Goal: Task Accomplishment & Management: Complete application form

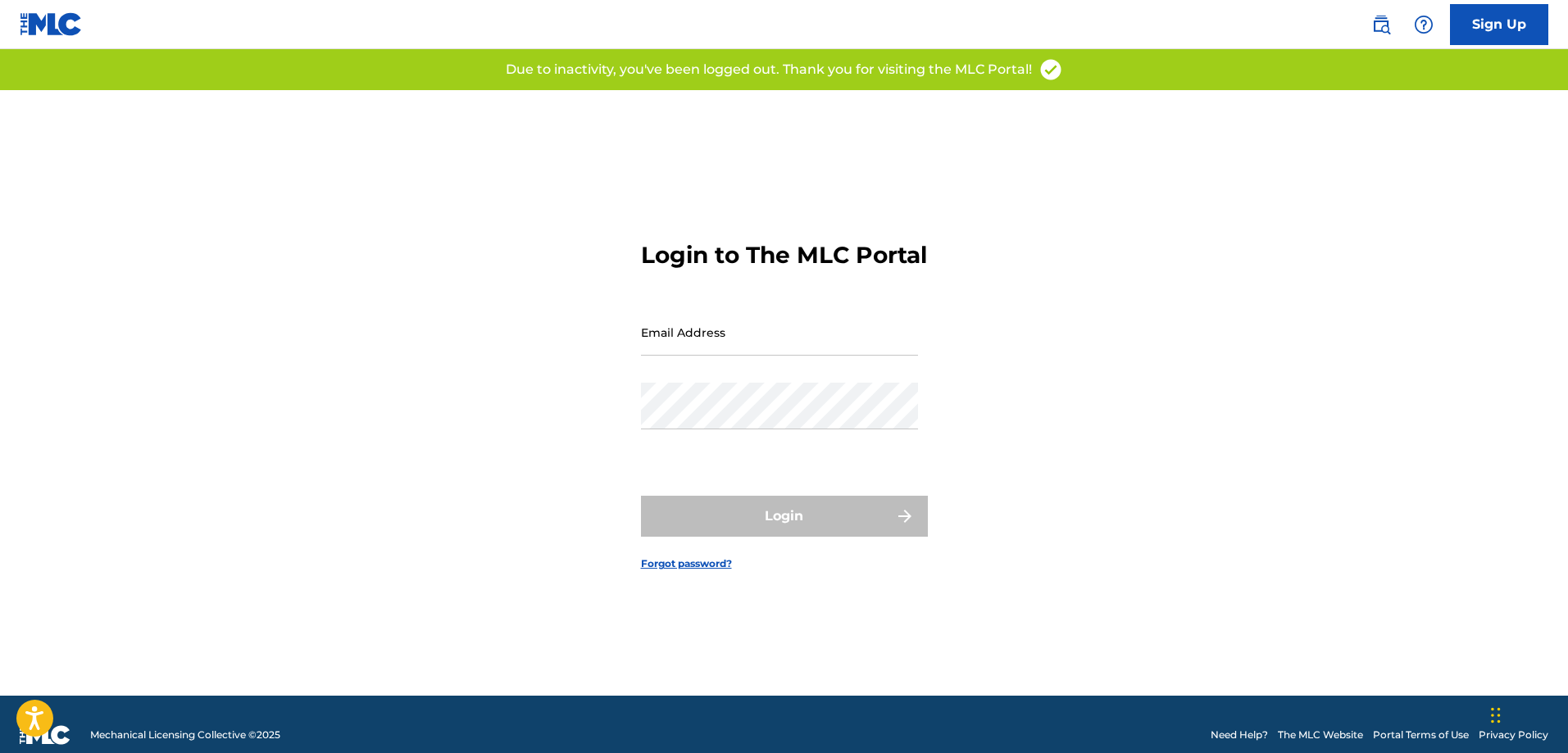
click at [685, 354] on input "Email Address" at bounding box center [779, 332] width 277 height 46
click at [687, 354] on input "Email Address" at bounding box center [779, 332] width 277 height 46
type input "[EMAIL_ADDRESS][DOMAIN_NAME]"
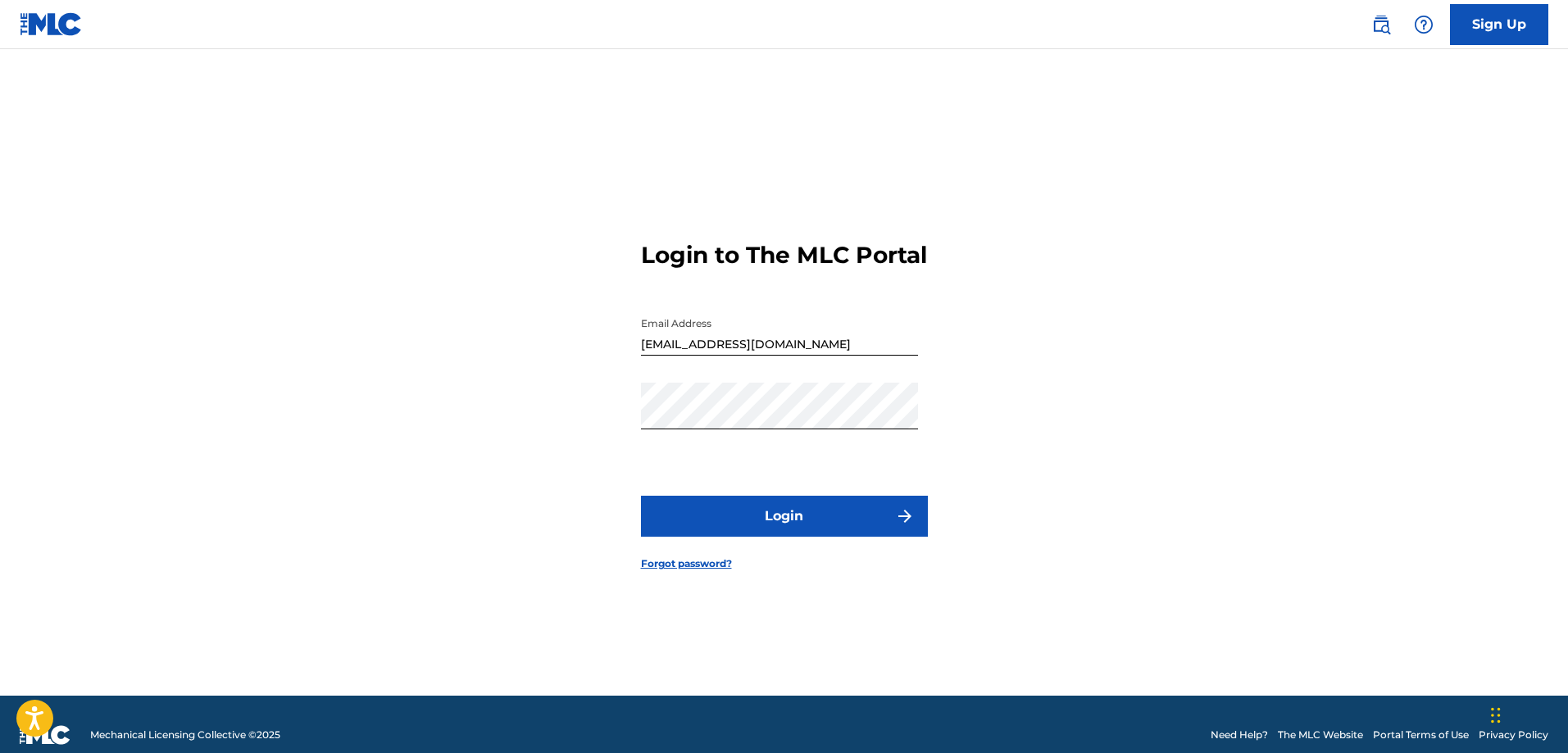
click at [739, 533] on button "Login" at bounding box center [784, 516] width 286 height 41
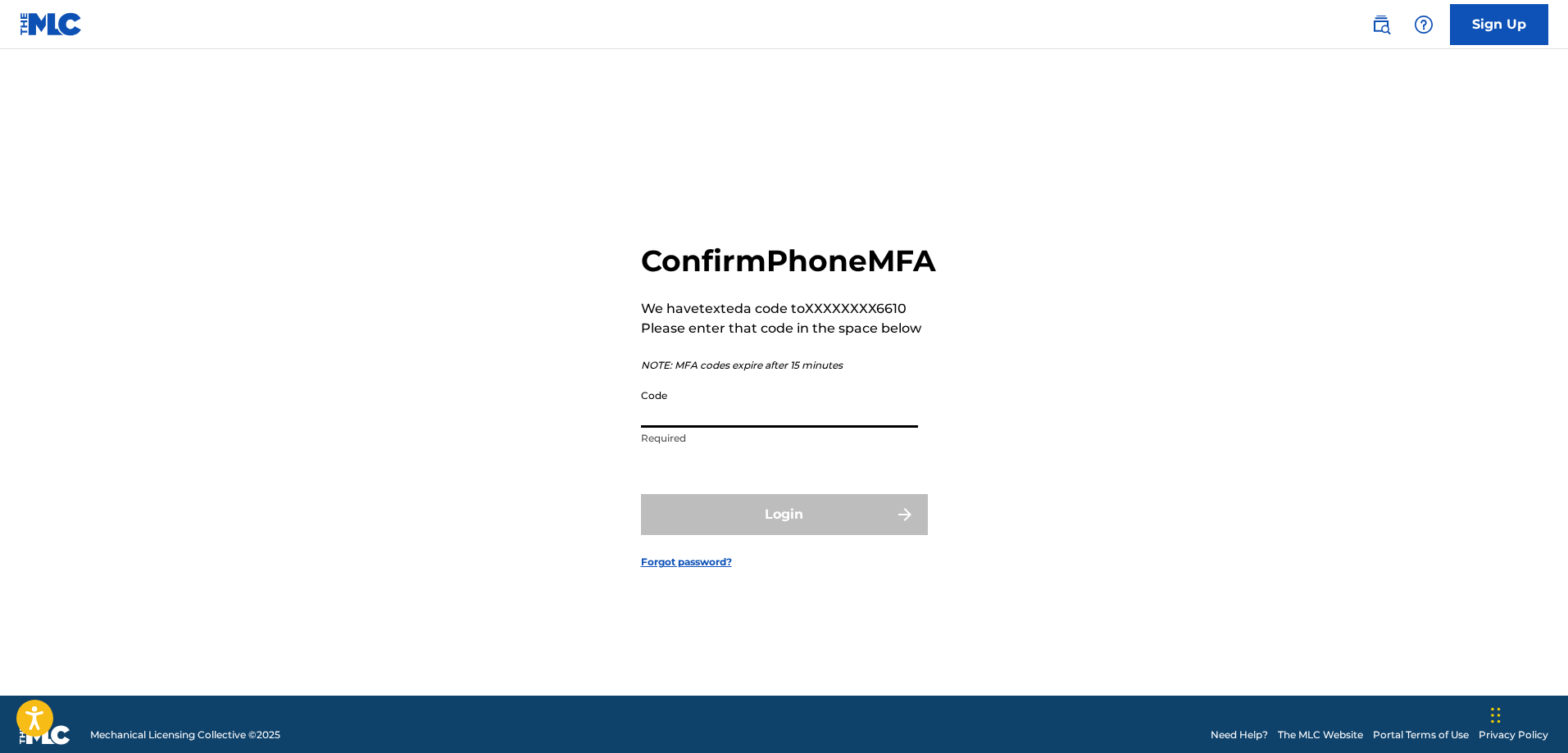
click at [749, 428] on input "Code" at bounding box center [779, 403] width 277 height 46
type input "483185"
click at [641, 494] on button "Login" at bounding box center [784, 514] width 286 height 41
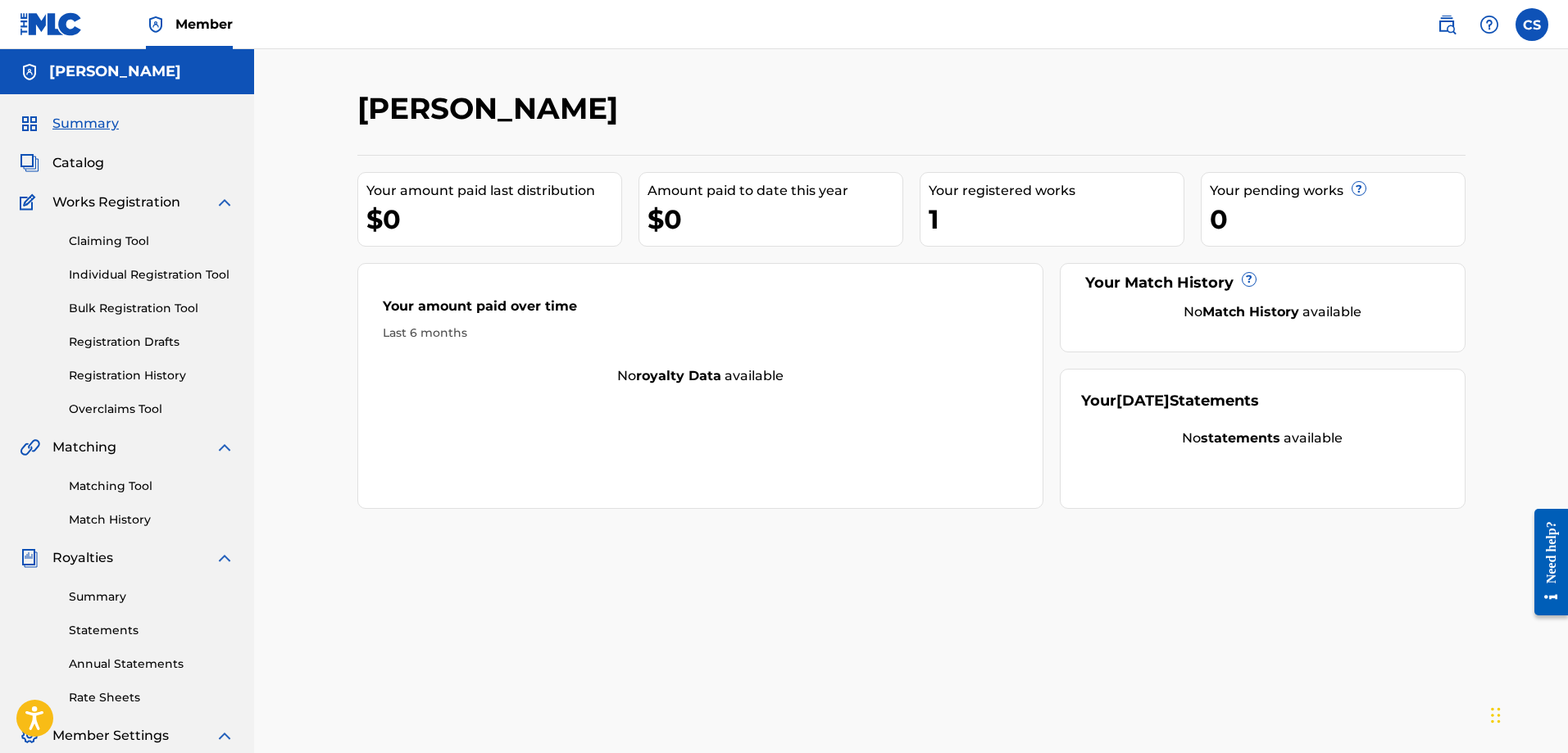
click at [53, 158] on span "Catalog" at bounding box center [78, 163] width 52 height 20
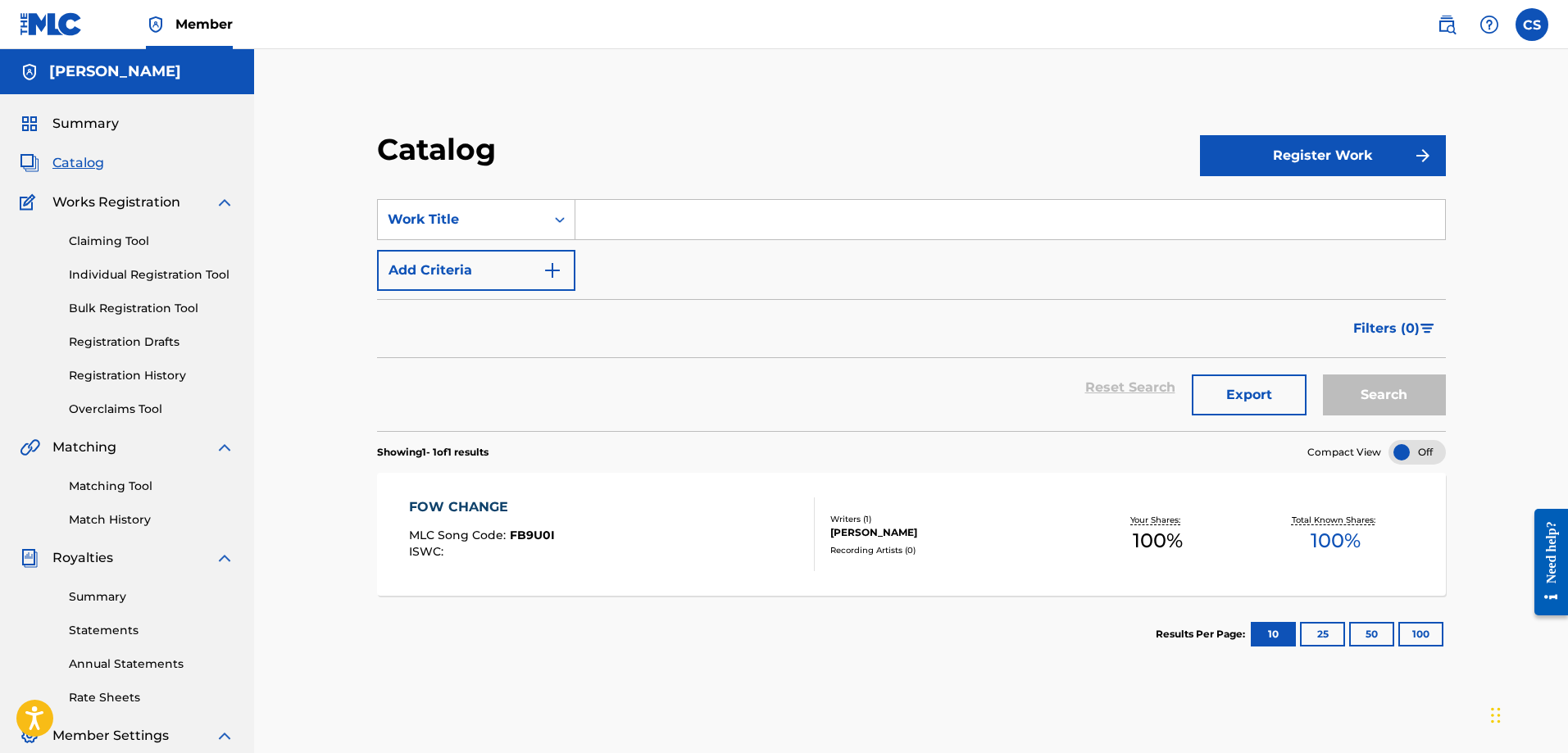
click at [416, 546] on span "ISWC :" at bounding box center [428, 552] width 39 height 15
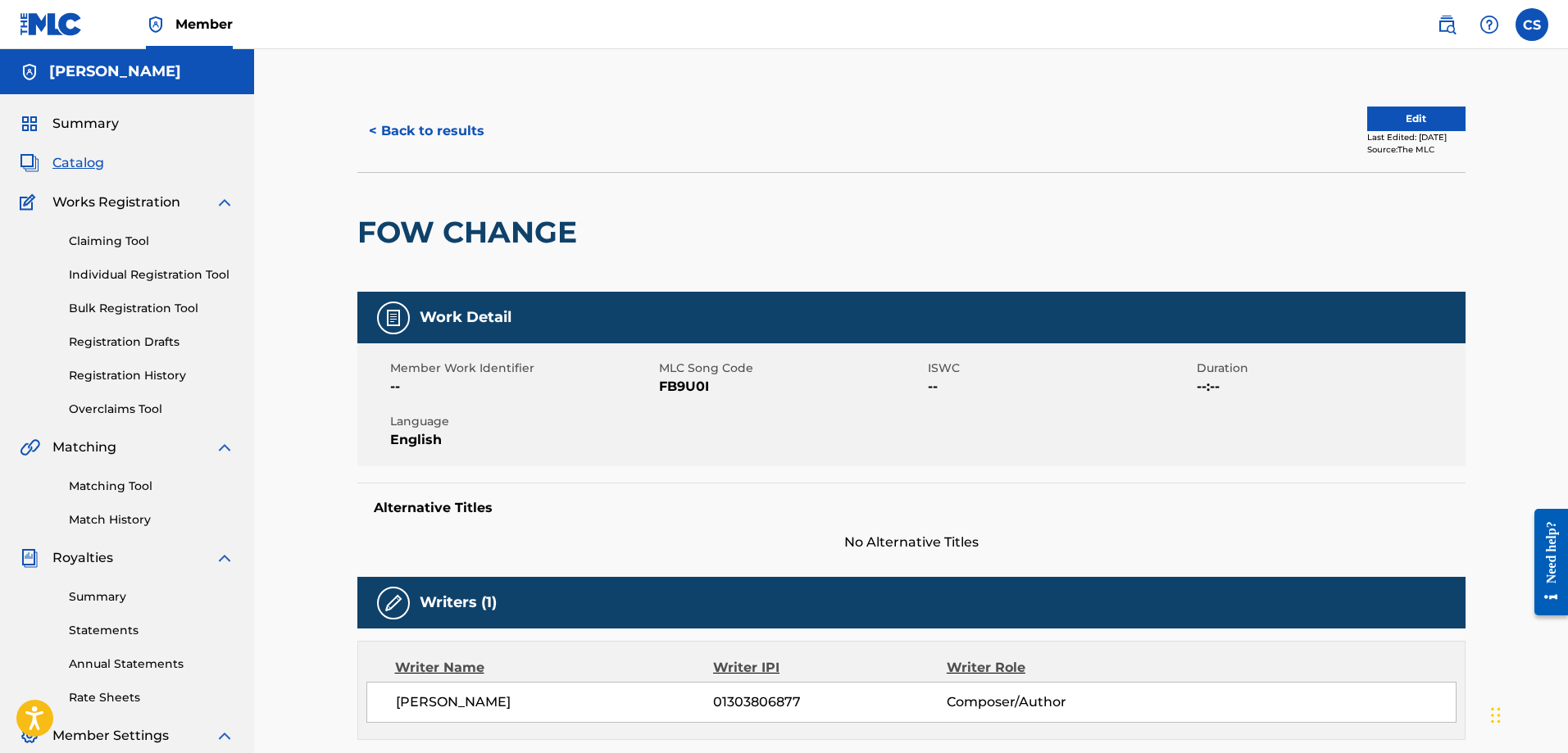
click at [1193, 379] on div "ISWC --" at bounding box center [1061, 378] width 268 height 37
click at [932, 381] on span "--" at bounding box center [1060, 386] width 265 height 20
click at [695, 391] on span "FB9U0I" at bounding box center [791, 386] width 265 height 20
click at [63, 122] on span "Summary" at bounding box center [85, 124] width 66 height 20
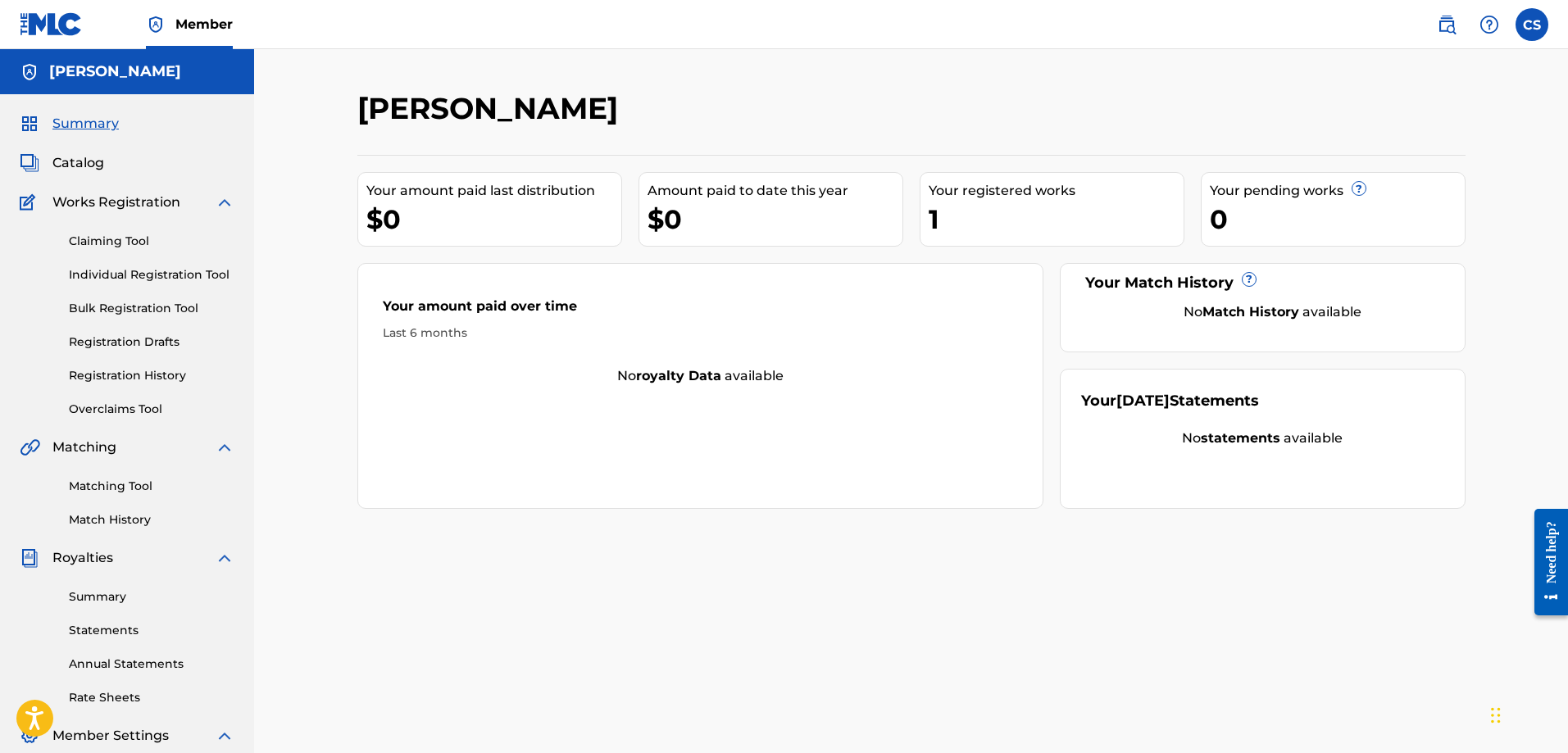
click at [66, 167] on span "Catalog" at bounding box center [78, 163] width 52 height 20
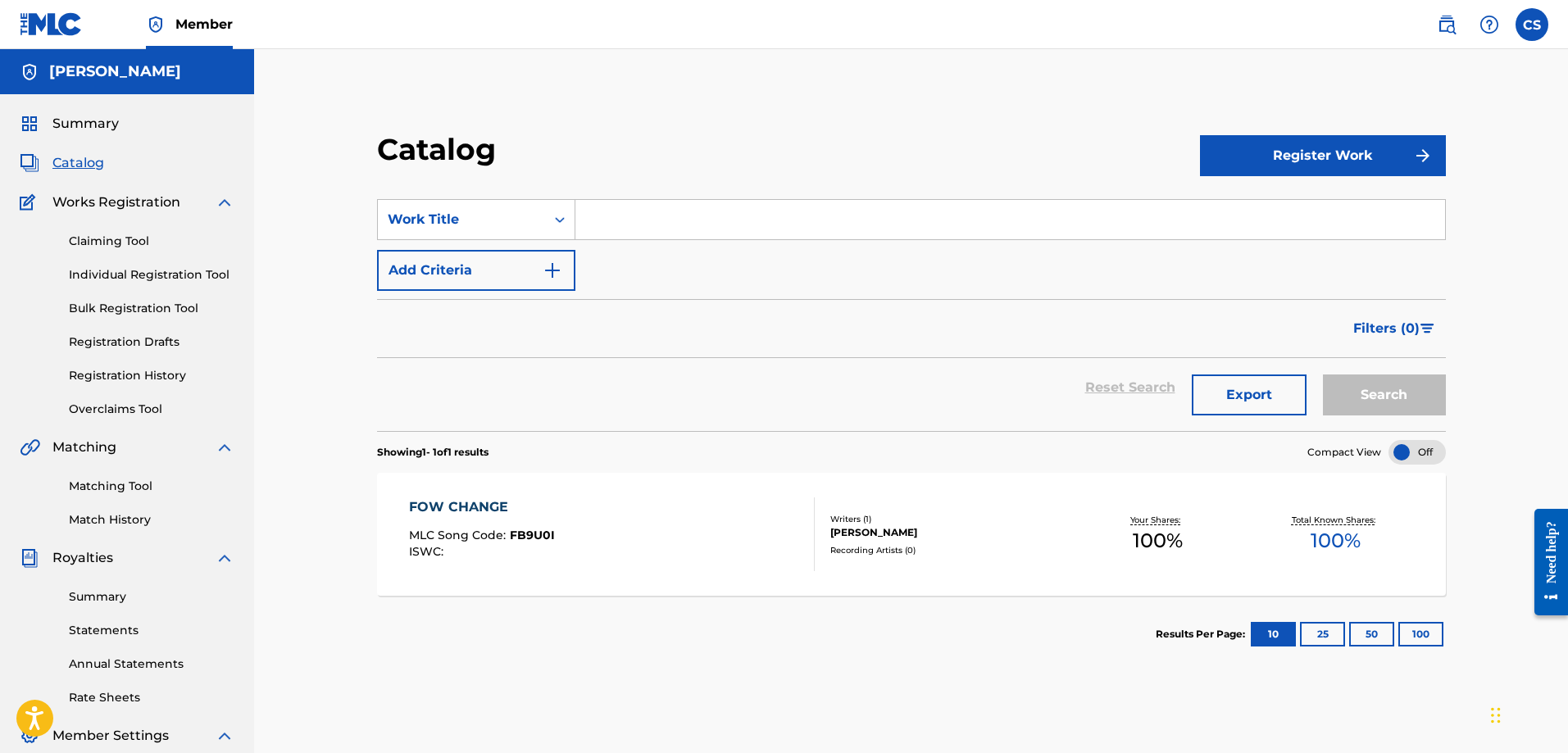
click at [862, 536] on div "[PERSON_NAME]" at bounding box center [949, 533] width 238 height 15
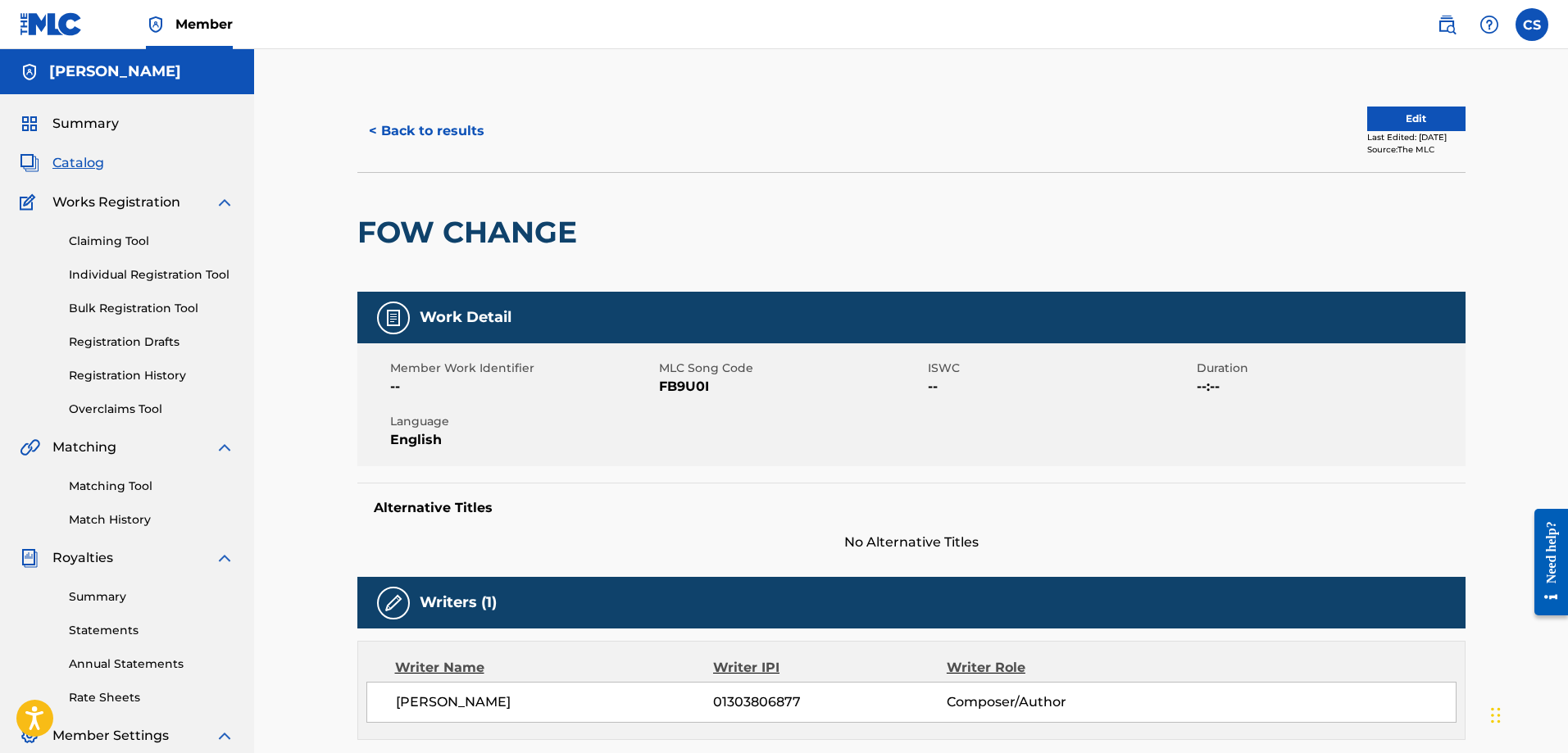
click at [1419, 116] on button "Edit" at bounding box center [1416, 119] width 98 height 25
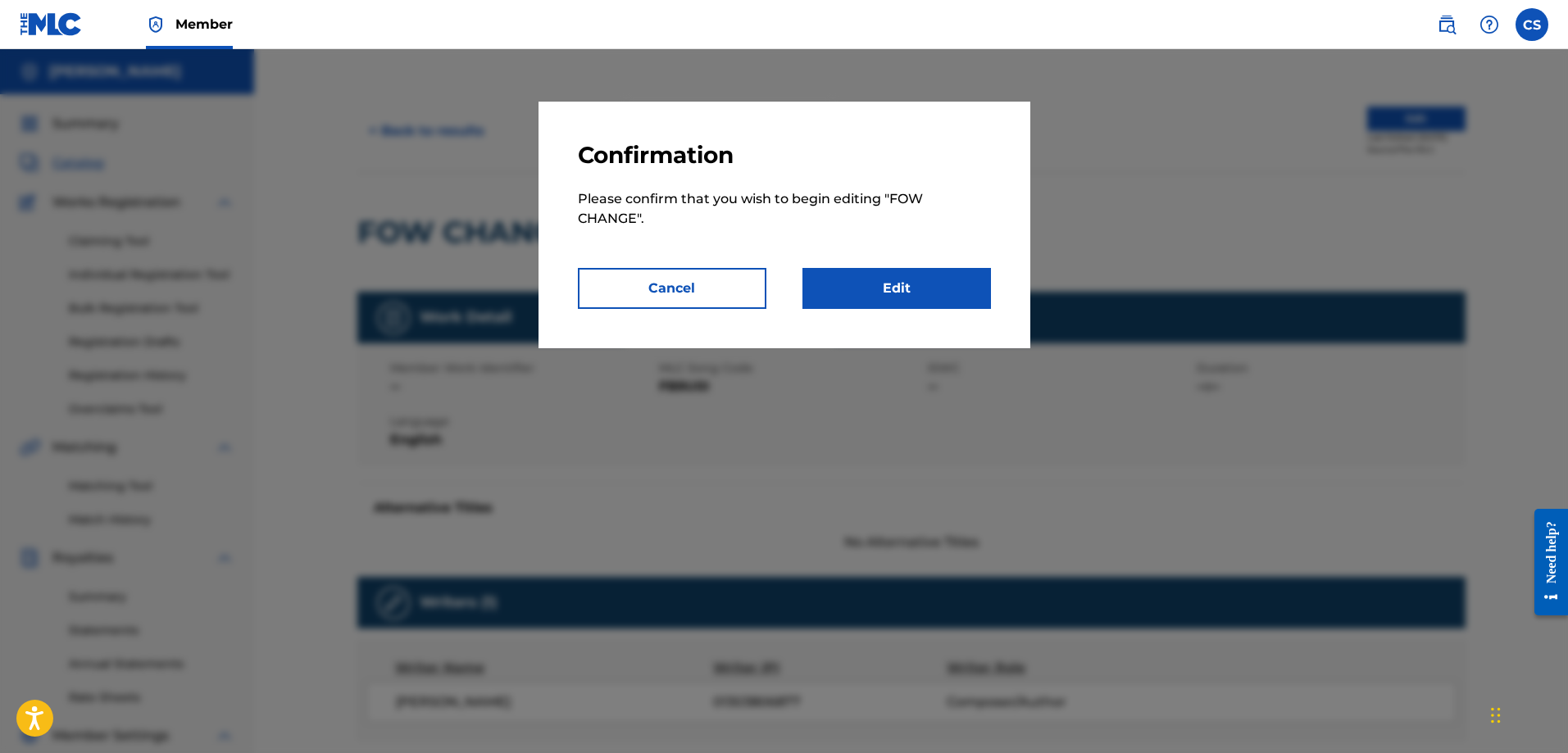
click at [918, 284] on link "Edit" at bounding box center [896, 288] width 188 height 41
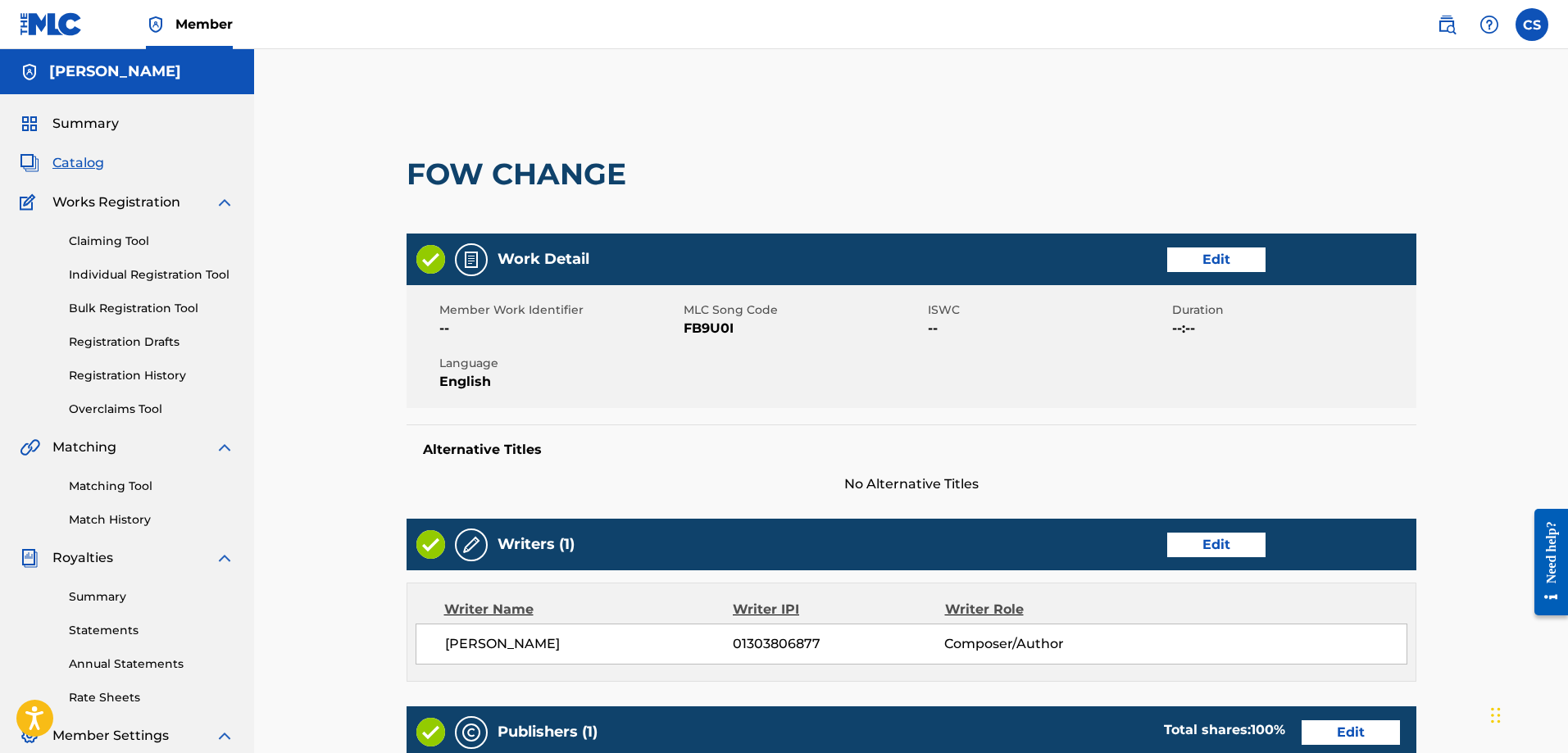
click at [1231, 259] on link "Edit" at bounding box center [1216, 260] width 98 height 25
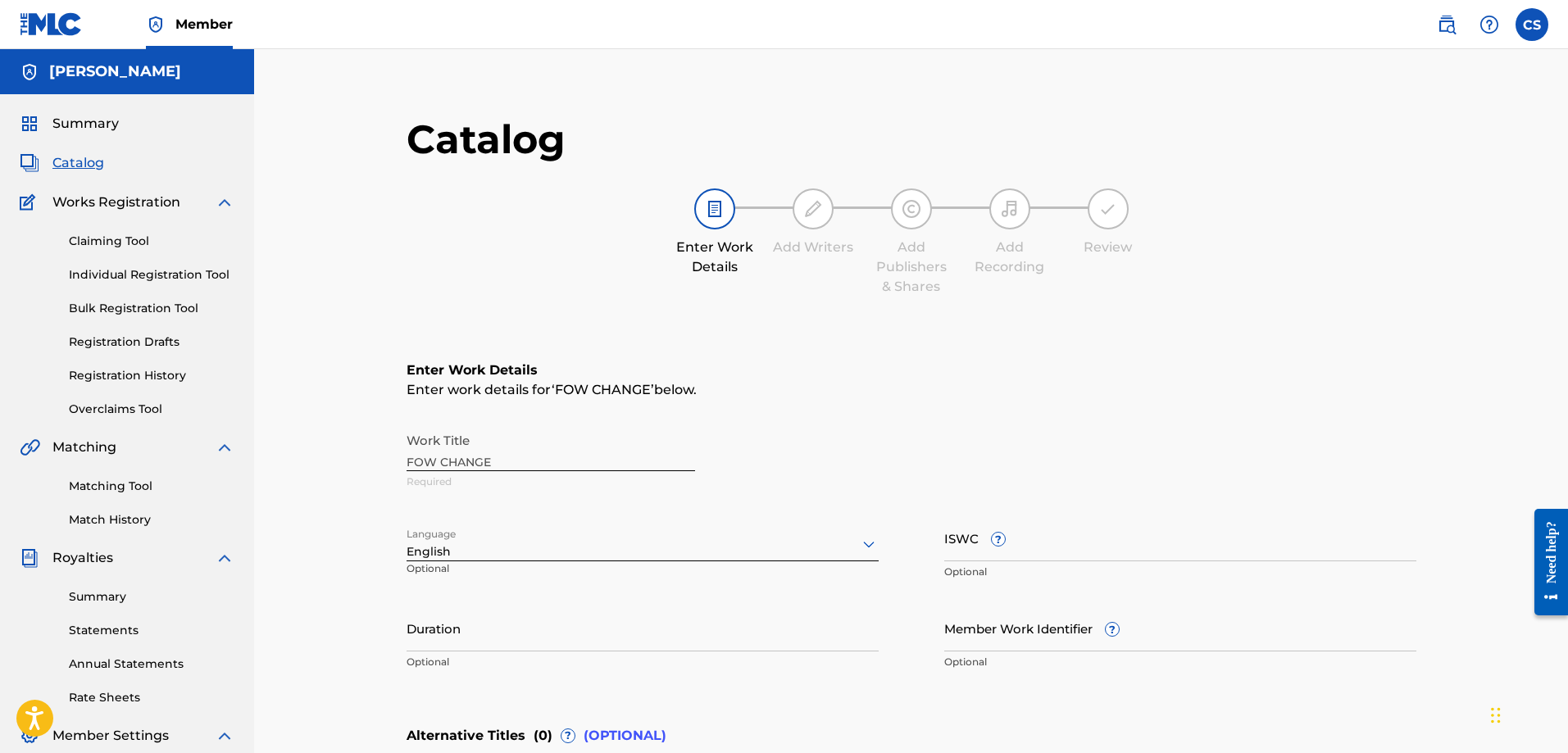
click at [501, 461] on div "Work Title FOW CHANGE Required" at bounding box center [911, 461] width 1009 height 74
click at [499, 461] on div "Work Title FOW CHANGE Required" at bounding box center [911, 461] width 1009 height 74
click at [498, 460] on div "Work Title FOW CHANGE Required" at bounding box center [911, 461] width 1009 height 74
click at [484, 459] on div "Work Title FOW CHANGE Required" at bounding box center [911, 461] width 1009 height 74
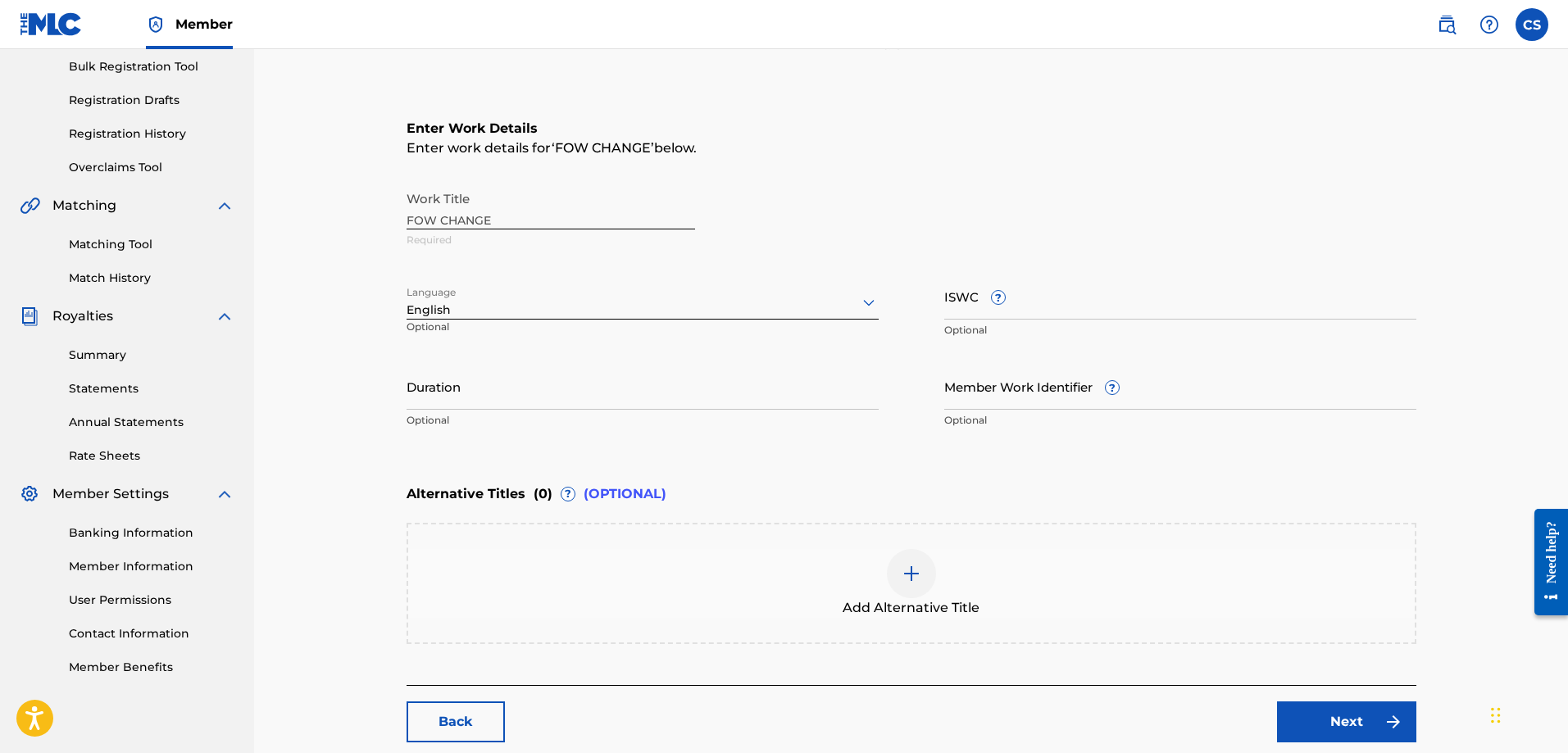
scroll to position [246, 0]
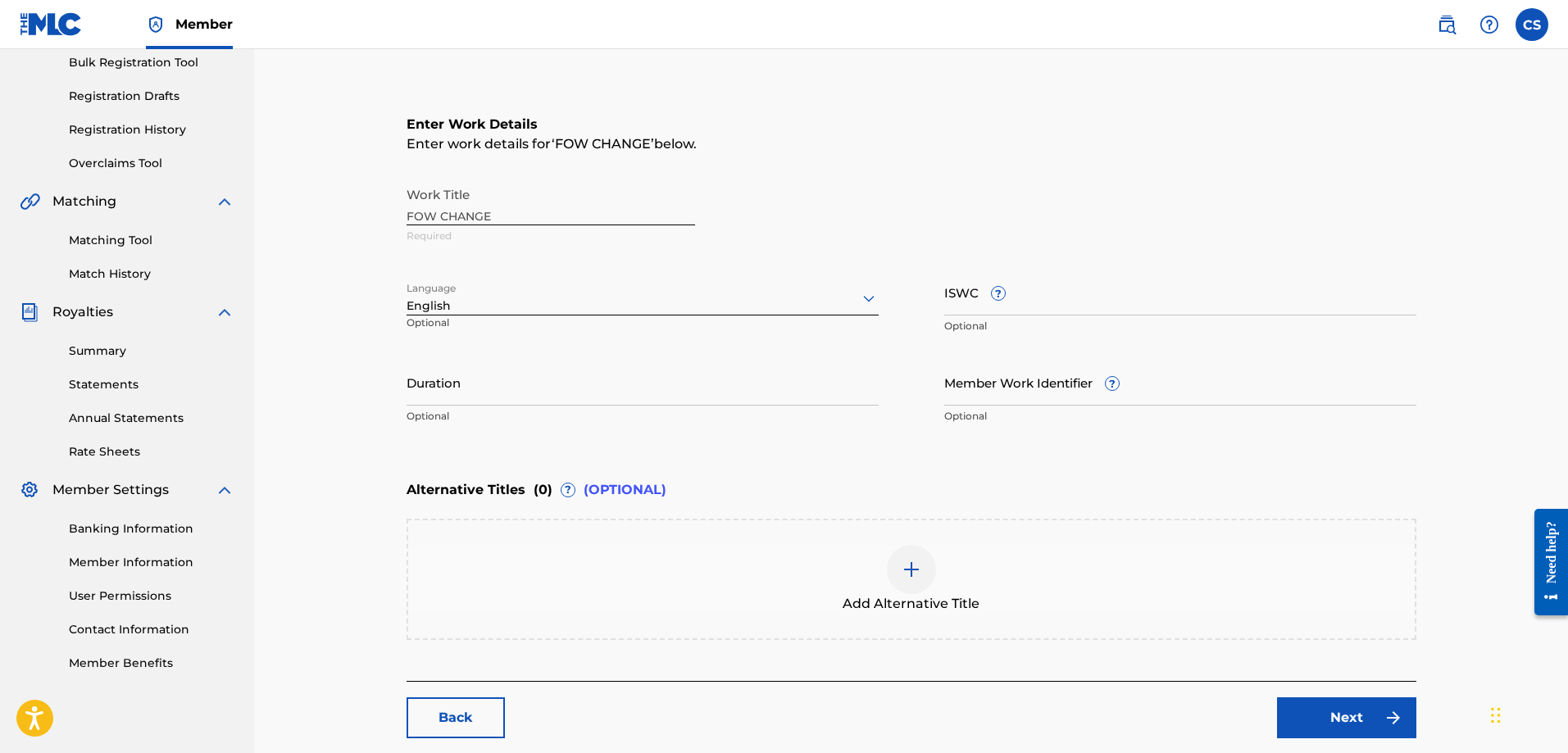
click at [451, 213] on div "Work Title FOW CHANGE Required" at bounding box center [911, 215] width 1009 height 74
click at [644, 145] on span "FOW CHANGE" at bounding box center [602, 144] width 95 height 15
click at [675, 145] on span "below." at bounding box center [675, 144] width 43 height 15
click at [465, 220] on div "Work Title FOW CHANGE Required" at bounding box center [911, 215] width 1009 height 74
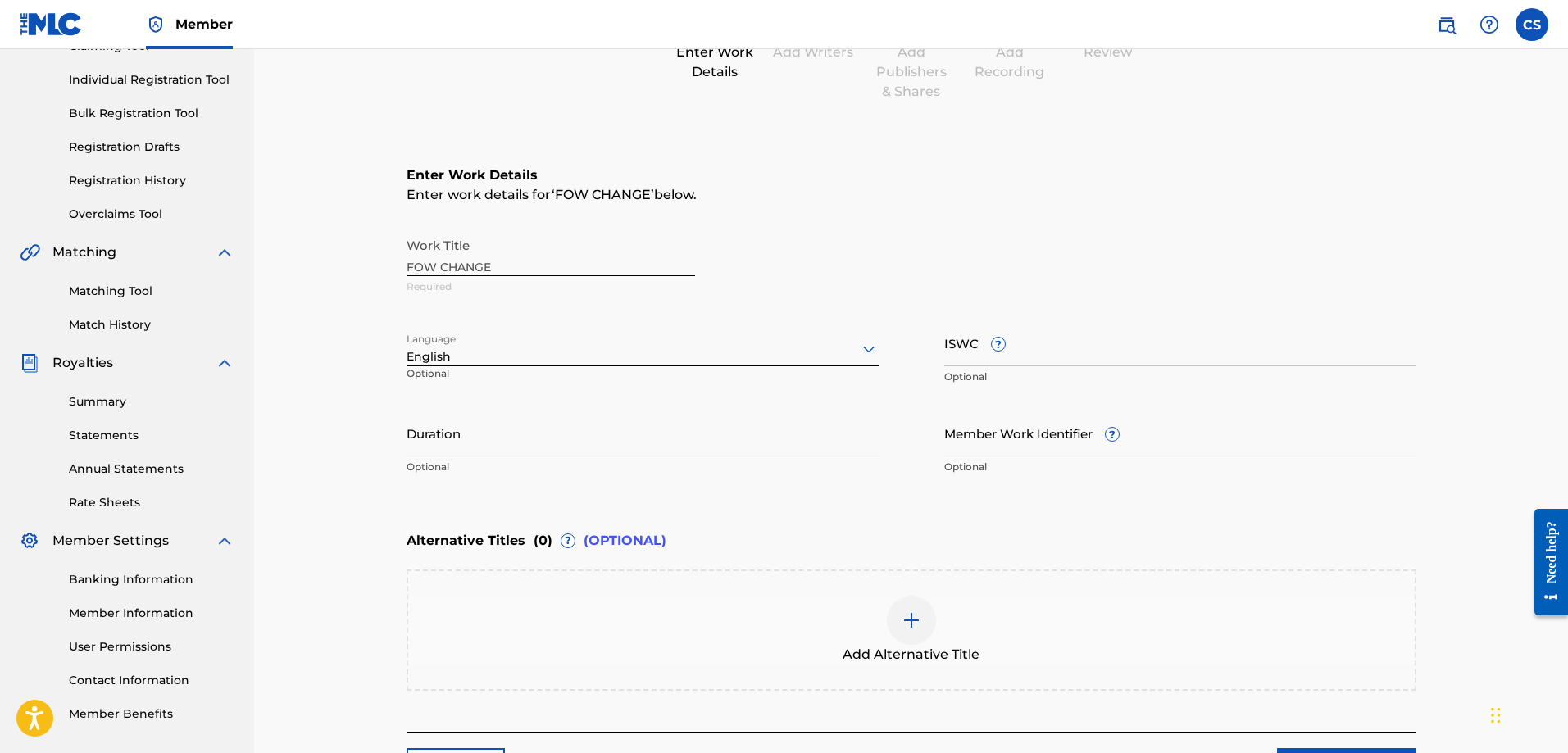
scroll to position [0, 0]
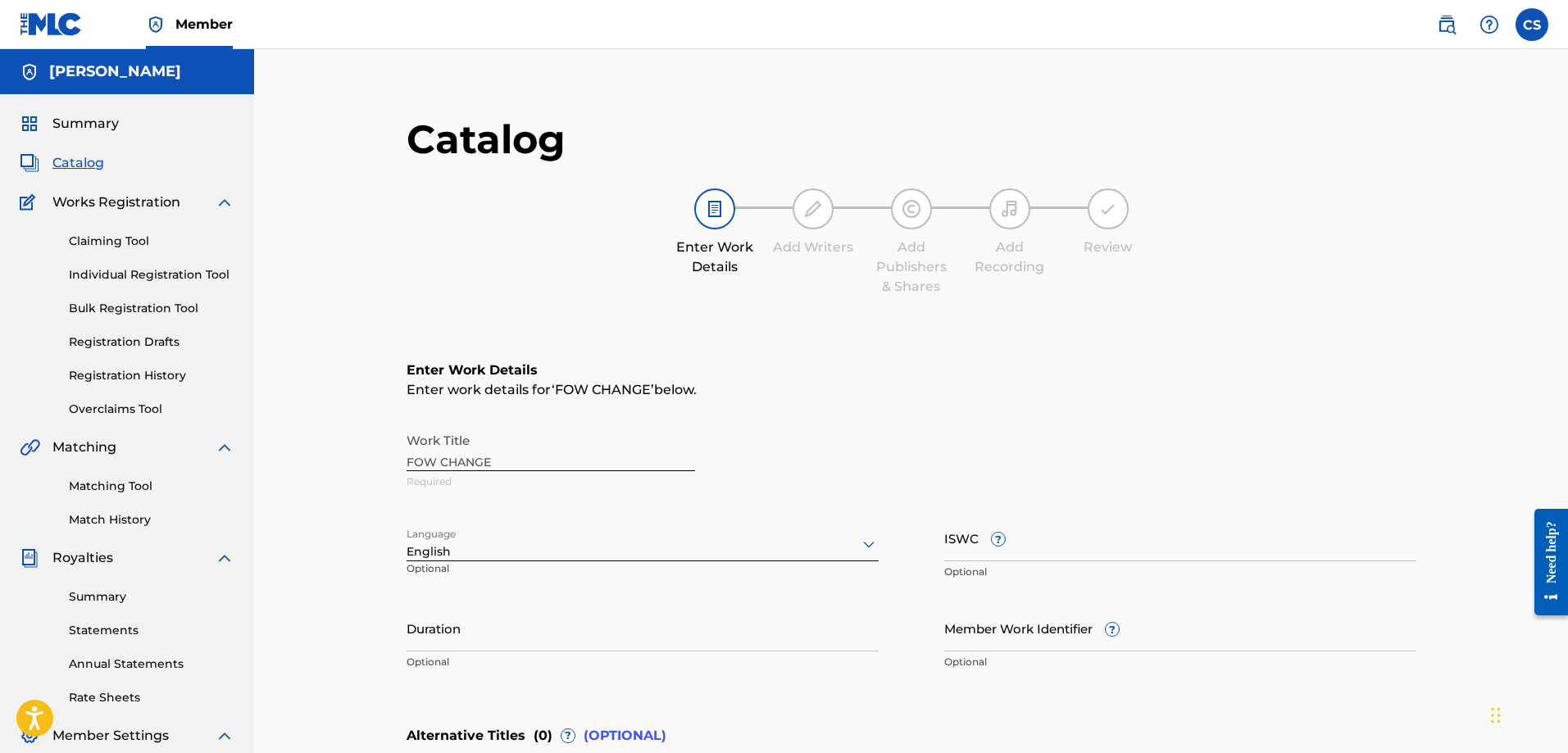
click at [1094, 551] on input "ISWC ?" at bounding box center [1180, 537] width 472 height 46
click at [576, 385] on span "FOW CHANGE" at bounding box center [602, 389] width 95 height 15
click at [589, 385] on span "FOW CHANGE" at bounding box center [602, 389] width 95 height 15
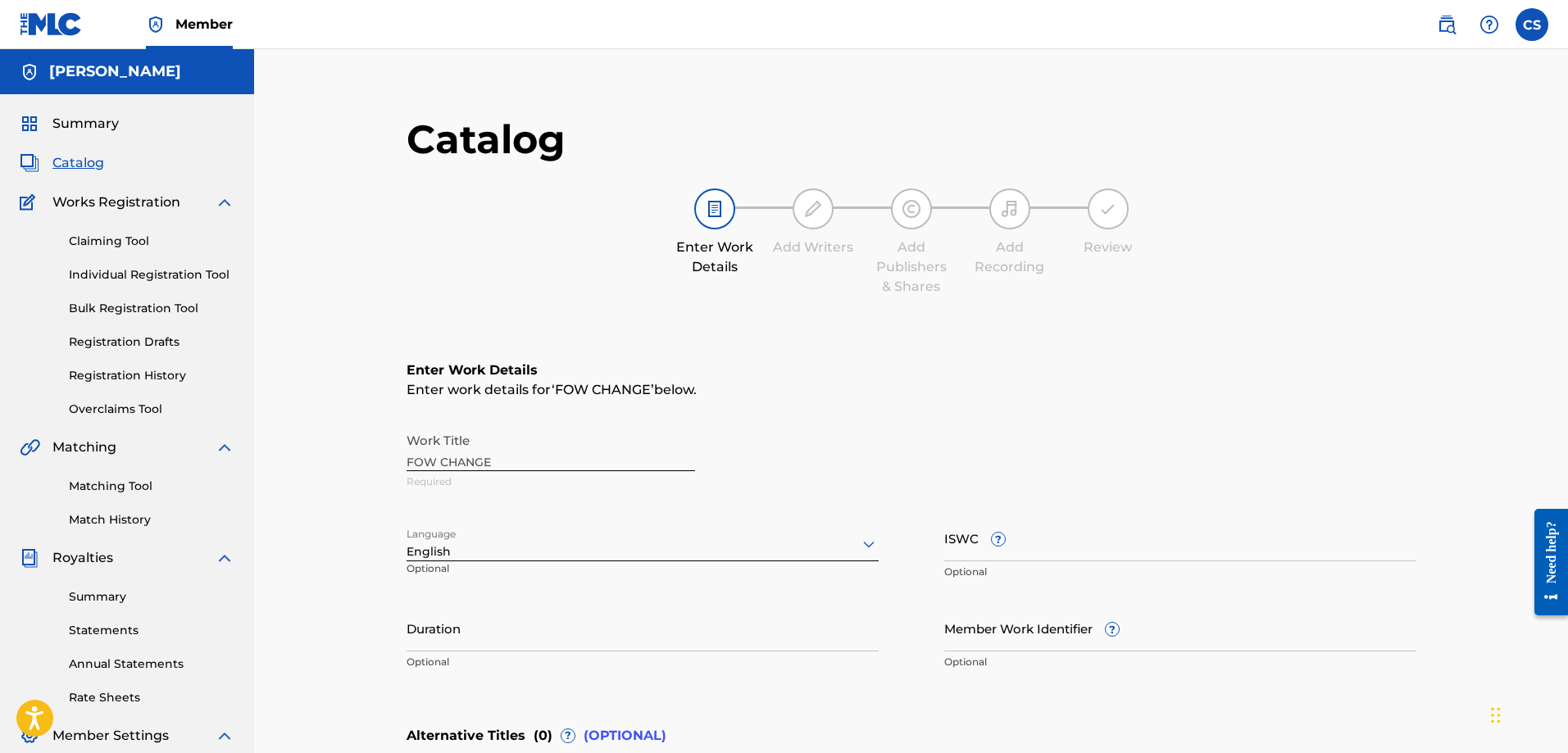
click at [464, 458] on div "Work Title FOW CHANGE Required" at bounding box center [911, 461] width 1009 height 74
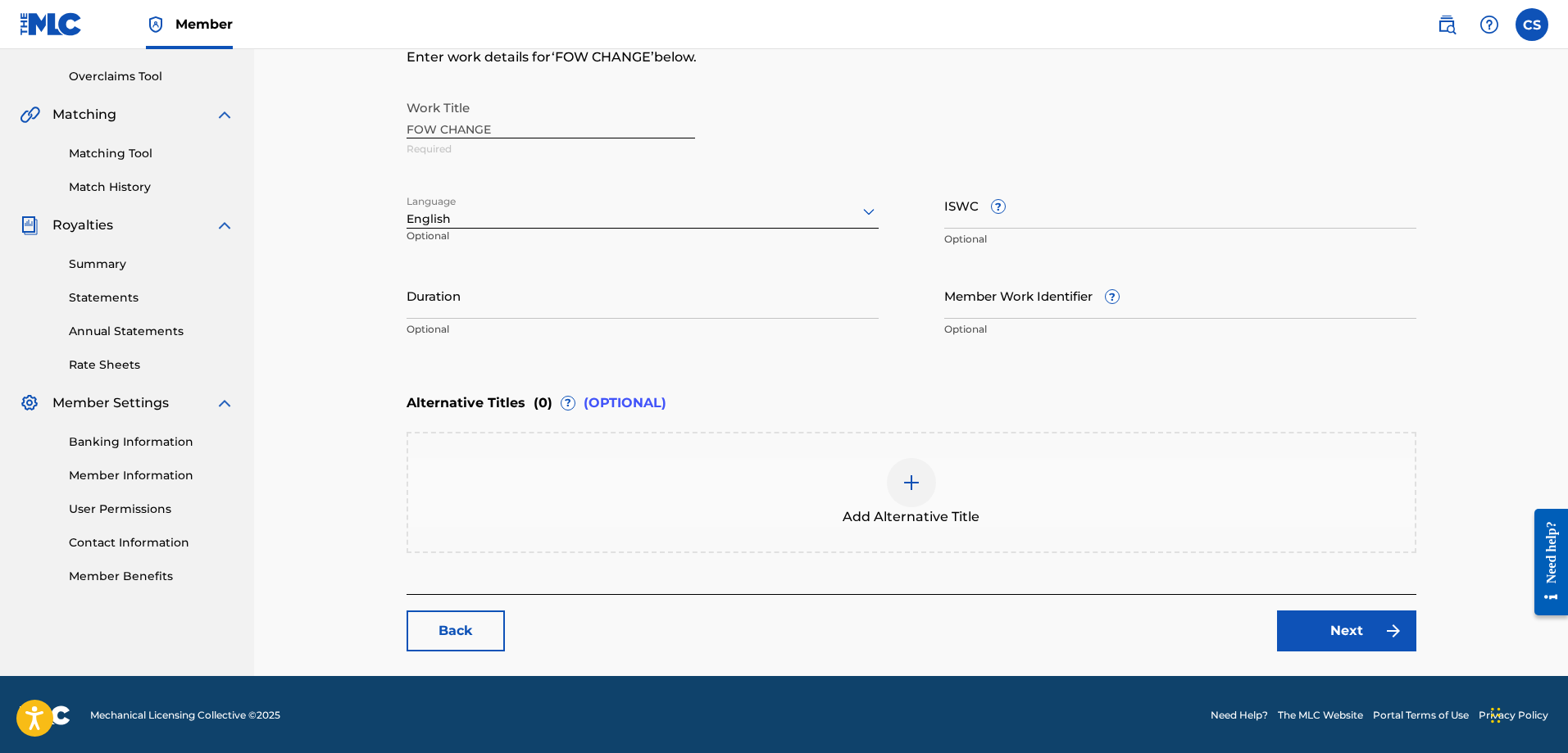
scroll to position [334, 0]
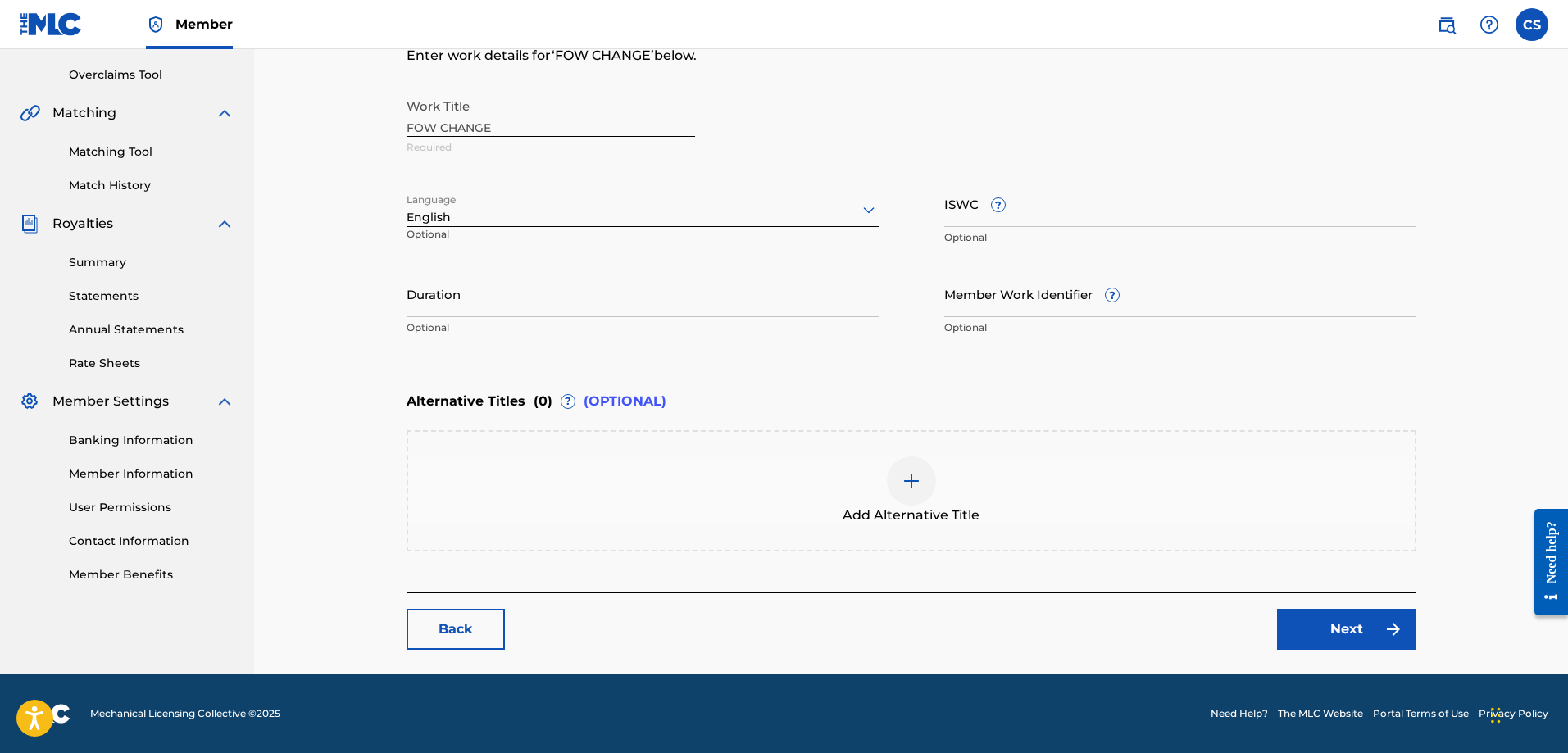
click at [1310, 640] on link "Next" at bounding box center [1346, 628] width 139 height 41
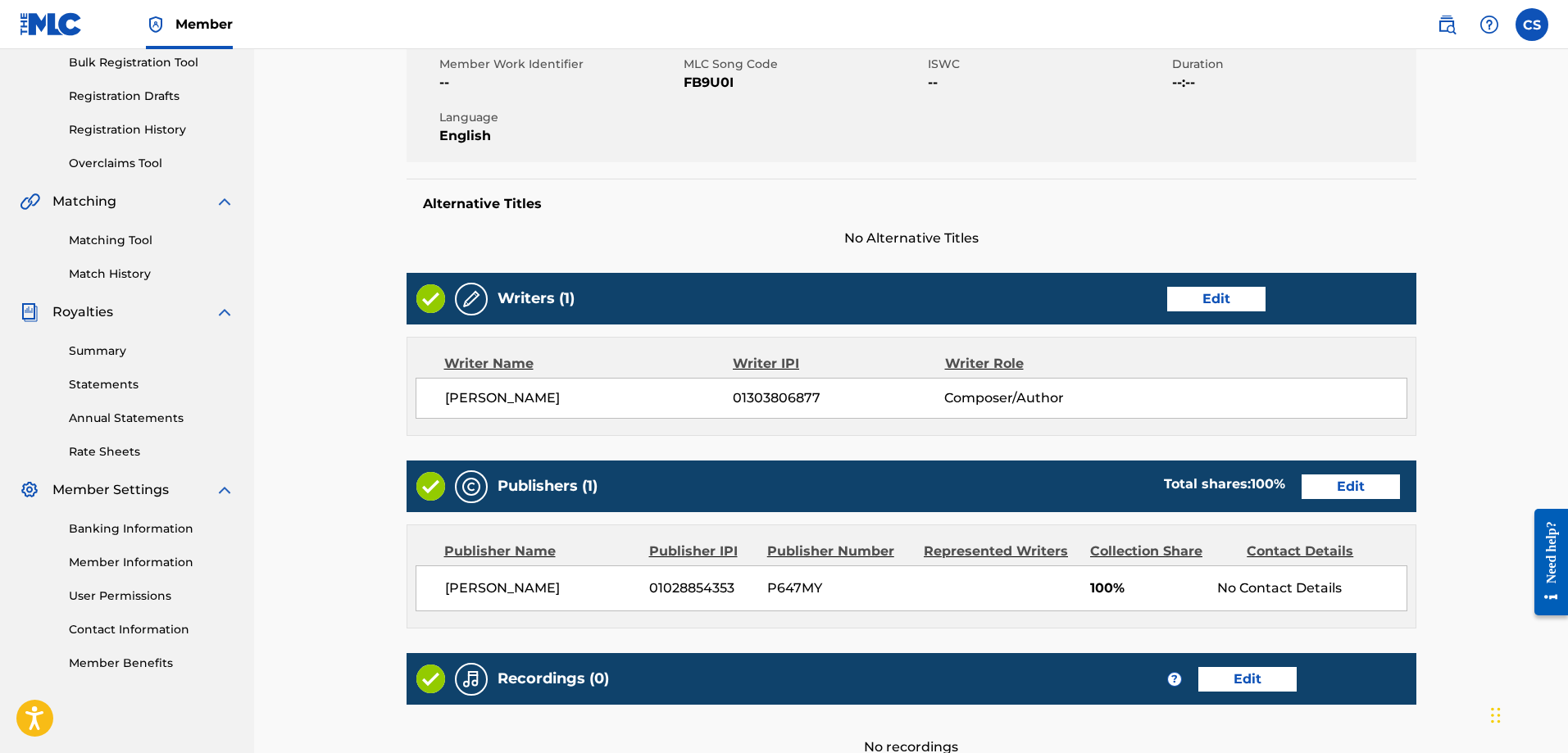
scroll to position [409, 0]
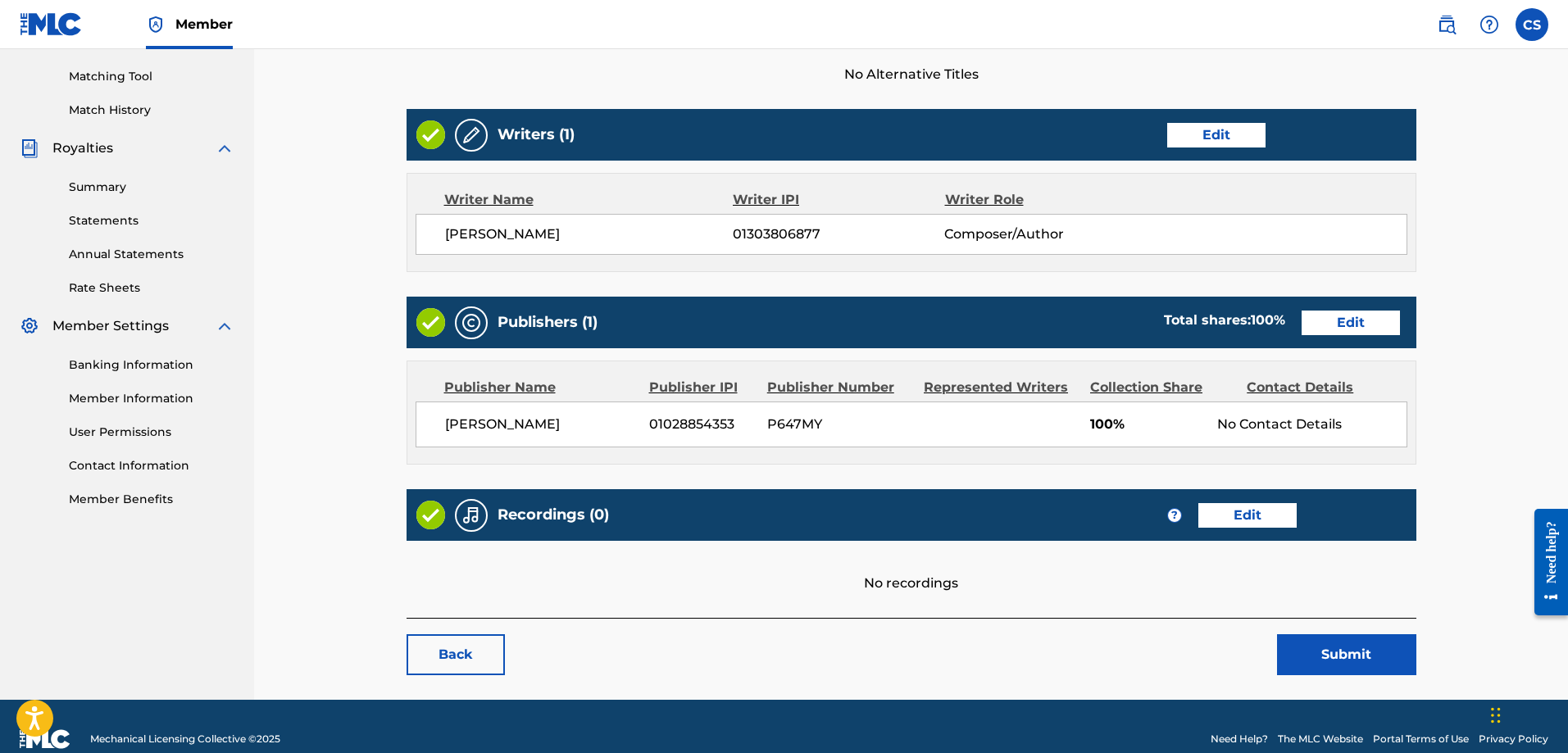
click at [1241, 514] on link "Edit" at bounding box center [1248, 515] width 98 height 25
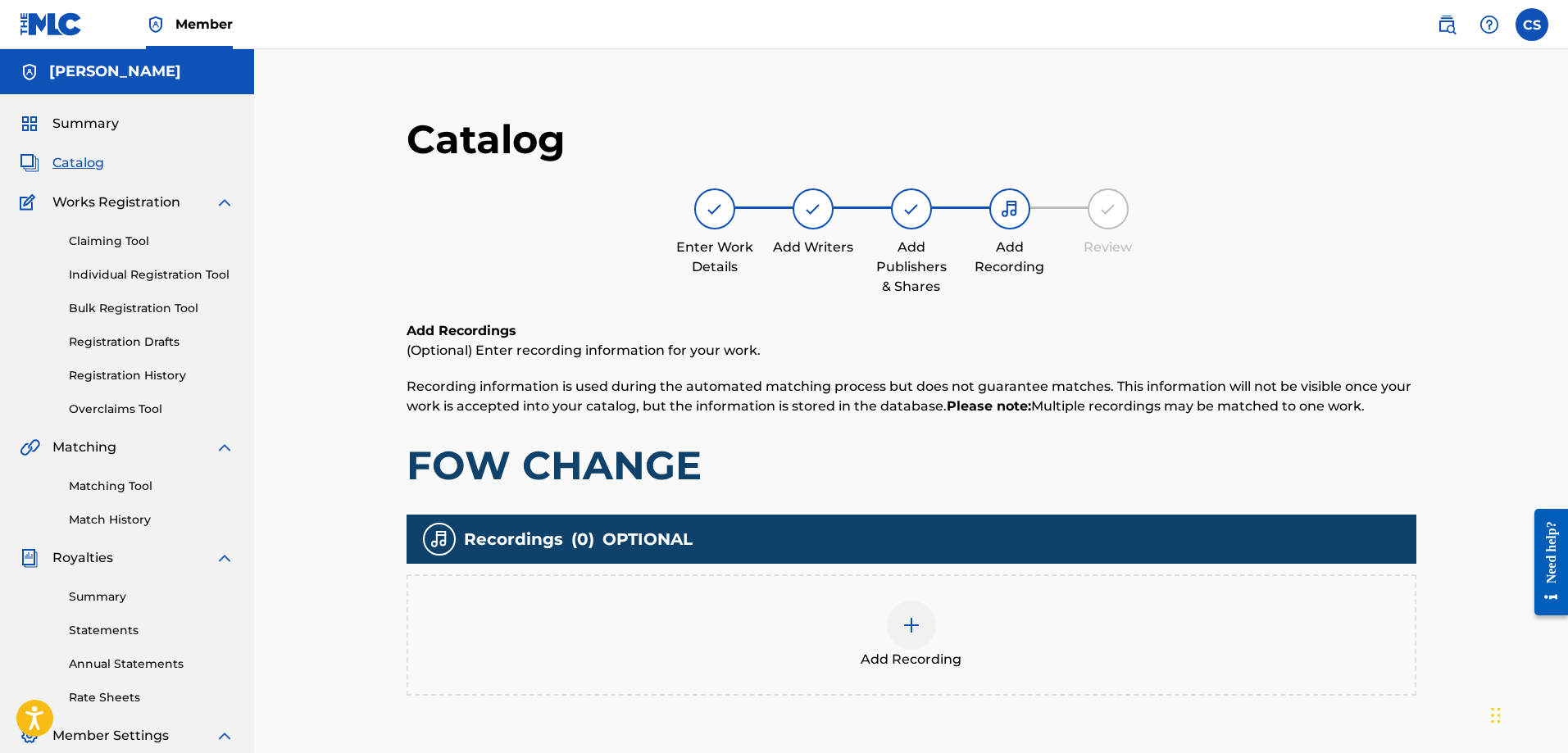
click at [900, 624] on div at bounding box center [911, 625] width 49 height 49
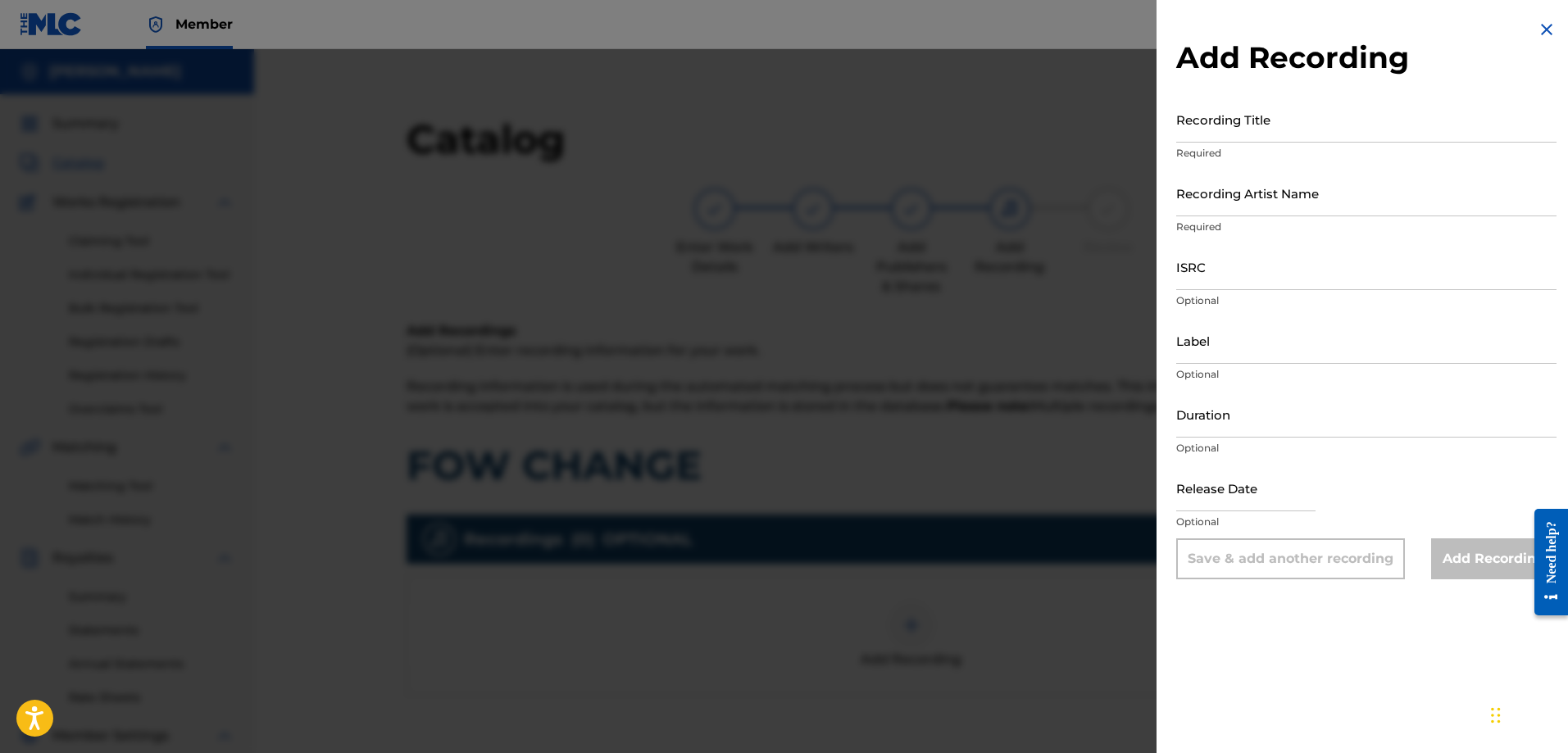
click at [1255, 138] on input "Recording Title" at bounding box center [1366, 118] width 380 height 46
type input "Fow Chanje"
click at [1278, 198] on input "Recording Artist Name" at bounding box center [1366, 192] width 380 height 46
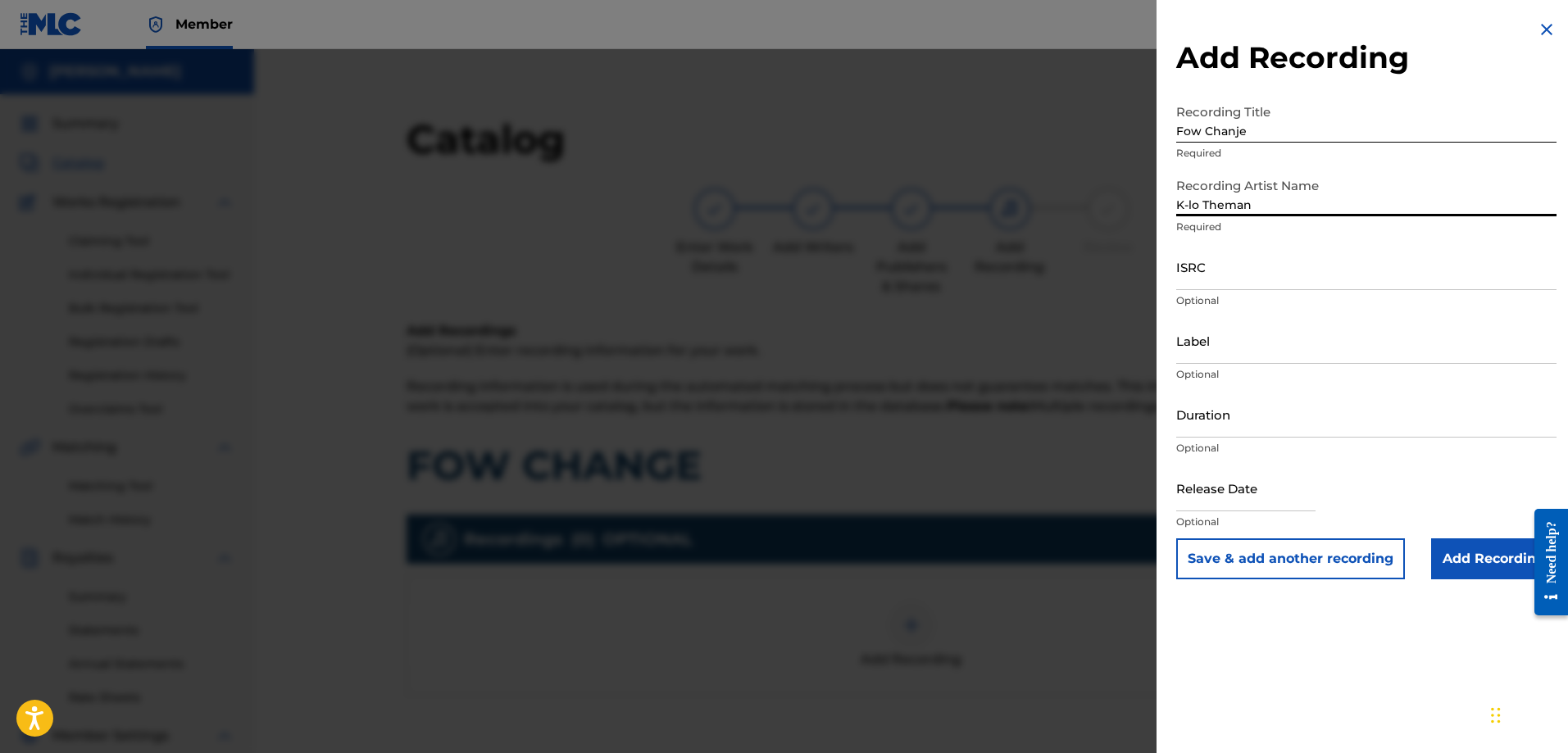
type input "K-lo Theman"
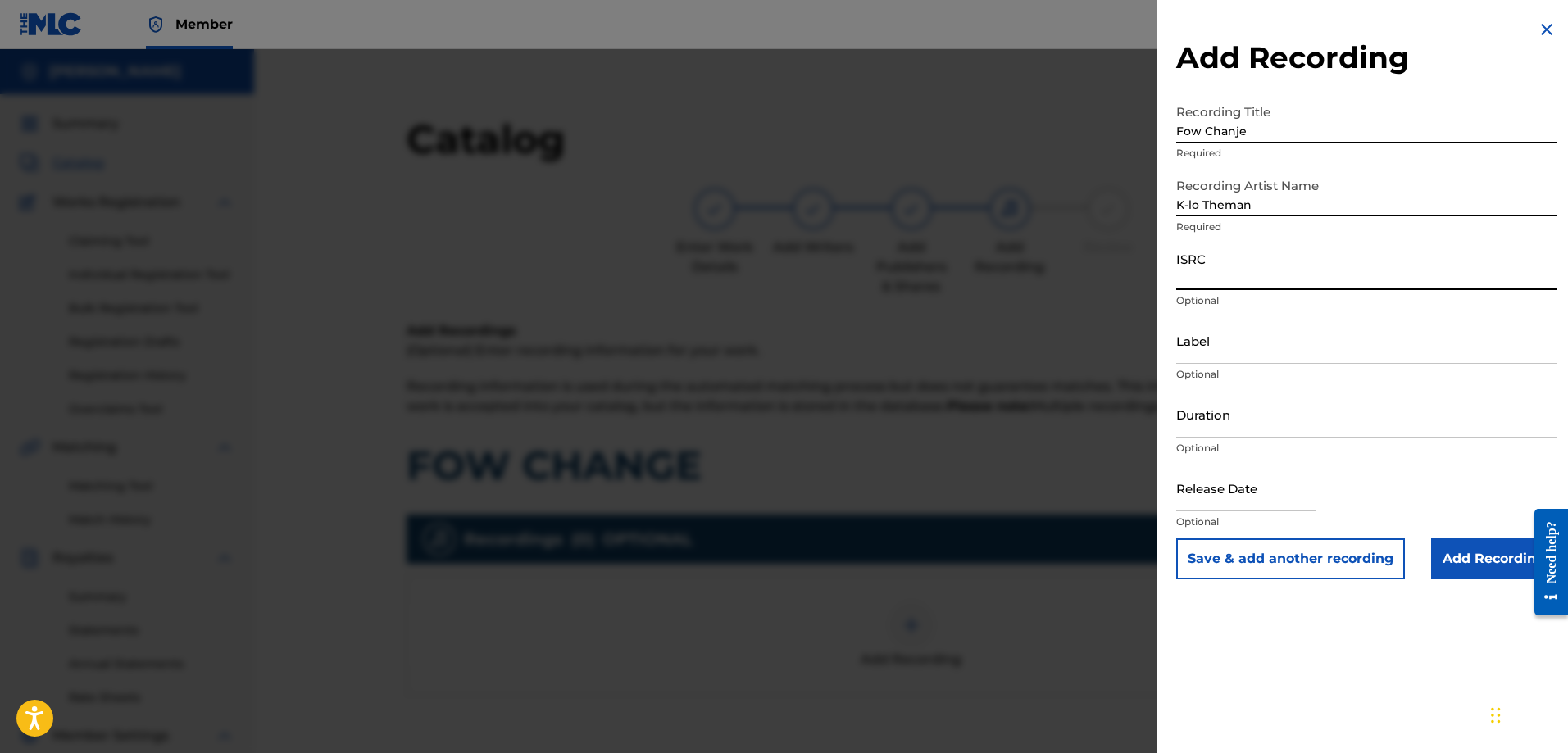
drag, startPoint x: 1207, startPoint y: 268, endPoint x: 1180, endPoint y: 260, distance: 28.2
click at [1180, 260] on input "ISRC" at bounding box center [1366, 265] width 380 height 46
click at [1198, 253] on input "ISRC" at bounding box center [1366, 265] width 380 height 46
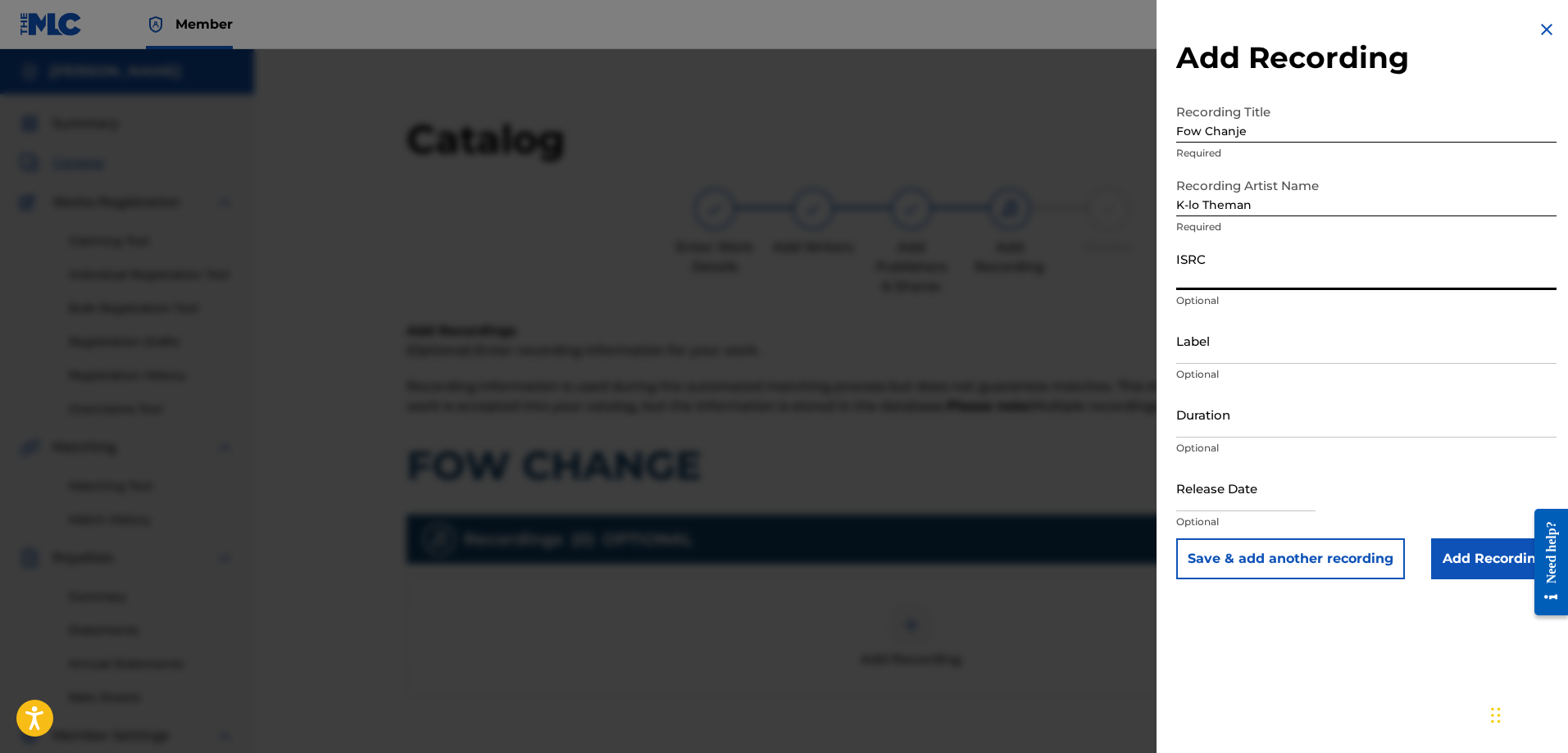
click at [1198, 253] on input "ISRC" at bounding box center [1366, 265] width 380 height 46
paste input "199800414534"
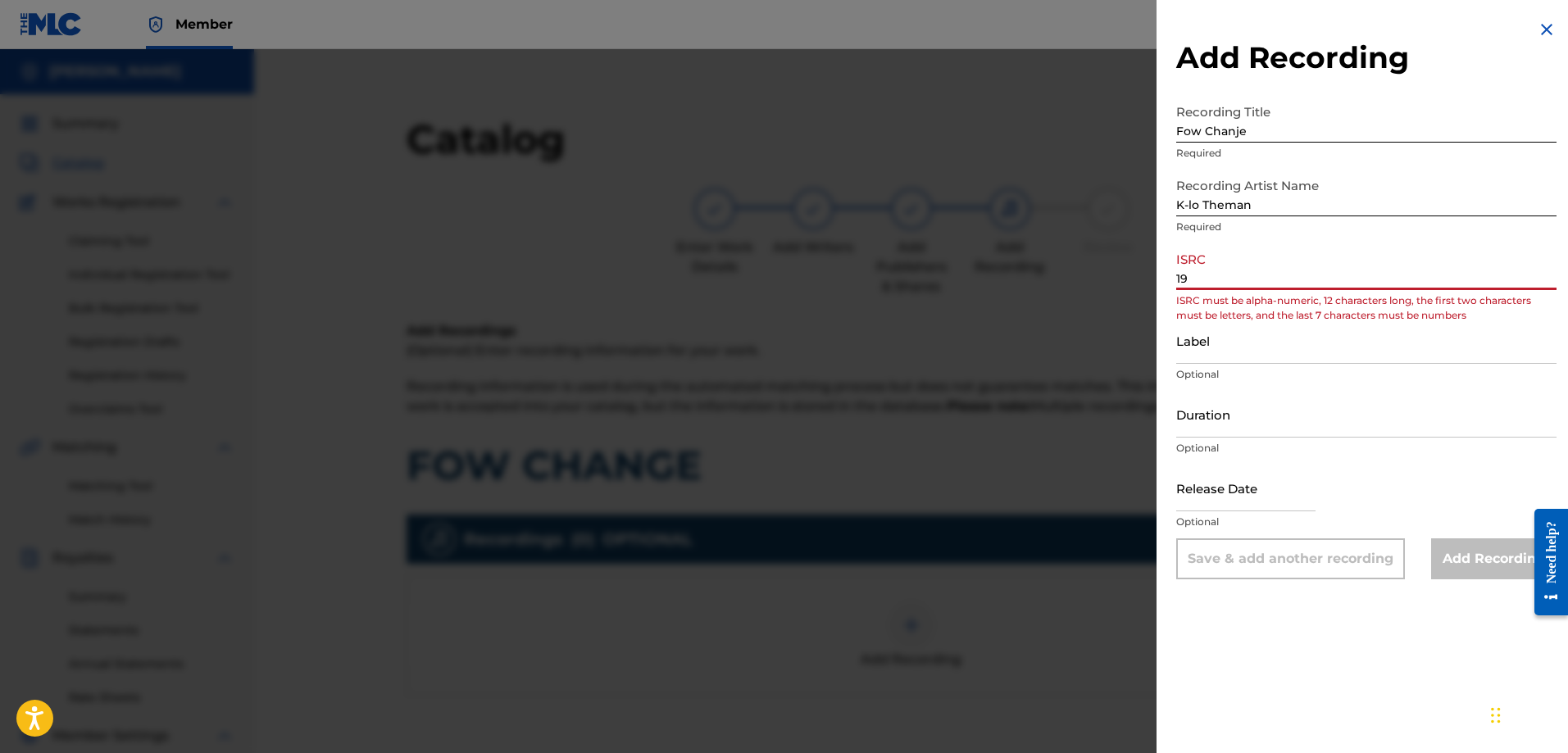
type input "1"
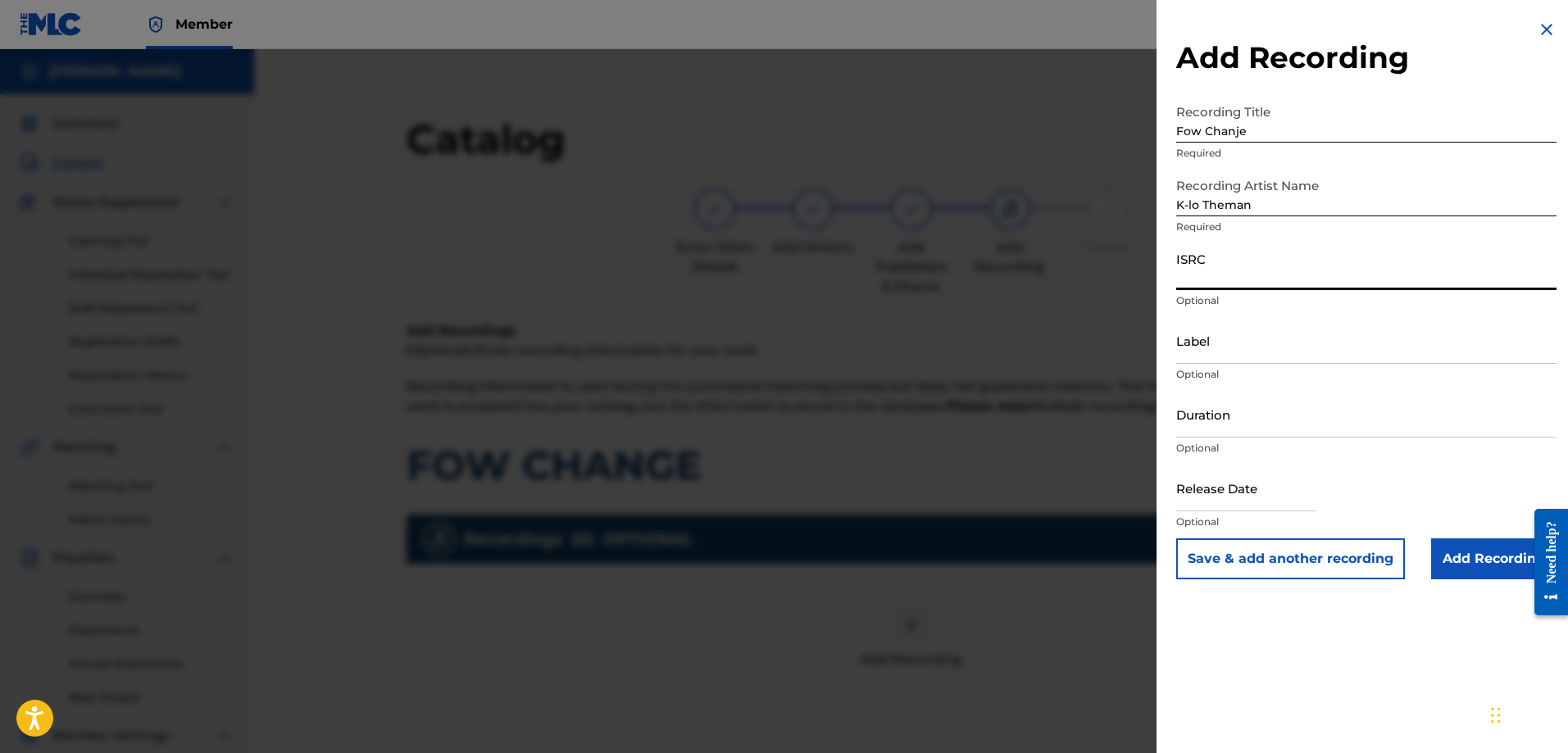
click at [1309, 690] on div "Add Recording Recording Title Fow Chanje Required Recording Artist Name K-lo Th…" at bounding box center [1366, 376] width 420 height 753
click at [1463, 562] on input "Add Recording" at bounding box center [1493, 558] width 126 height 41
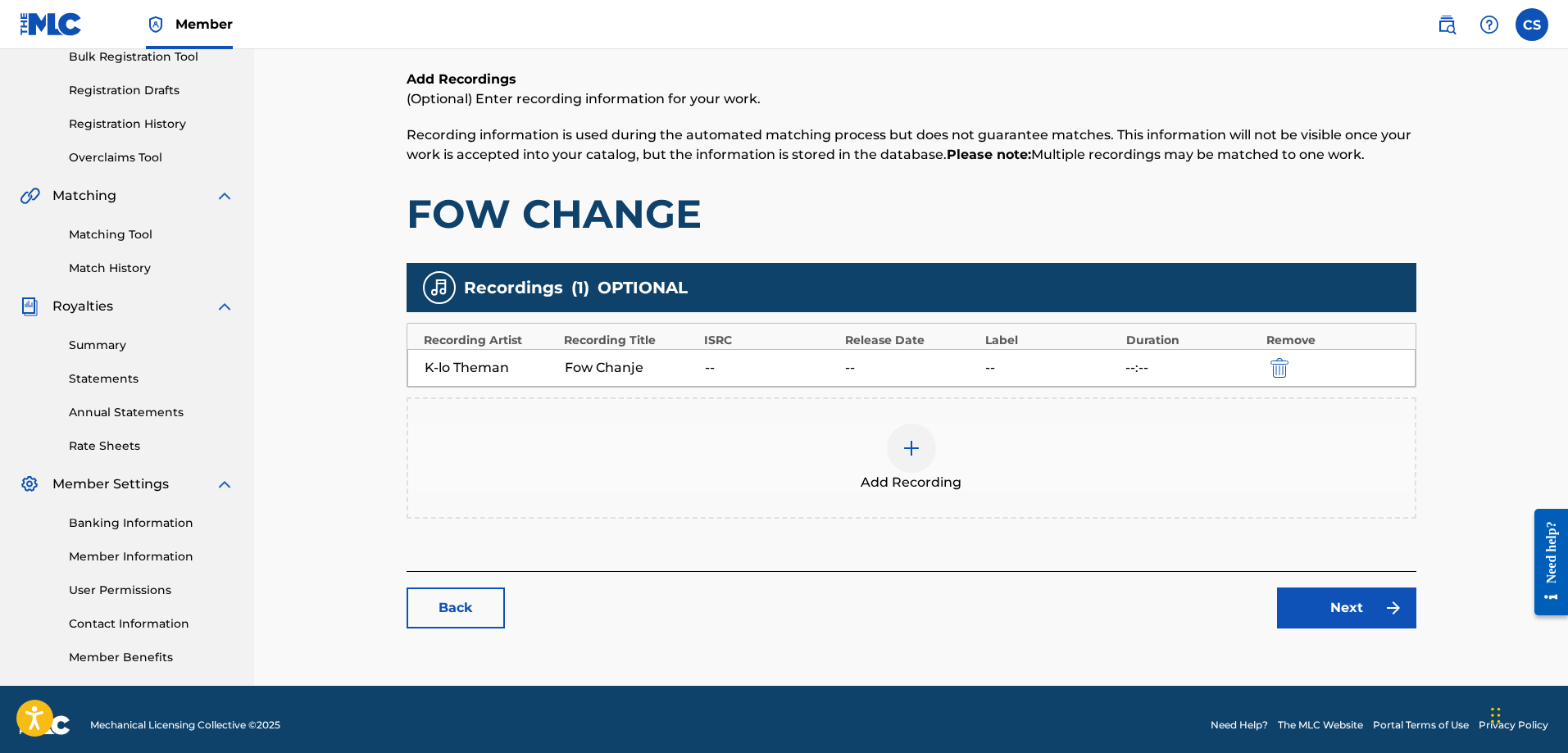
scroll to position [263, 0]
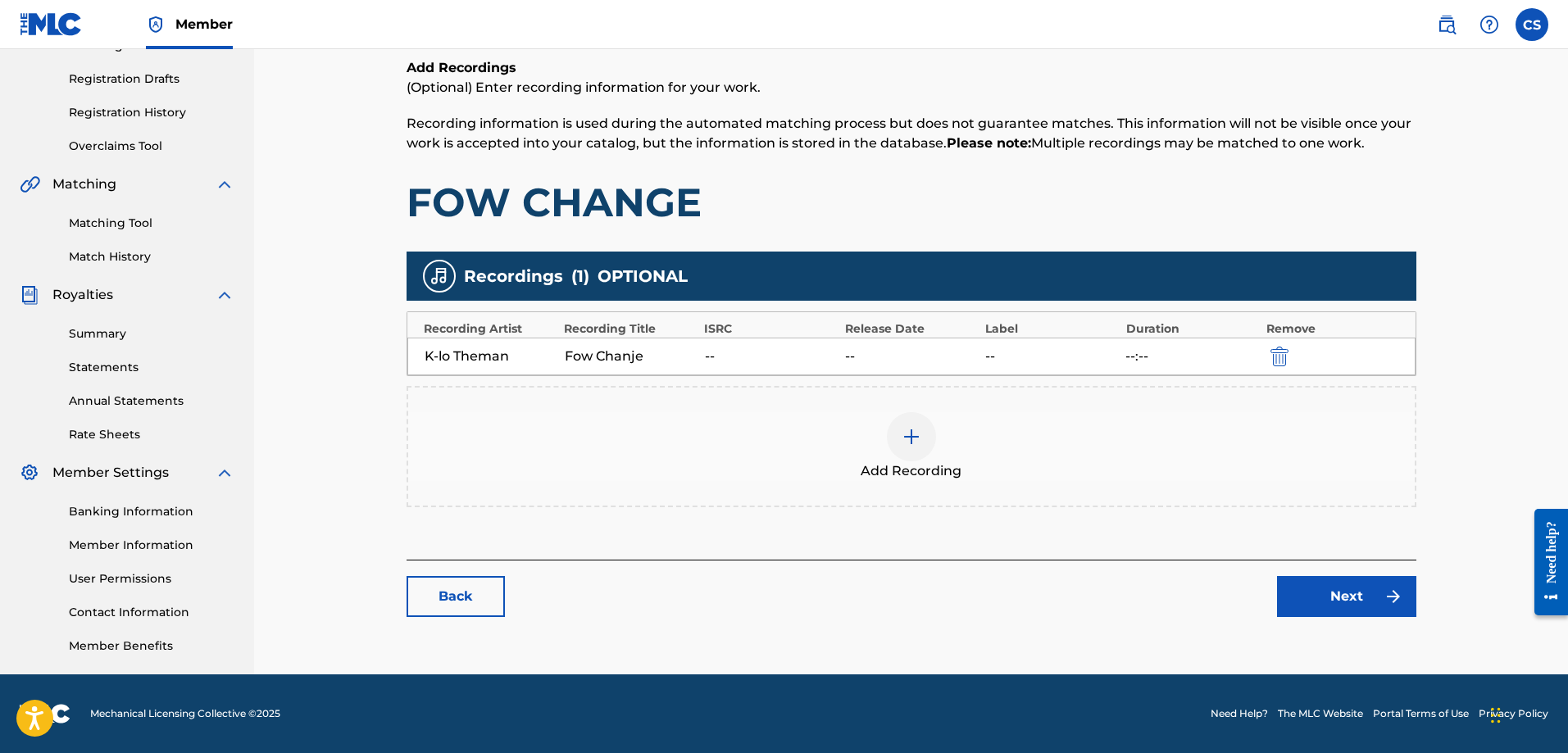
click at [1340, 590] on link "Next" at bounding box center [1346, 595] width 139 height 41
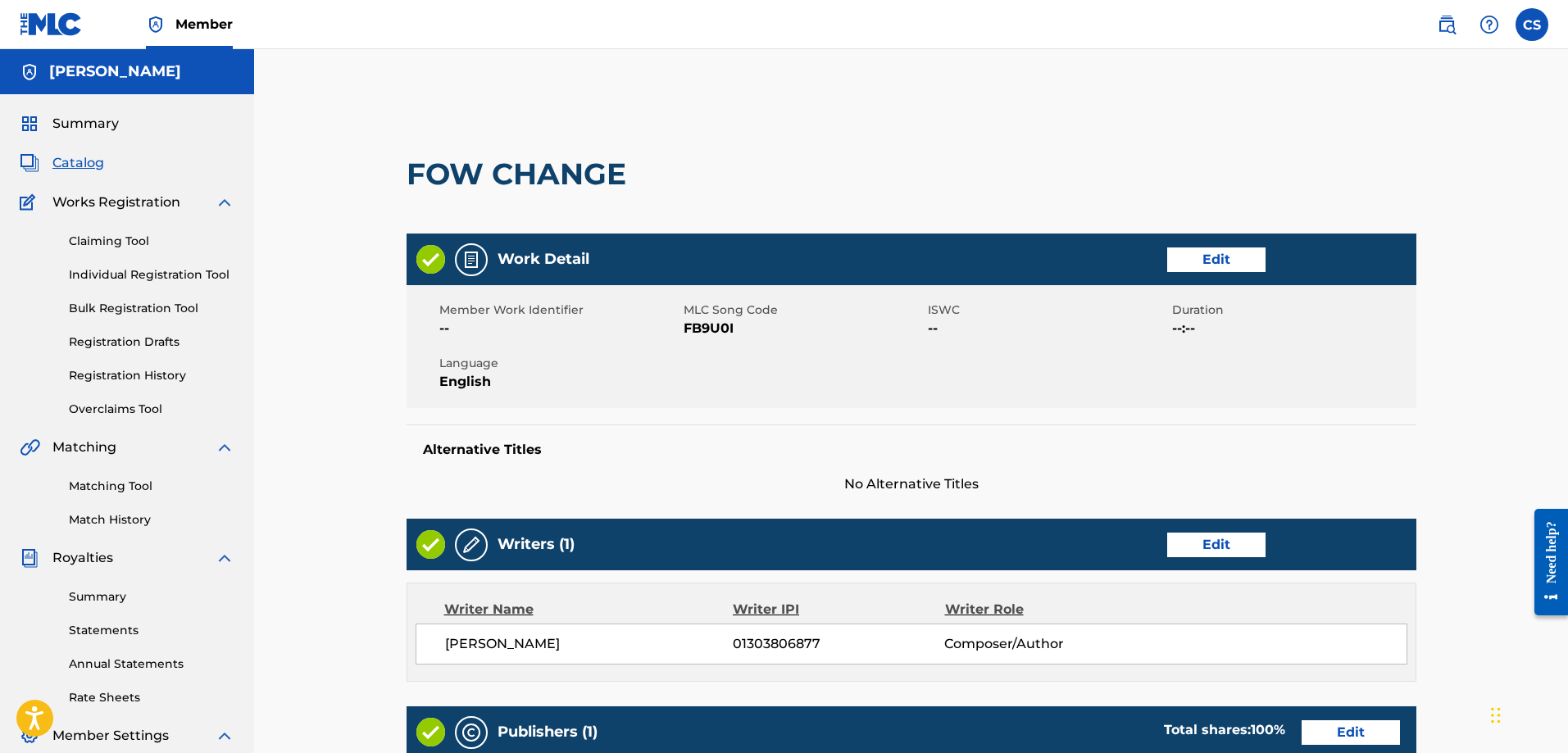
click at [92, 119] on span "Summary" at bounding box center [85, 124] width 66 height 20
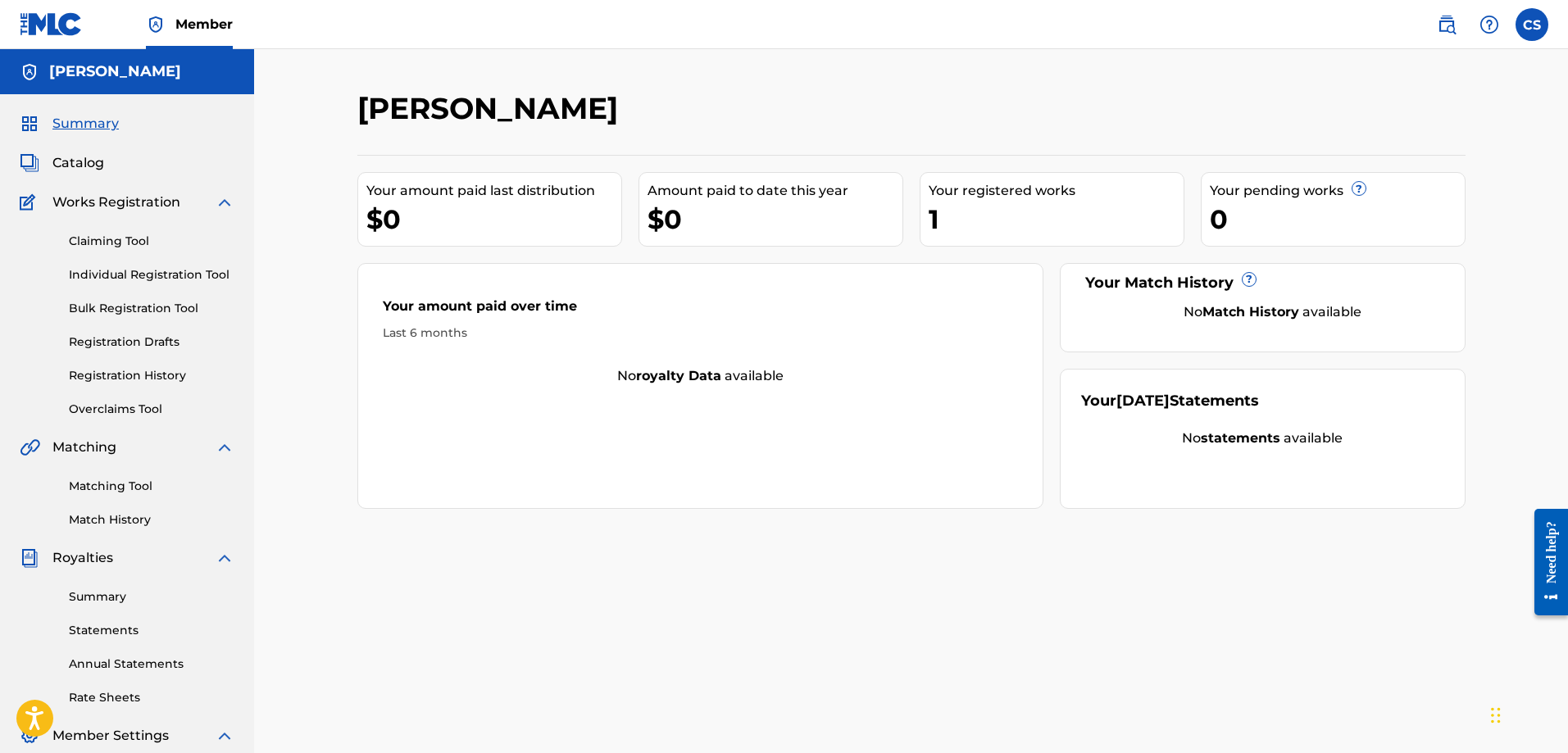
click at [76, 164] on span "Catalog" at bounding box center [78, 163] width 52 height 20
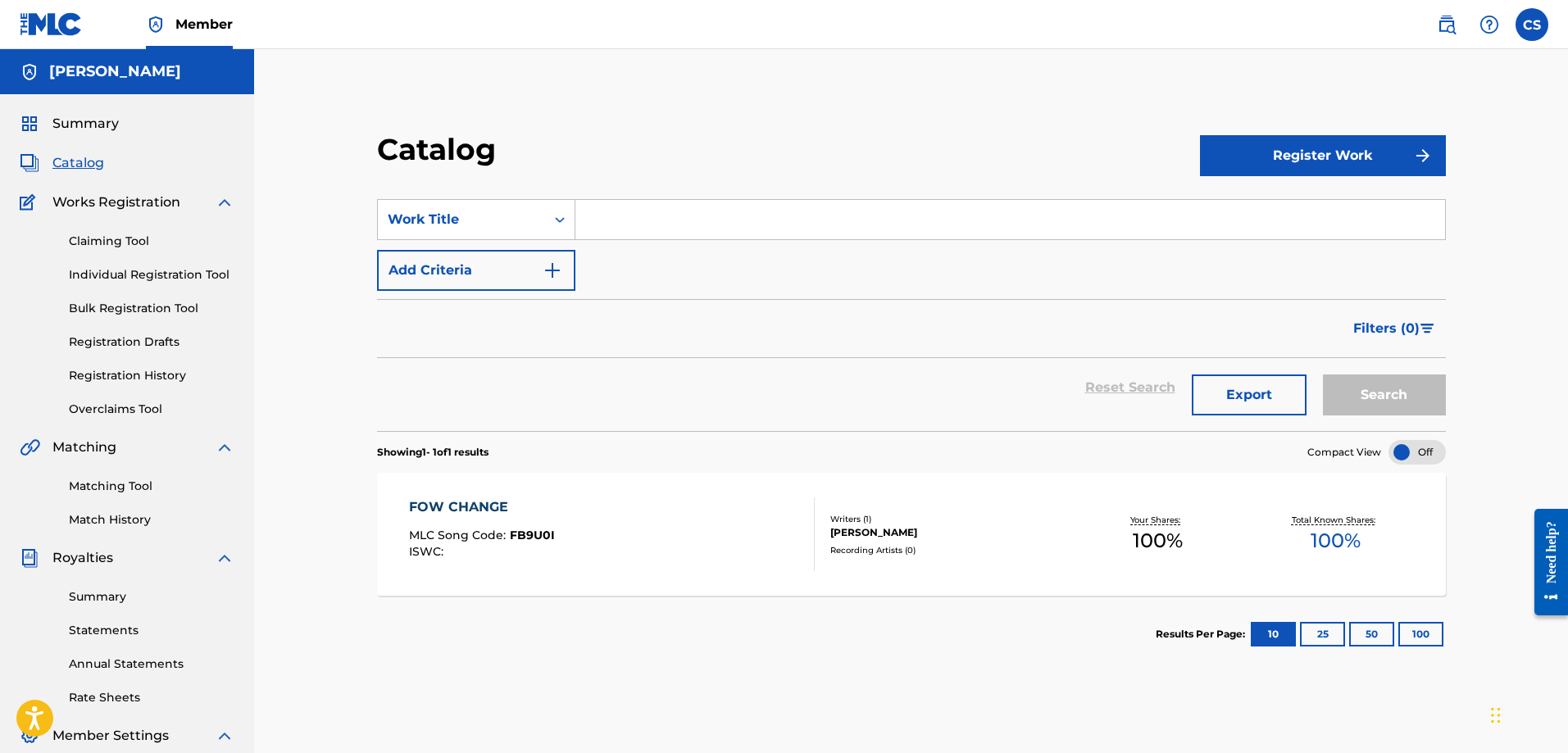
click at [1363, 157] on button "Register Work" at bounding box center [1322, 155] width 246 height 41
click at [1258, 206] on link "Individual" at bounding box center [1322, 209] width 246 height 40
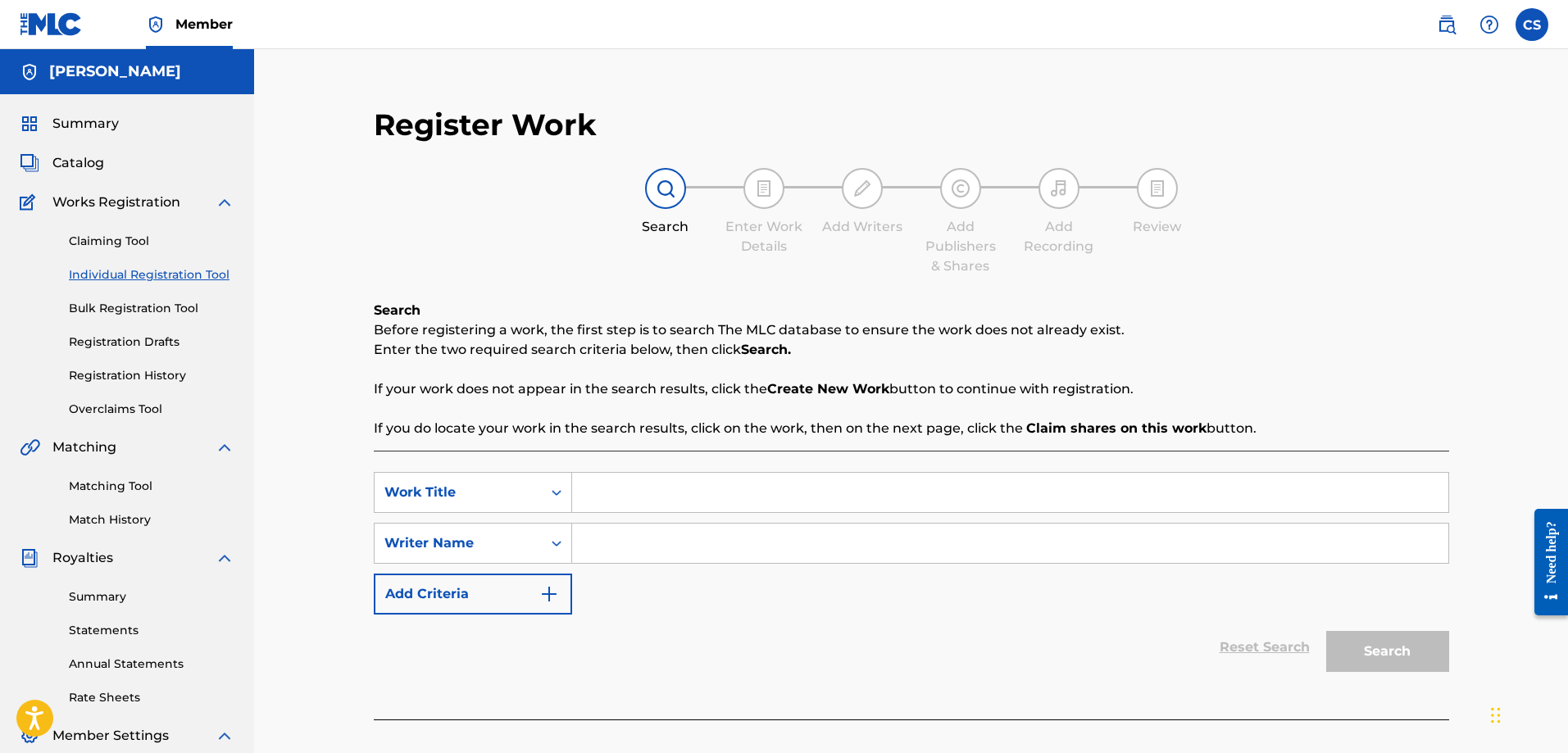
click at [661, 491] on input "Search Form" at bounding box center [1009, 492] width 876 height 40
type input "no hook"
click at [625, 538] on input "Search Form" at bounding box center [1009, 543] width 876 height 40
type input "k-lo"
click at [1413, 653] on button "Search" at bounding box center [1387, 651] width 123 height 41
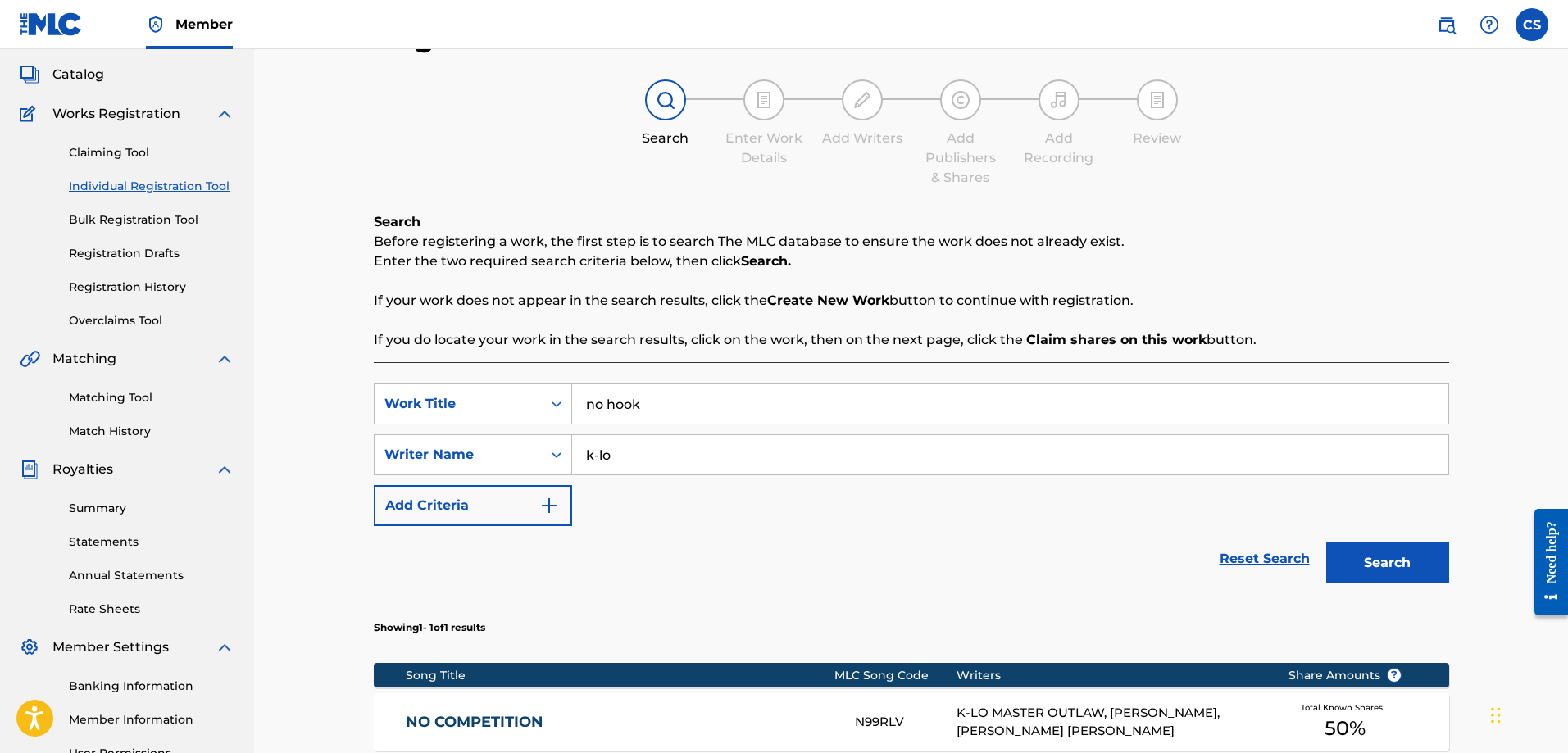
scroll to position [246, 0]
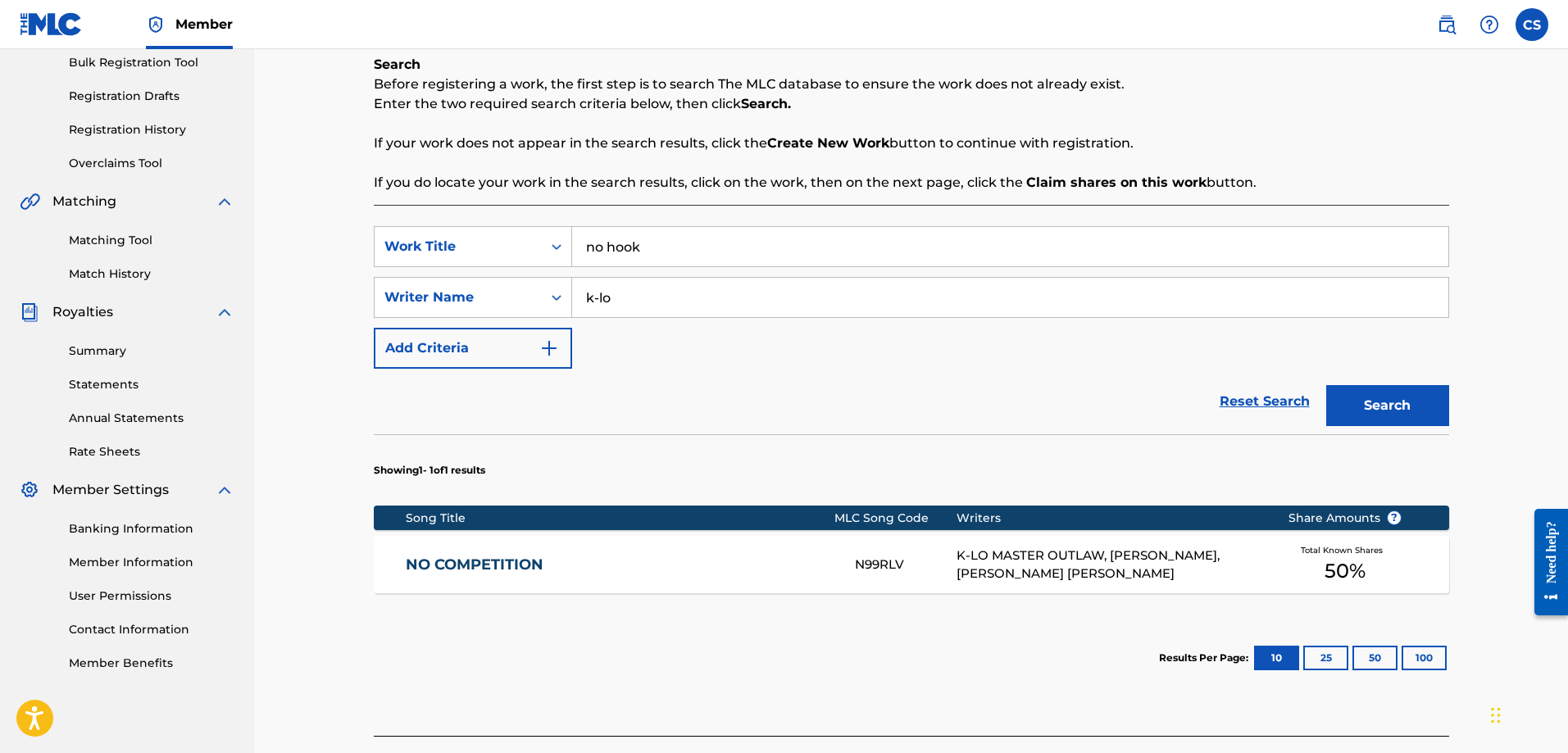
click at [558, 343] on img "Search Form" at bounding box center [548, 348] width 20 height 20
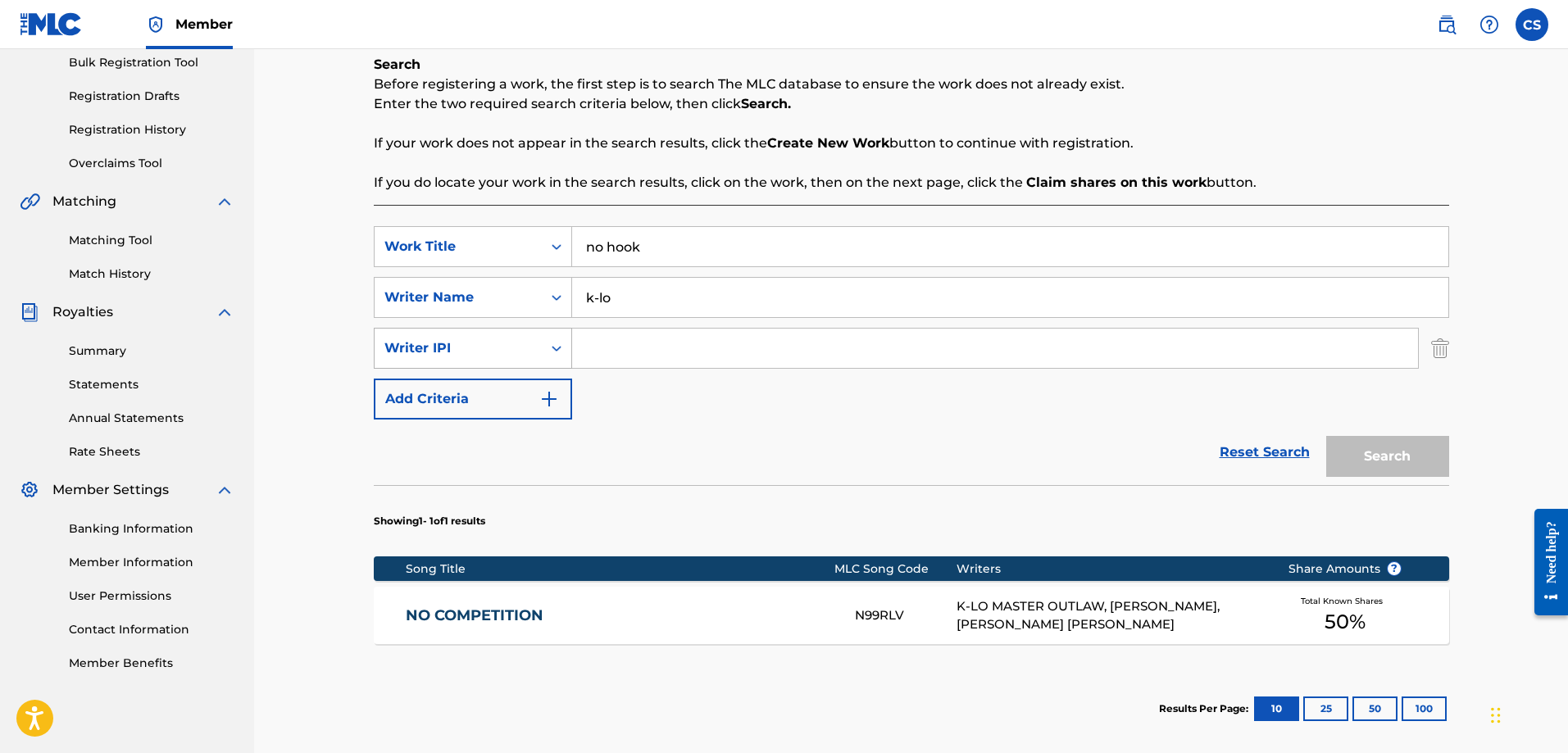
click at [433, 354] on div "Writer IPI" at bounding box center [458, 348] width 147 height 20
click at [446, 389] on div "Publisher Name" at bounding box center [473, 388] width 197 height 41
click at [613, 352] on input "Search Form" at bounding box center [994, 349] width 846 height 40
click at [1400, 453] on button "Search" at bounding box center [1387, 455] width 123 height 41
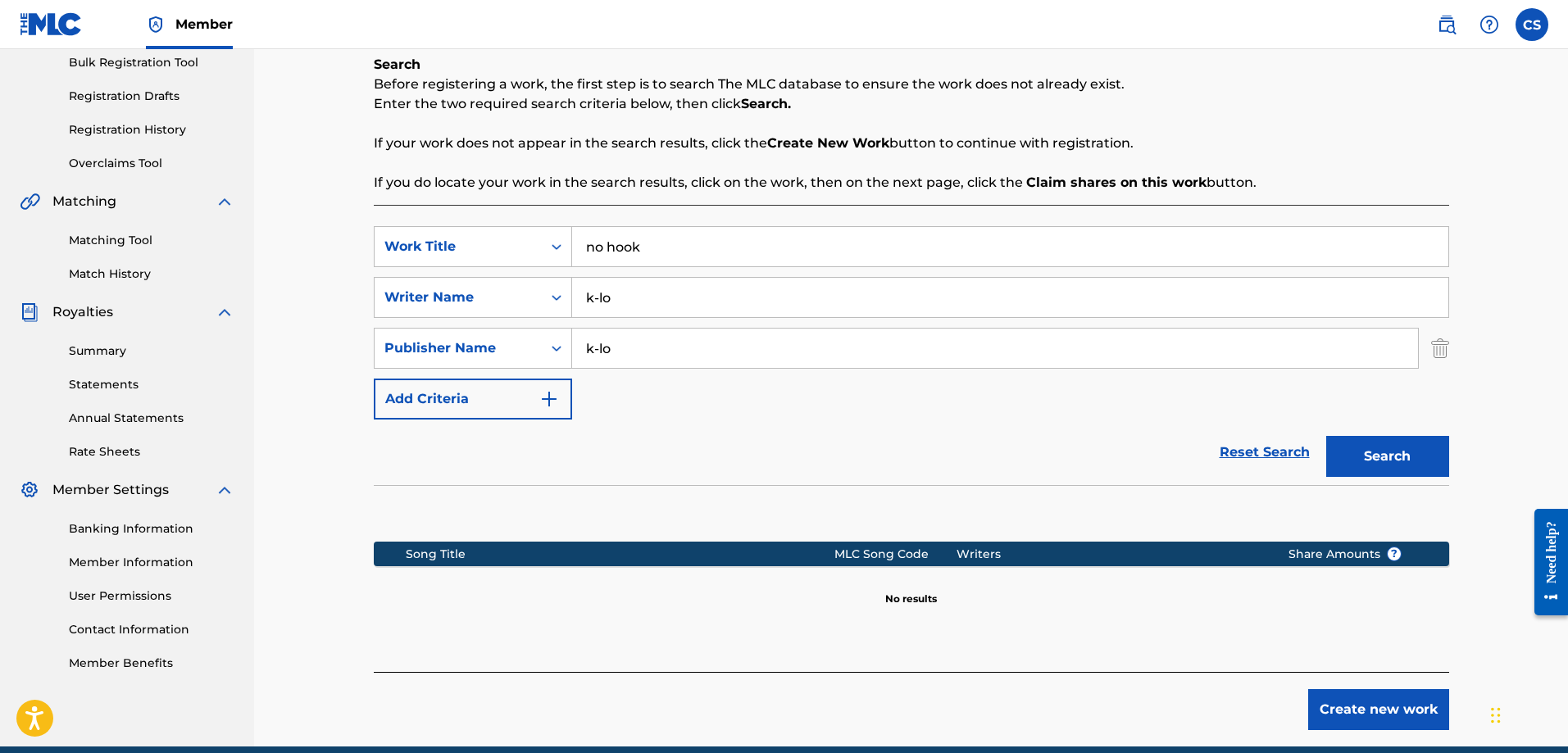
click at [613, 343] on input "k-lo" at bounding box center [994, 349] width 846 height 40
type input "k"
type input "[PERSON_NAME]"
click at [1326, 436] on button "Search" at bounding box center [1387, 455] width 123 height 41
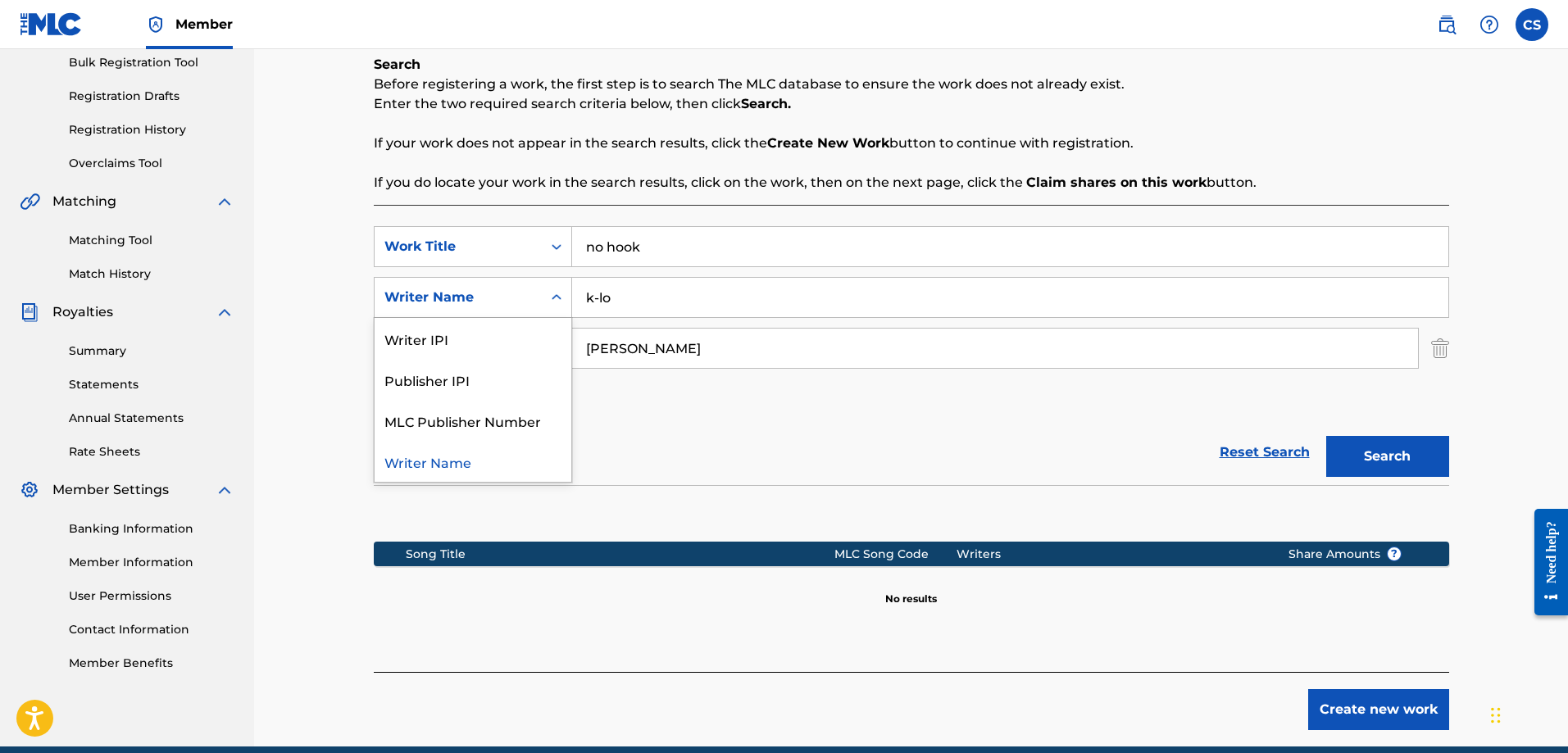
click at [549, 294] on icon "Search Form" at bounding box center [556, 297] width 16 height 16
click at [438, 337] on div "Writer IPI" at bounding box center [473, 337] width 197 height 41
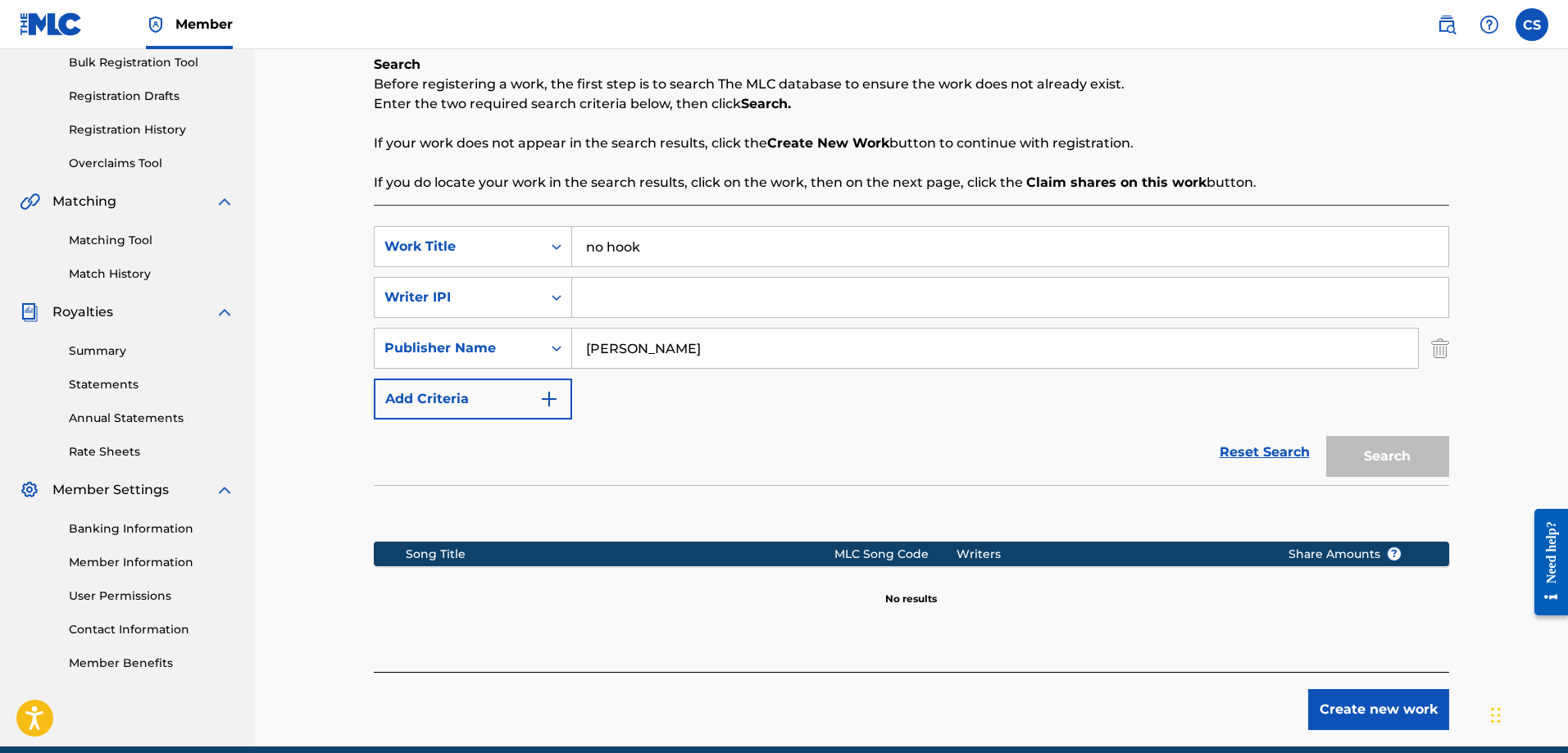
click at [607, 292] on input "Search Form" at bounding box center [1009, 298] width 876 height 40
click at [549, 288] on div "Search Form" at bounding box center [556, 297] width 29 height 29
click at [638, 294] on input "Search Form" at bounding box center [1009, 298] width 876 height 40
type input "01303806877"
click at [677, 355] on input "[PERSON_NAME]" at bounding box center [994, 349] width 846 height 40
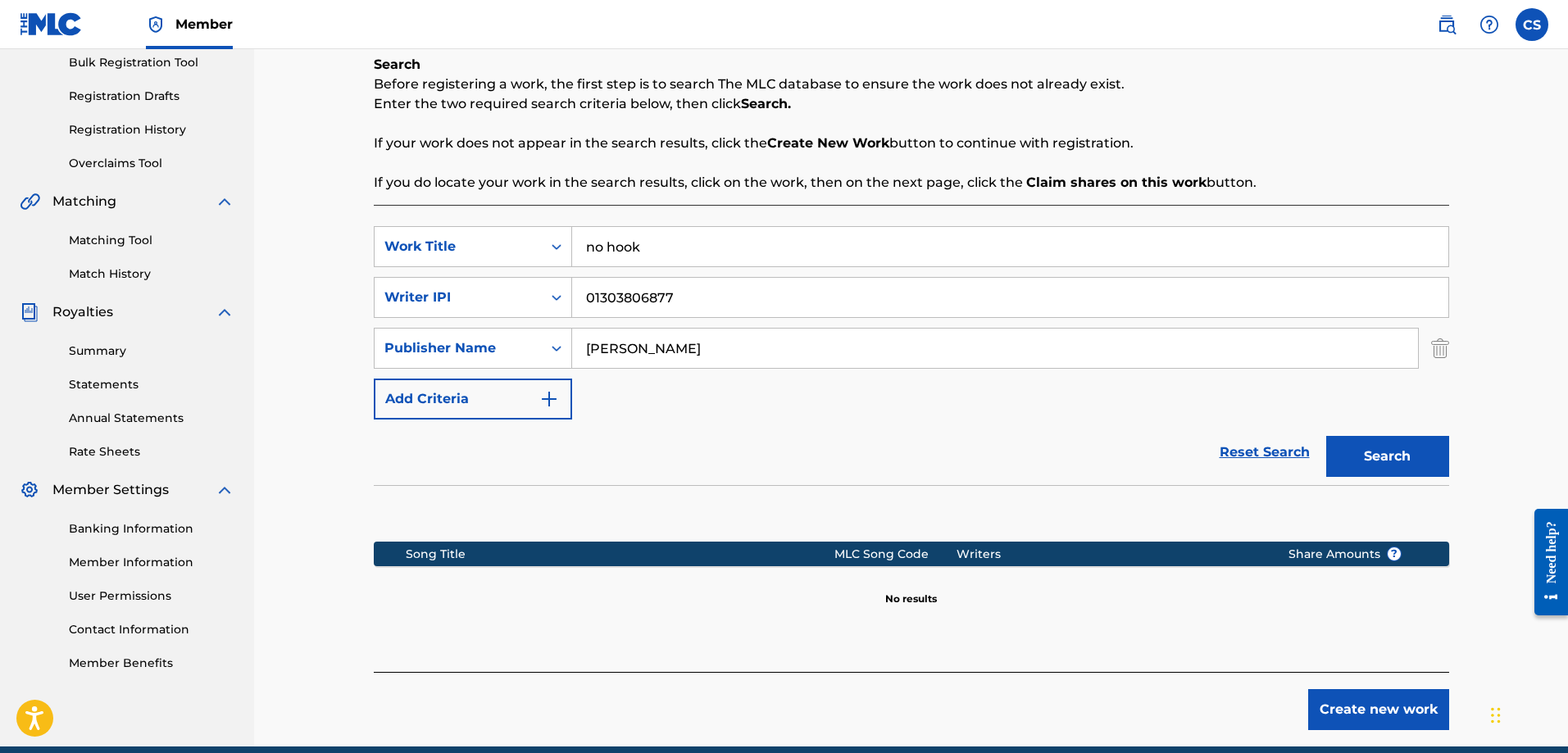
click at [677, 354] on input "[PERSON_NAME]" at bounding box center [994, 349] width 846 height 40
type input "c"
click at [1390, 447] on div "Search" at bounding box center [1383, 452] width 131 height 65
click at [544, 348] on div "Search Form" at bounding box center [556, 348] width 29 height 29
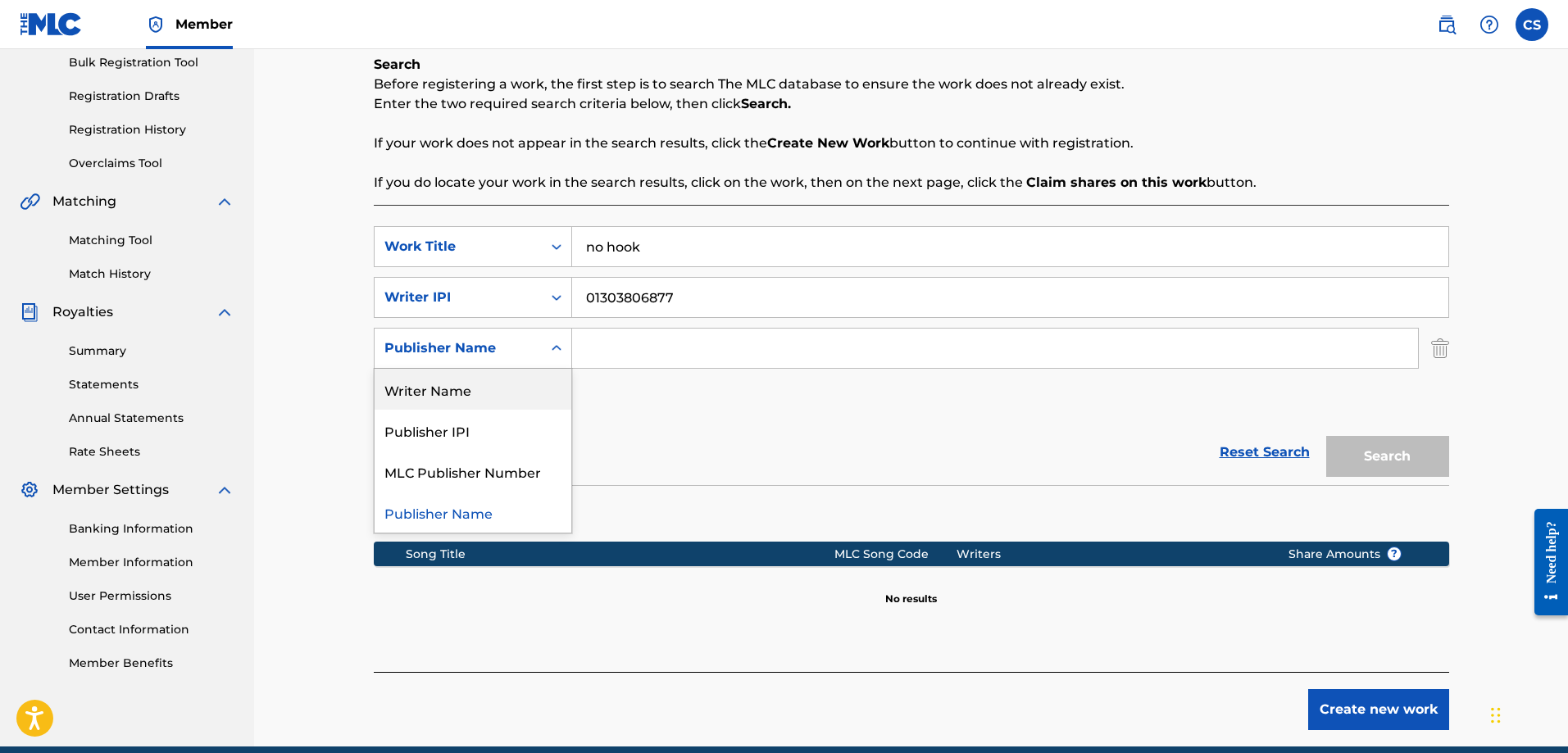
click at [444, 389] on div "Writer Name" at bounding box center [473, 388] width 197 height 41
click at [639, 348] on input "Search Form" at bounding box center [994, 349] width 846 height 40
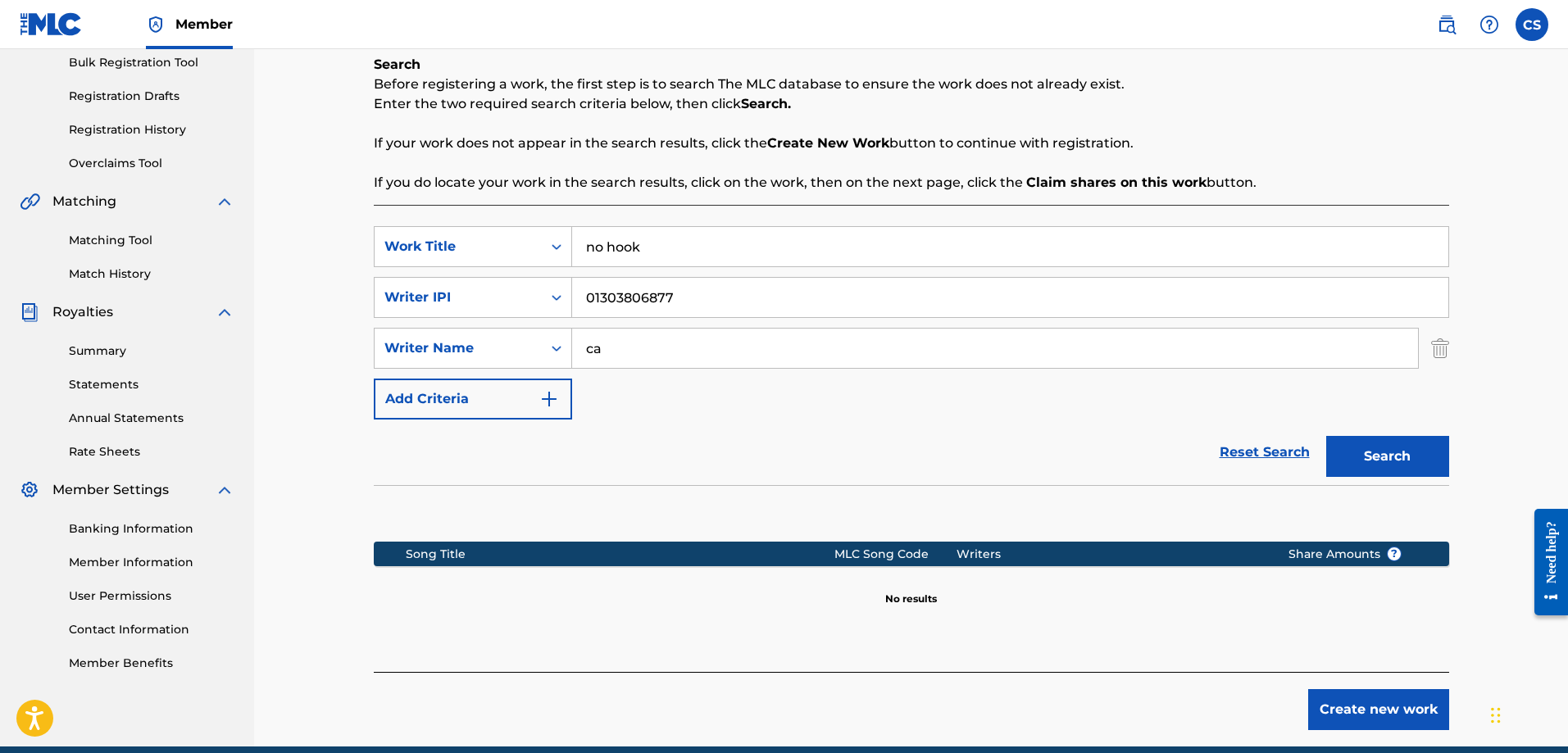
type input "c"
type input "k-lo"
click at [1388, 453] on button "Search" at bounding box center [1387, 455] width 123 height 41
click at [1387, 725] on button "Create new work" at bounding box center [1378, 709] width 141 height 41
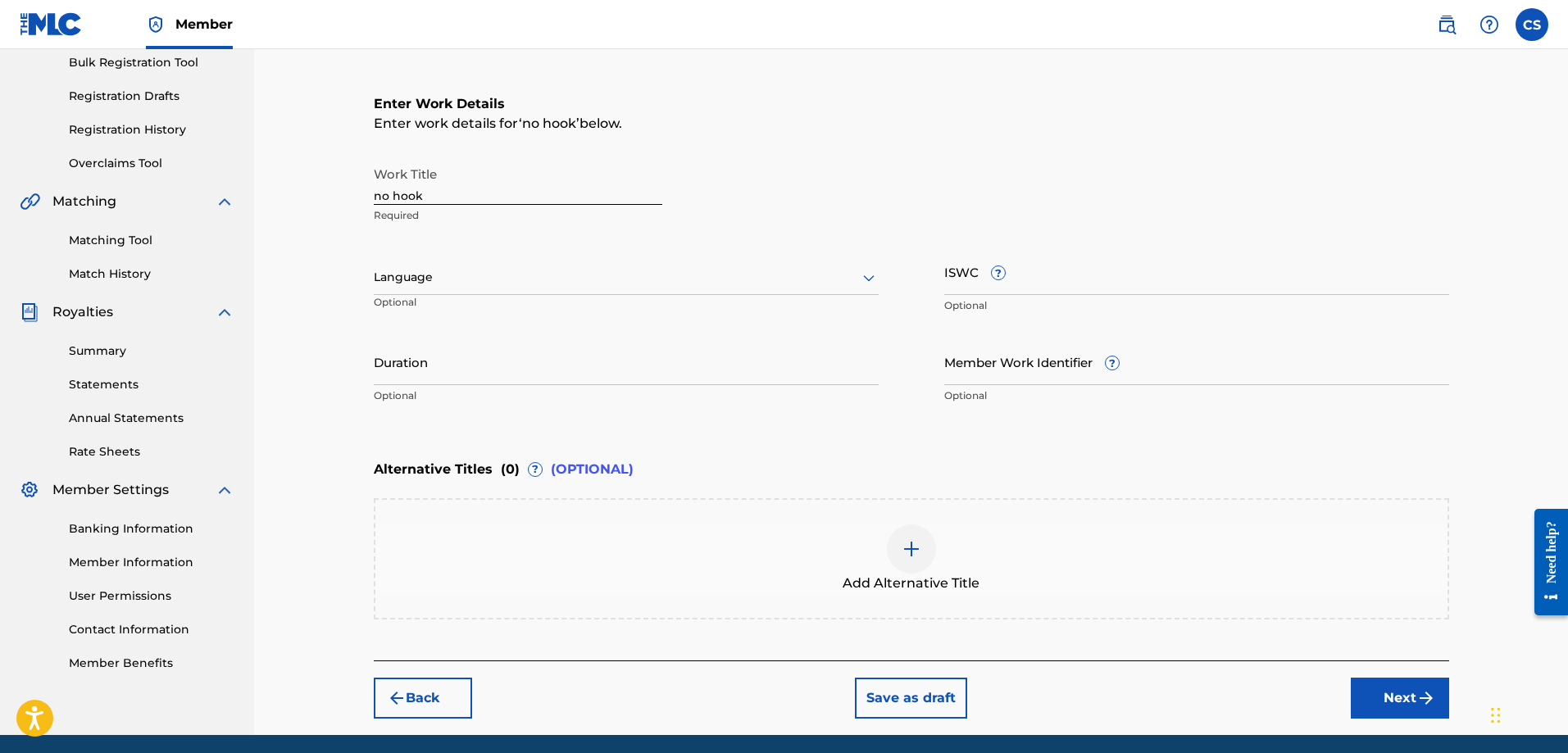
click at [425, 281] on div at bounding box center [626, 278] width 505 height 21
click at [418, 311] on div "English" at bounding box center [626, 313] width 503 height 37
click at [1060, 280] on input "ISWC ?" at bounding box center [1197, 271] width 505 height 46
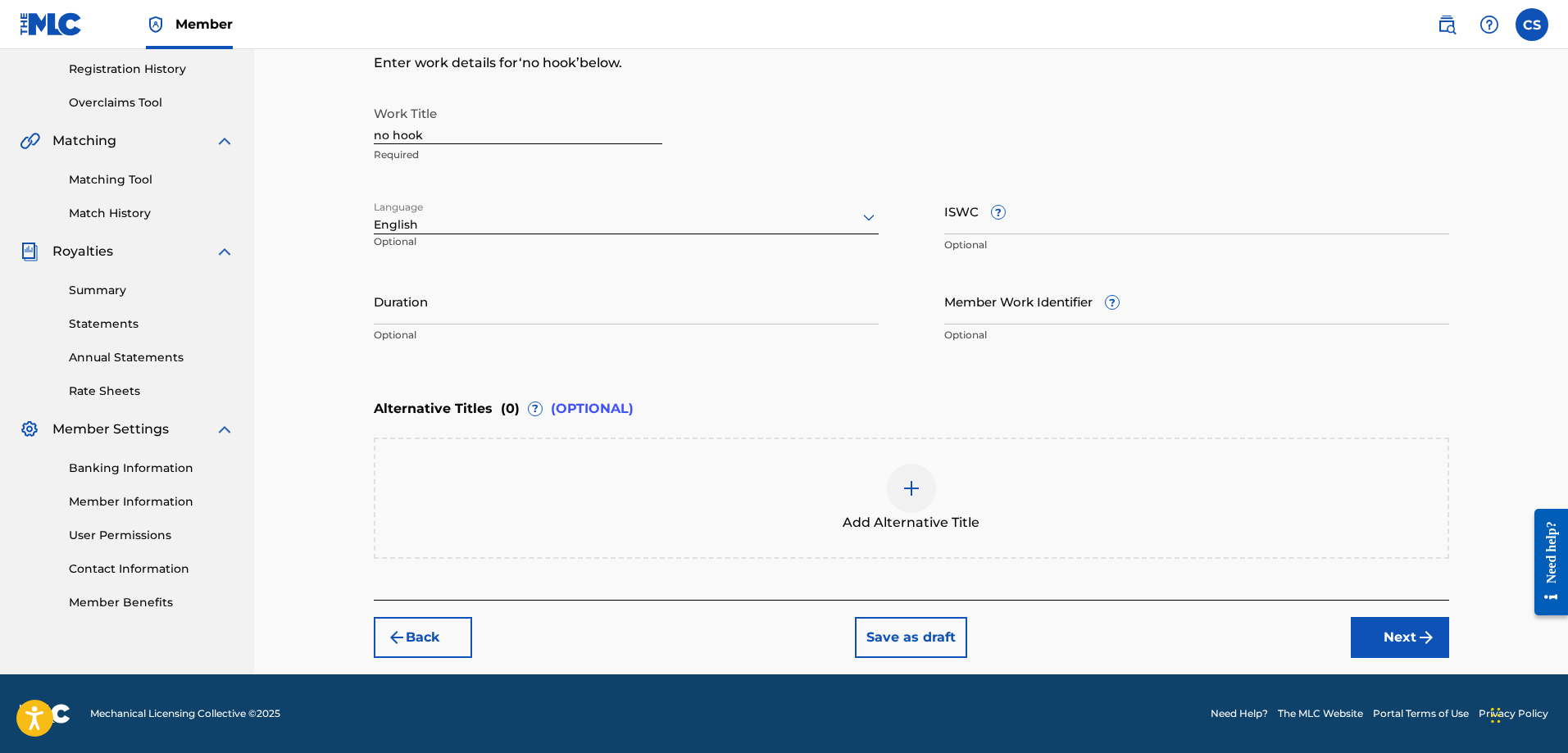
click at [1388, 642] on button "Next" at bounding box center [1400, 637] width 98 height 41
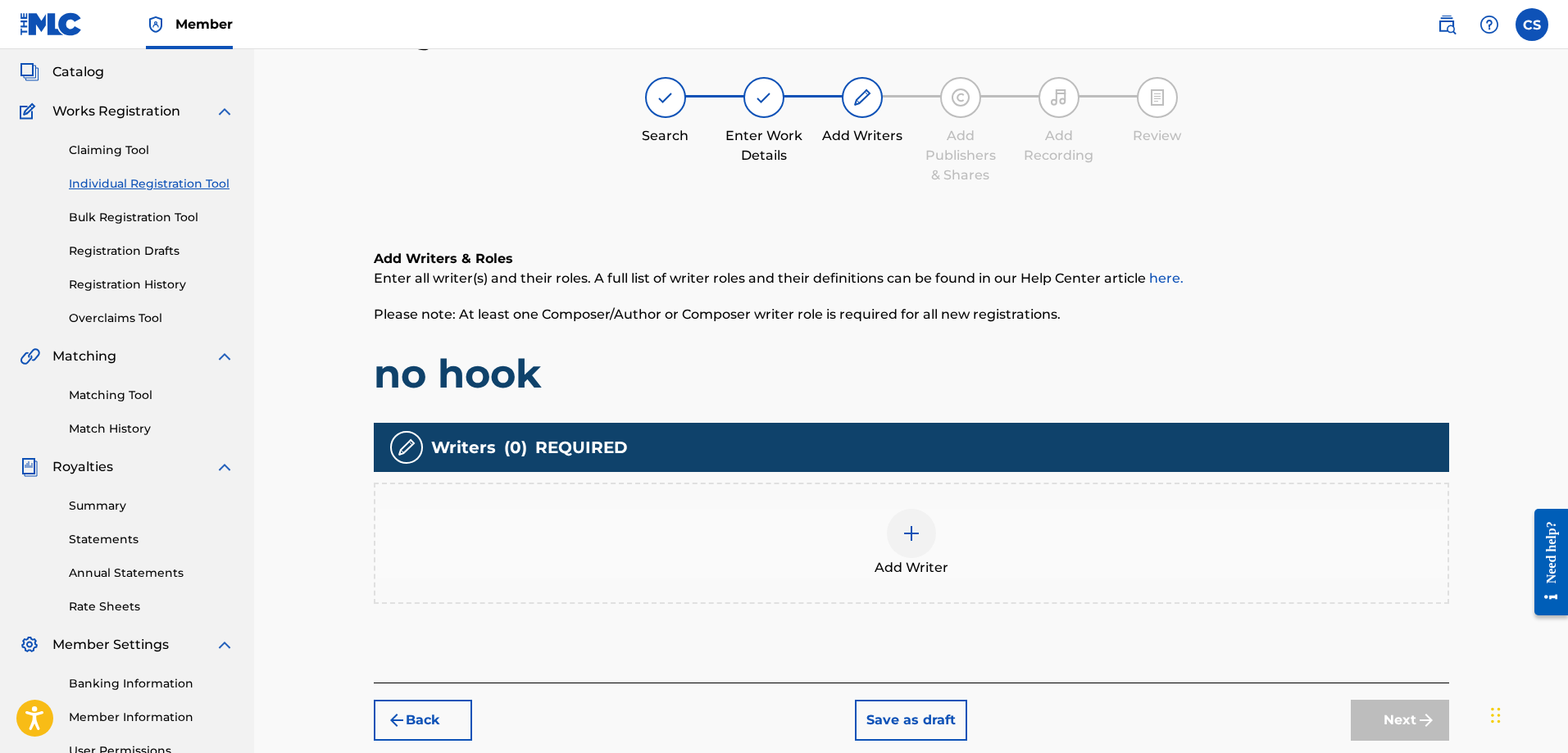
scroll to position [74, 0]
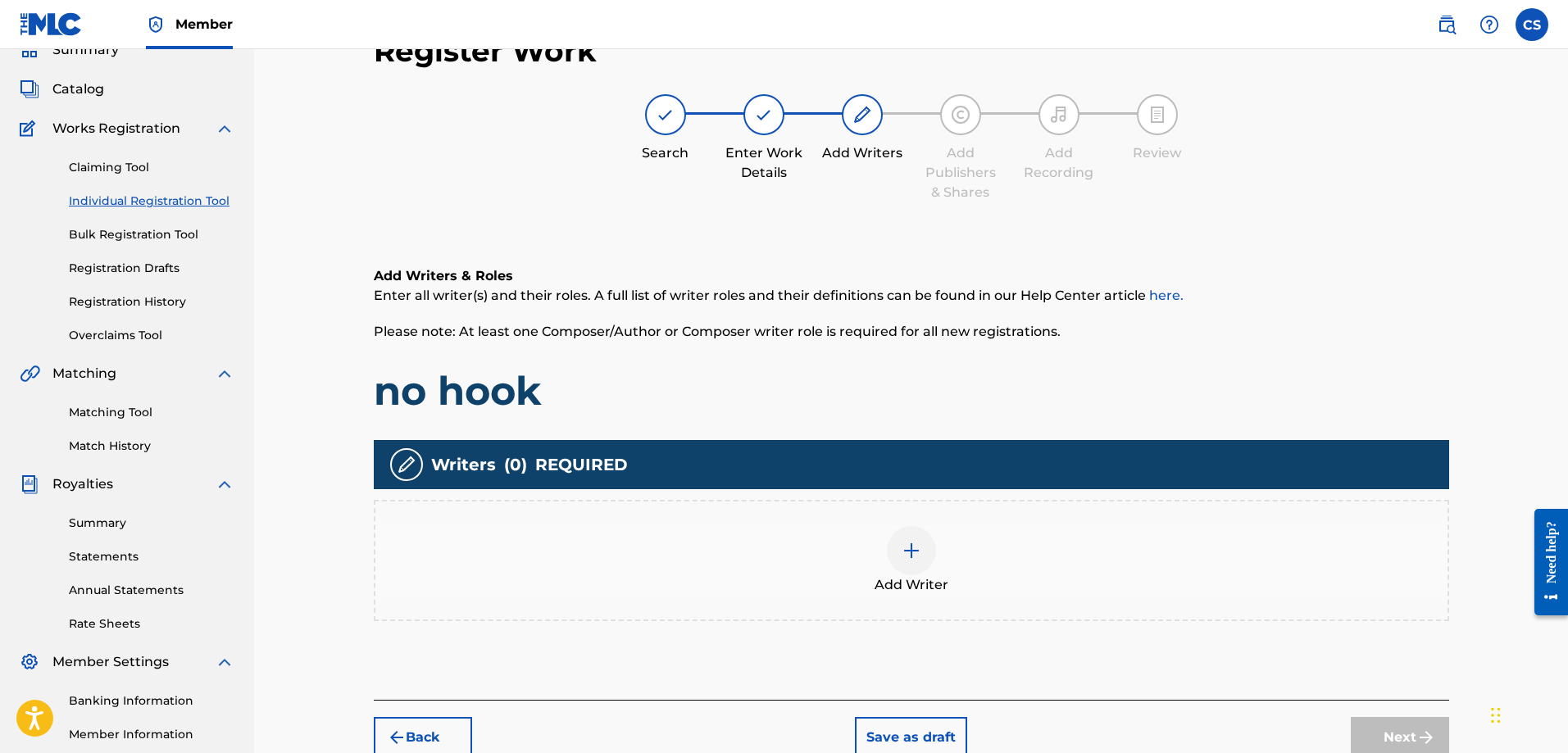
click at [910, 556] on img at bounding box center [911, 550] width 20 height 20
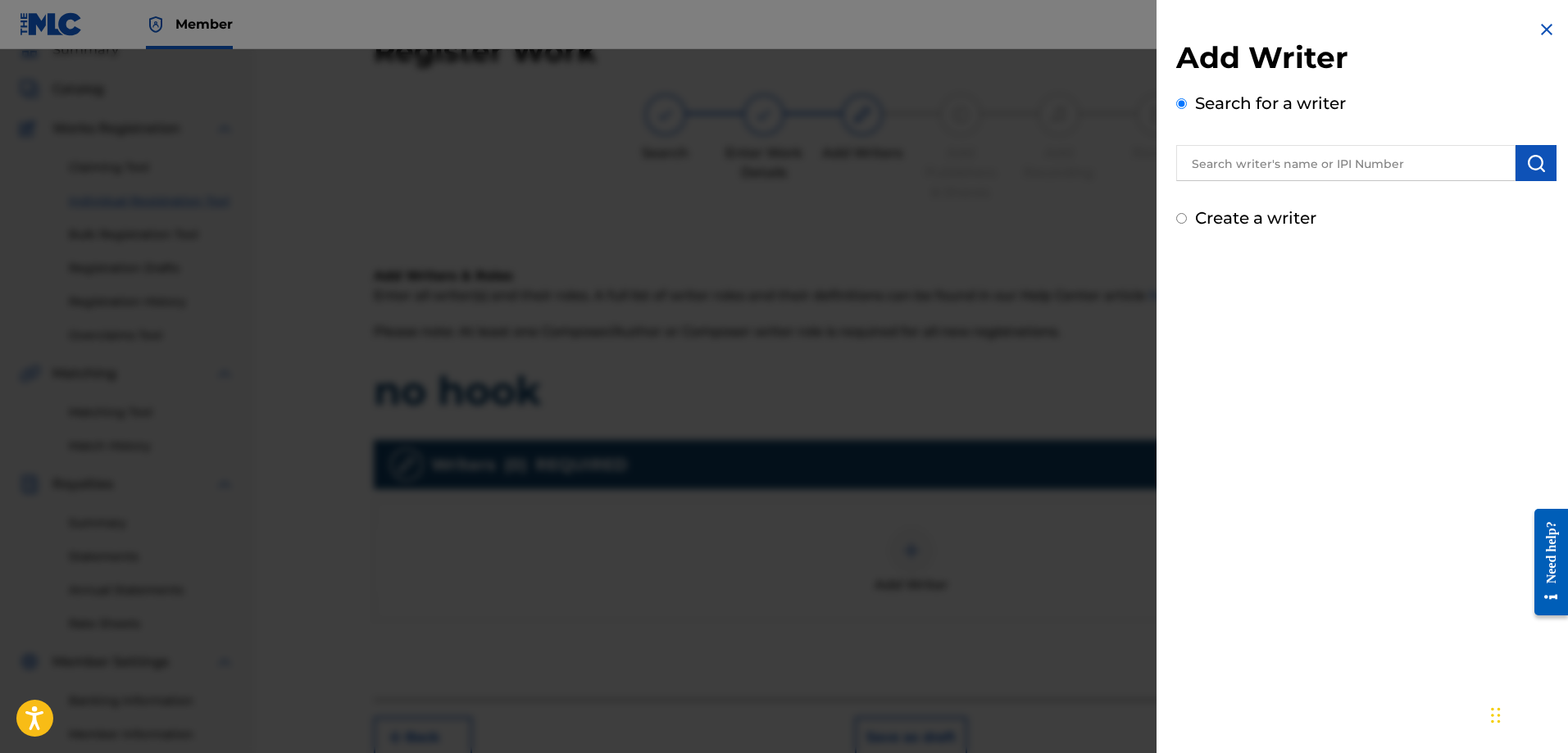
click at [1266, 149] on input "text" at bounding box center [1345, 163] width 339 height 36
type input "[PERSON_NAME]"
click at [1531, 163] on img "submit" at bounding box center [1535, 163] width 20 height 20
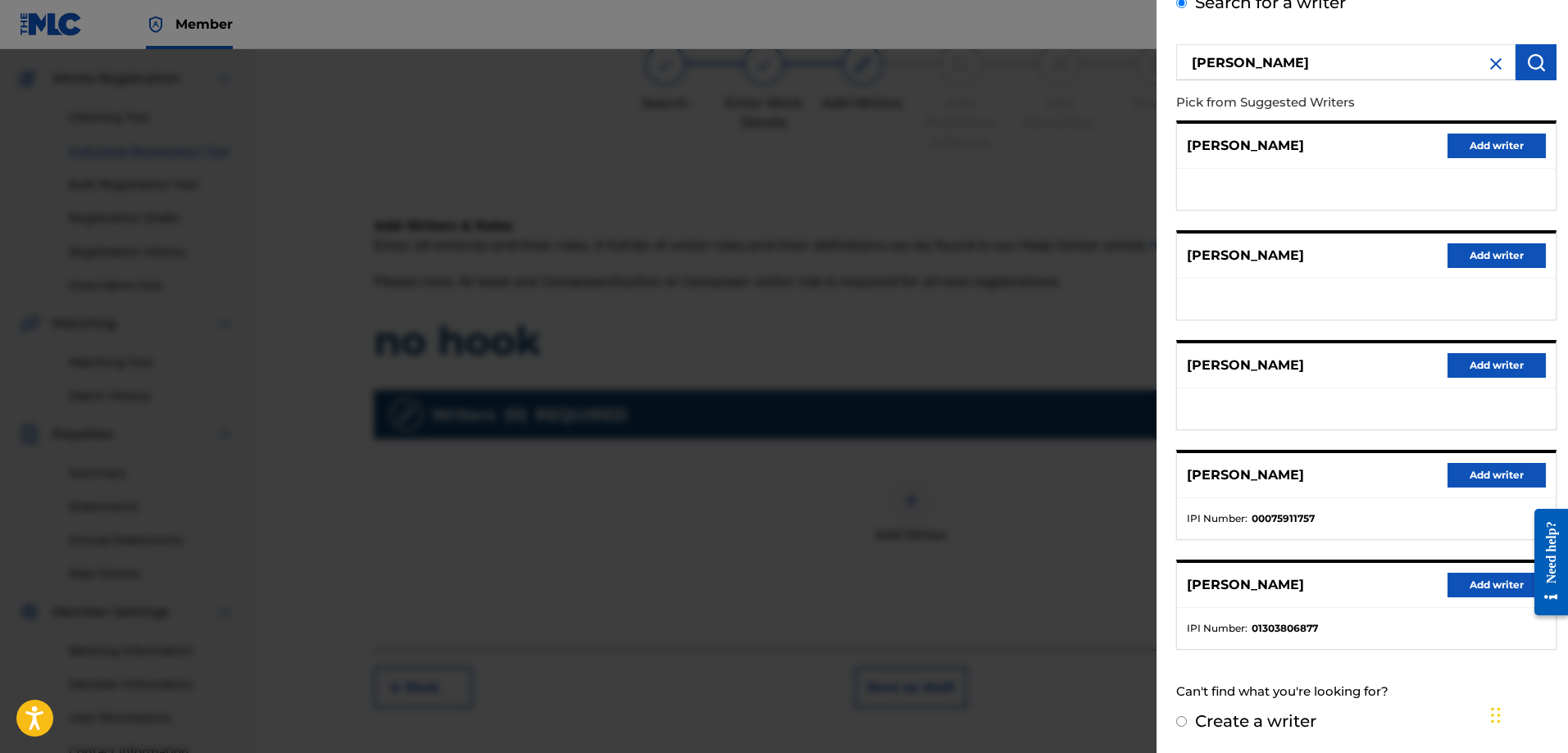
scroll to position [237, 0]
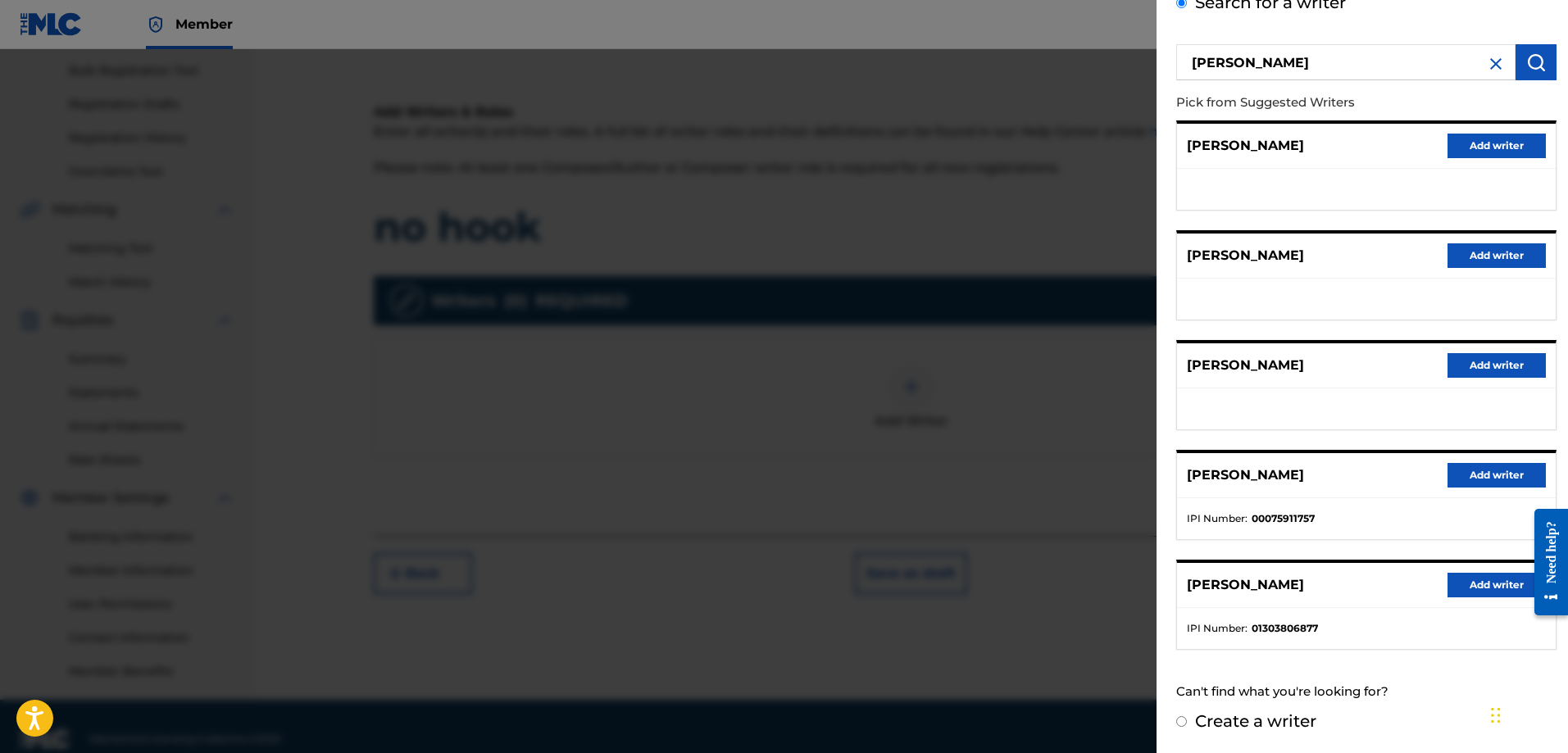
click at [1473, 586] on button "Add writer" at bounding box center [1496, 585] width 98 height 25
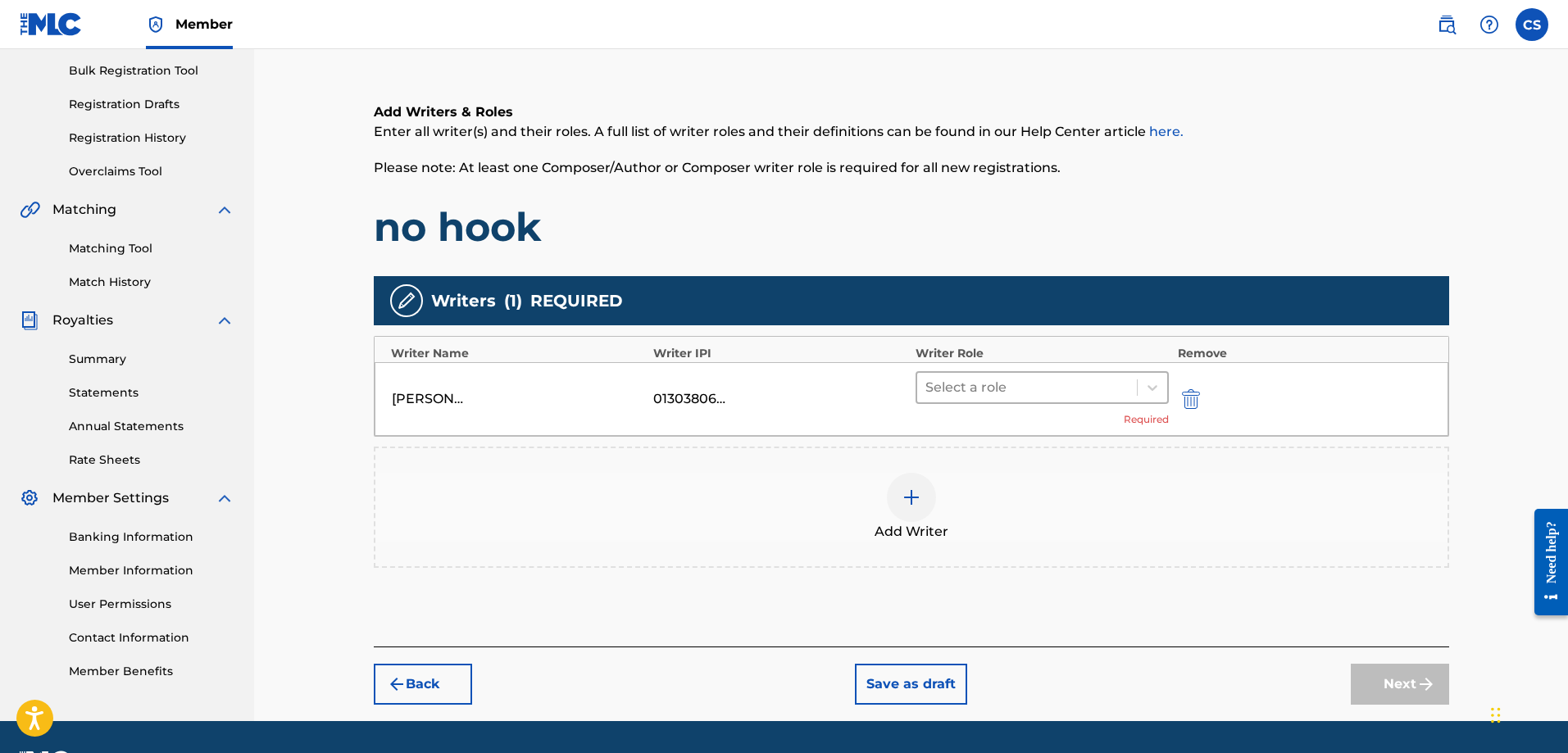
click at [1069, 384] on div at bounding box center [1027, 387] width 204 height 23
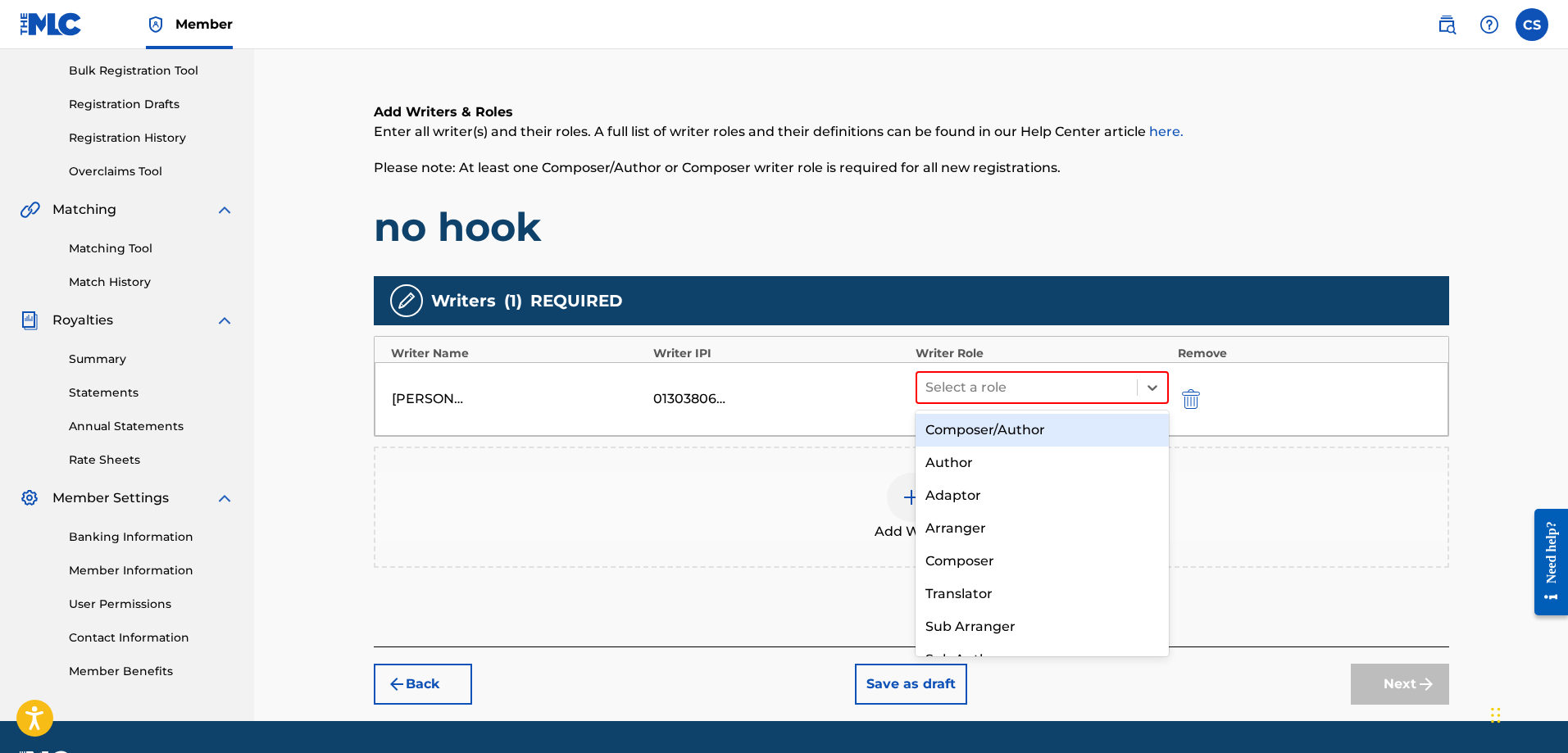
click at [1003, 436] on div "Composer/Author" at bounding box center [1042, 430] width 254 height 33
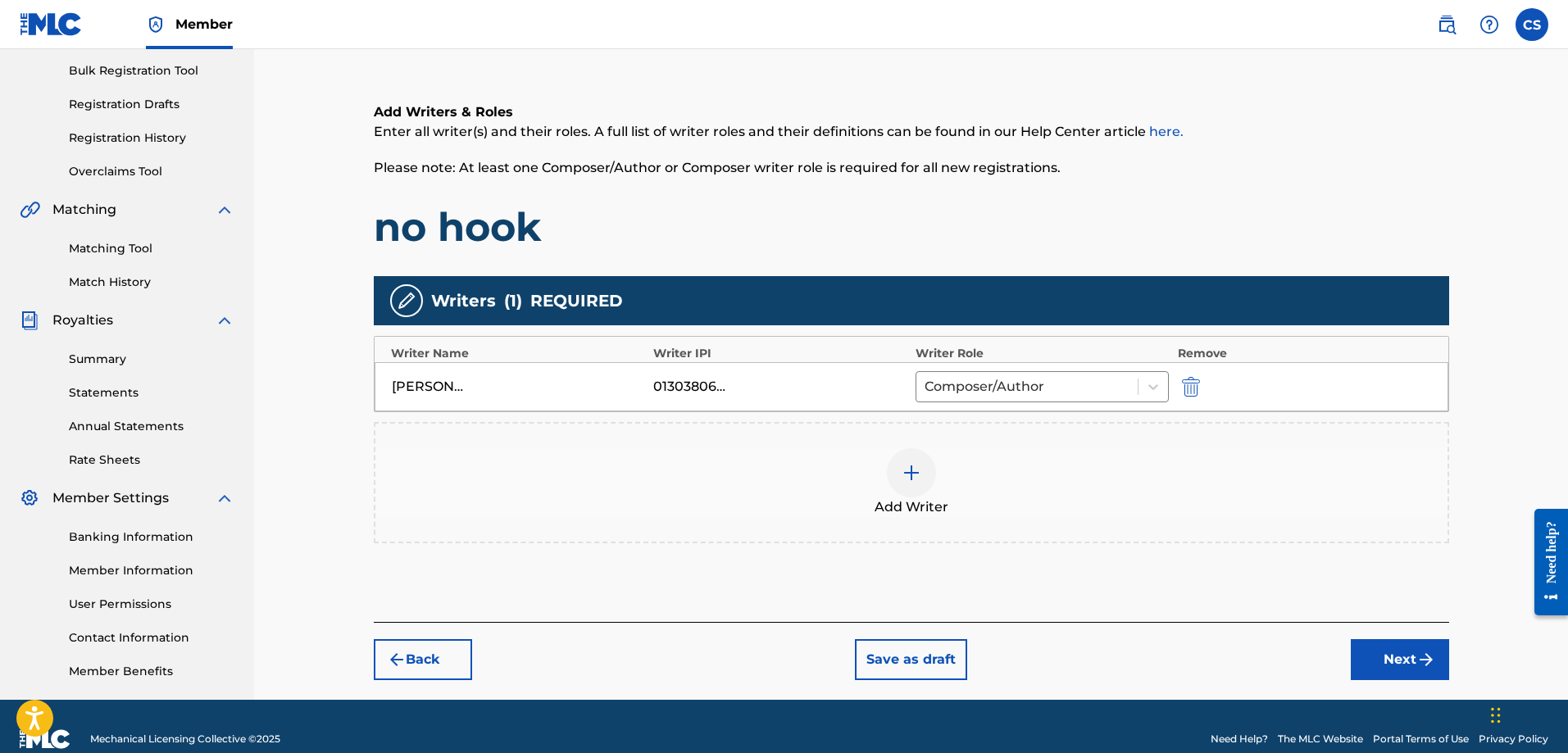
click at [1404, 667] on button "Next" at bounding box center [1400, 659] width 98 height 41
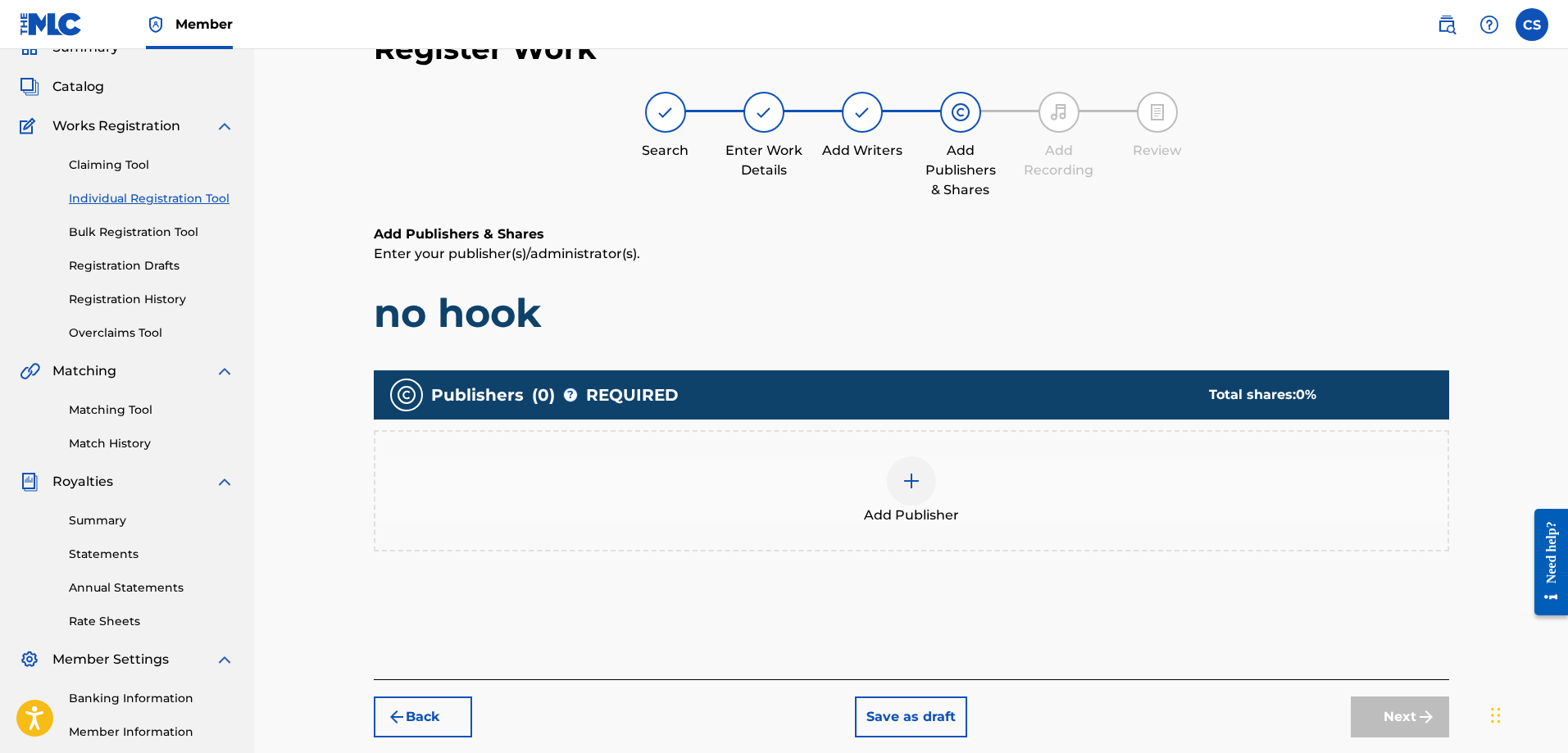
scroll to position [74, 0]
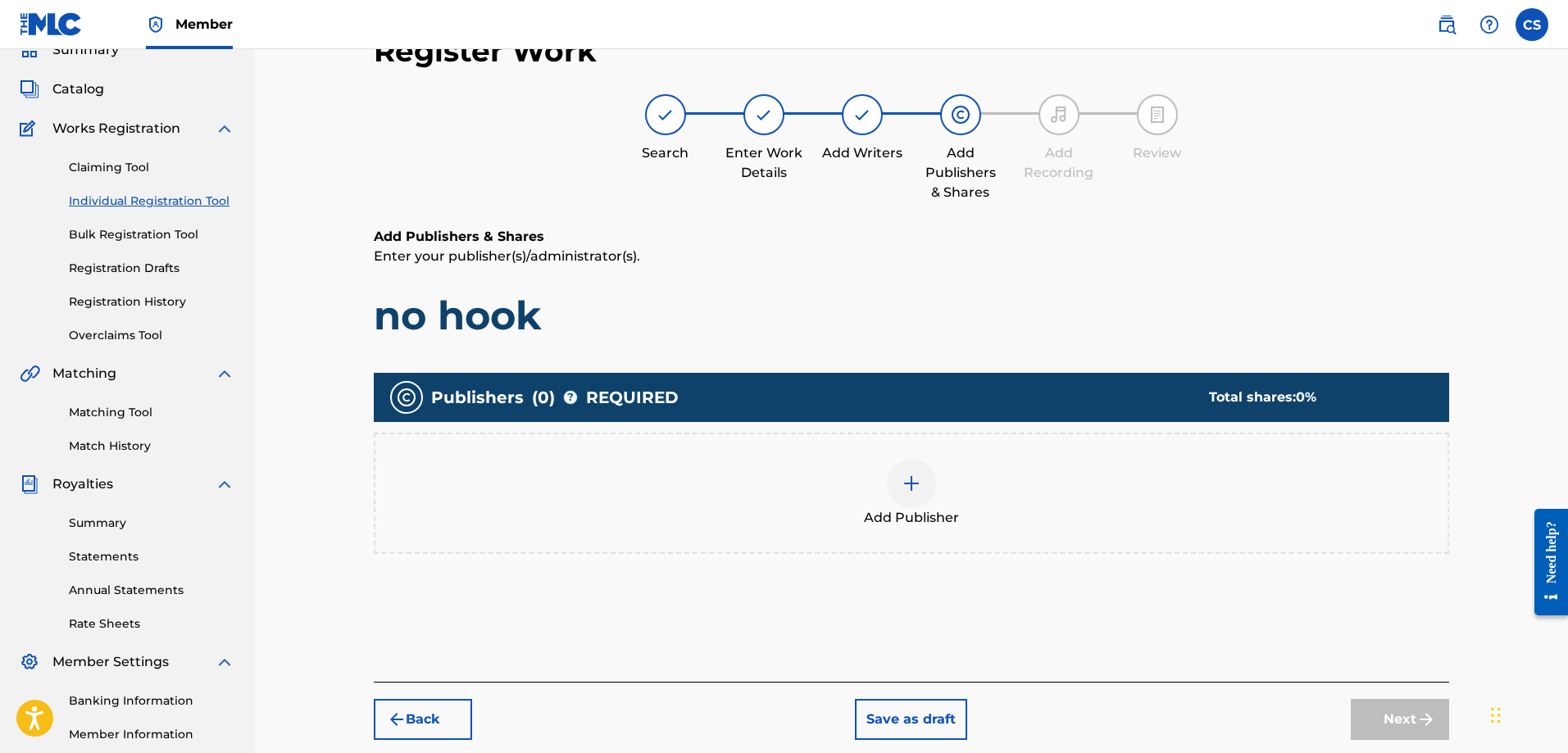
click at [887, 496] on div "Add Publisher" at bounding box center [911, 493] width 1072 height 69
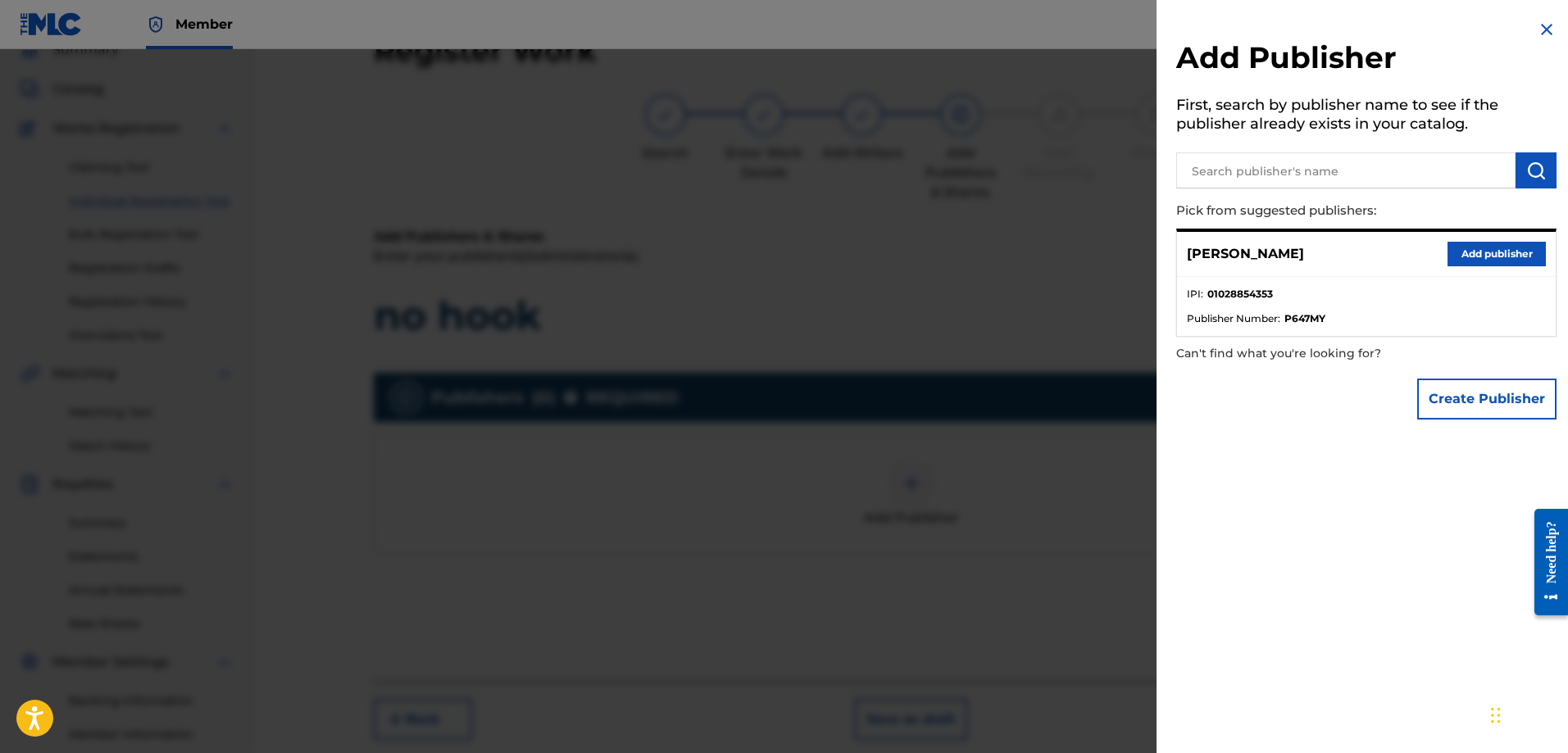
click at [1463, 252] on button "Add publisher" at bounding box center [1496, 254] width 98 height 25
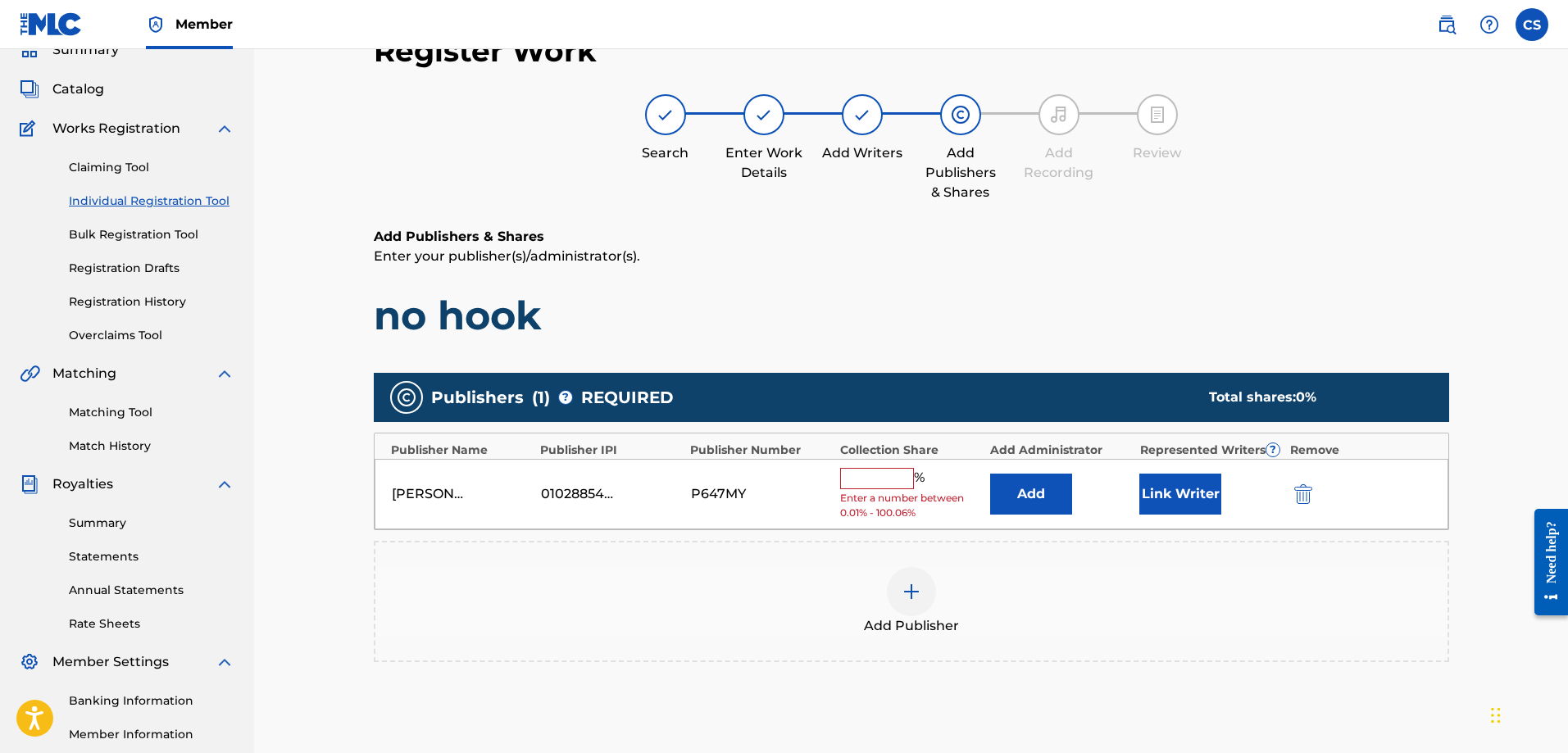
click at [875, 471] on input "text" at bounding box center [877, 478] width 74 height 22
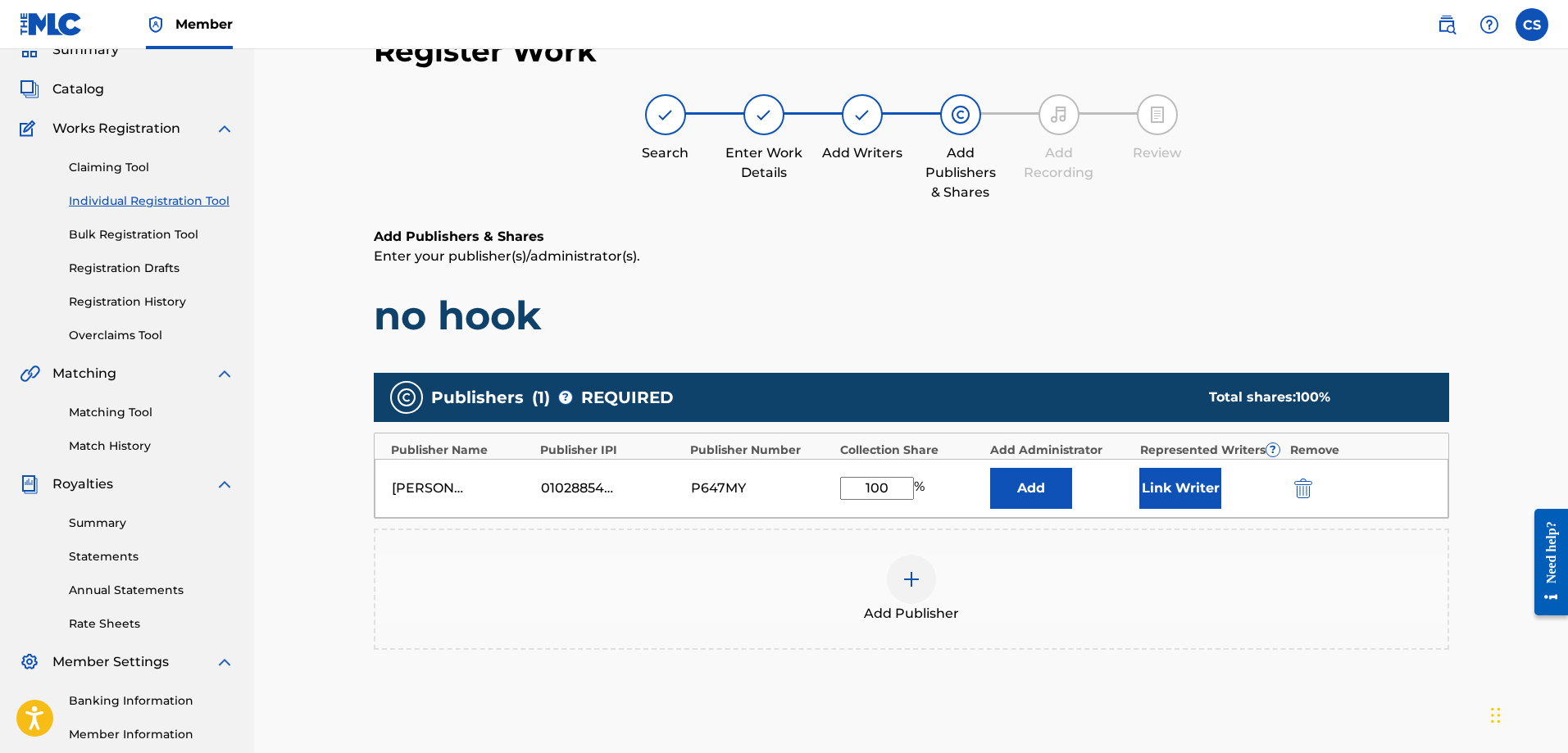
type input "100"
click at [1013, 482] on button "Add" at bounding box center [1030, 488] width 82 height 41
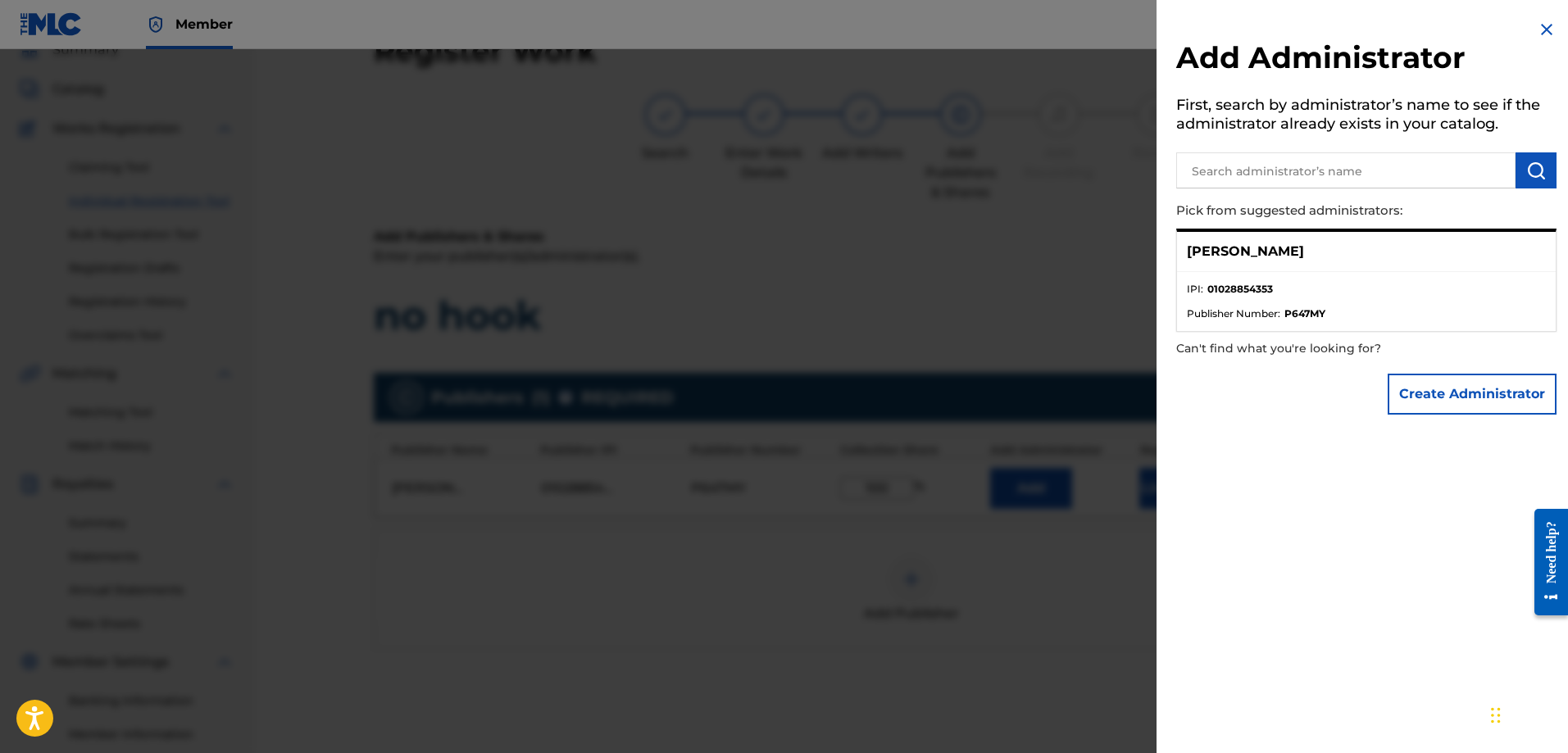
click at [1231, 249] on p "[PERSON_NAME]" at bounding box center [1245, 251] width 117 height 20
click at [1545, 24] on img at bounding box center [1546, 29] width 20 height 20
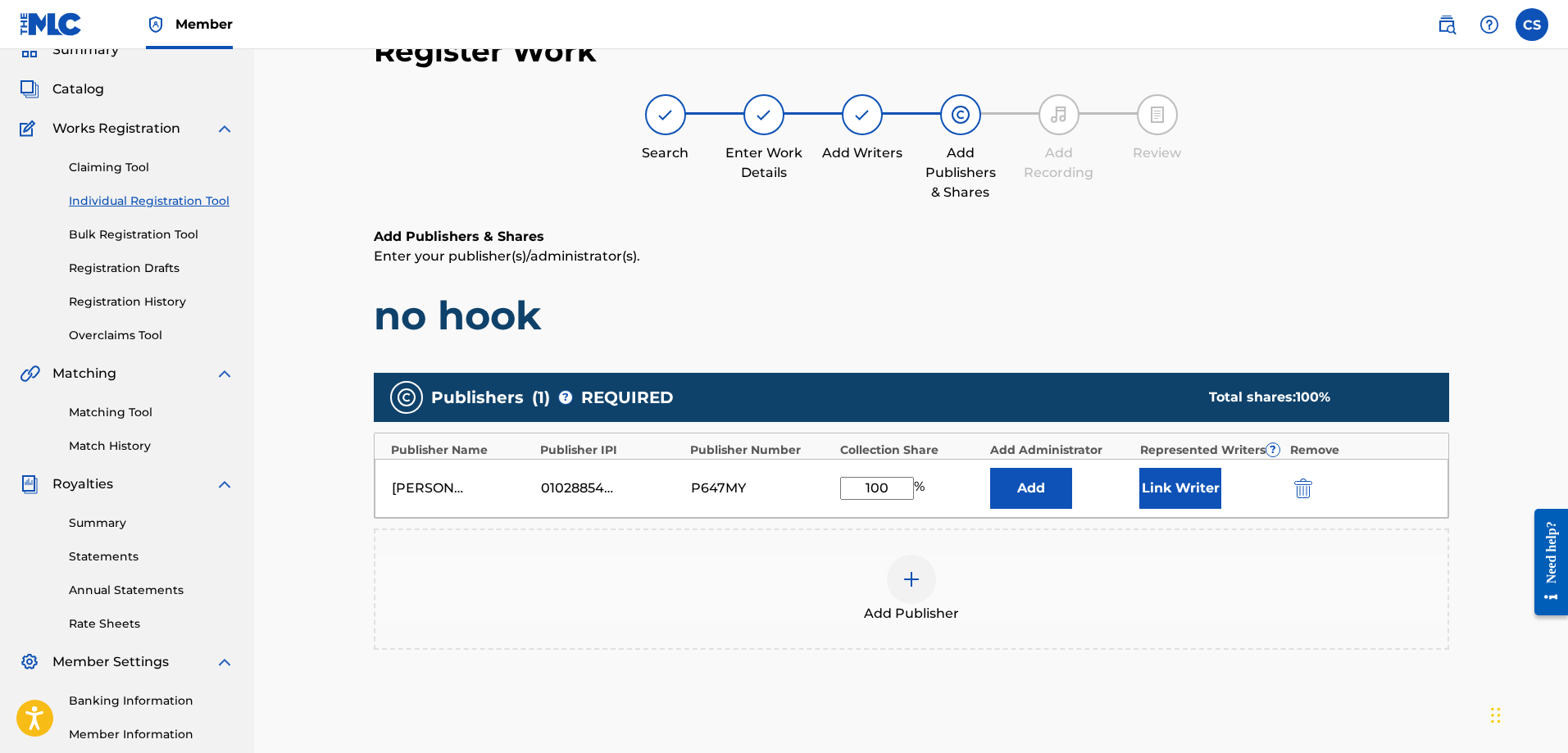
click at [1186, 492] on button "Link Writer" at bounding box center [1180, 488] width 82 height 41
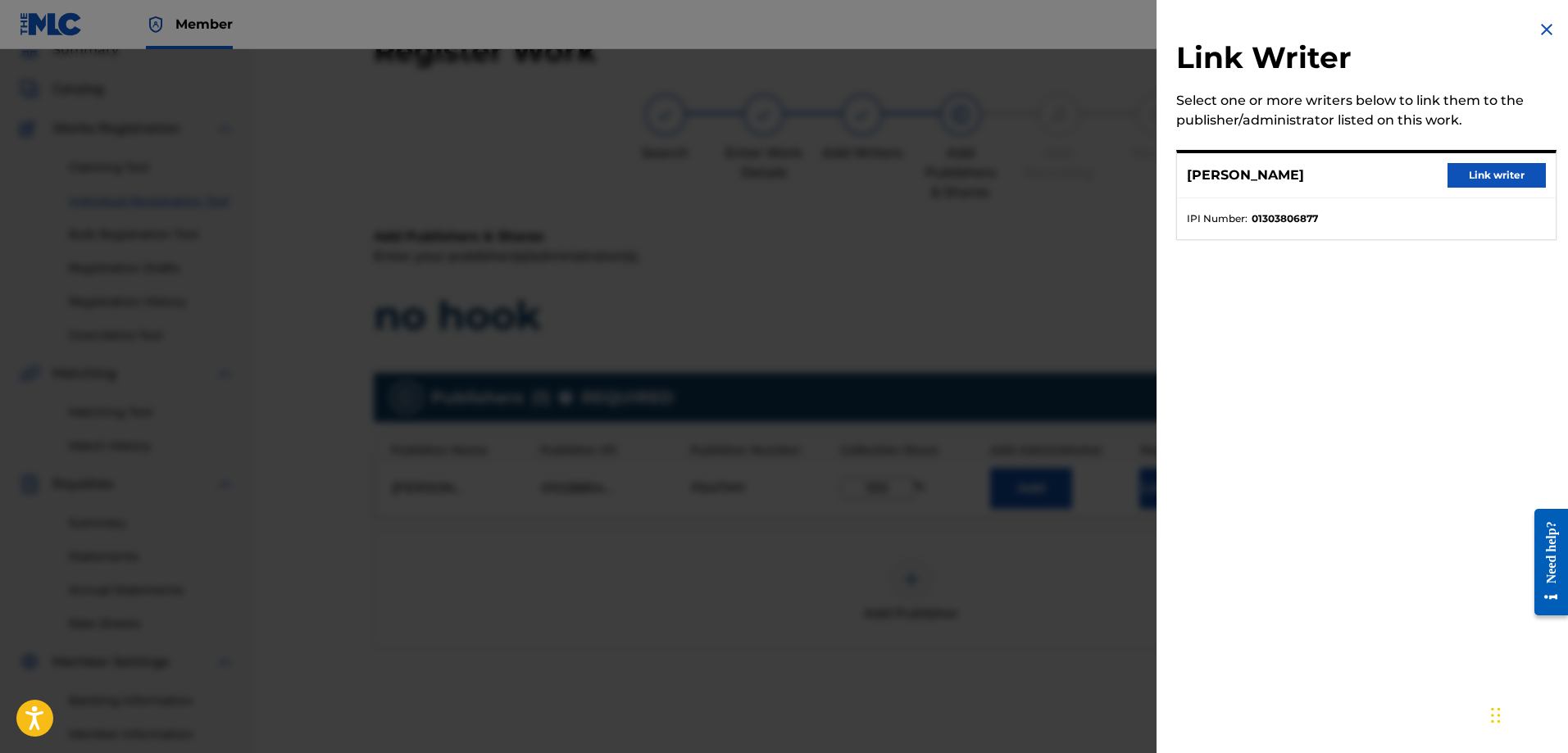
click at [1476, 170] on button "Link writer" at bounding box center [1496, 176] width 98 height 25
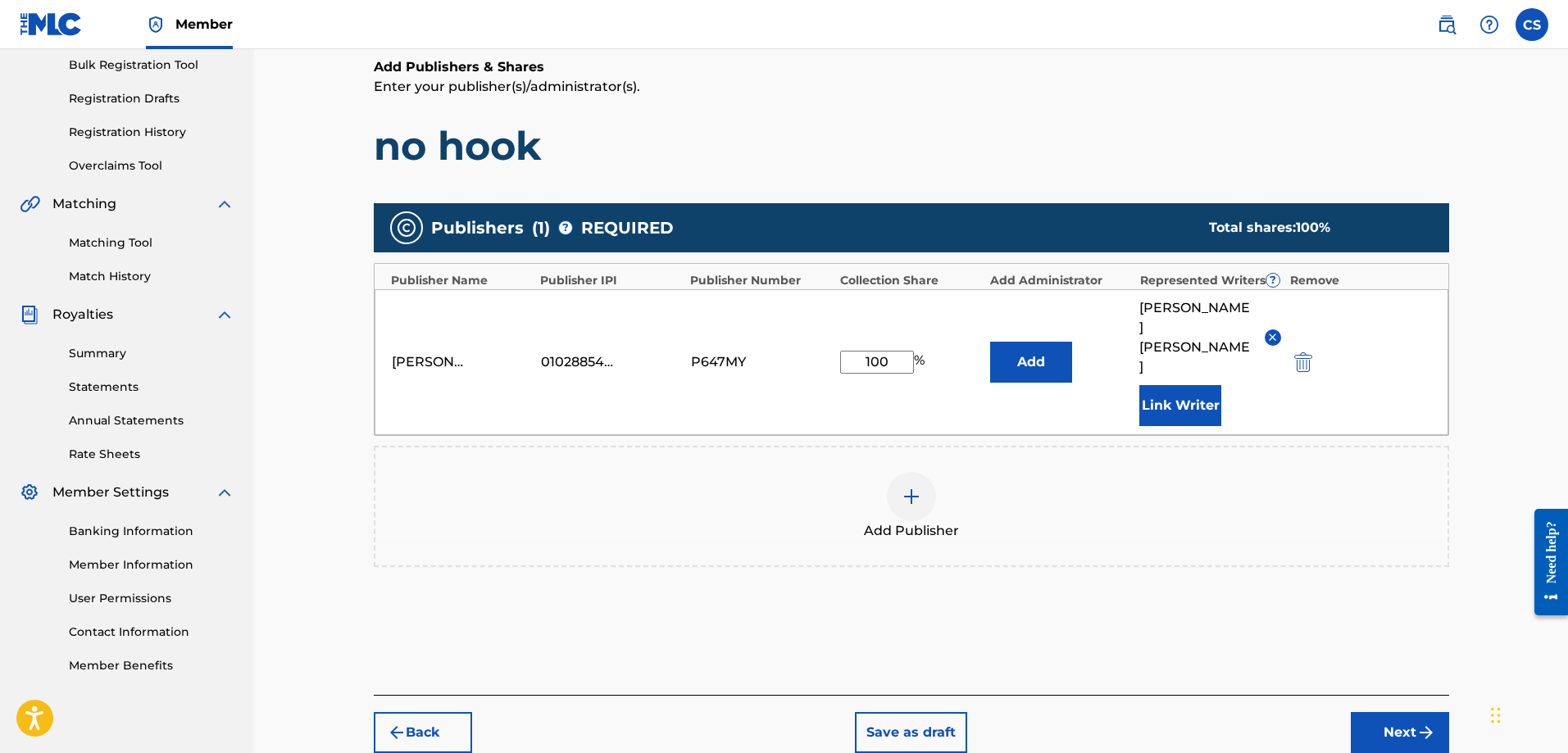
scroll to position [280, 0]
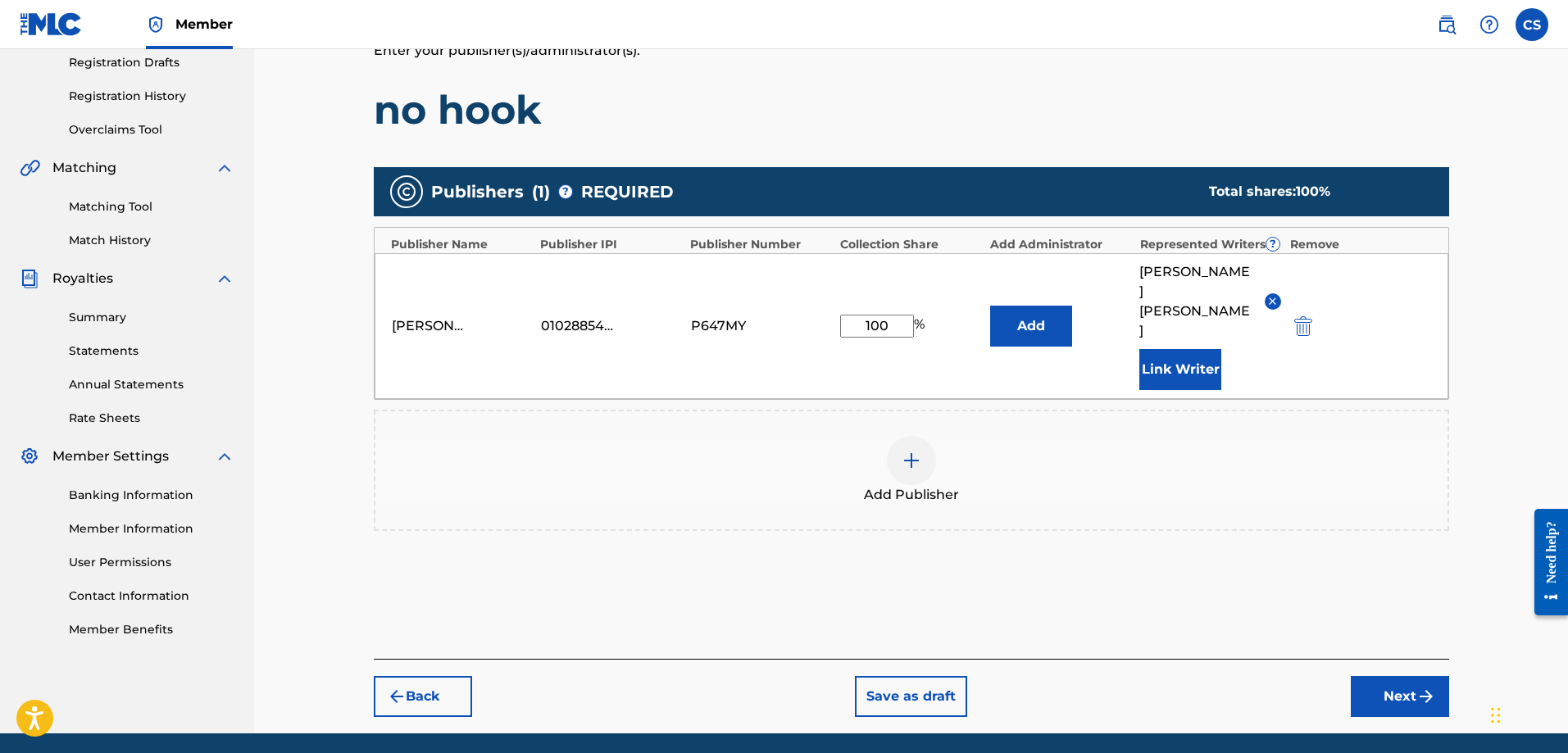
click at [1029, 305] on button "Add" at bounding box center [1030, 325] width 82 height 41
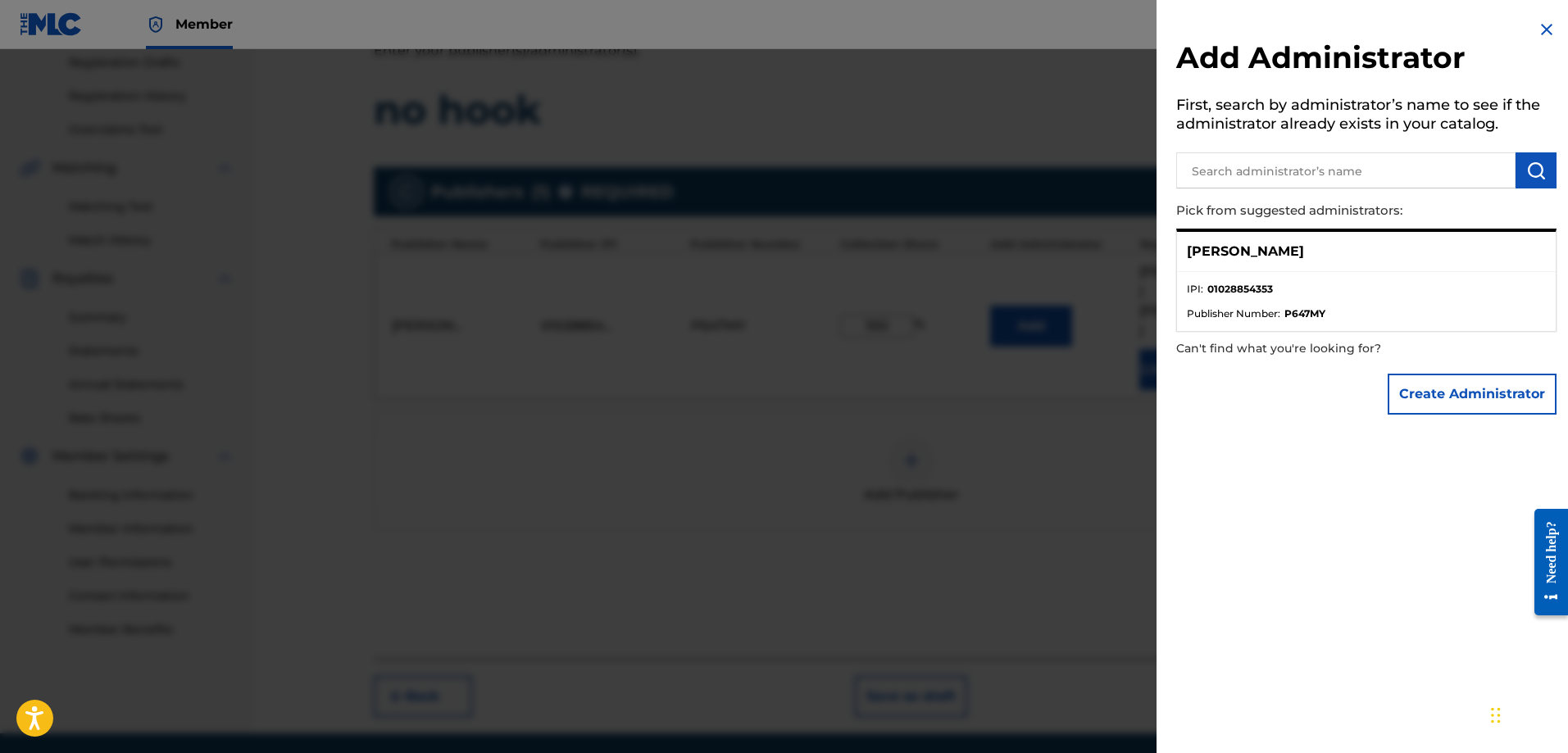
click at [1308, 171] on input "text" at bounding box center [1345, 170] width 339 height 36
click at [1247, 272] on ul "IPI : 01028854353 Publisher Number : P647MY" at bounding box center [1366, 301] width 379 height 59
click at [1241, 318] on span "Publisher Number :" at bounding box center [1232, 314] width 94 height 15
click at [1234, 248] on p "[PERSON_NAME]" at bounding box center [1245, 251] width 117 height 20
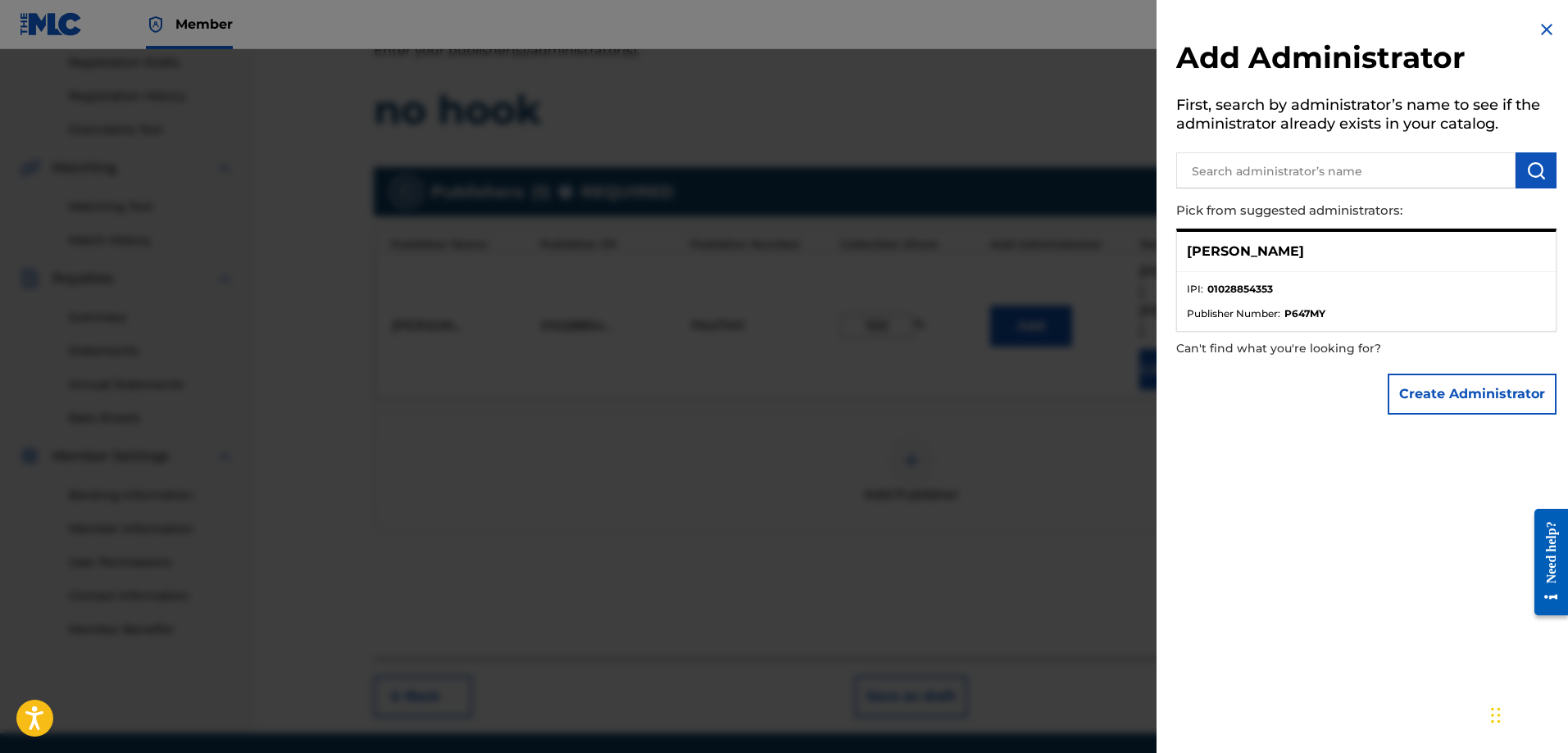
click at [1262, 176] on input "text" at bounding box center [1345, 170] width 339 height 36
click at [1534, 168] on img "submit" at bounding box center [1535, 170] width 20 height 20
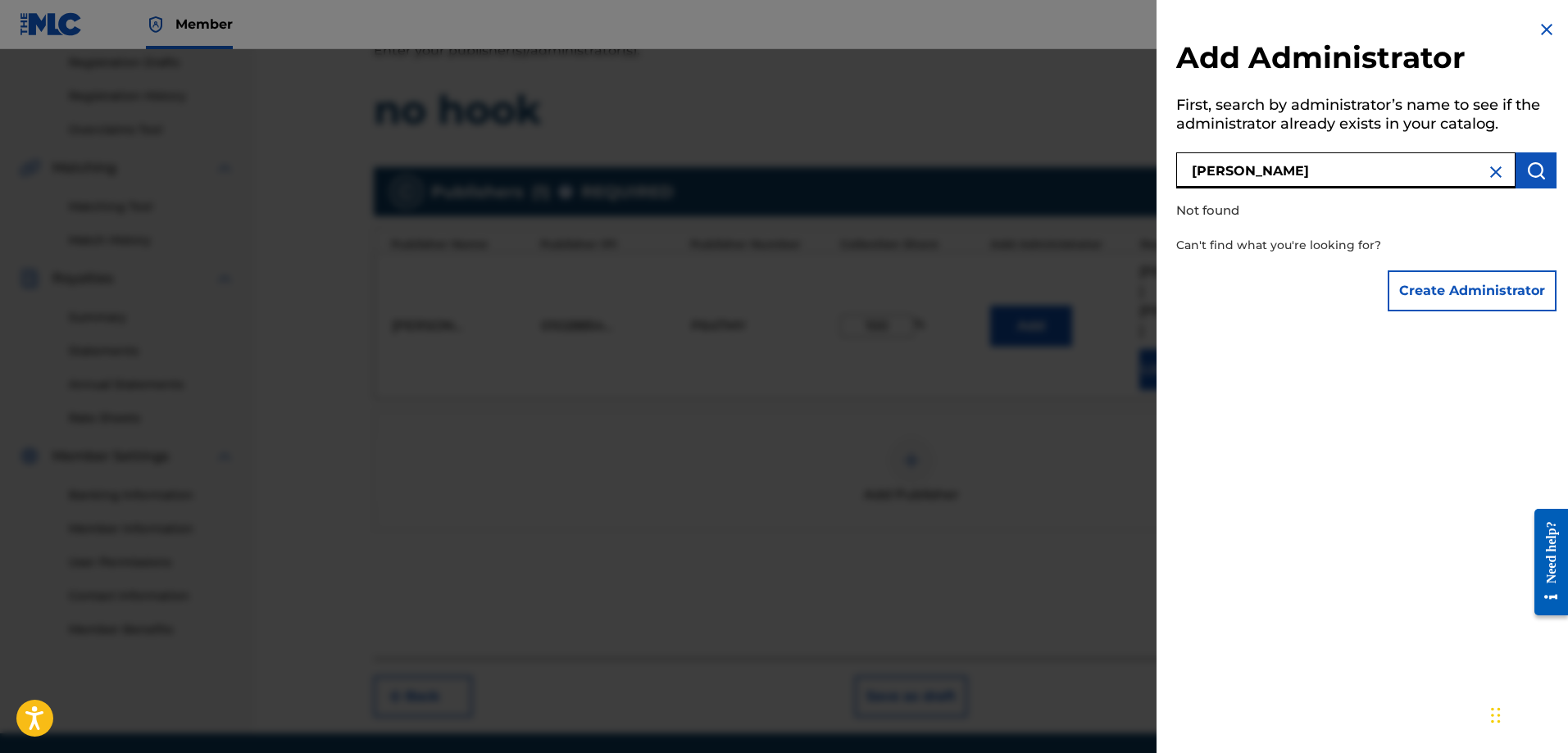
click at [1224, 168] on input "[PERSON_NAME]" at bounding box center [1345, 170] width 339 height 36
type input "[PERSON_NAME]"
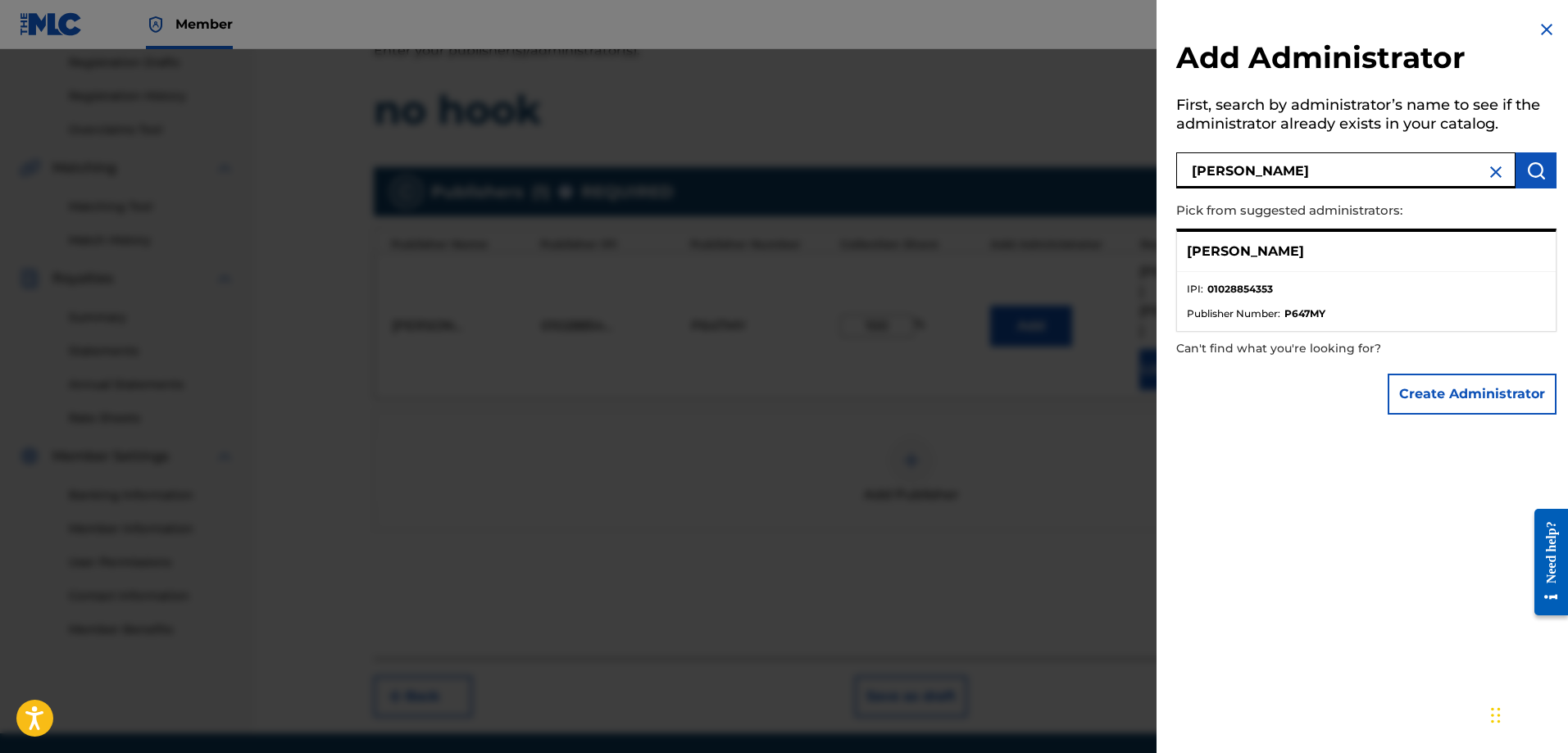
click at [1233, 278] on ul "IPI : 01028854353 Publisher Number : P647MY" at bounding box center [1366, 301] width 379 height 59
click at [1224, 238] on div "[PERSON_NAME]" at bounding box center [1366, 251] width 379 height 40
click at [1231, 318] on span "Publisher Number :" at bounding box center [1232, 314] width 94 height 15
click at [1227, 368] on div "Create Administrator" at bounding box center [1366, 394] width 380 height 58
click at [1542, 20] on img at bounding box center [1546, 29] width 20 height 20
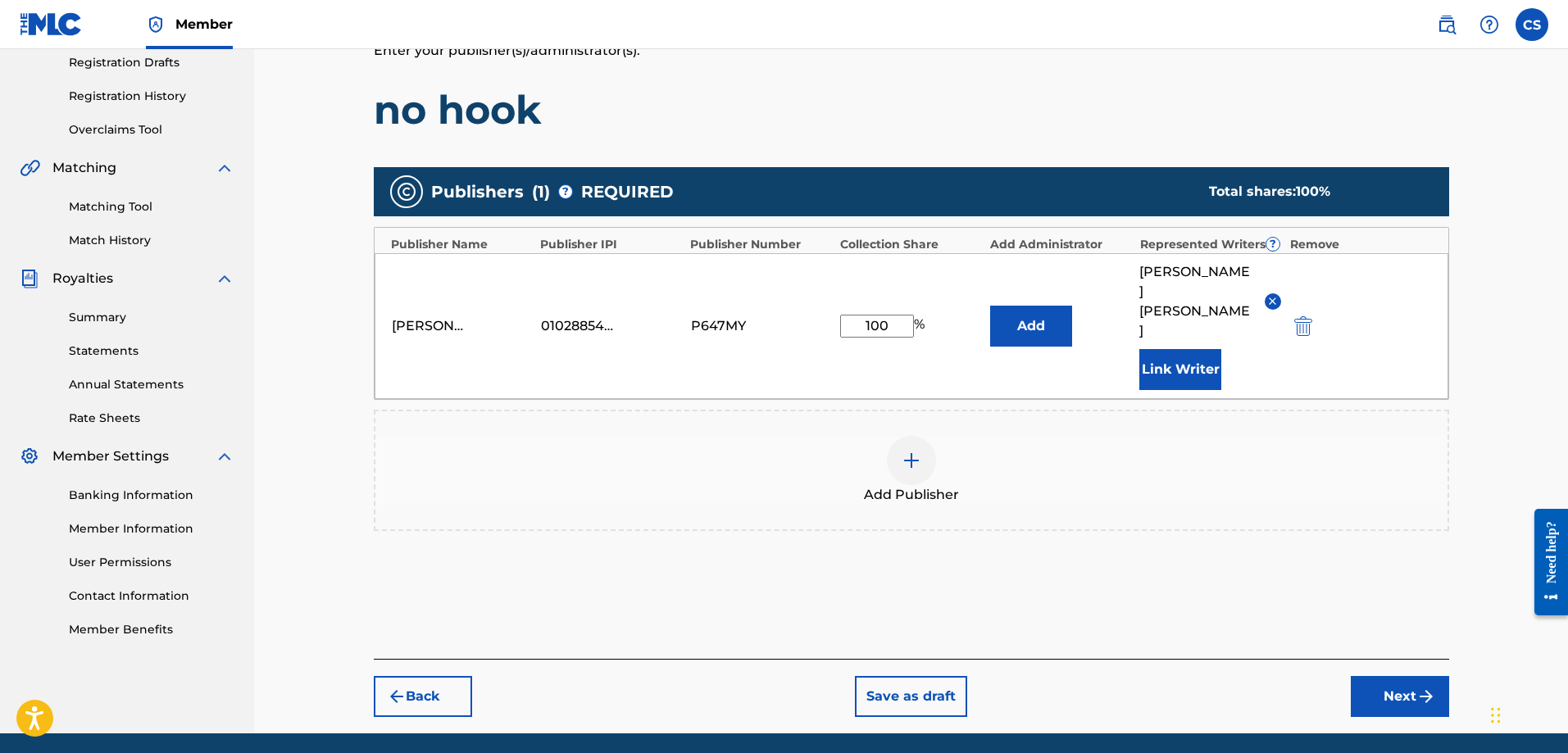
click at [1389, 676] on button "Next" at bounding box center [1400, 695] width 98 height 41
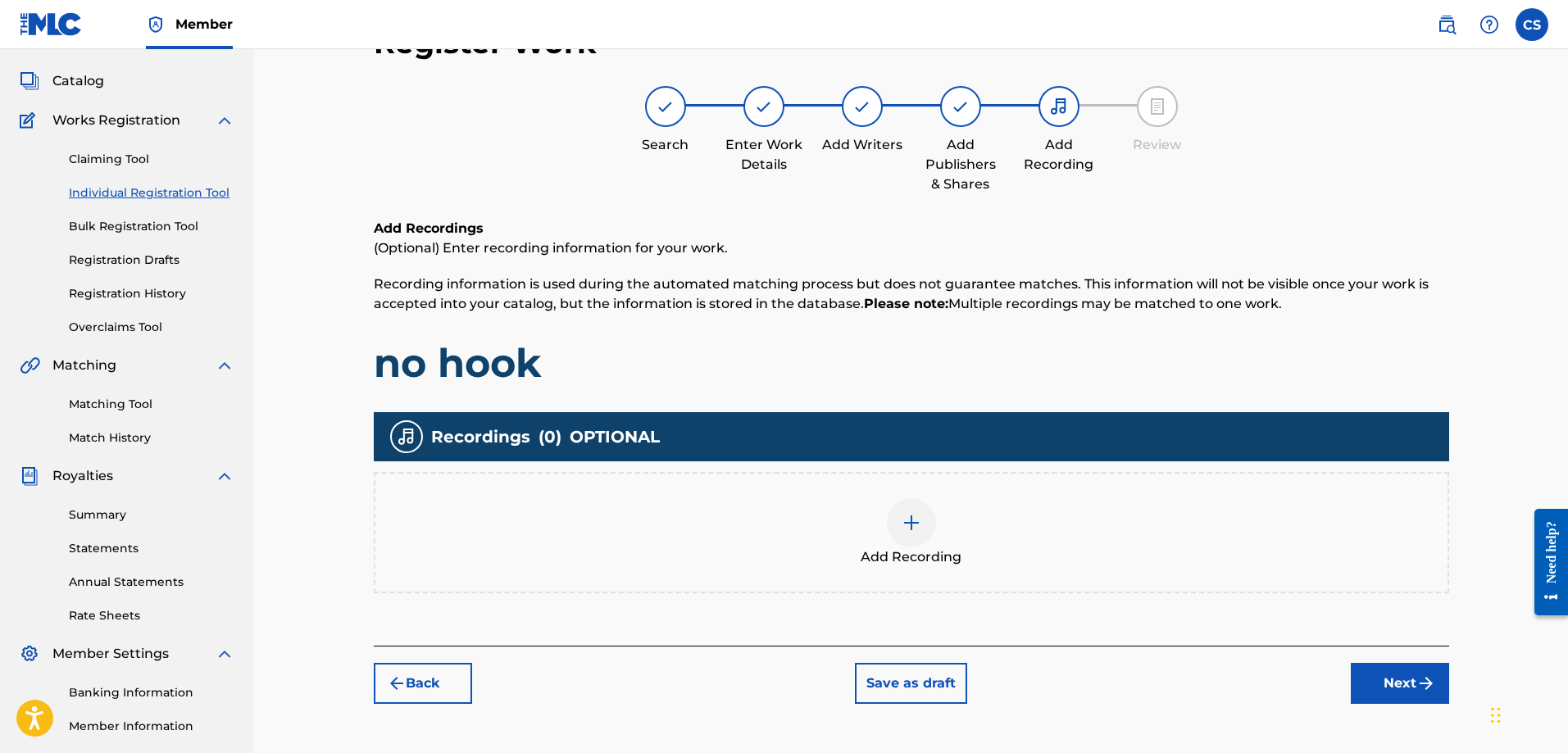
scroll to position [74, 0]
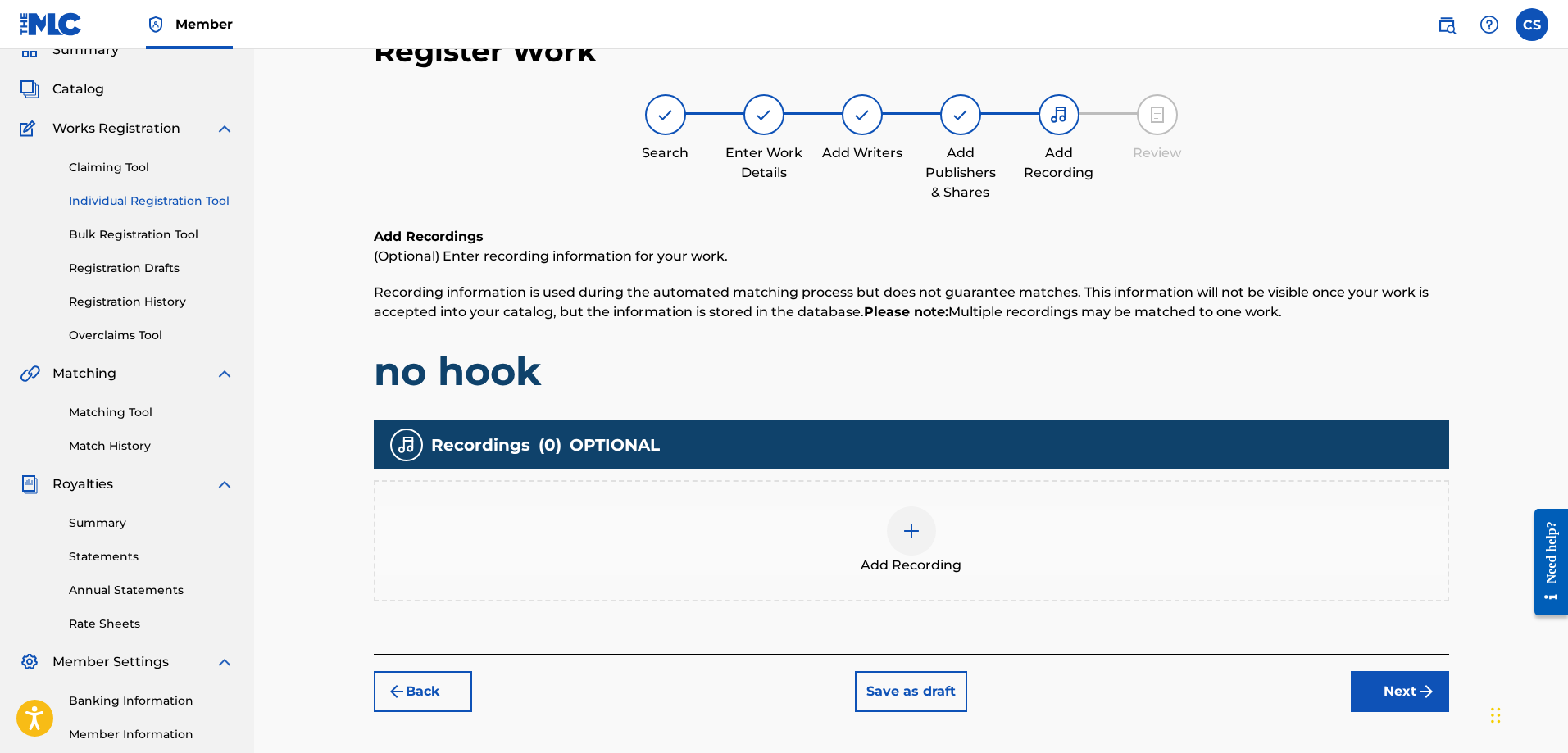
click at [878, 531] on div "Add Recording" at bounding box center [911, 540] width 1072 height 69
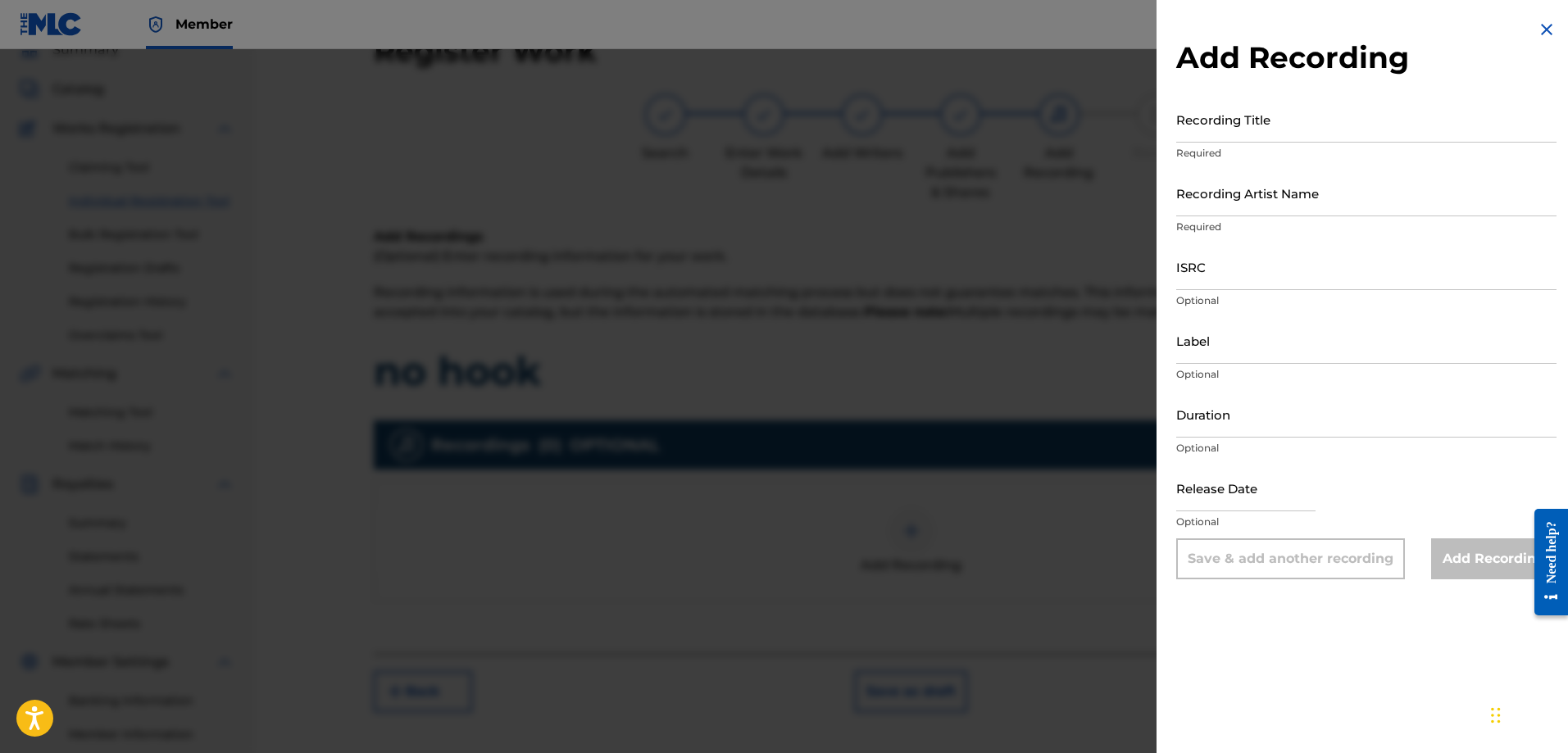
click at [1220, 281] on input "ISRC" at bounding box center [1366, 265] width 380 height 46
paste input "uscgj1933123"
type input "uscgj1933123"
click at [1304, 127] on input "Recording Title" at bounding box center [1366, 118] width 380 height 46
type input "No Hook"
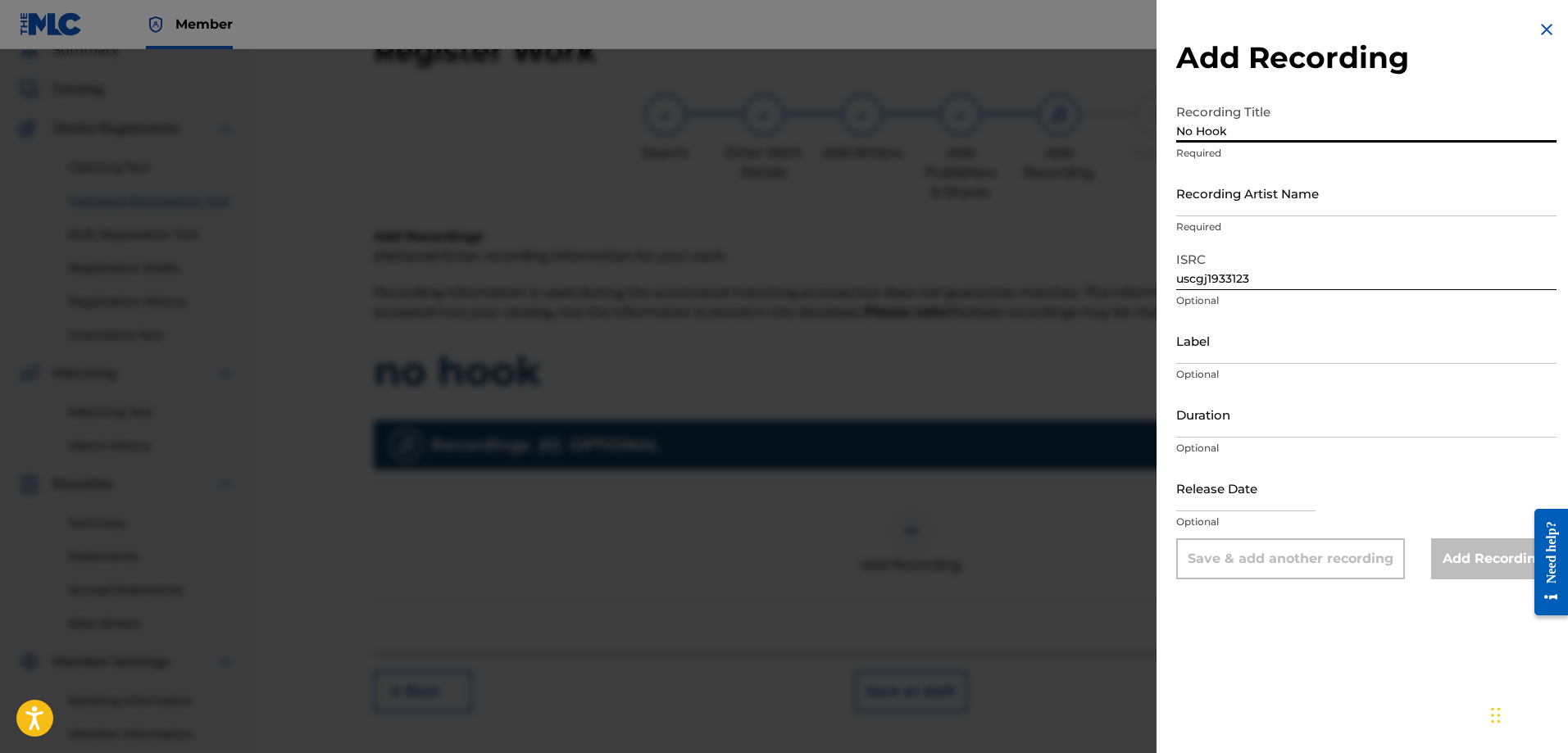
click at [1258, 211] on input "Recording Artist Name" at bounding box center [1366, 192] width 380 height 46
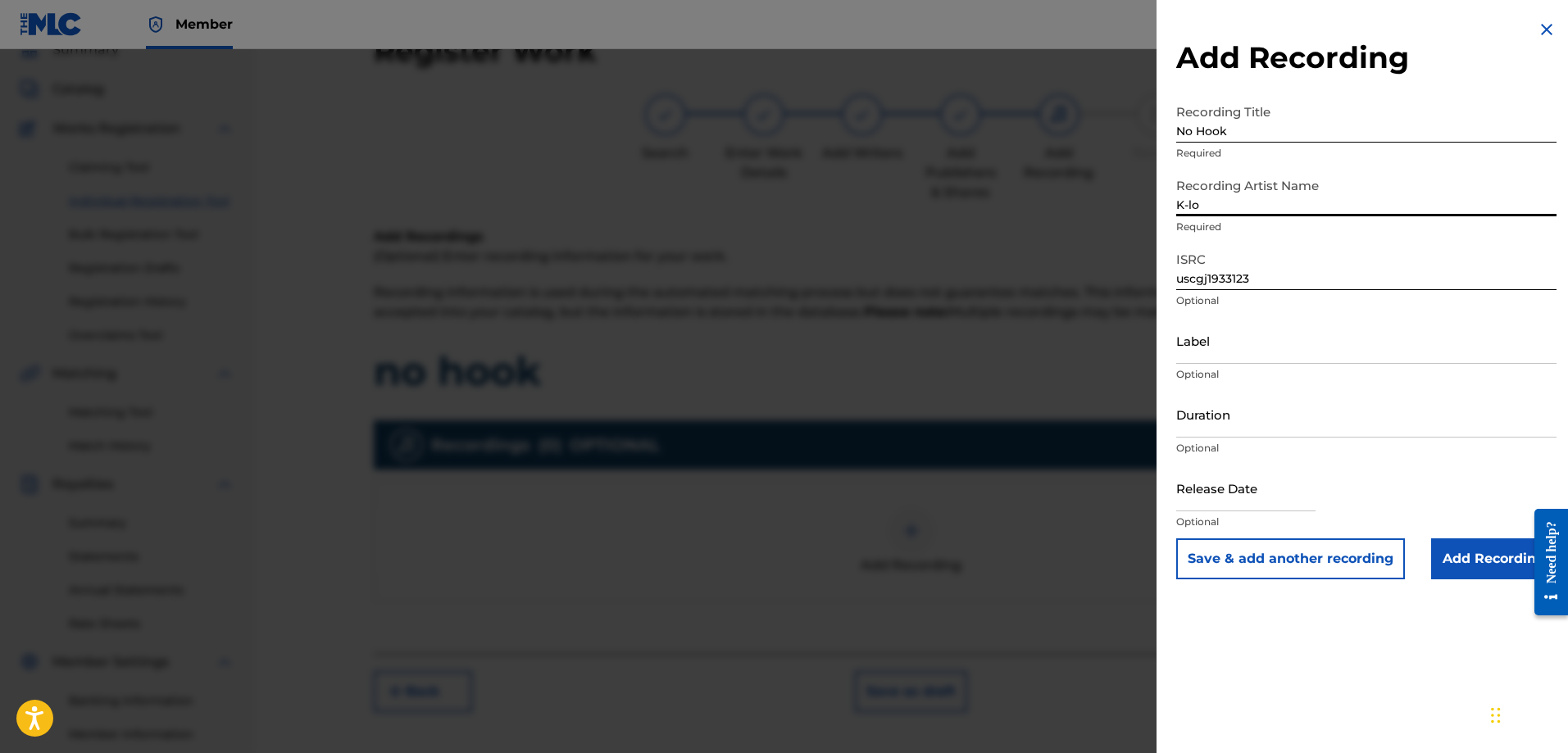
type input "K-lo"
click at [1225, 417] on input "Duration" at bounding box center [1366, 414] width 380 height 46
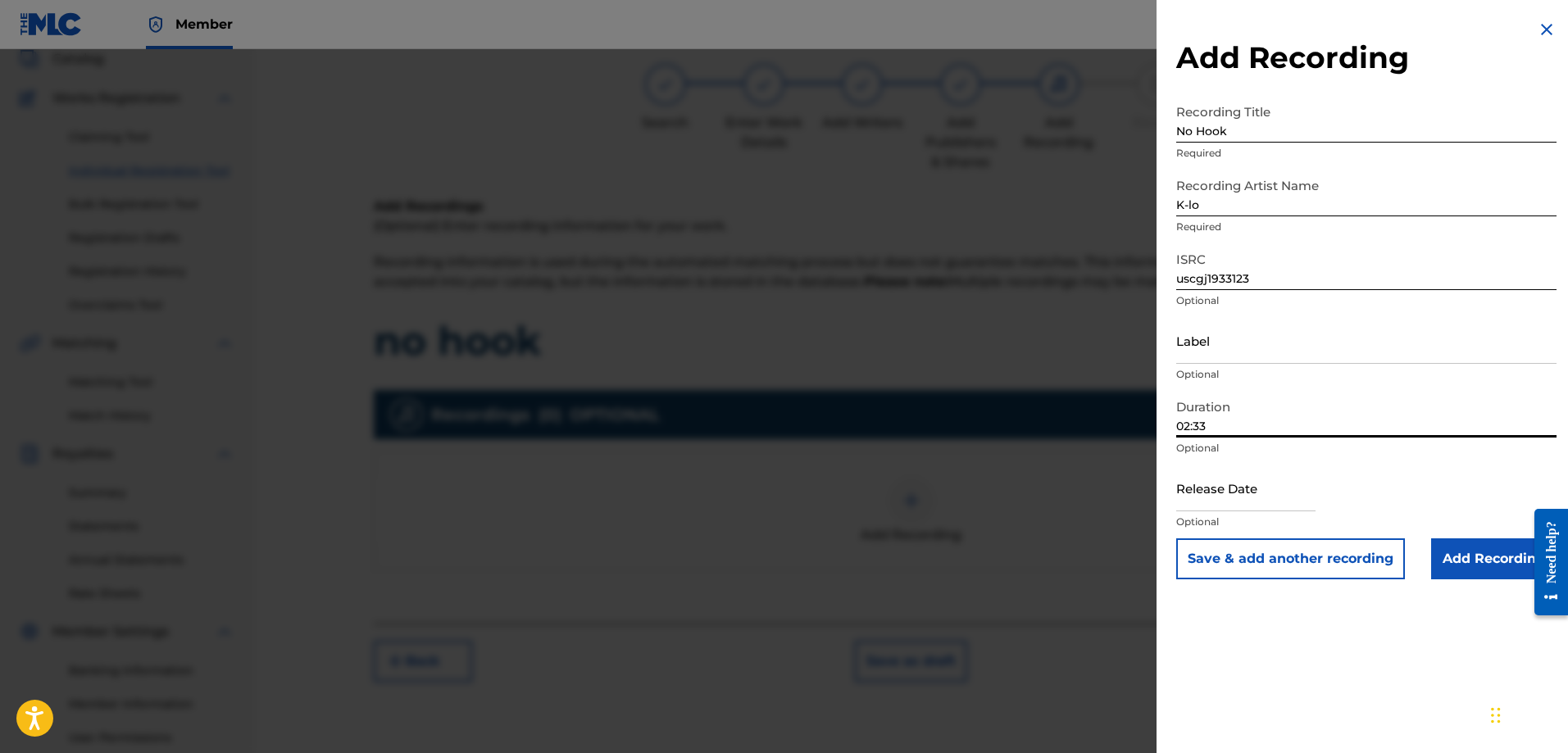
scroll to position [163, 0]
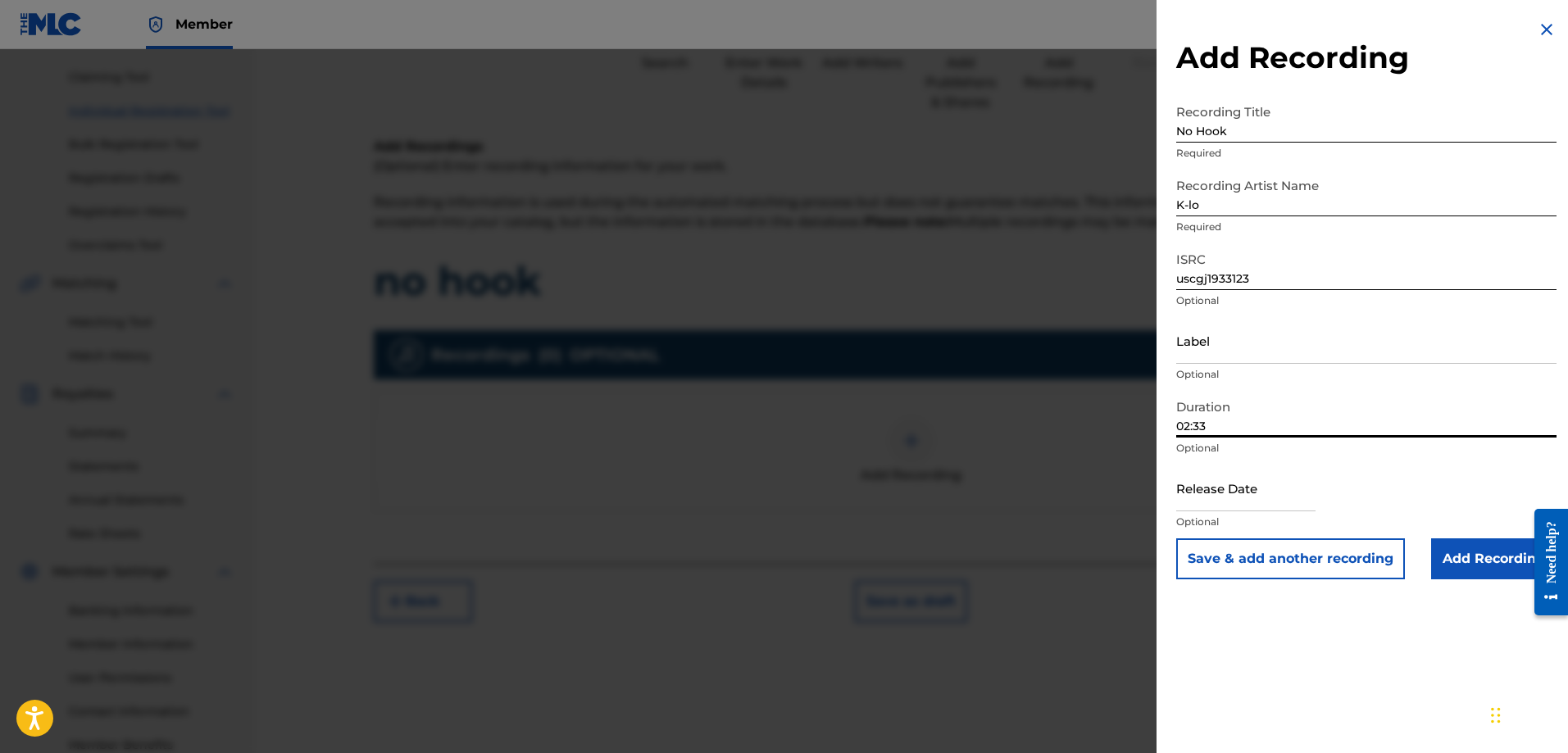
type input "02:33"
click at [1235, 512] on div at bounding box center [1245, 489] width 139 height 50
click at [1215, 488] on input "text" at bounding box center [1245, 488] width 139 height 46
select select "7"
select select "2025"
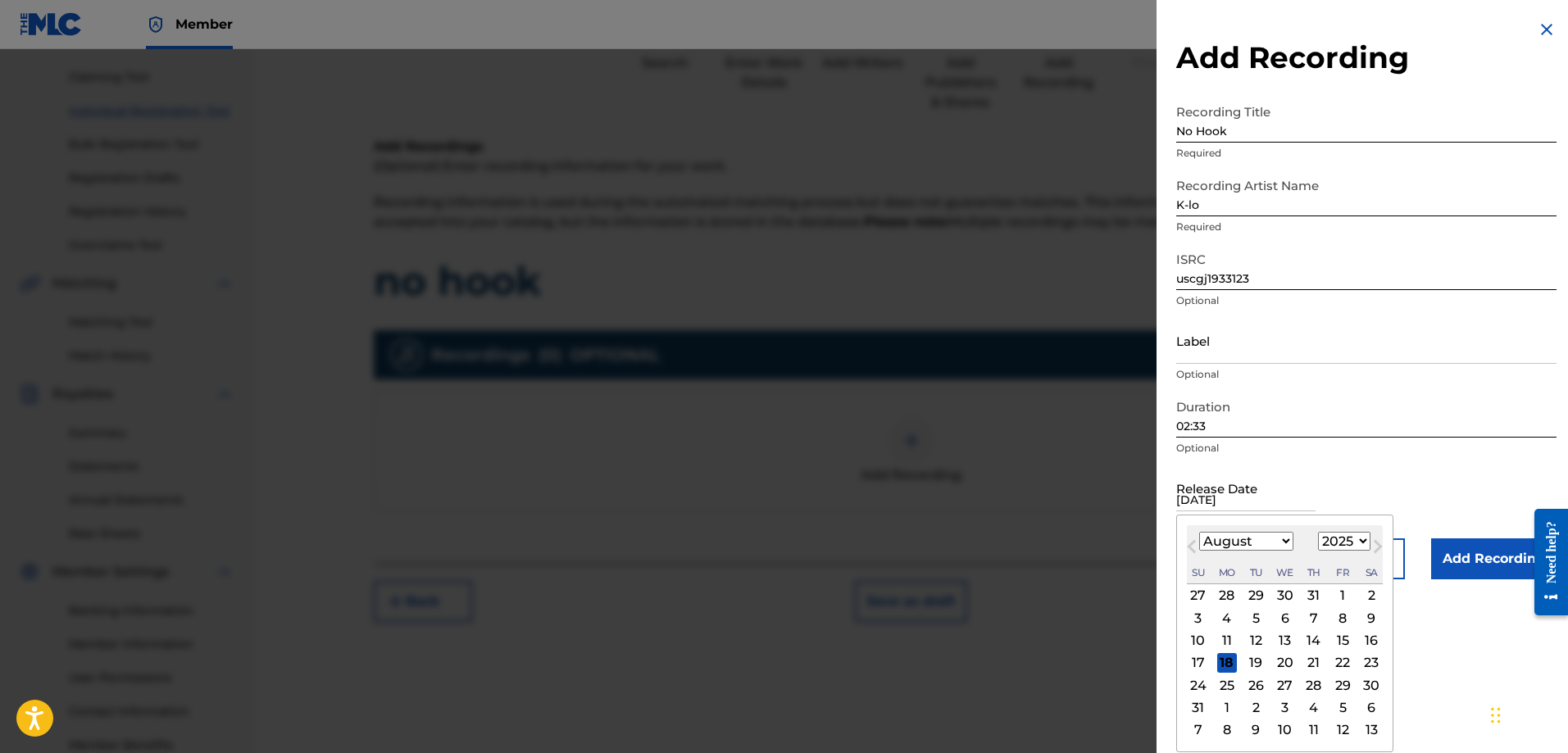
type input "[DATE]"
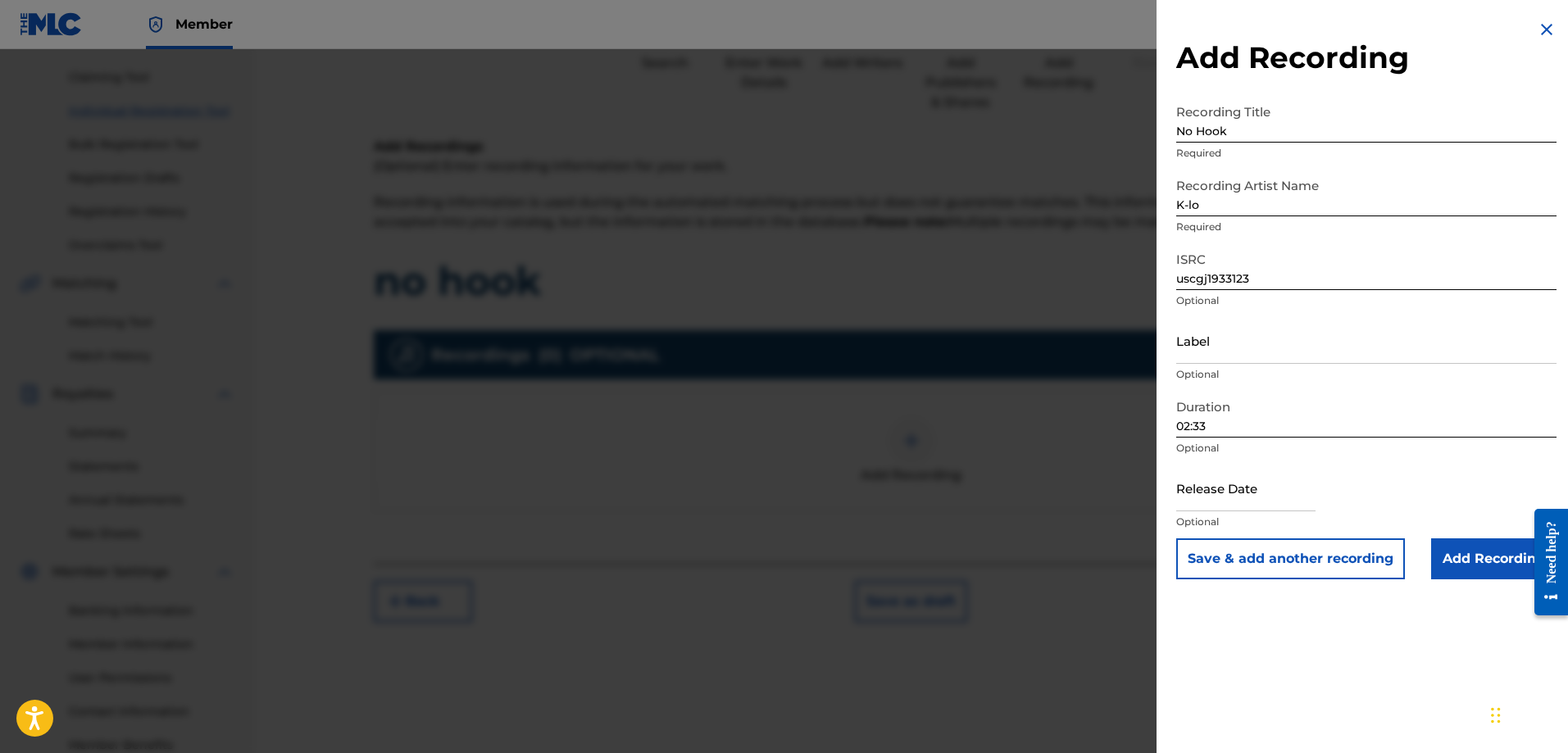
click at [1300, 502] on input "text" at bounding box center [1245, 488] width 139 height 46
select select "7"
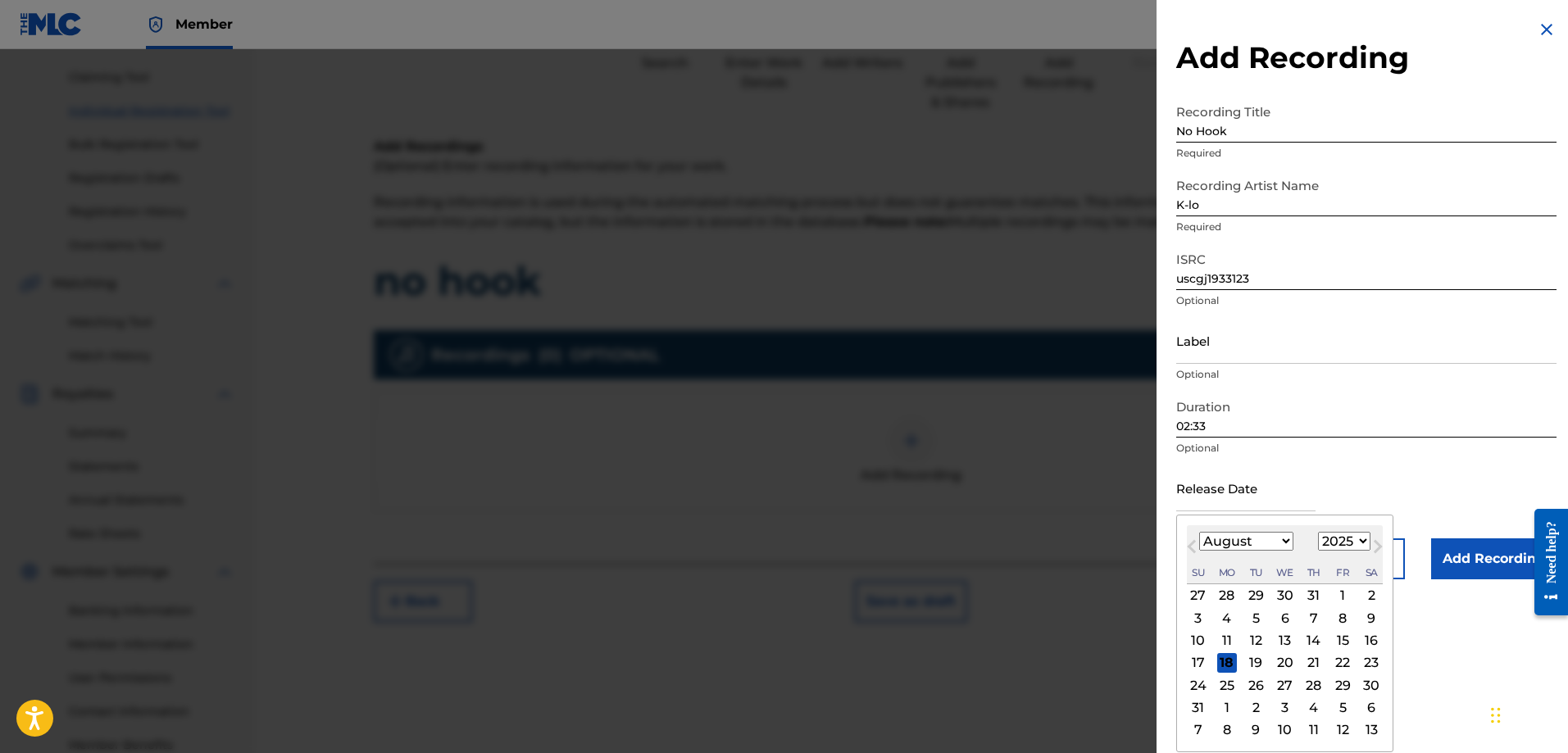
click at [1340, 542] on select "1899 1900 1901 1902 1903 1904 1905 1906 1907 1908 1909 1910 1911 1912 1913 1914…" at bounding box center [1343, 541] width 52 height 19
select select "2019"
click at [1318, 532] on select "1899 1900 1901 1902 1903 1904 1905 1906 1907 1908 1909 1910 1911 1912 1913 1914…" at bounding box center [1343, 541] width 52 height 19
click at [1236, 541] on select "January February March April May June July August September October November De…" at bounding box center [1246, 541] width 95 height 19
select select "2"
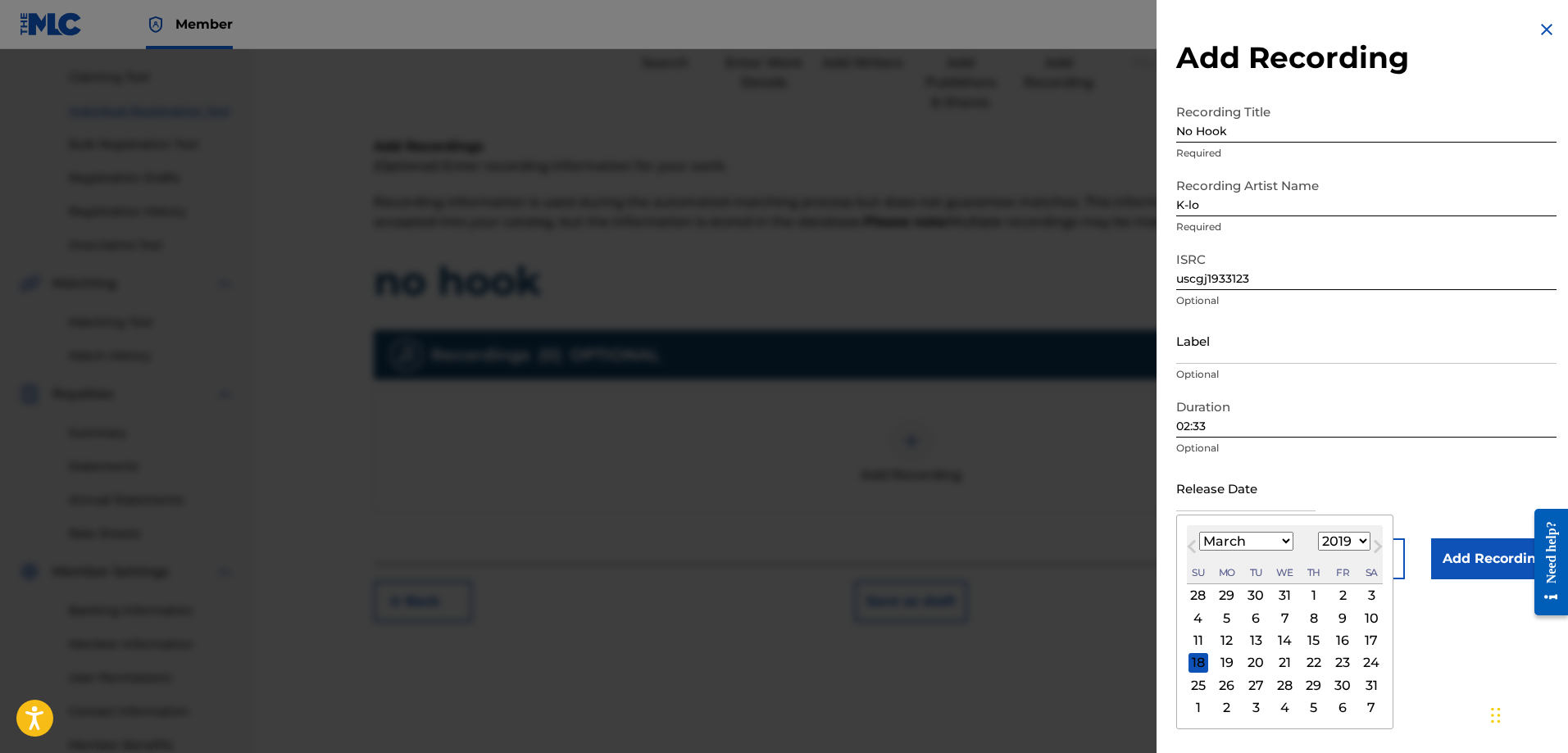
click at [1198, 532] on select "January February March April May June July August September October November De…" at bounding box center [1246, 541] width 95 height 19
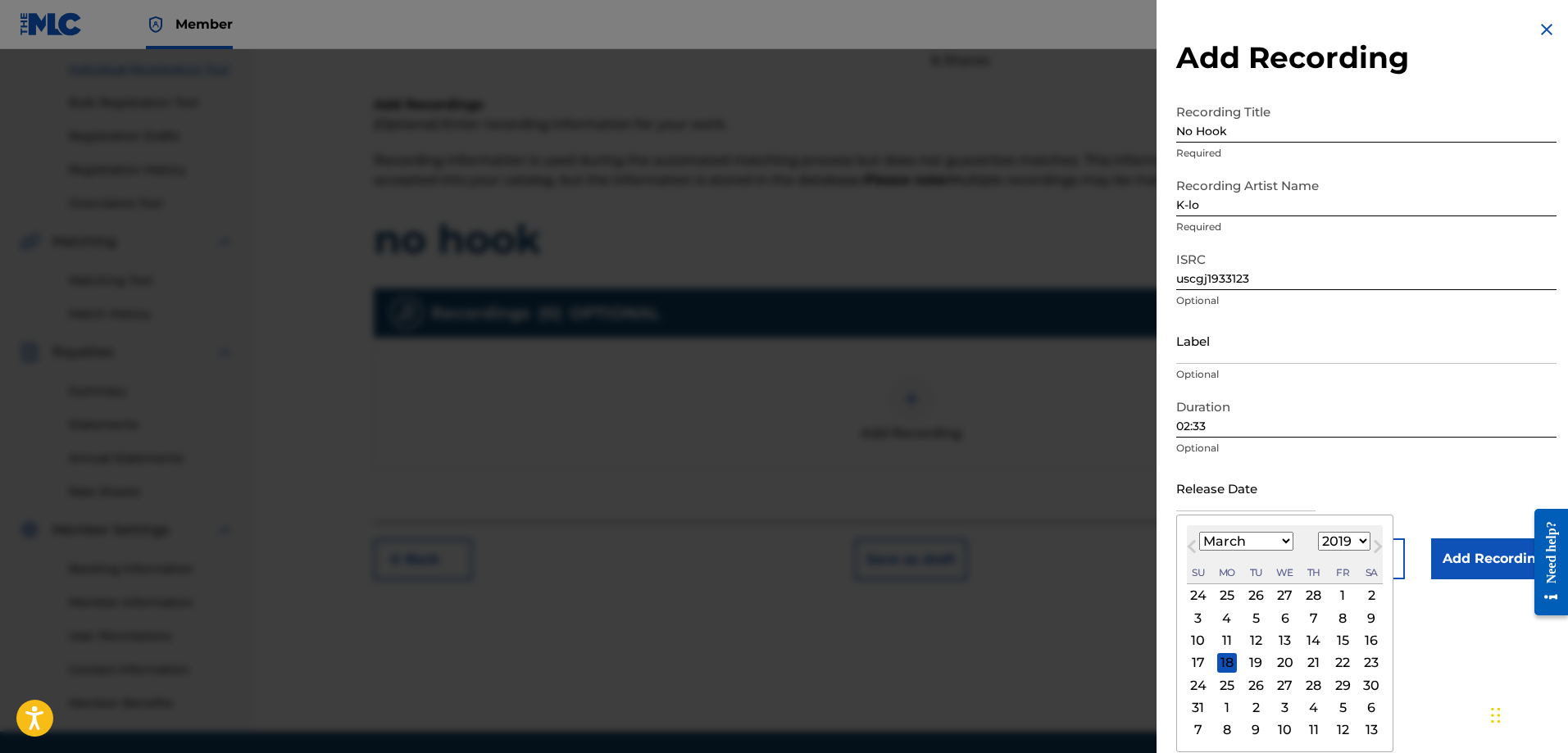
scroll to position [246, 0]
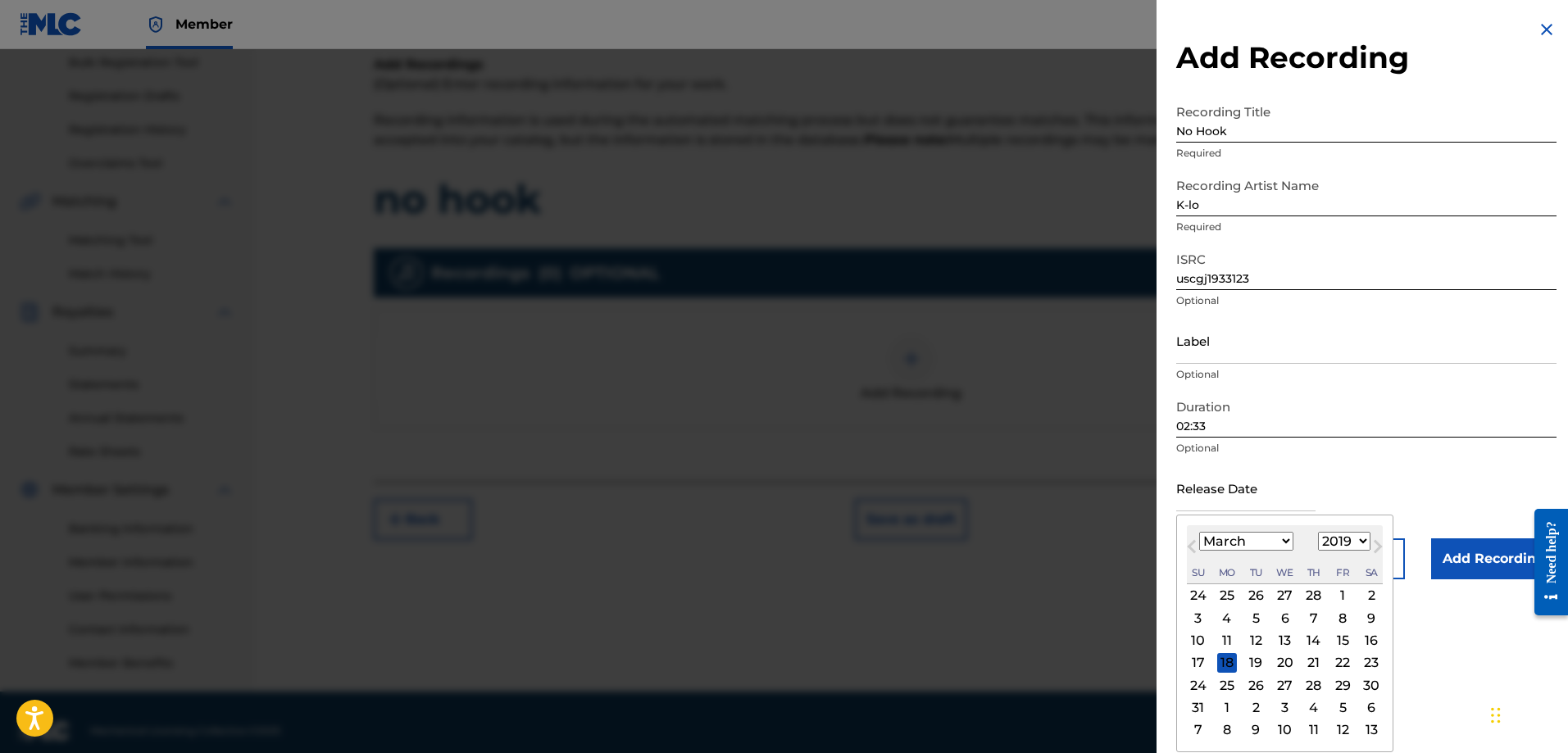
click at [1223, 705] on div "1" at bounding box center [1226, 708] width 20 height 20
type input "[DATE]"
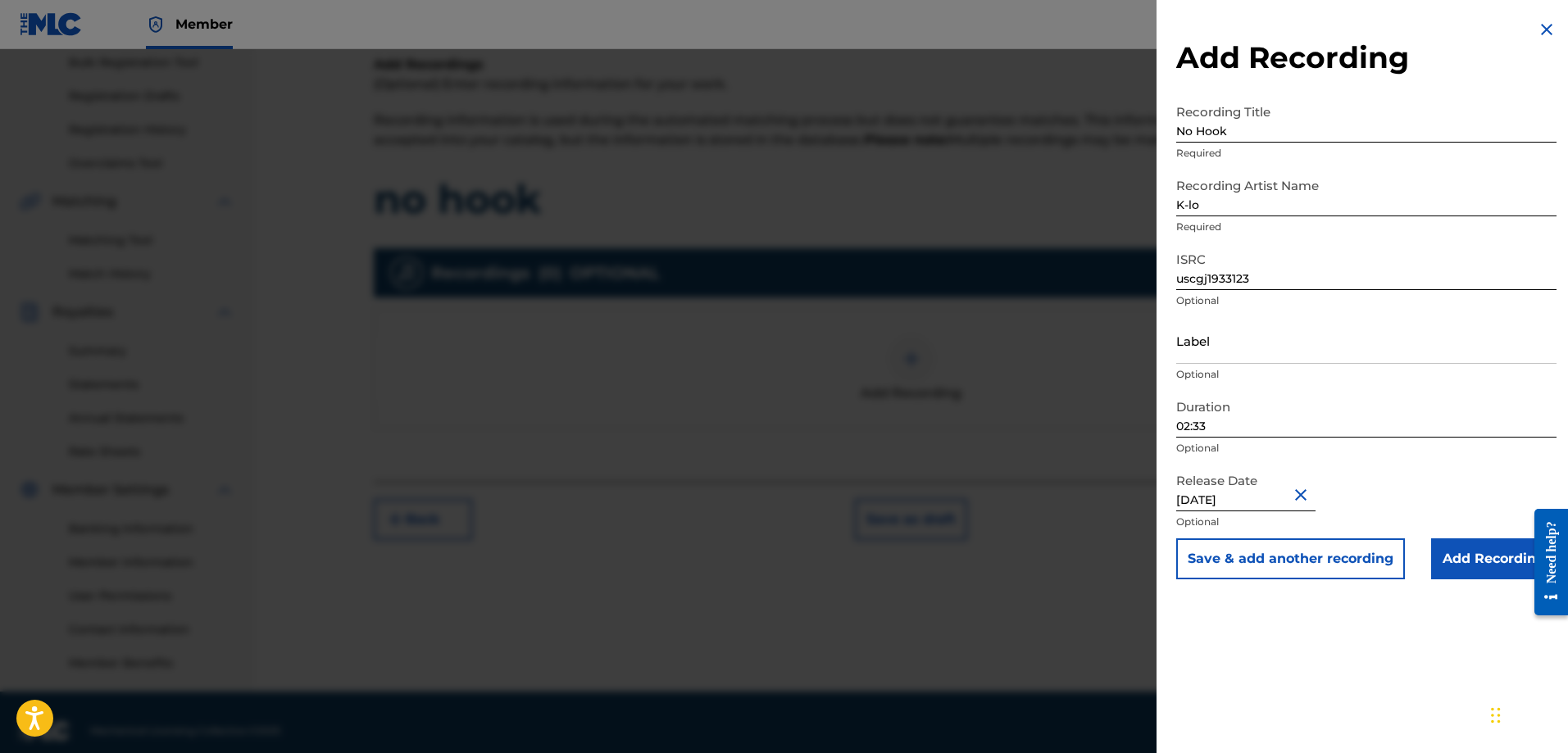
click at [1245, 489] on input "[DATE]" at bounding box center [1245, 488] width 139 height 46
select select "3"
select select "2019"
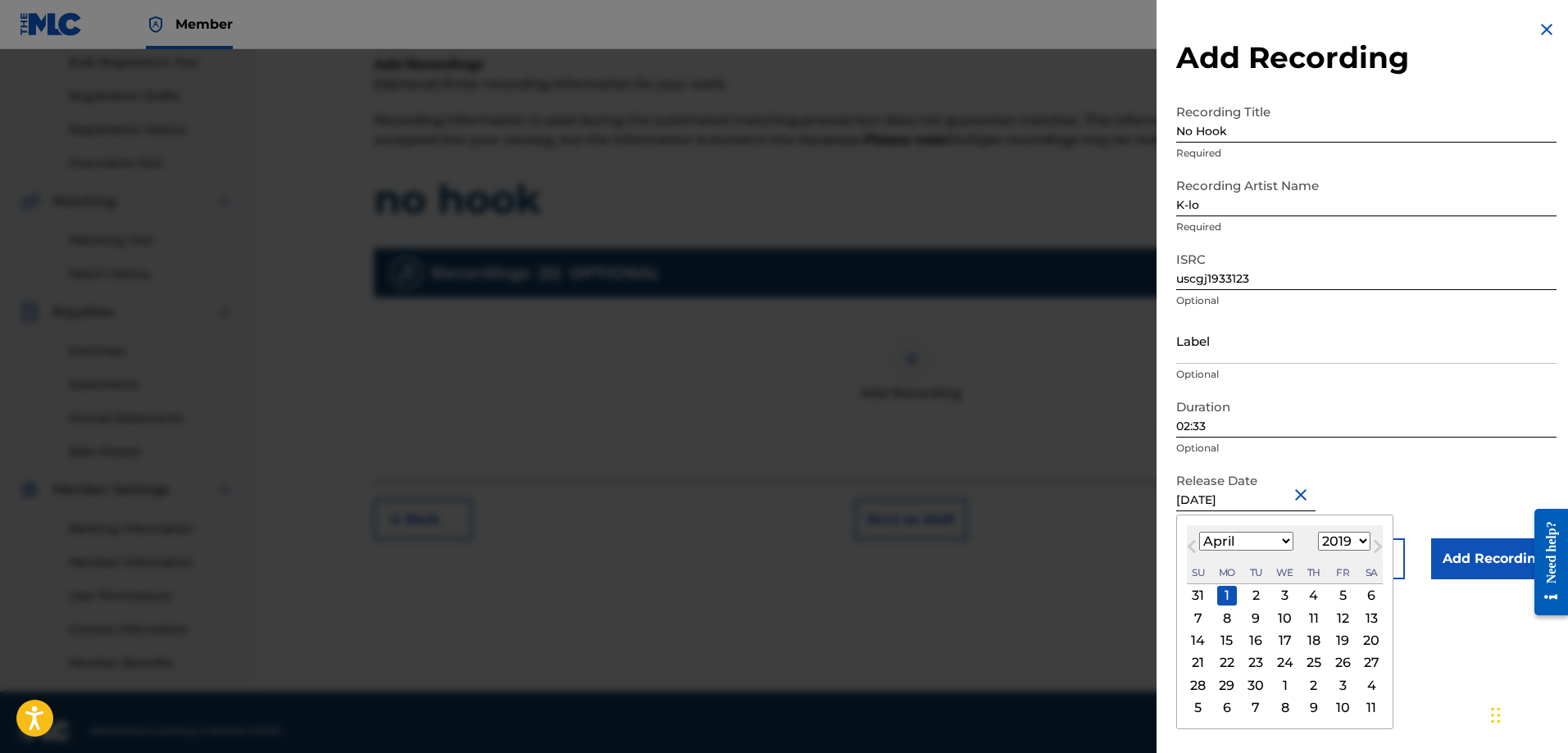
click at [1249, 542] on select "January February March April May June July August September October November De…" at bounding box center [1246, 541] width 95 height 19
select select "2"
click at [1198, 532] on select "January February March April May June July August September October November De…" at bounding box center [1246, 541] width 95 height 19
click at [1343, 597] on div "1" at bounding box center [1342, 595] width 20 height 20
type input "[DATE]"
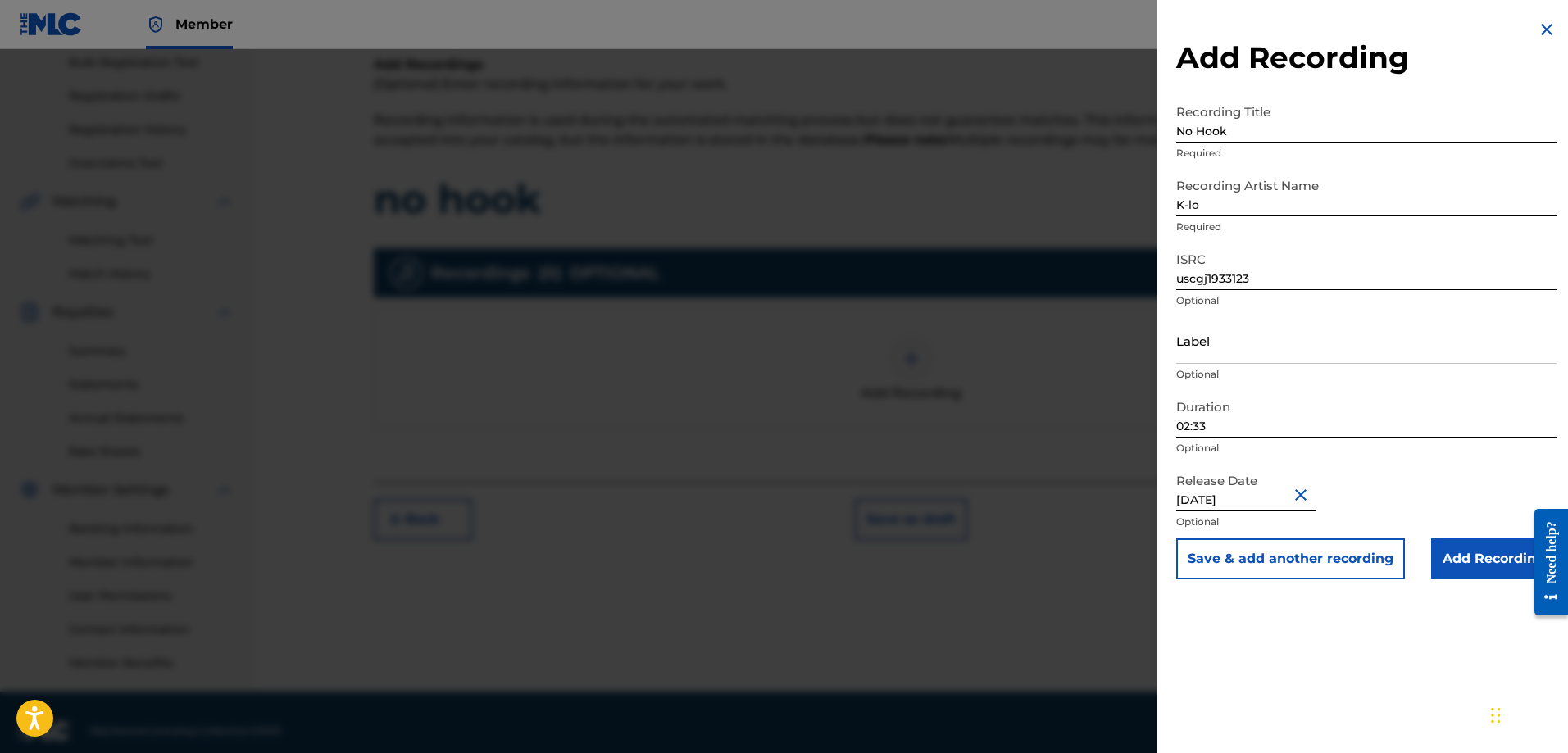
click at [1476, 563] on input "Add Recording" at bounding box center [1493, 558] width 126 height 41
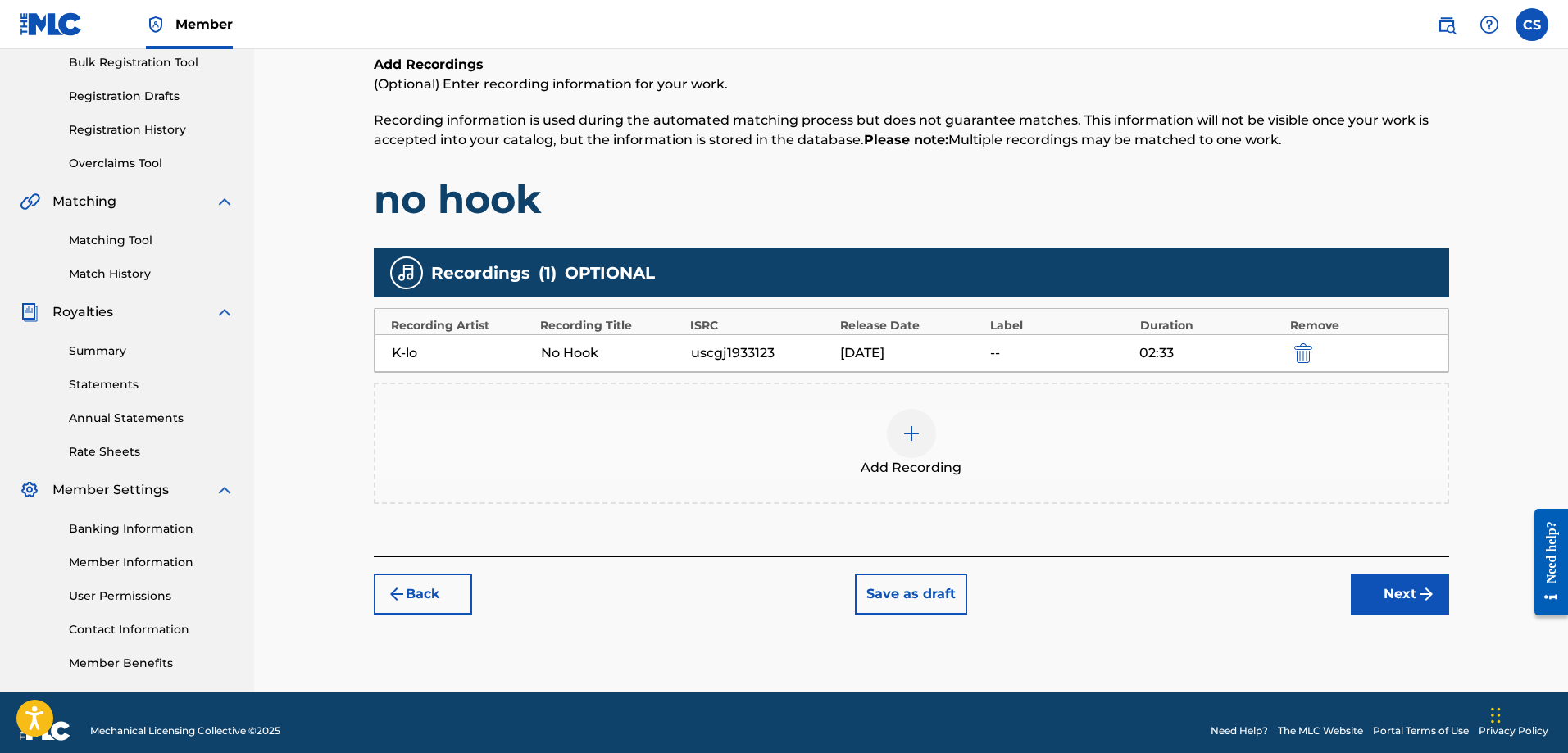
click at [1401, 591] on button "Next" at bounding box center [1400, 593] width 98 height 41
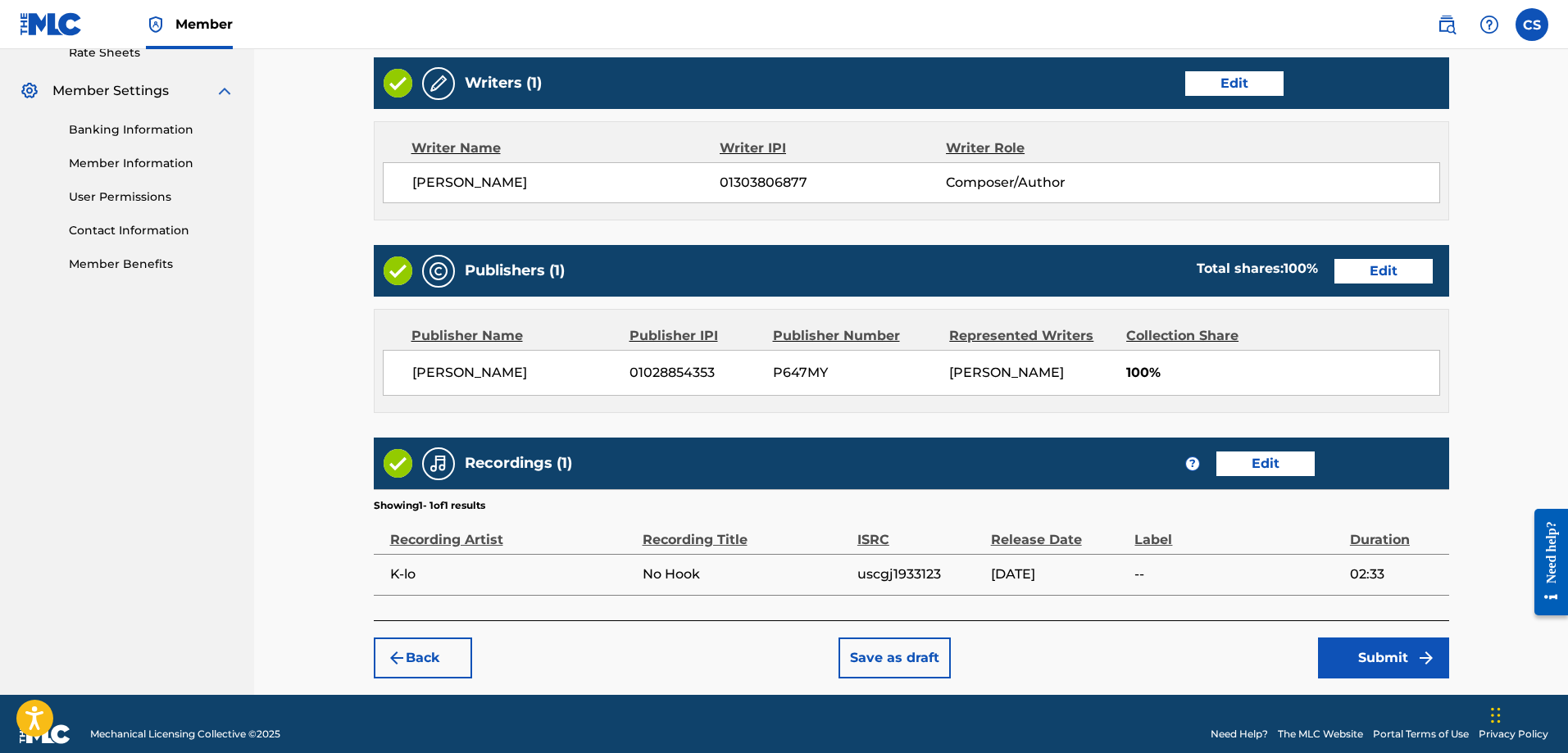
scroll to position [665, 0]
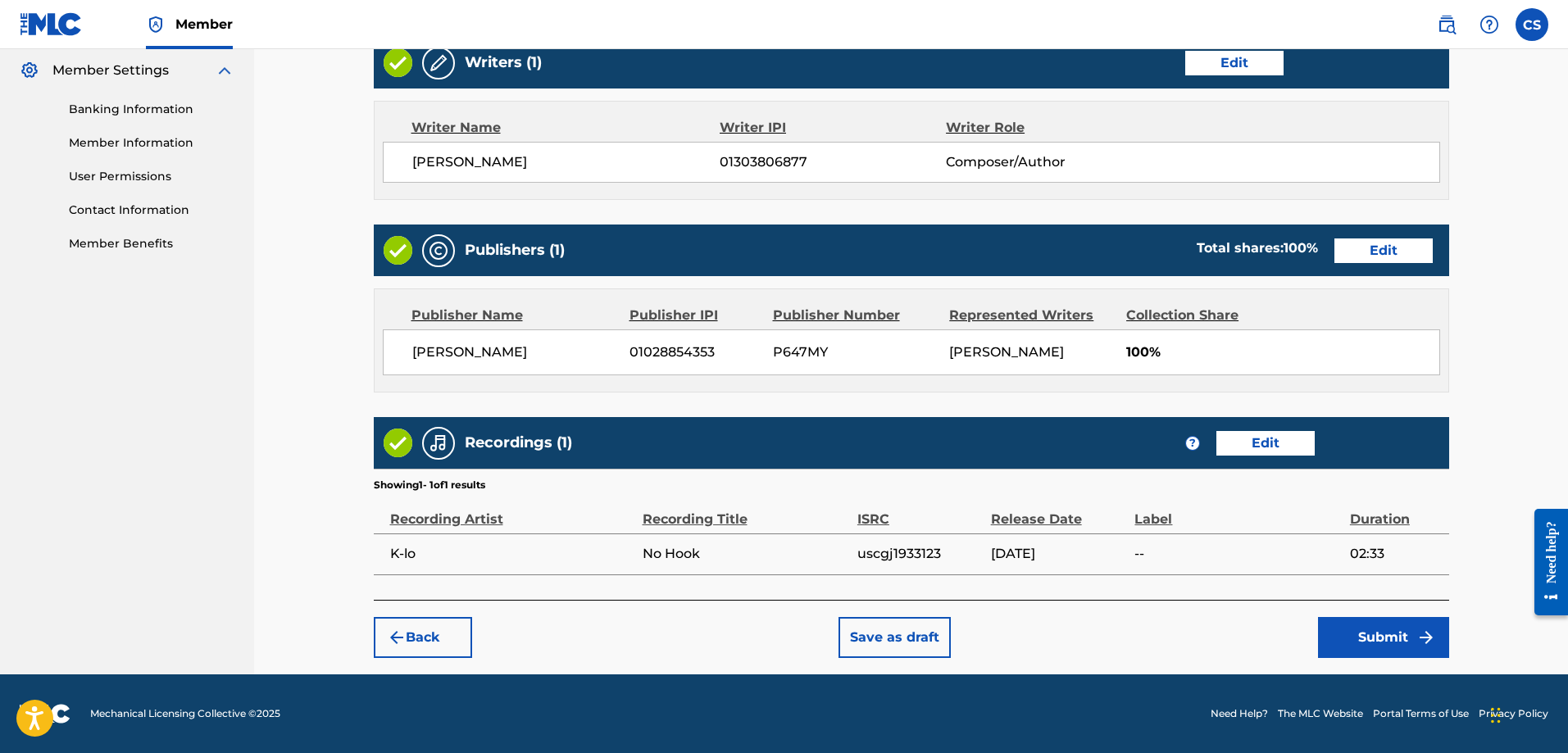
click at [1390, 639] on button "Submit" at bounding box center [1383, 637] width 131 height 41
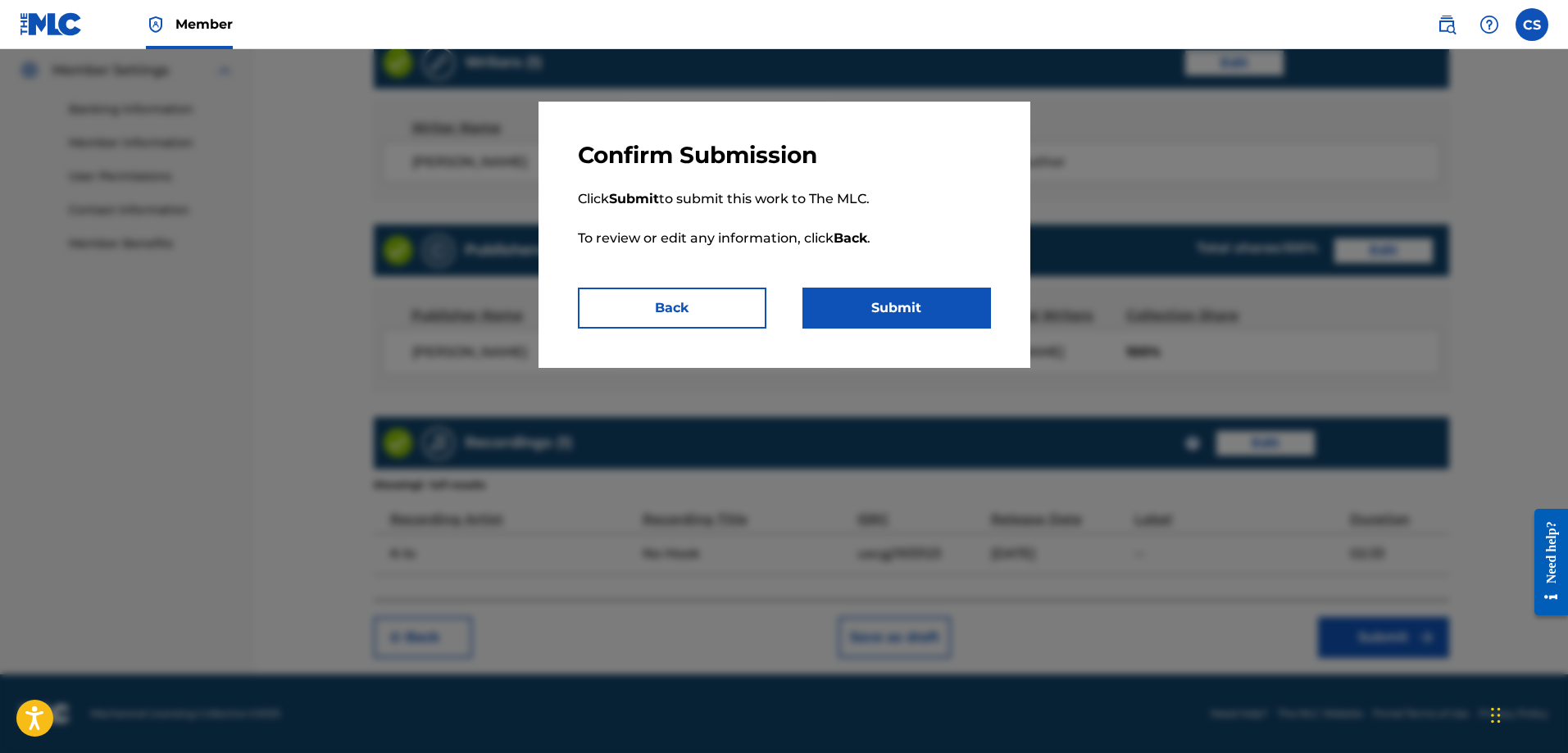
click at [930, 306] on button "Submit" at bounding box center [896, 307] width 188 height 41
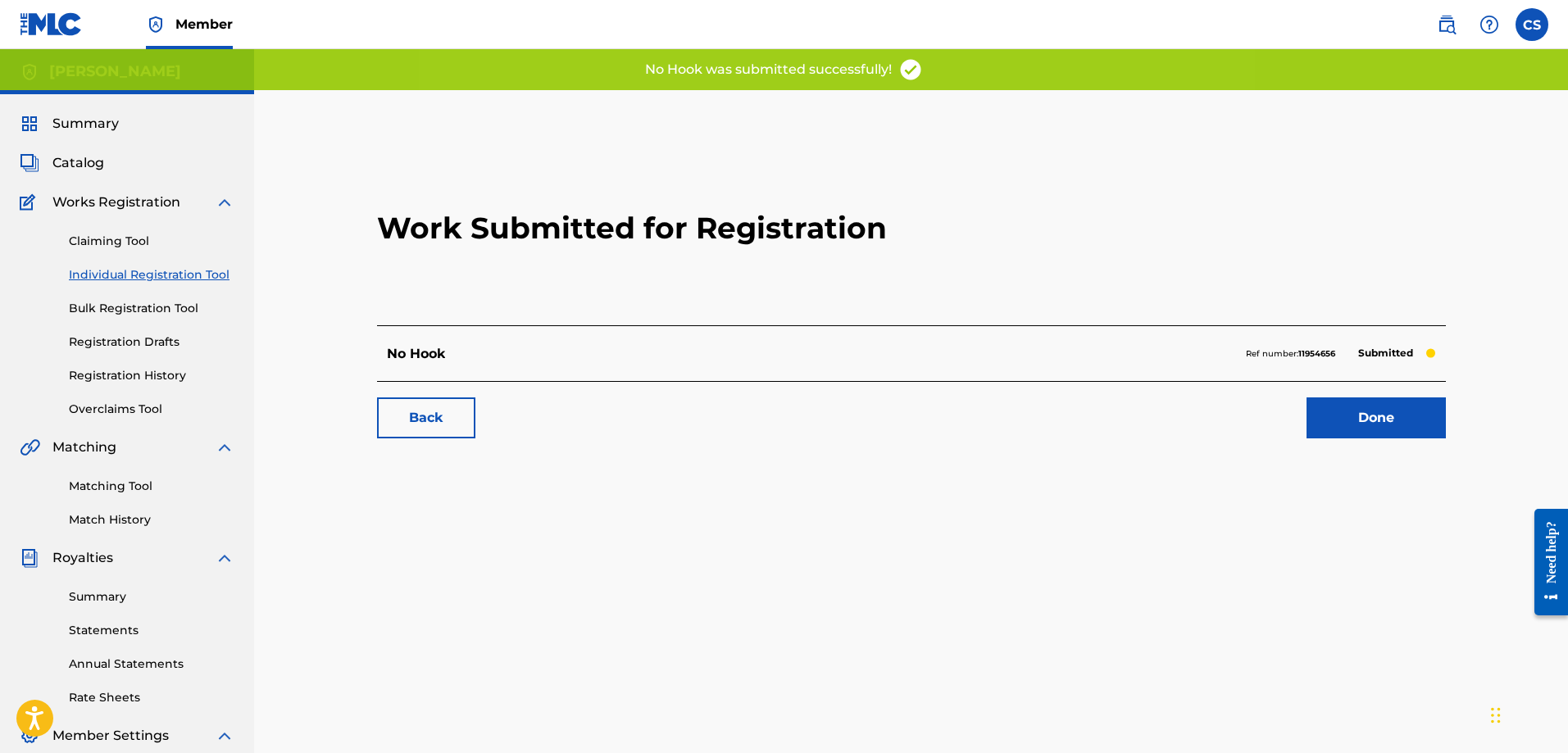
click at [1343, 423] on link "Done" at bounding box center [1375, 417] width 139 height 41
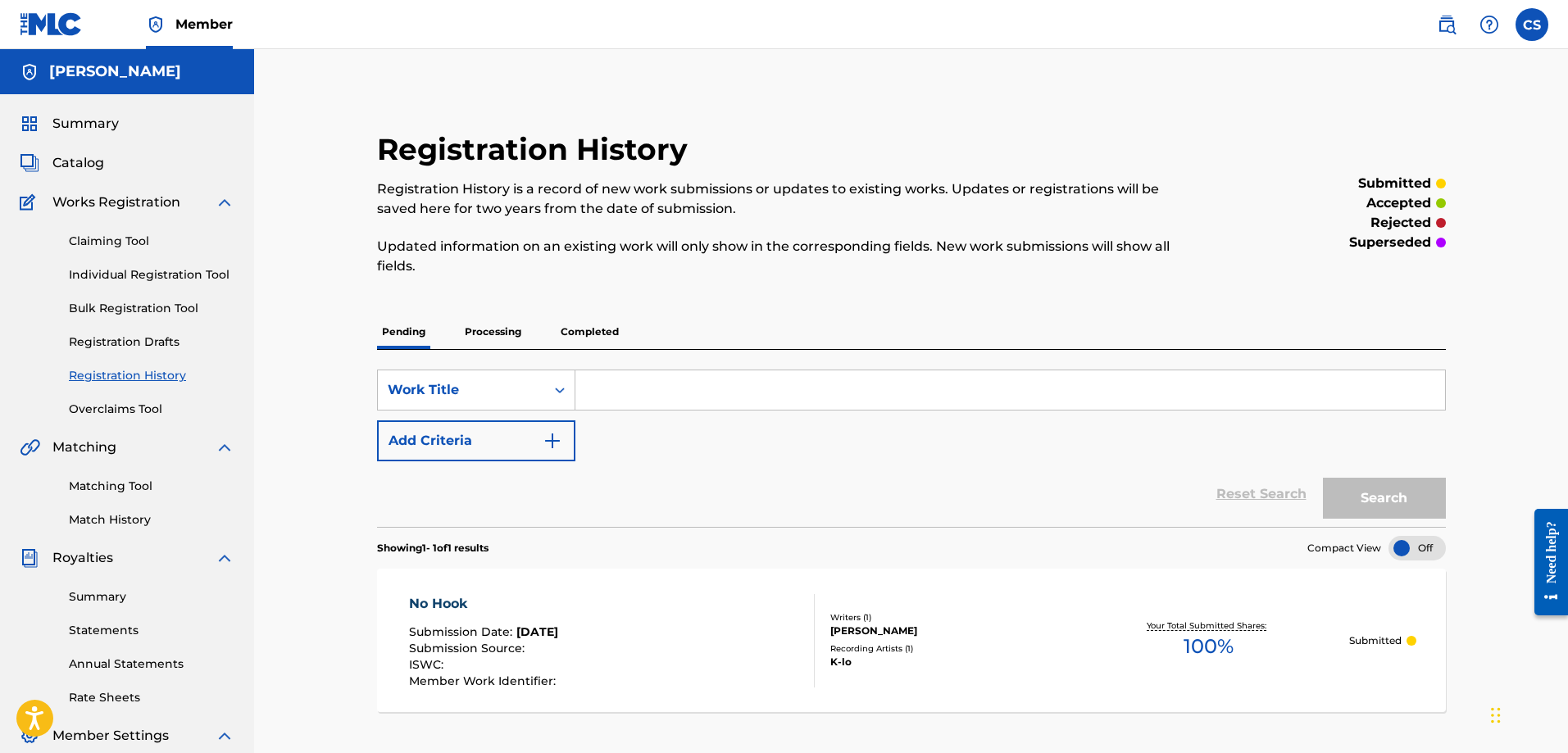
click at [69, 158] on span "Catalog" at bounding box center [78, 163] width 52 height 20
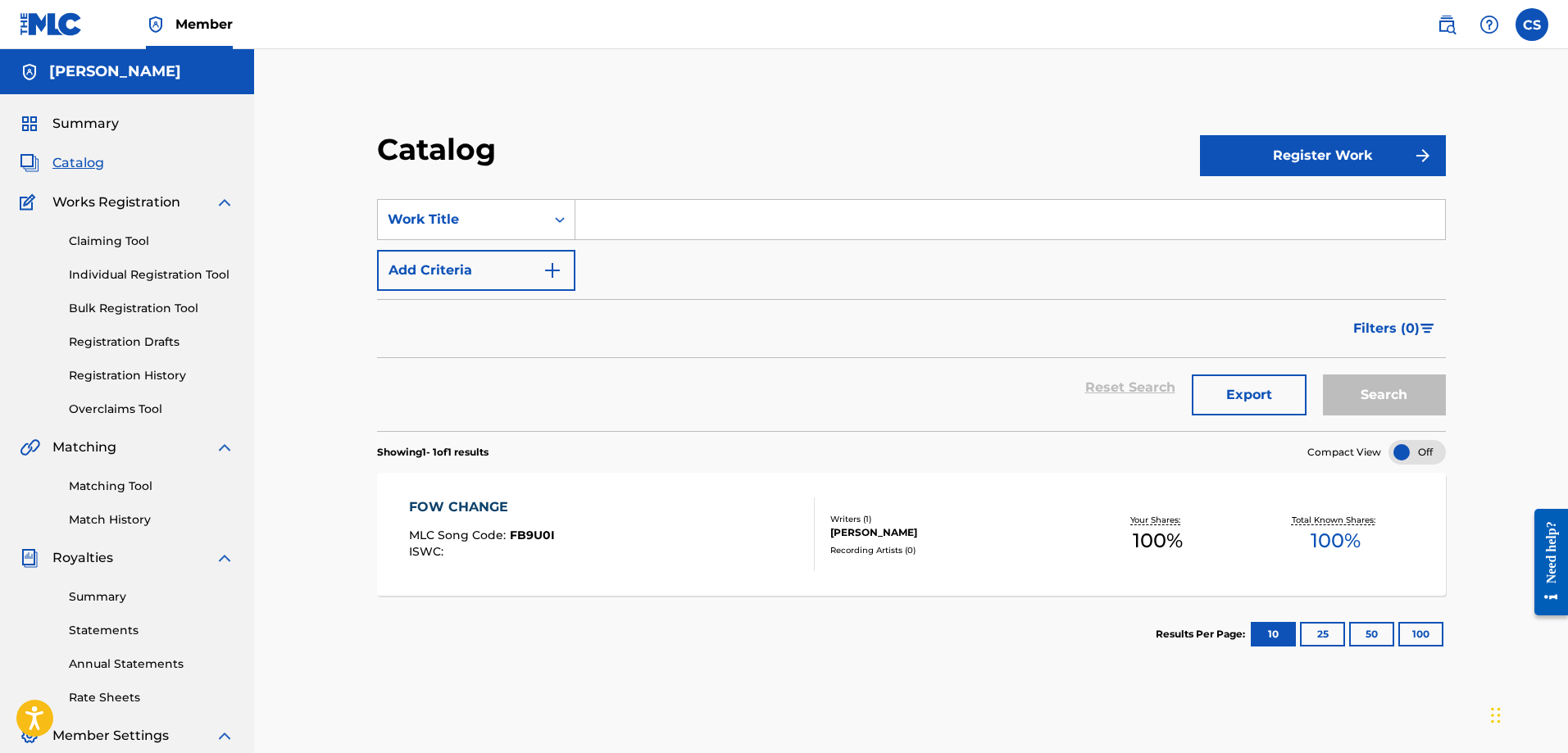
click at [1311, 163] on button "Register Work" at bounding box center [1322, 155] width 246 height 41
click at [1266, 209] on link "Individual" at bounding box center [1322, 209] width 246 height 40
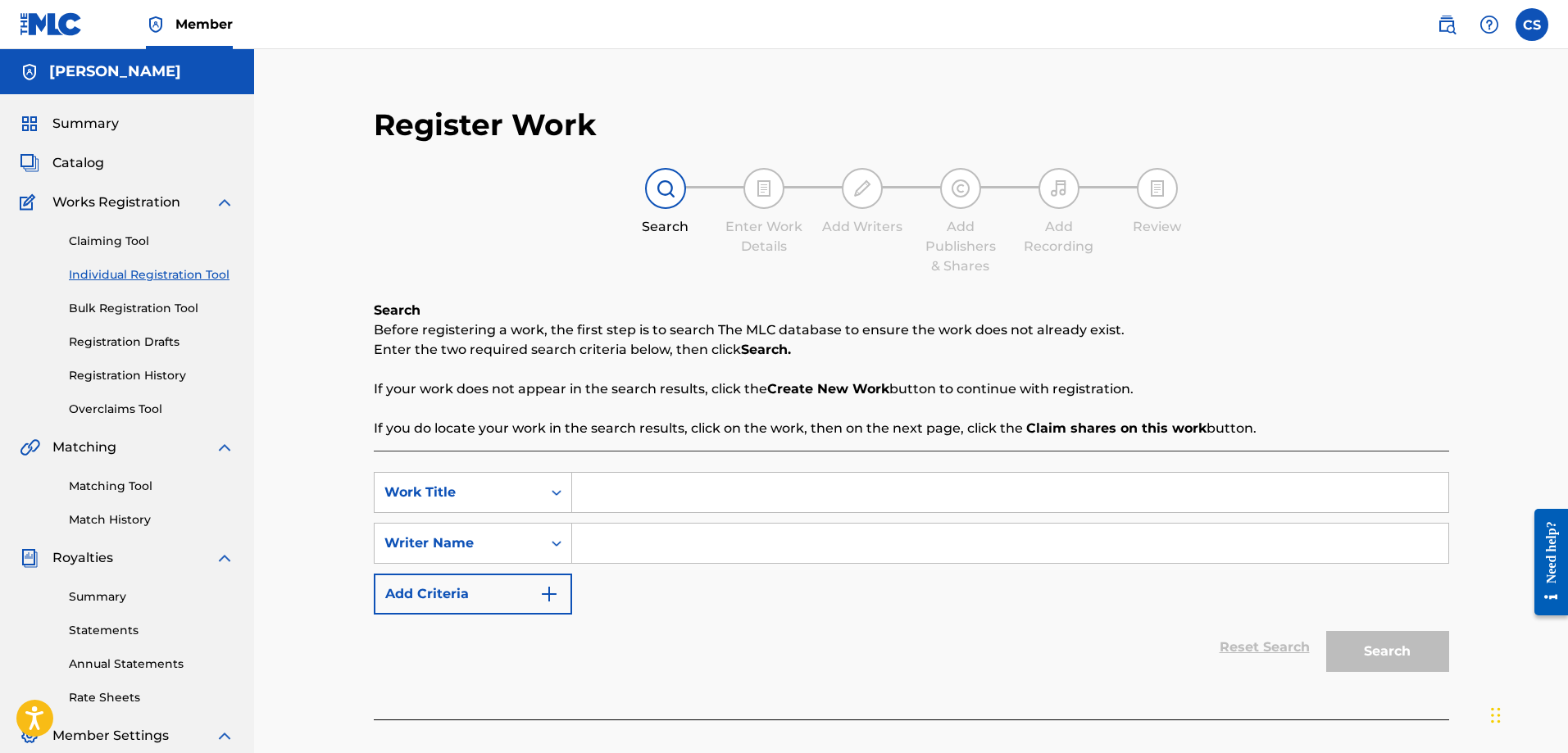
click at [662, 499] on input "Search Form" at bounding box center [1009, 492] width 876 height 40
type input "gun shot"
click at [623, 544] on input "Search Form" at bounding box center [1009, 543] width 876 height 40
click at [1414, 655] on button "Search" at bounding box center [1387, 651] width 123 height 41
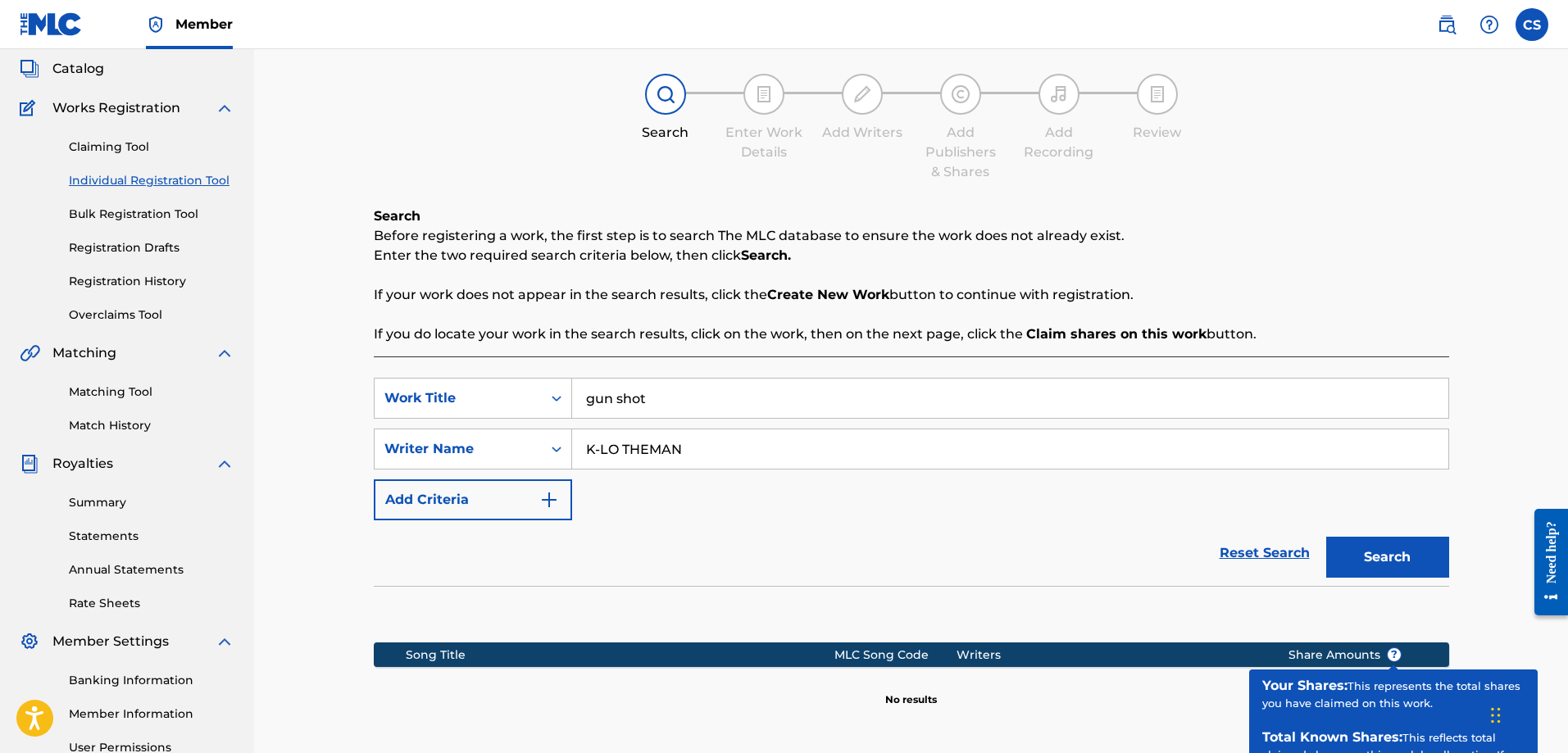
scroll to position [267, 0]
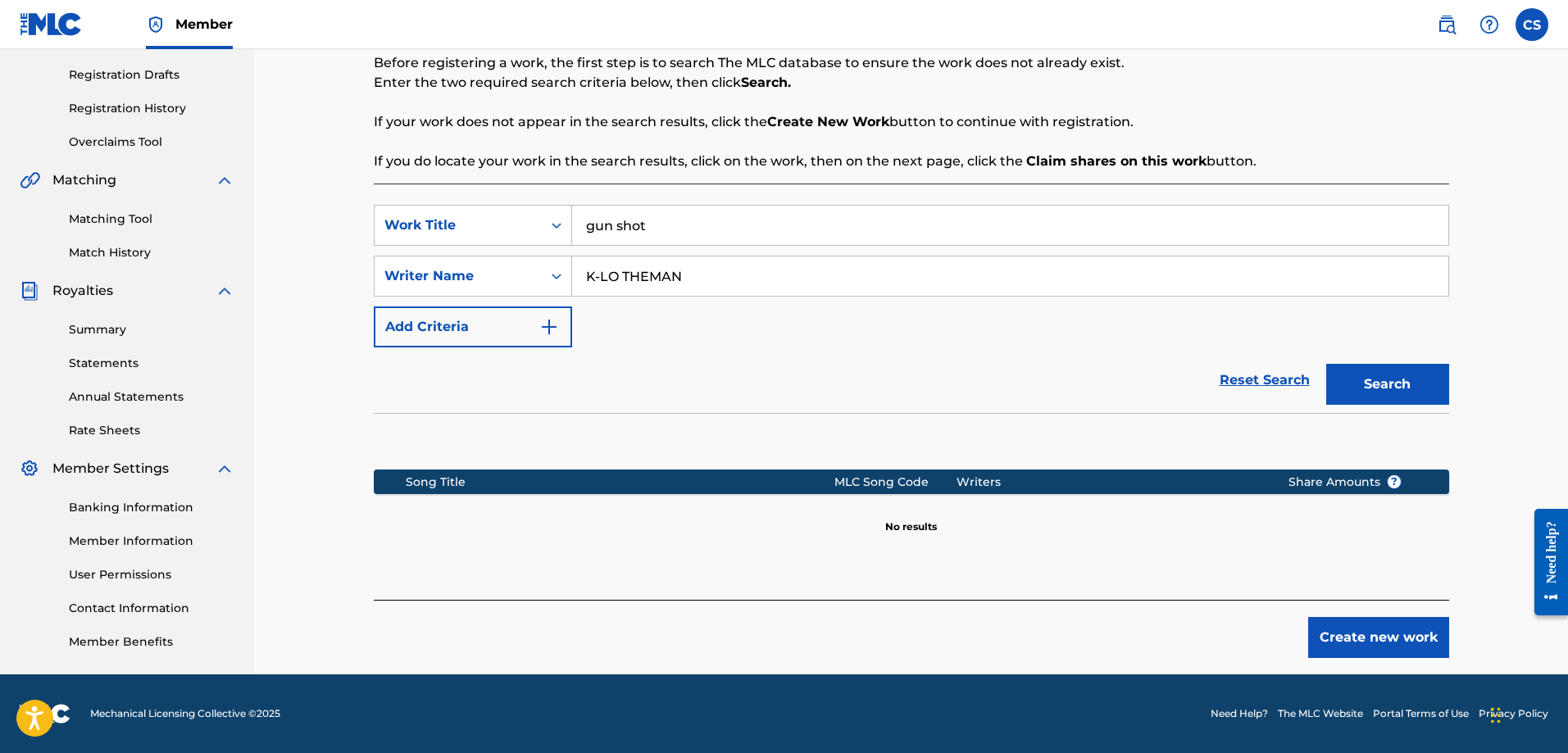
click at [702, 267] on input "K-LO THEMAN" at bounding box center [1009, 276] width 876 height 40
drag, startPoint x: 702, startPoint y: 270, endPoint x: 553, endPoint y: 270, distance: 149.0
click at [553, 270] on div "SearchWithCriteriad4d87b51-6289-4e38-b100-0e523219a044 Writer Name K-LO THEMAN" at bounding box center [910, 276] width 1075 height 41
click at [613, 274] on input "[PERSON_NAME]" at bounding box center [1009, 276] width 876 height 40
type input "[PERSON_NAME]"
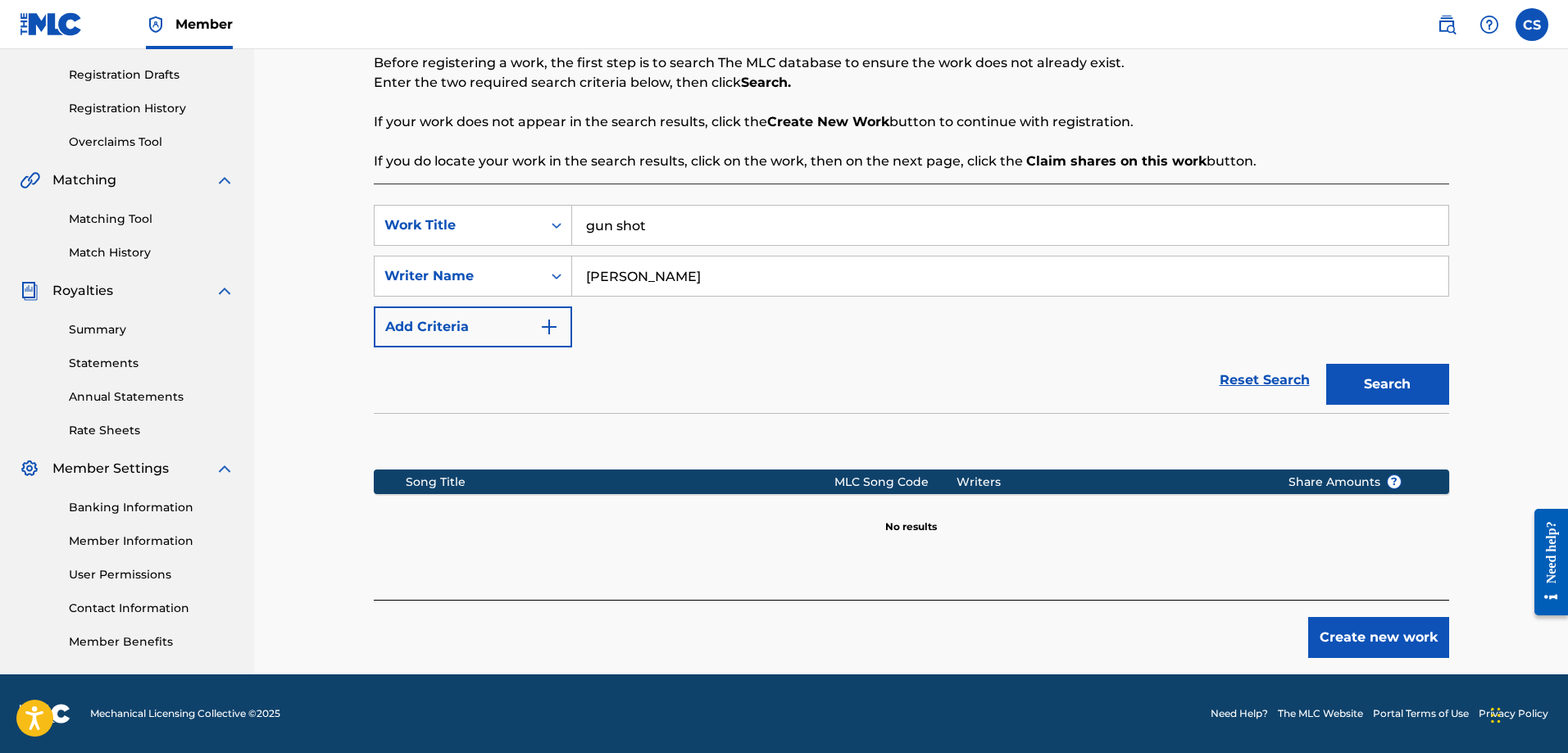
click at [1326, 364] on button "Search" at bounding box center [1387, 384] width 123 height 41
click at [1335, 649] on button "Create new work" at bounding box center [1378, 637] width 141 height 41
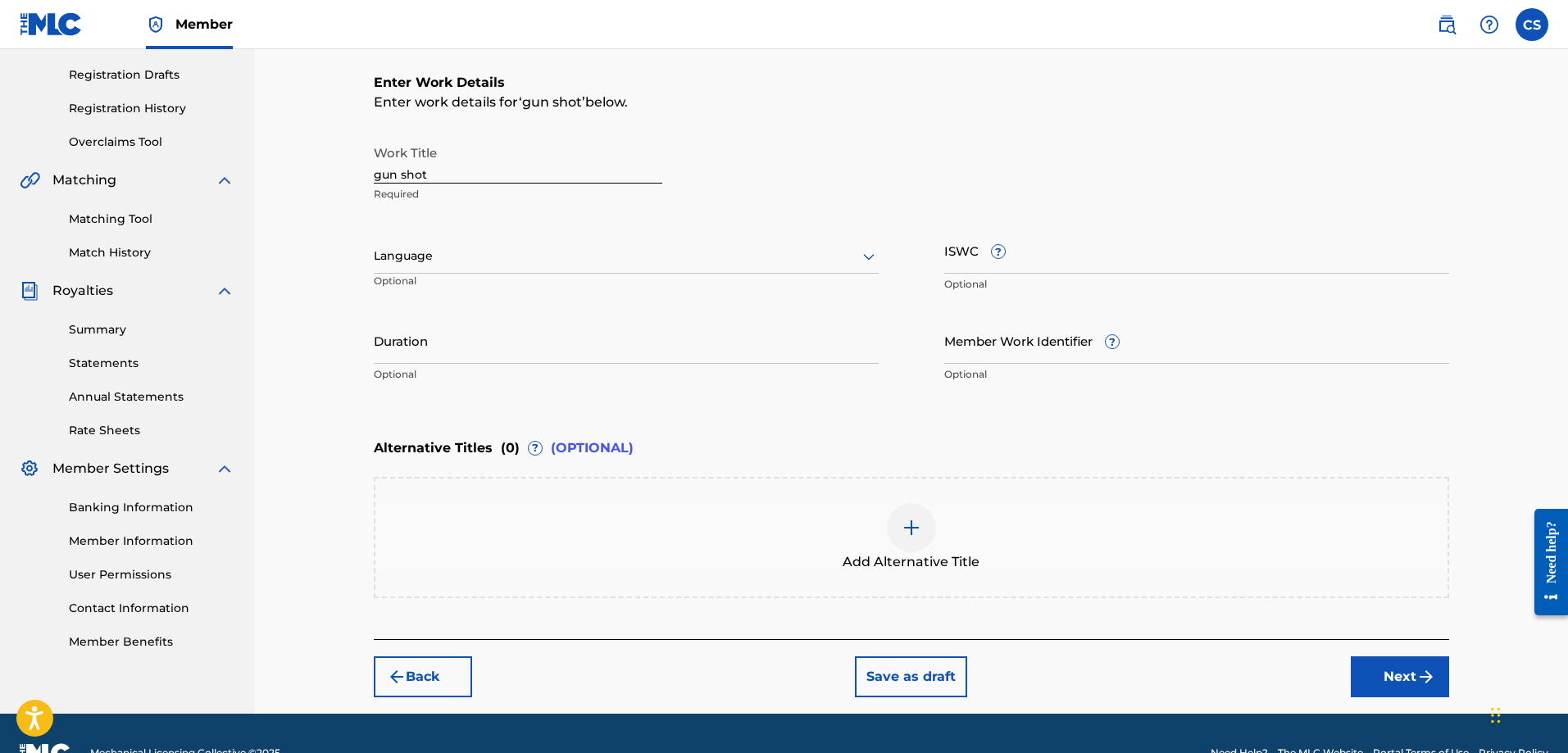
click at [1011, 273] on input "ISWC ?" at bounding box center [1197, 249] width 505 height 46
paste input "T-334.014.721-5"
type input "T-334.014.721-5"
click at [432, 349] on input "Duration" at bounding box center [626, 340] width 505 height 46
click at [1281, 354] on input "Member Work Identifier ?" at bounding box center [1197, 340] width 505 height 46
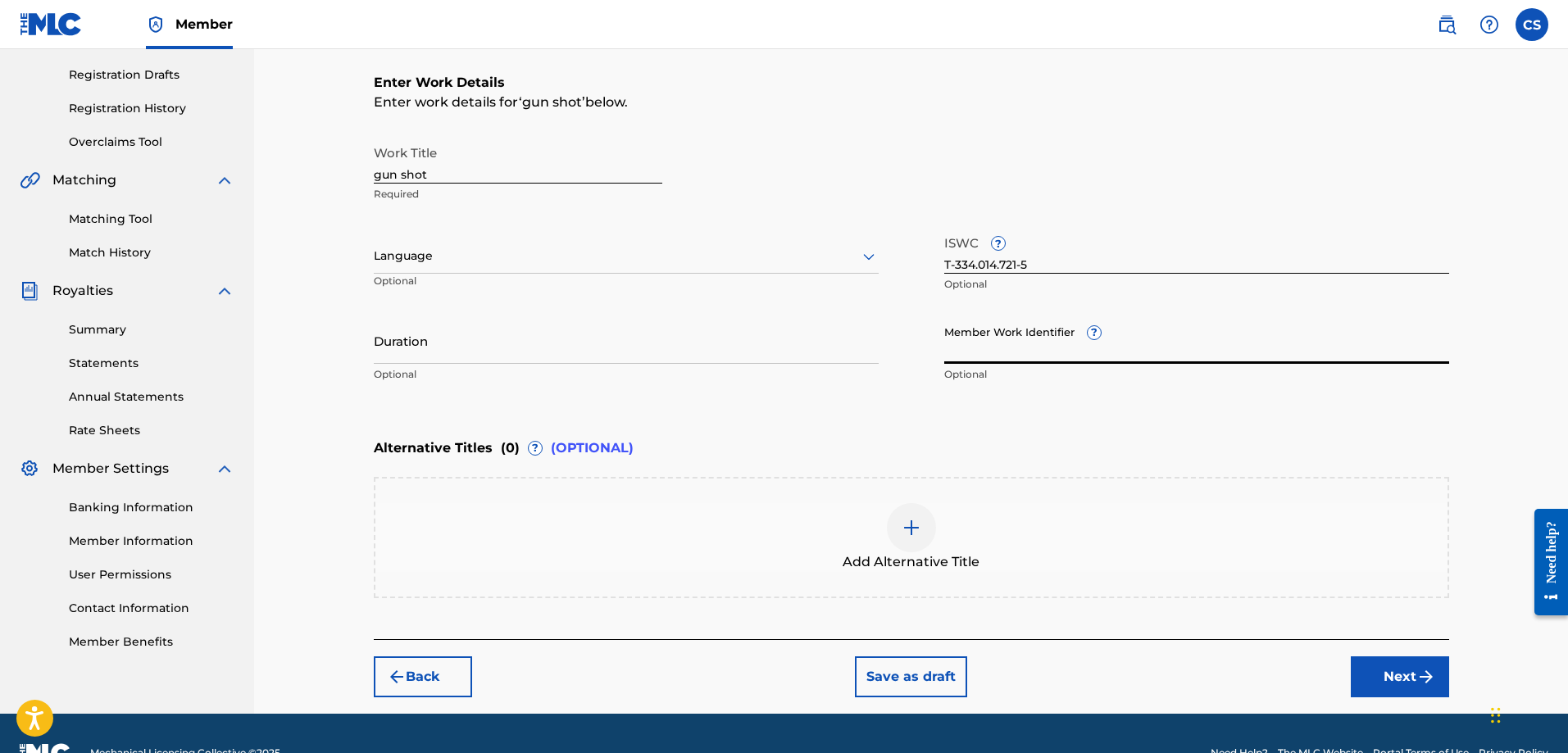
paste input "74353509"
type input "74353509"
click at [848, 499] on div "Add Alternative Title" at bounding box center [910, 538] width 1075 height 121
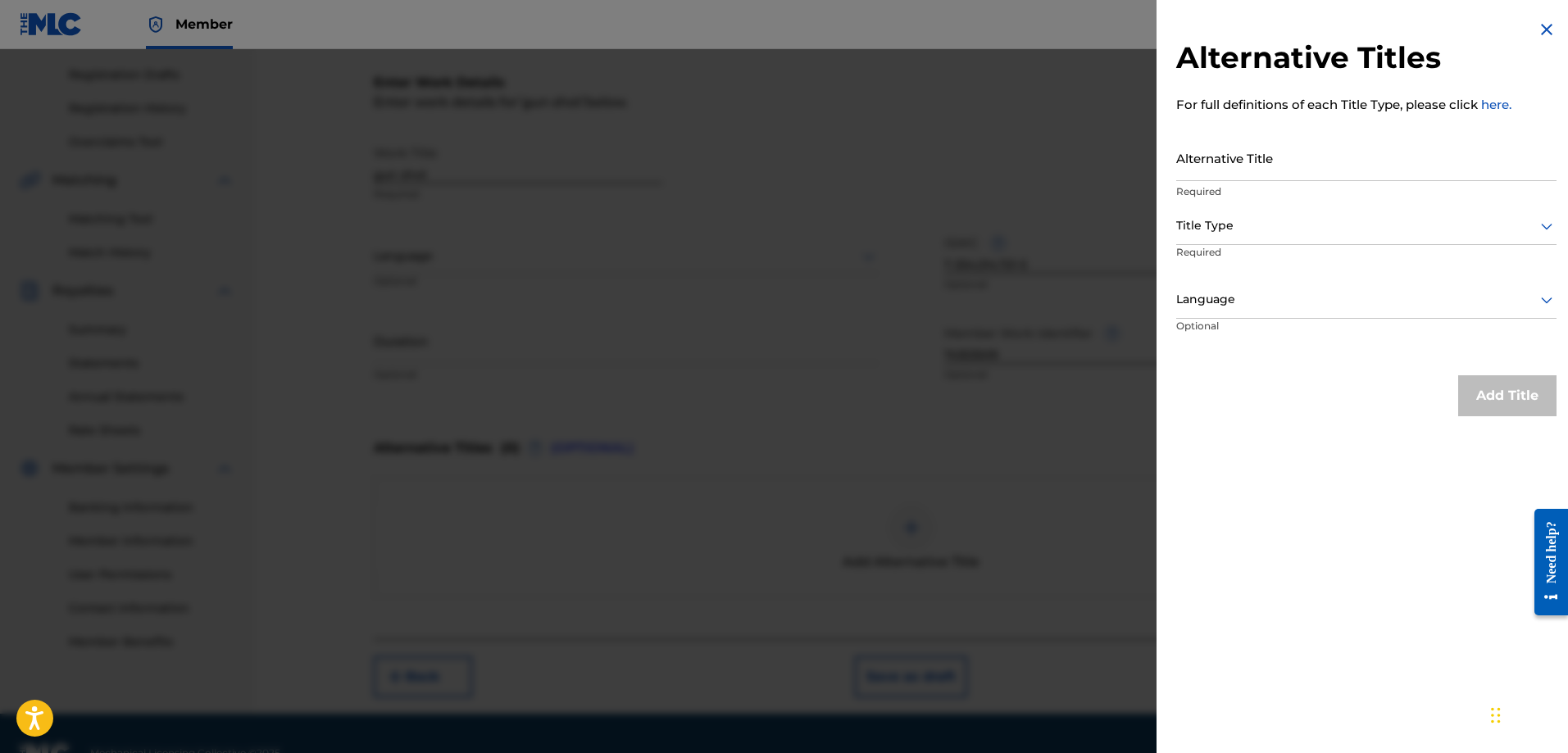
click at [1549, 26] on img at bounding box center [1546, 29] width 20 height 20
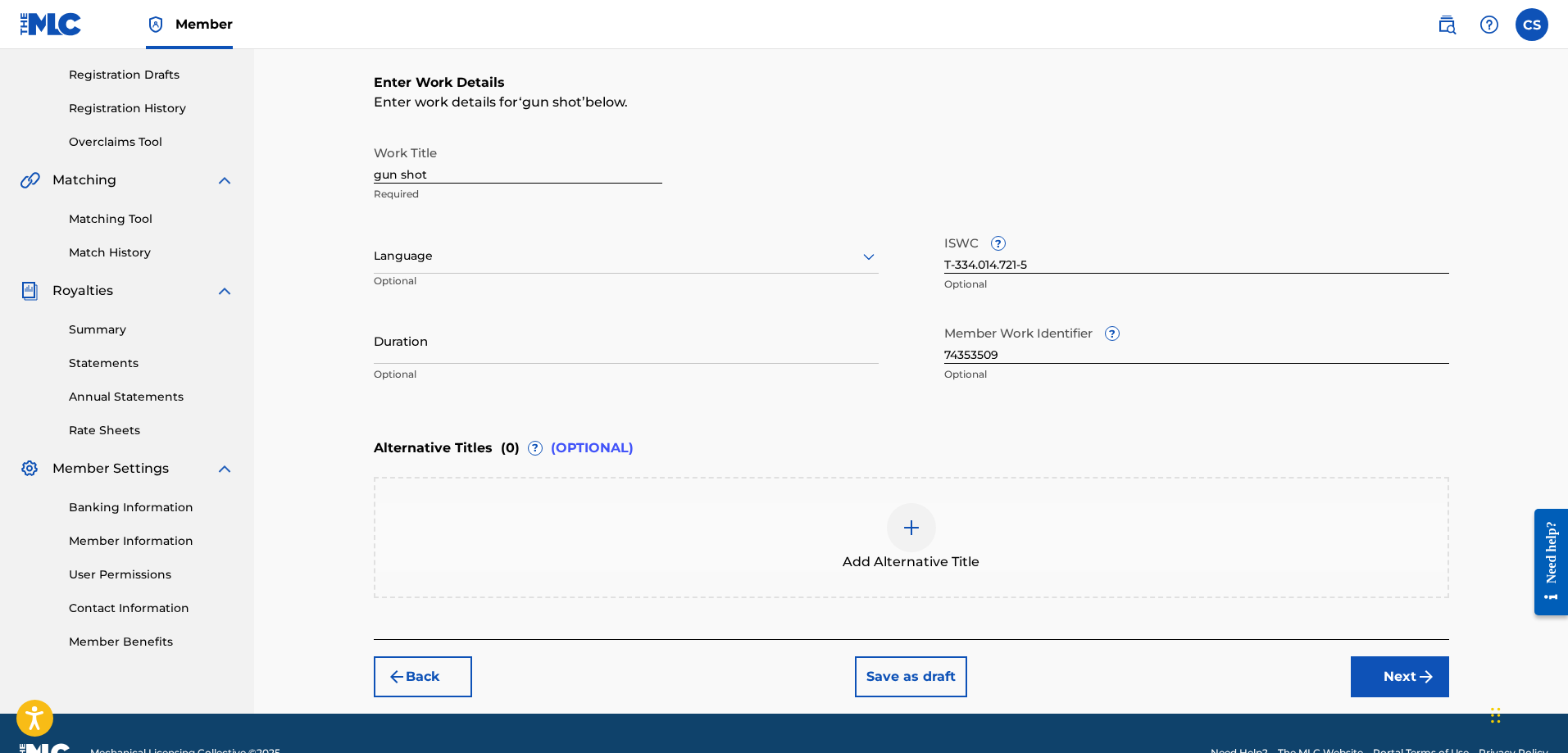
scroll to position [306, 0]
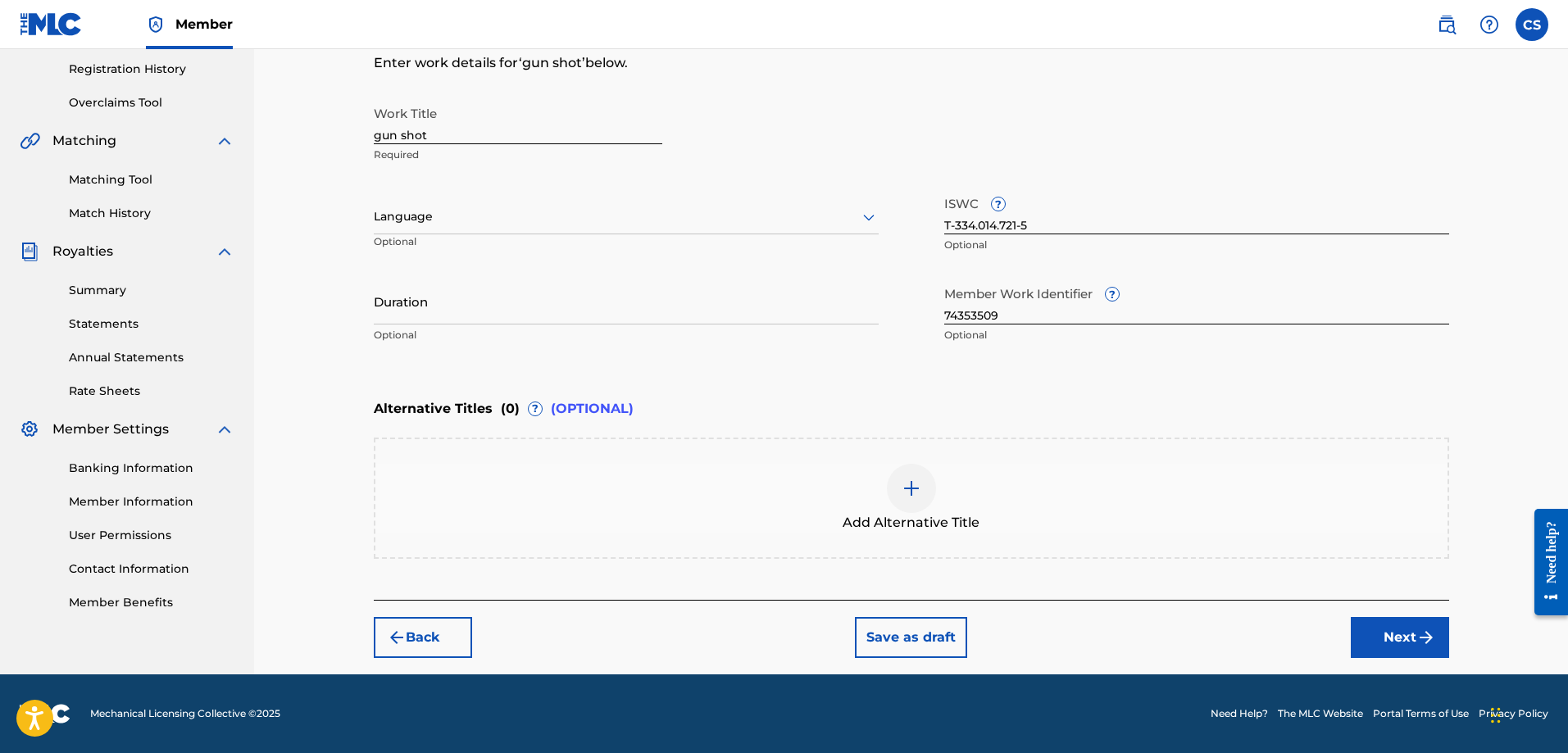
click at [1402, 630] on button "Next" at bounding box center [1400, 637] width 98 height 41
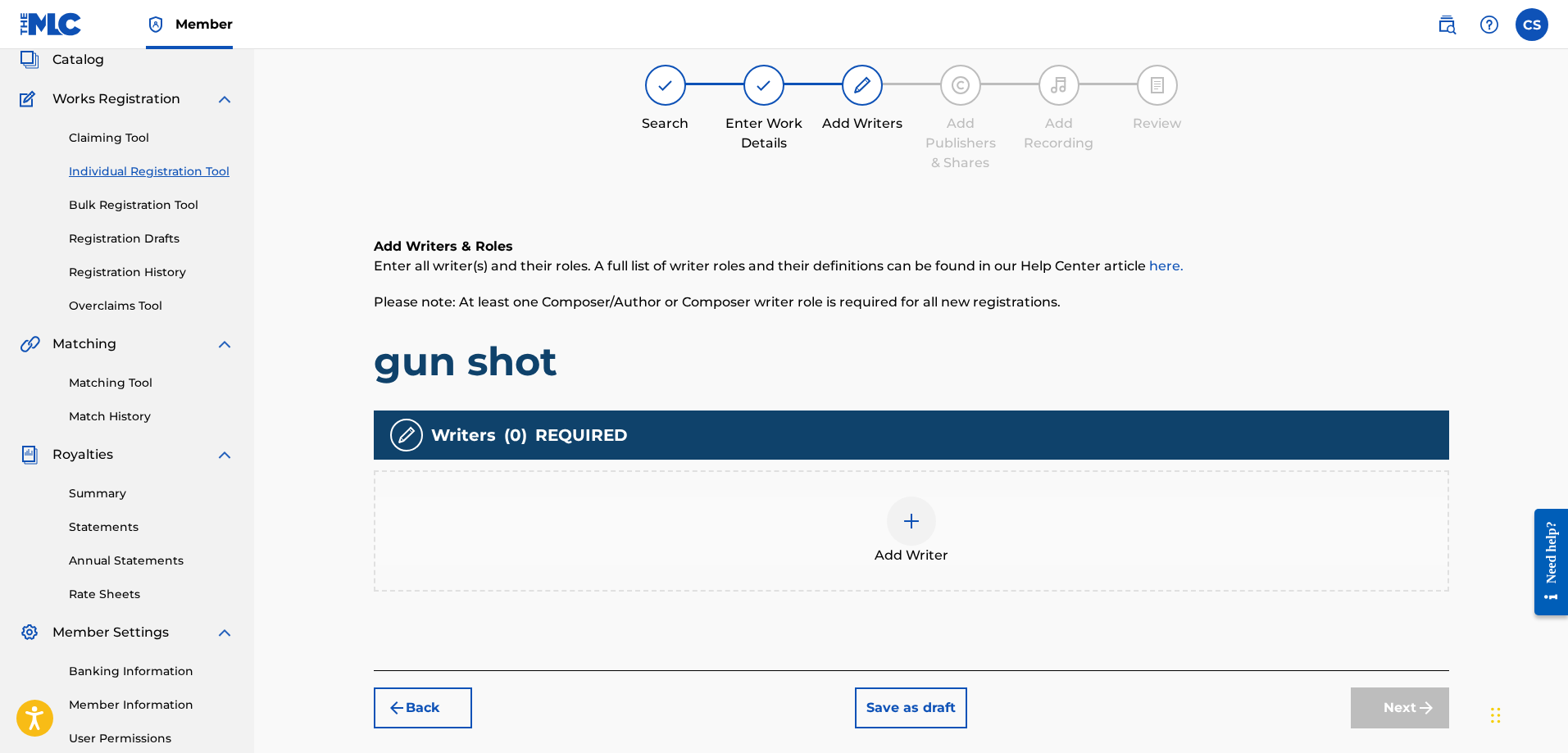
scroll to position [74, 0]
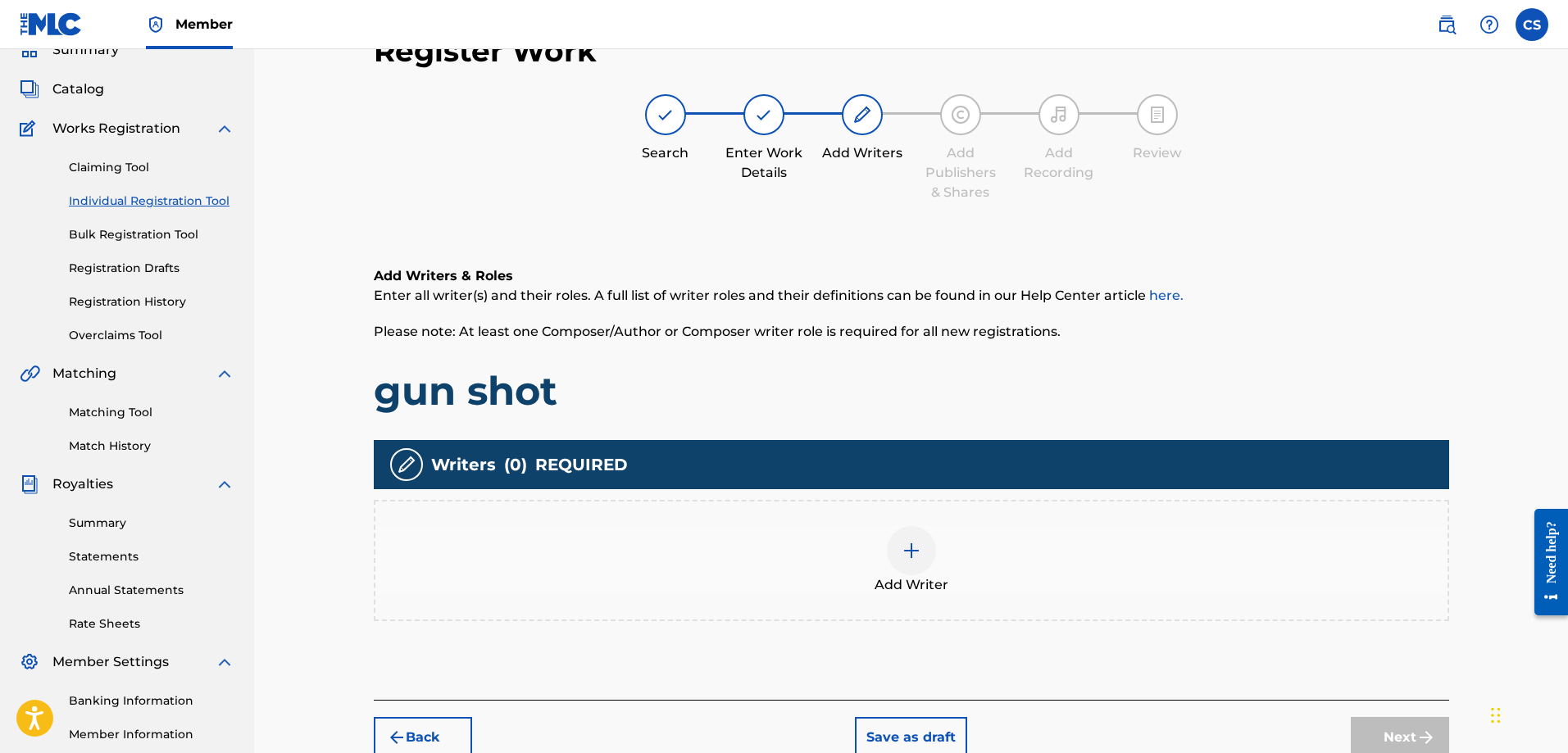
click at [933, 545] on div at bounding box center [911, 551] width 49 height 49
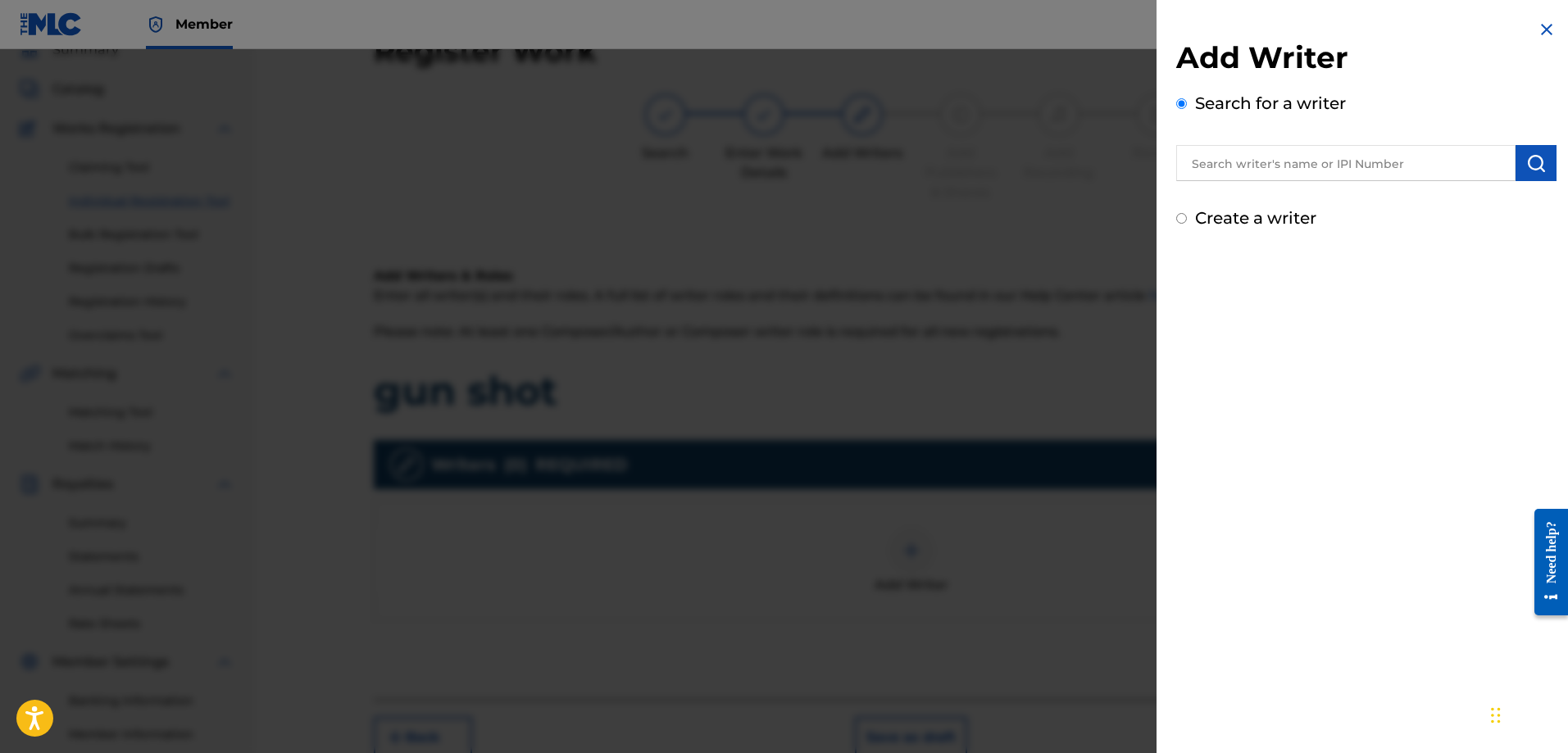
click at [1309, 175] on input "text" at bounding box center [1345, 163] width 339 height 36
type input "[PERSON_NAME]"
click at [1533, 159] on img "submit" at bounding box center [1535, 163] width 20 height 20
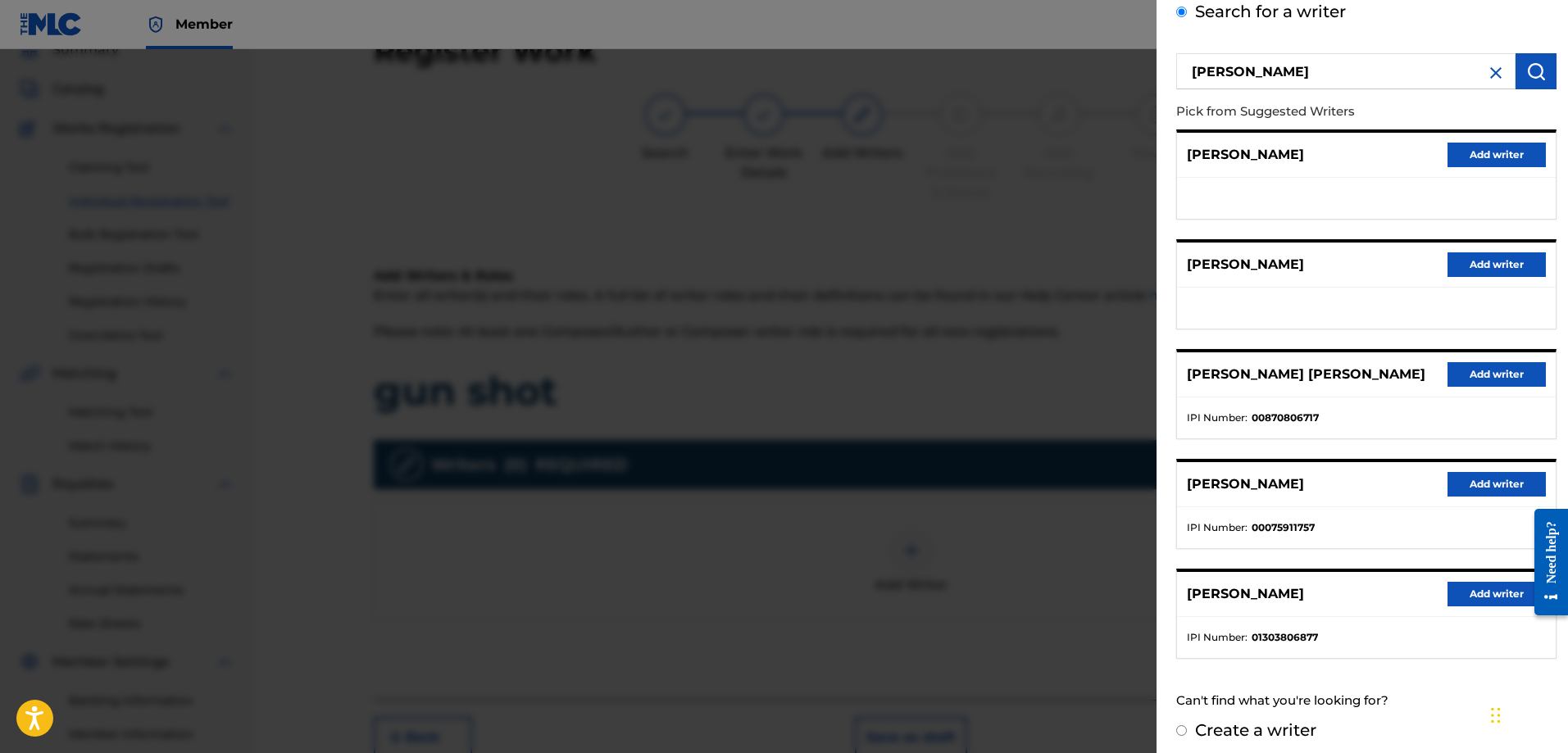
scroll to position [101, 0]
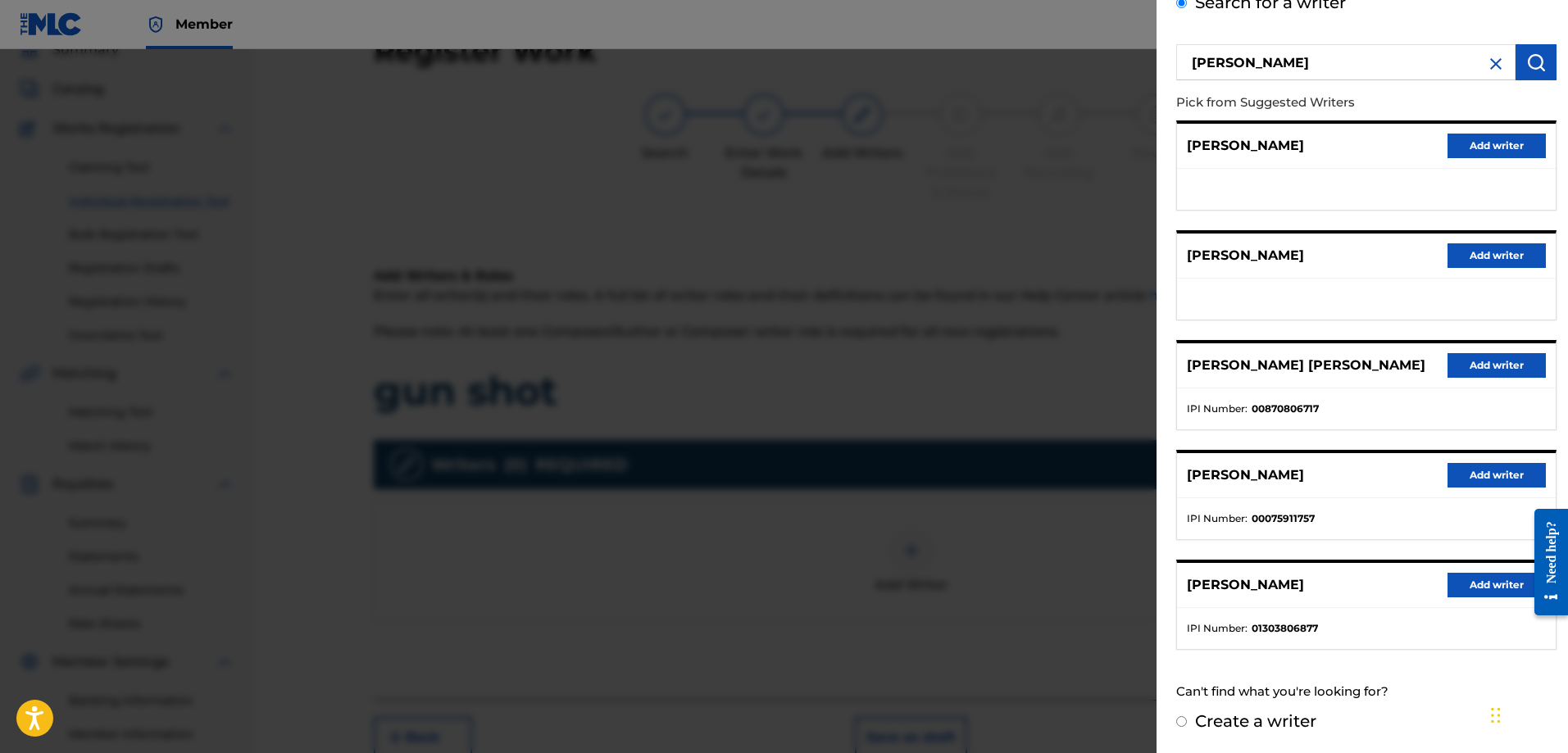
click at [1486, 580] on button "Add writer" at bounding box center [1496, 585] width 98 height 25
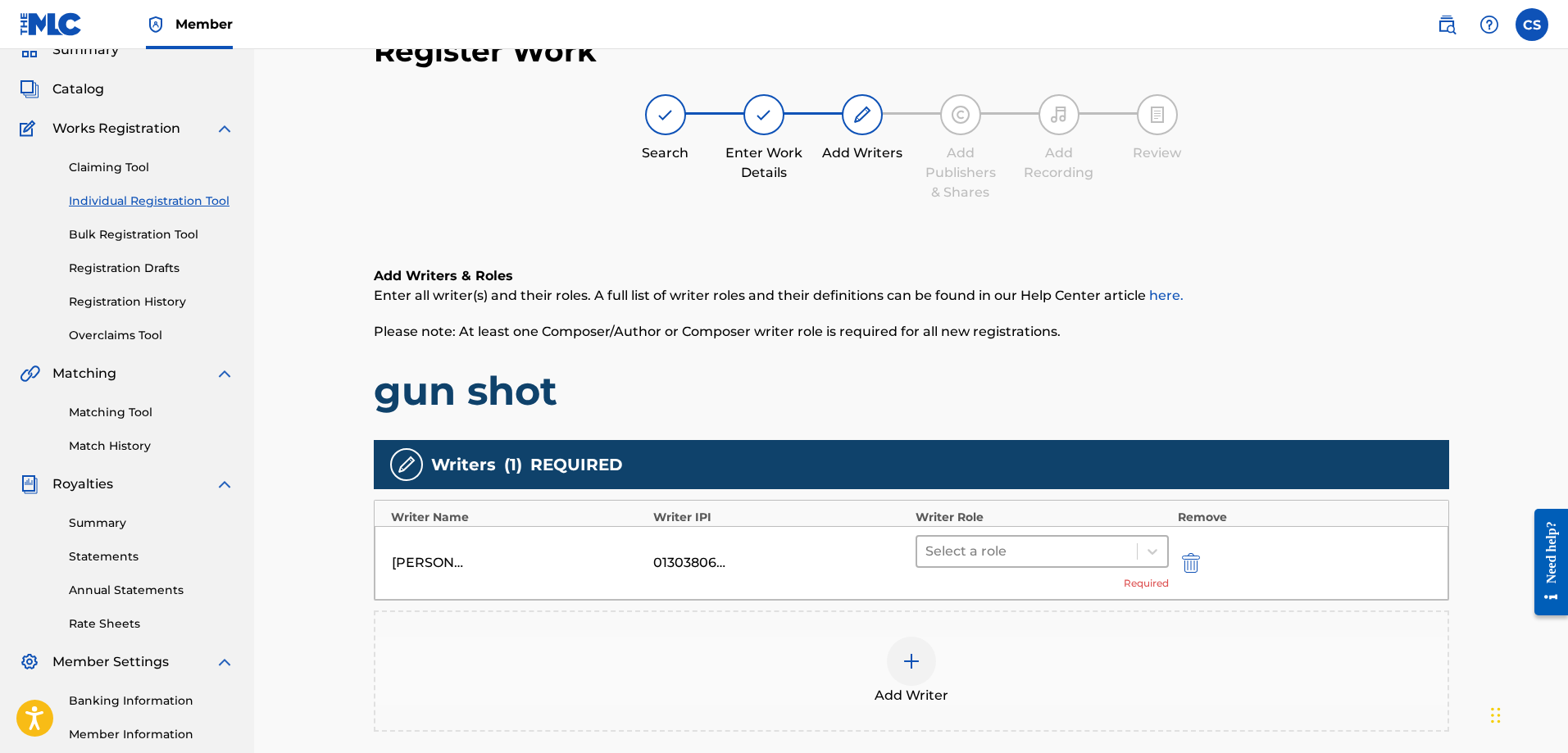
click at [1020, 557] on div at bounding box center [1027, 551] width 204 height 23
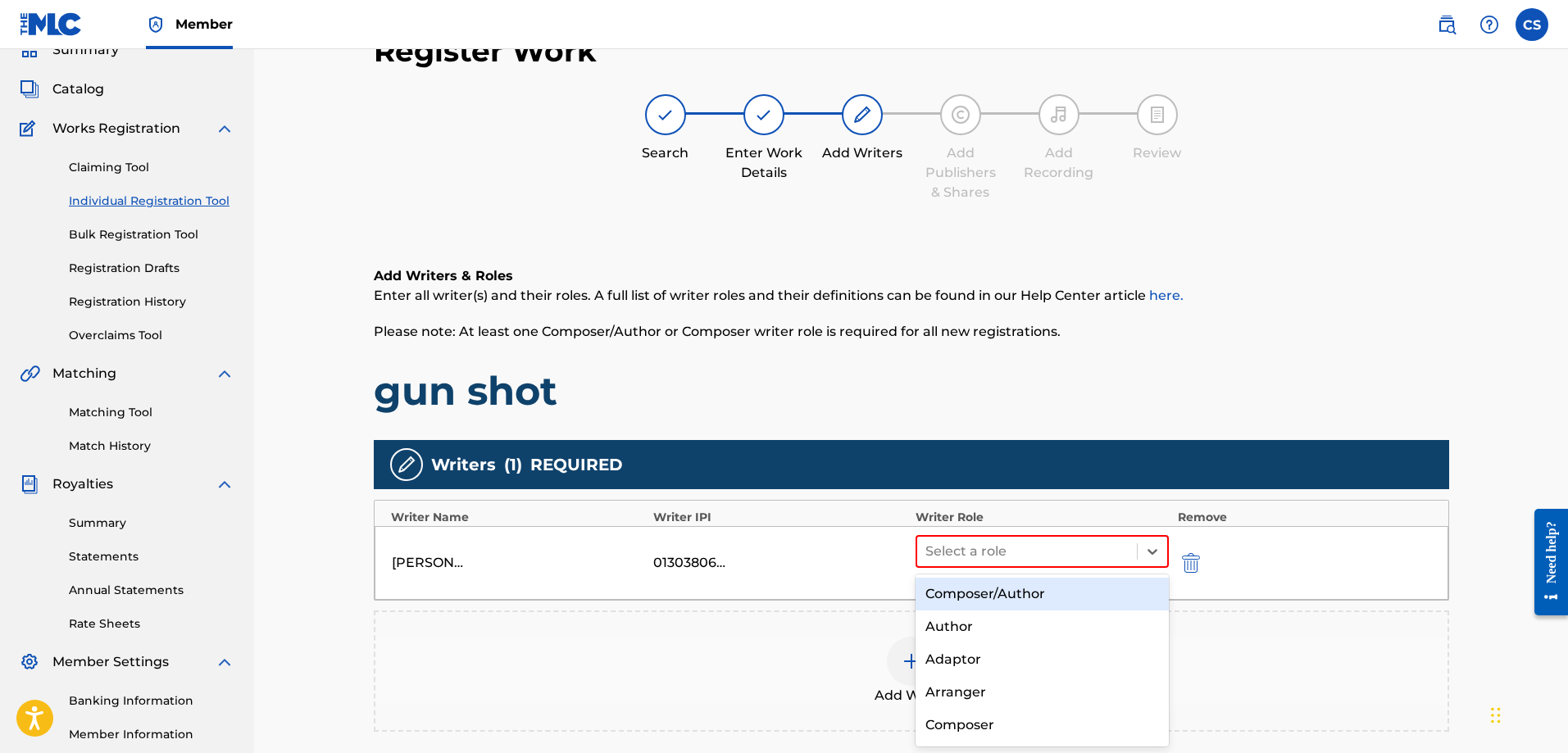
click at [984, 592] on div "Composer/Author" at bounding box center [1042, 593] width 254 height 33
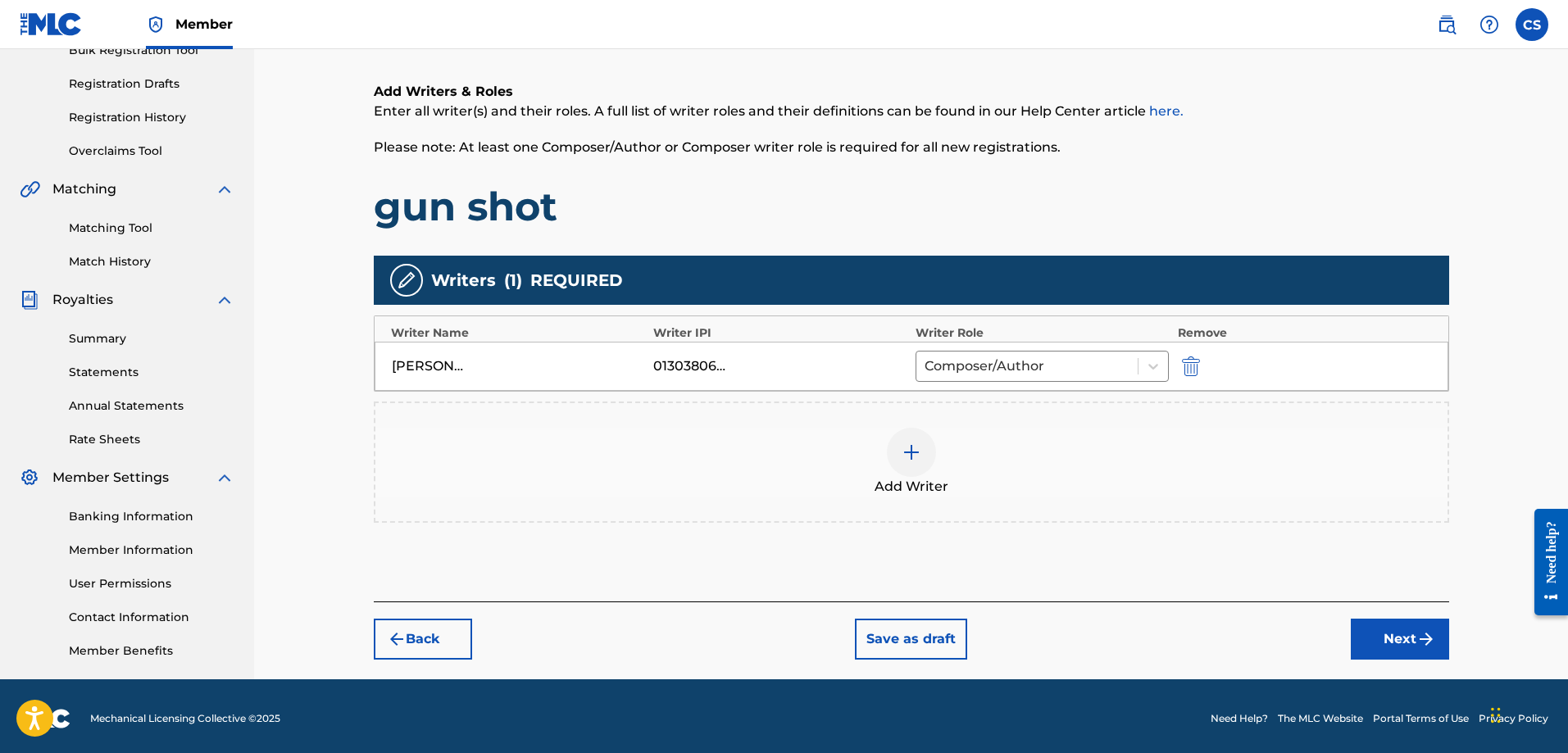
scroll to position [263, 0]
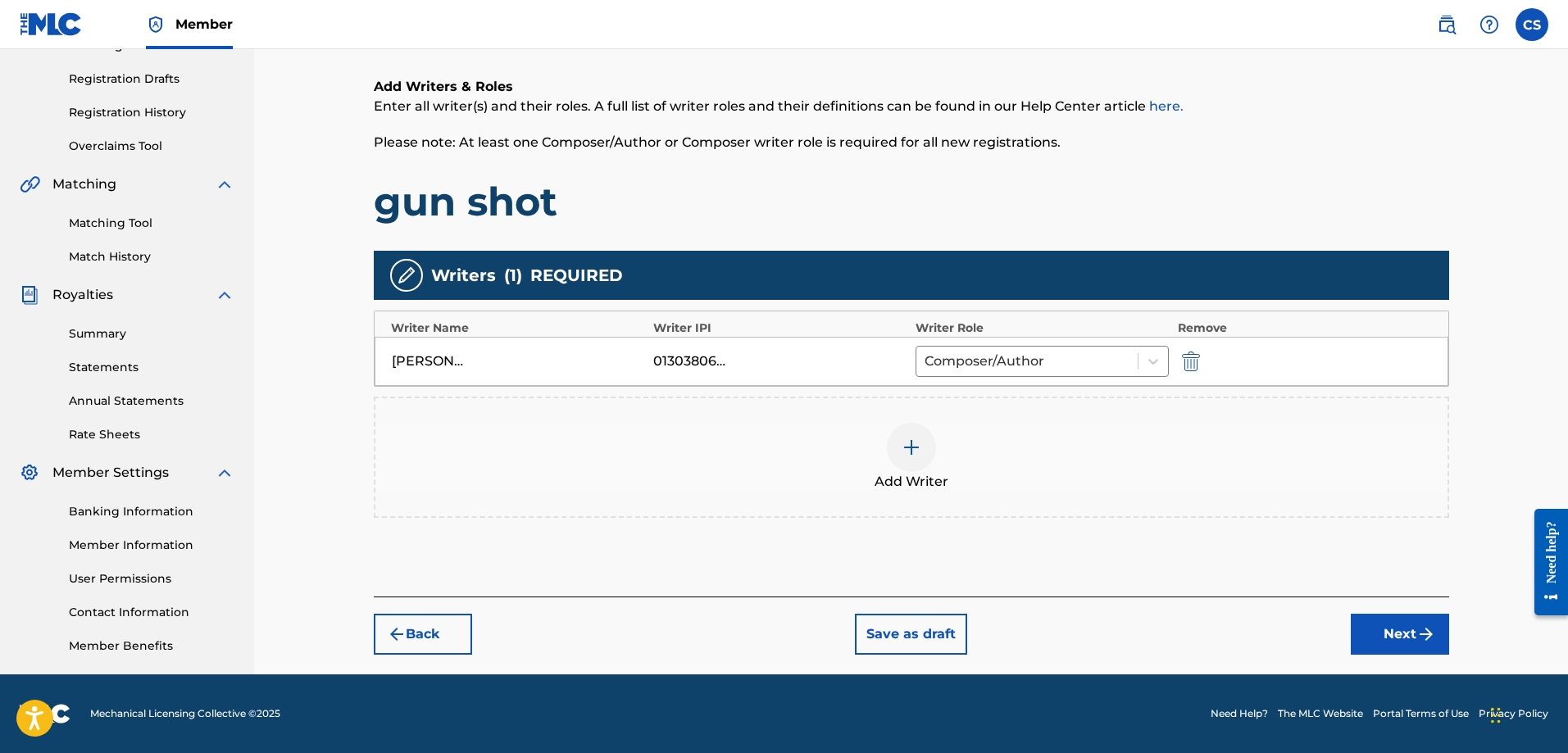
click at [1355, 638] on button "Next" at bounding box center [1400, 633] width 98 height 41
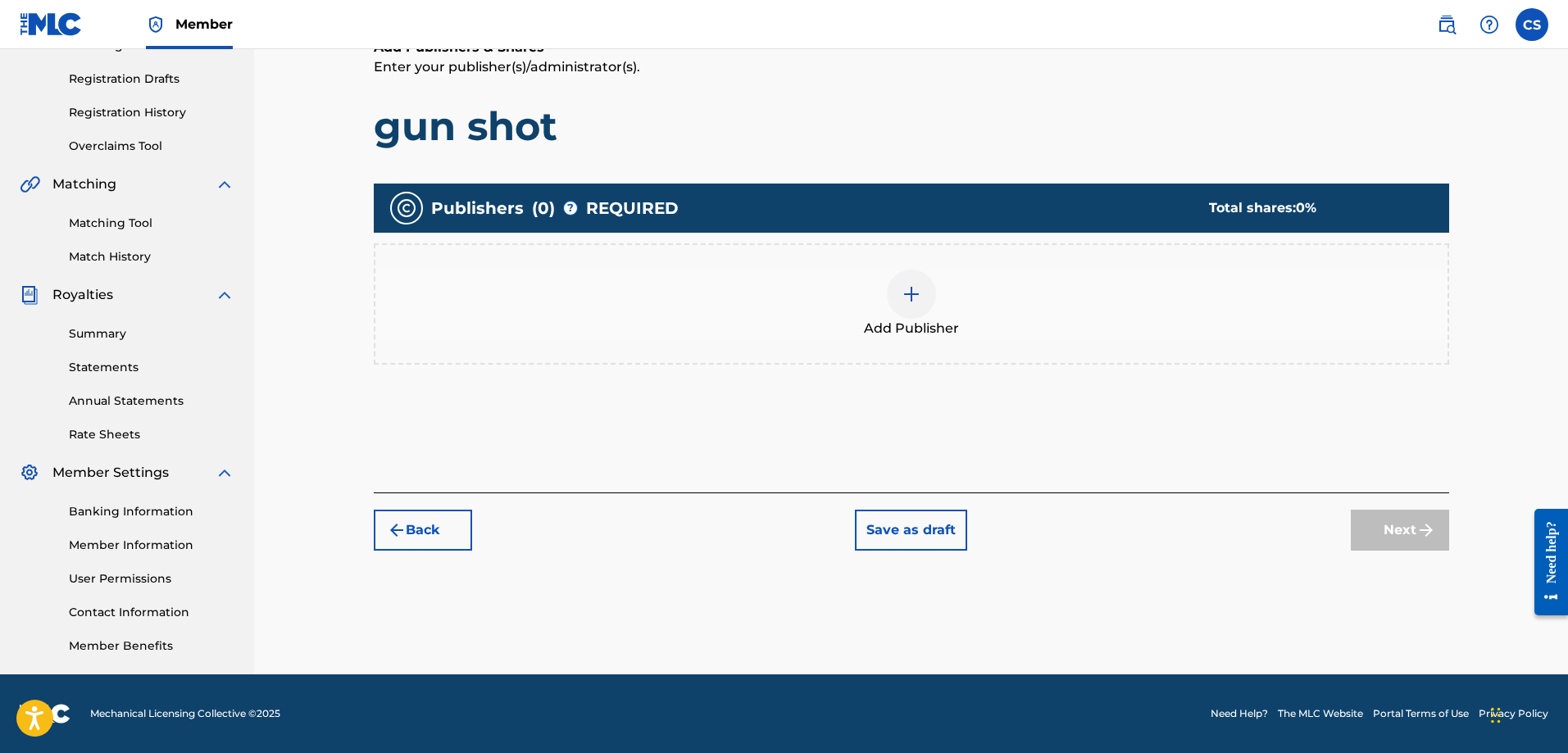
scroll to position [74, 0]
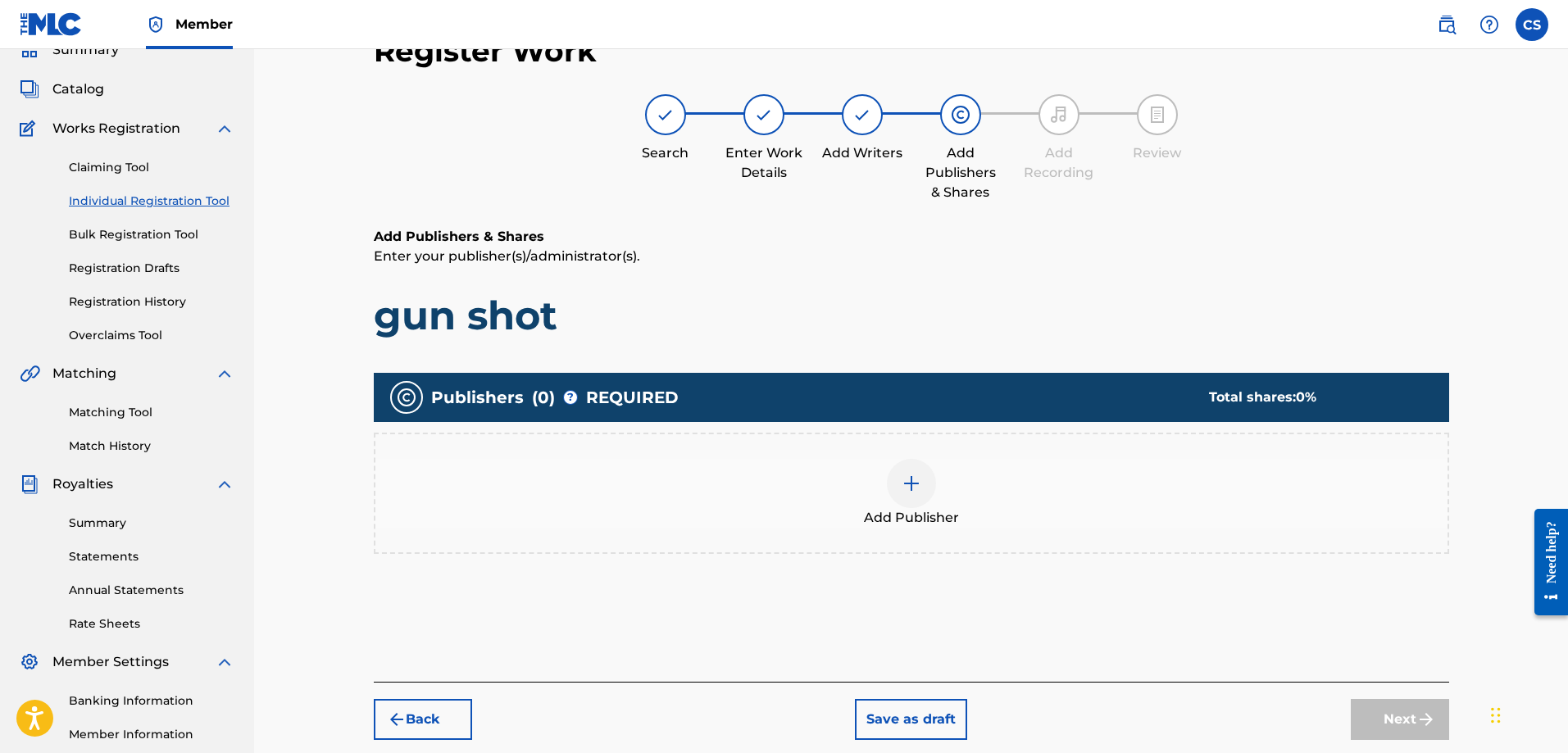
click at [921, 492] on img at bounding box center [911, 483] width 20 height 20
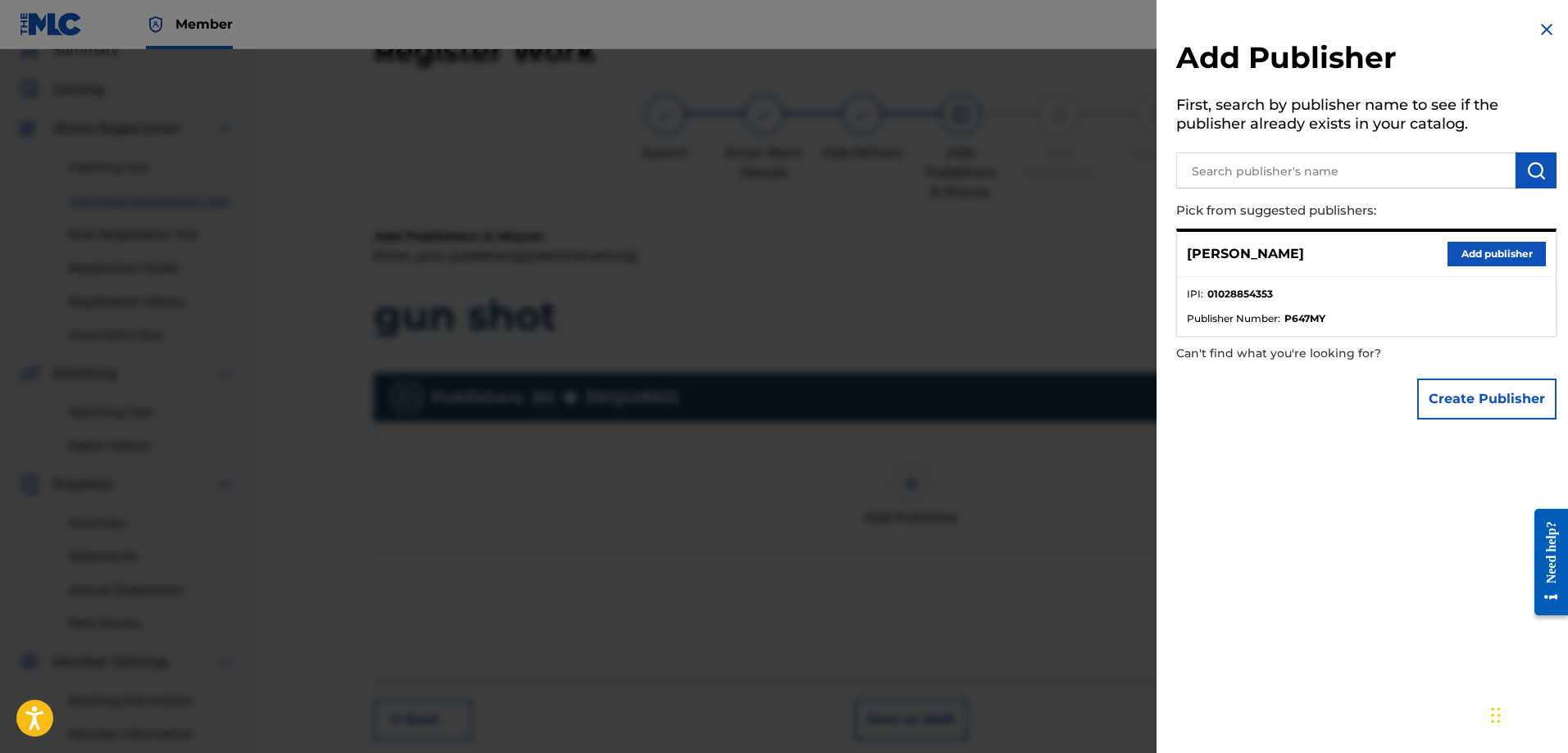
click at [1460, 246] on button "Add publisher" at bounding box center [1496, 254] width 98 height 25
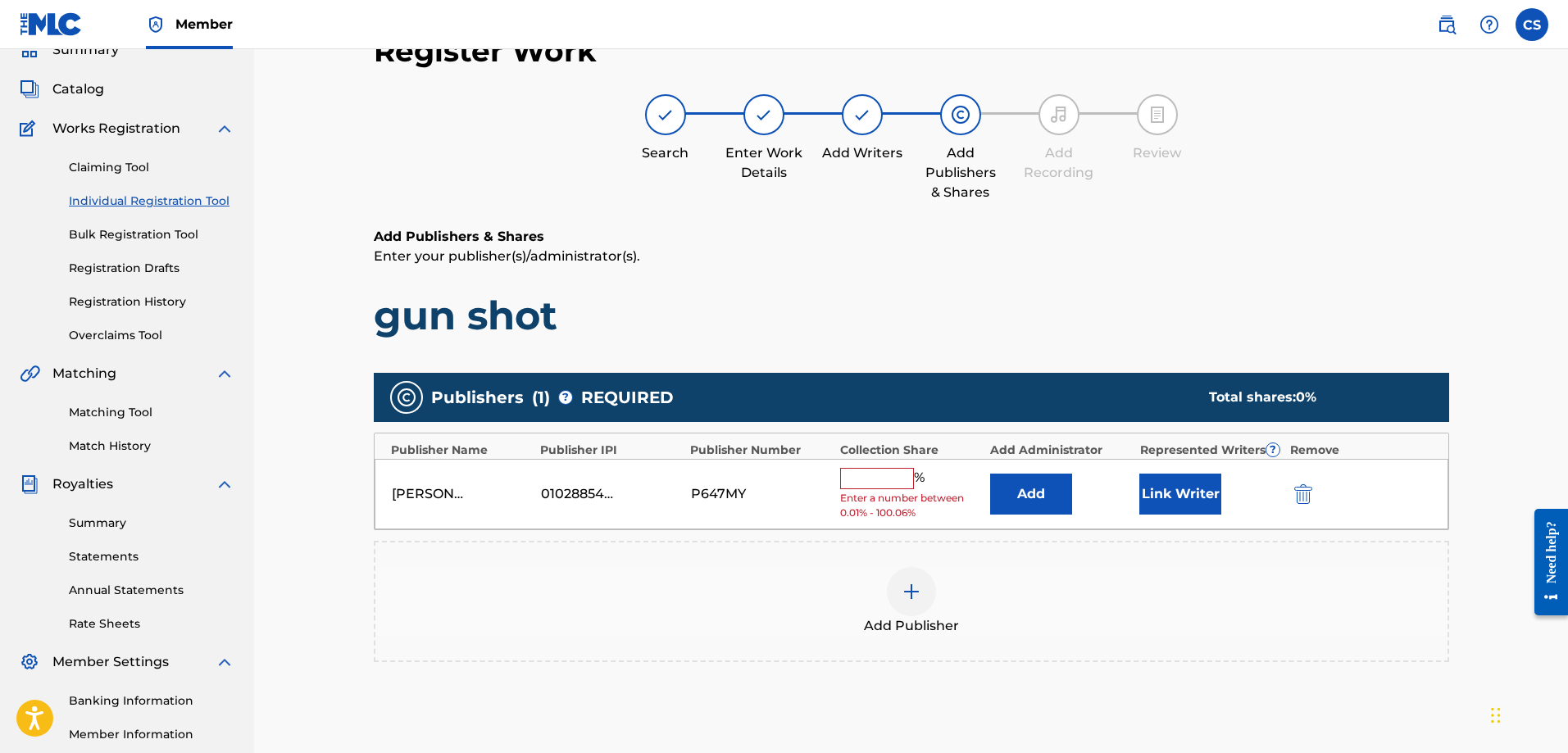
click at [885, 473] on input "text" at bounding box center [877, 478] width 74 height 22
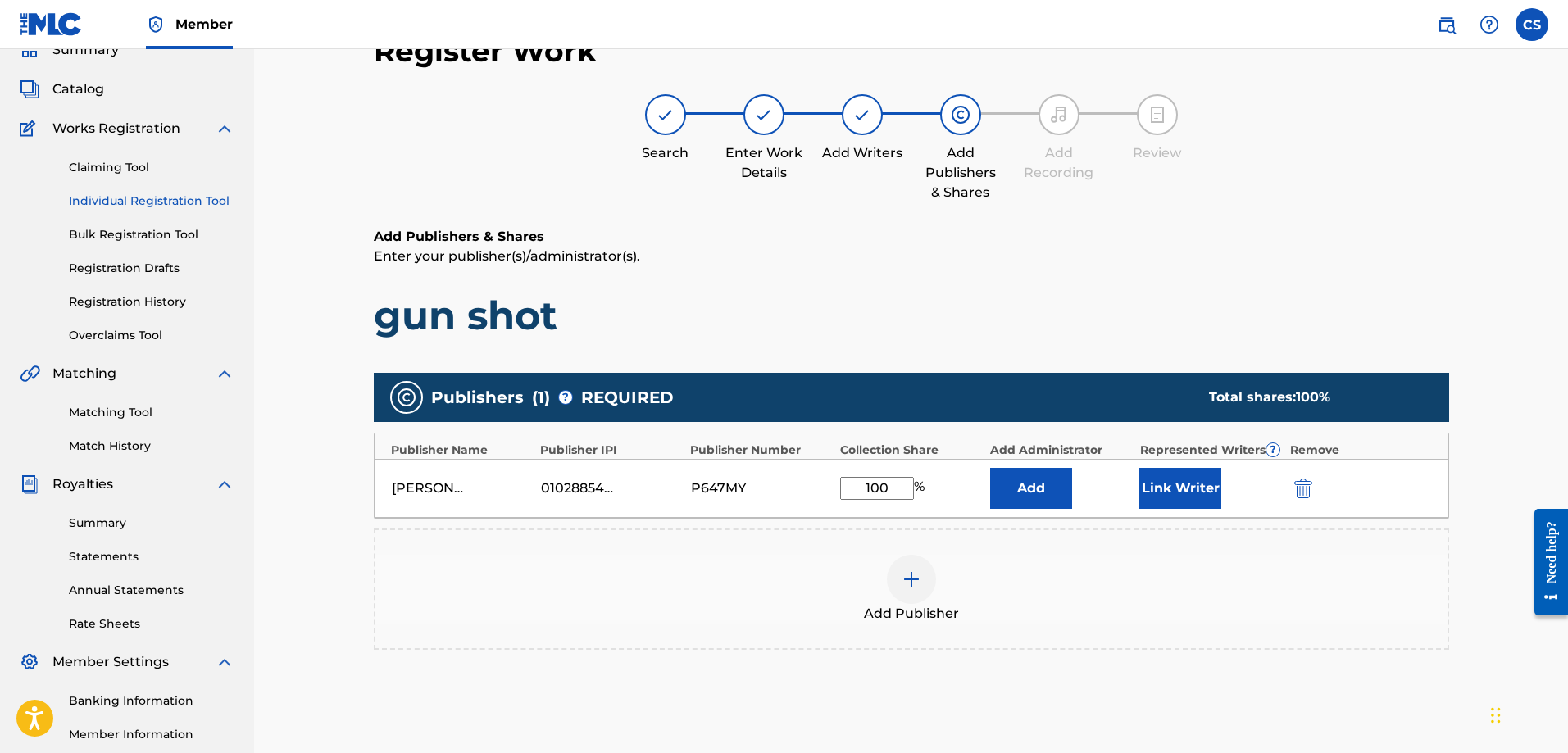
type input "100"
click at [1175, 486] on button "Link Writer" at bounding box center [1180, 488] width 82 height 41
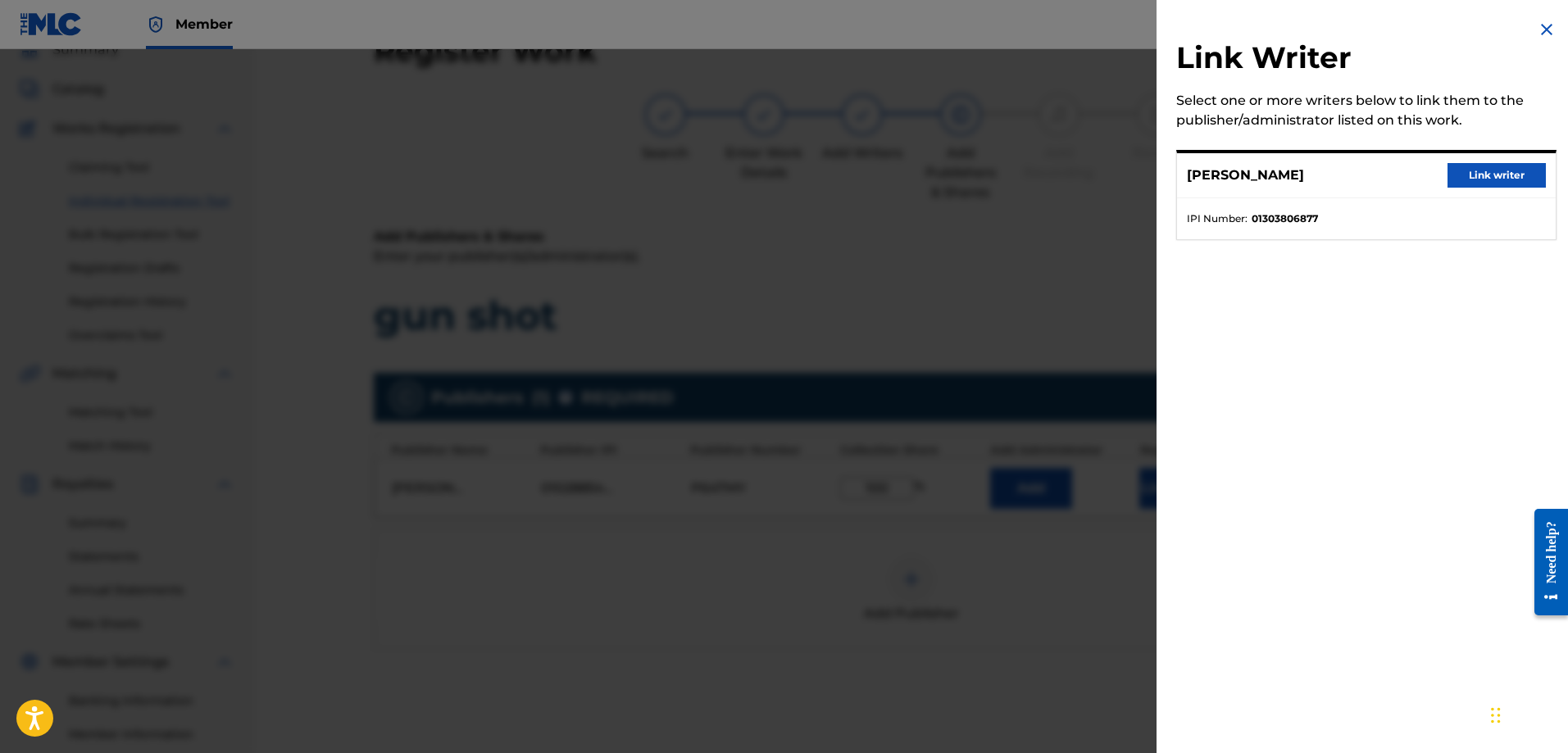
click at [1500, 177] on button "Link writer" at bounding box center [1496, 176] width 98 height 25
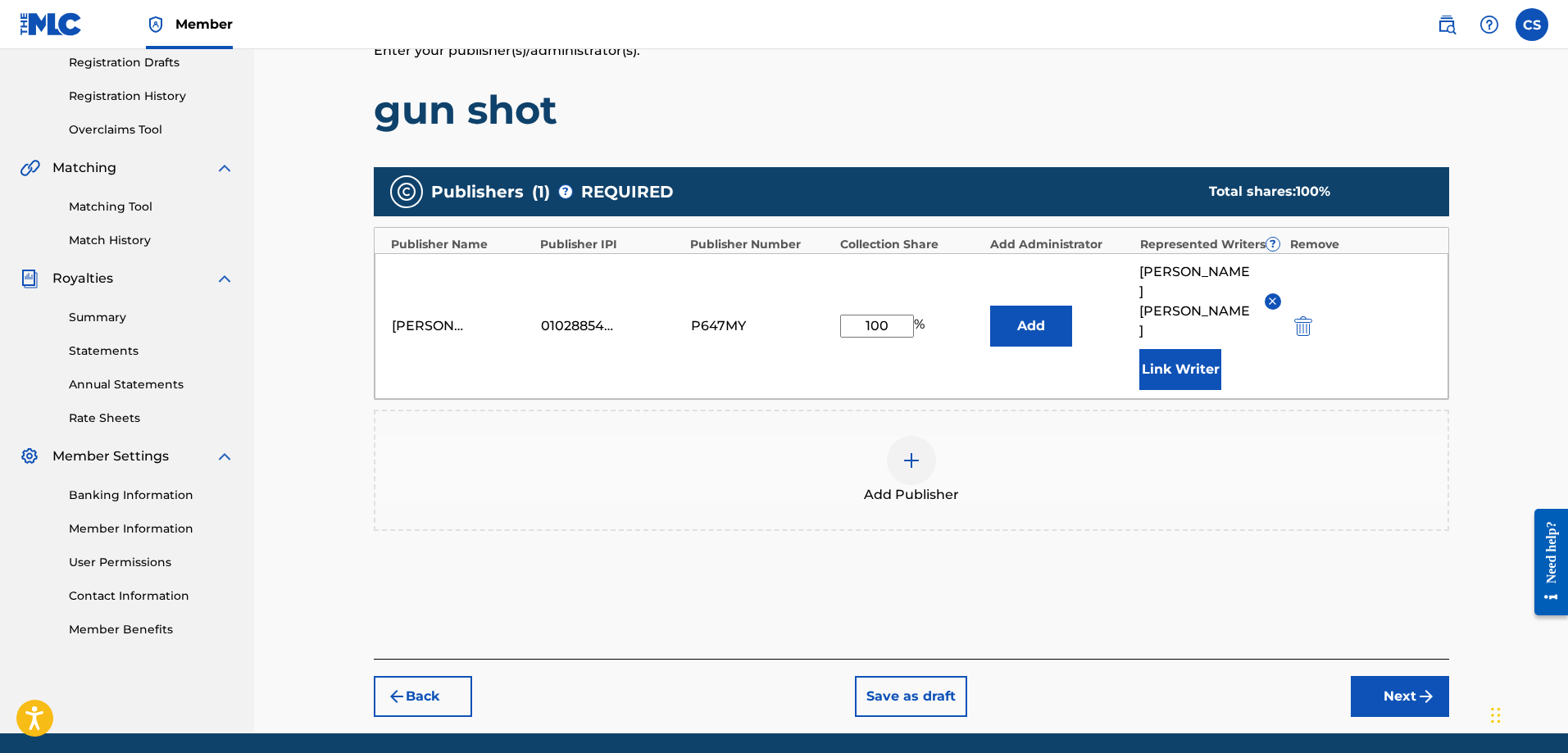
click at [1395, 676] on button "Next" at bounding box center [1400, 695] width 98 height 41
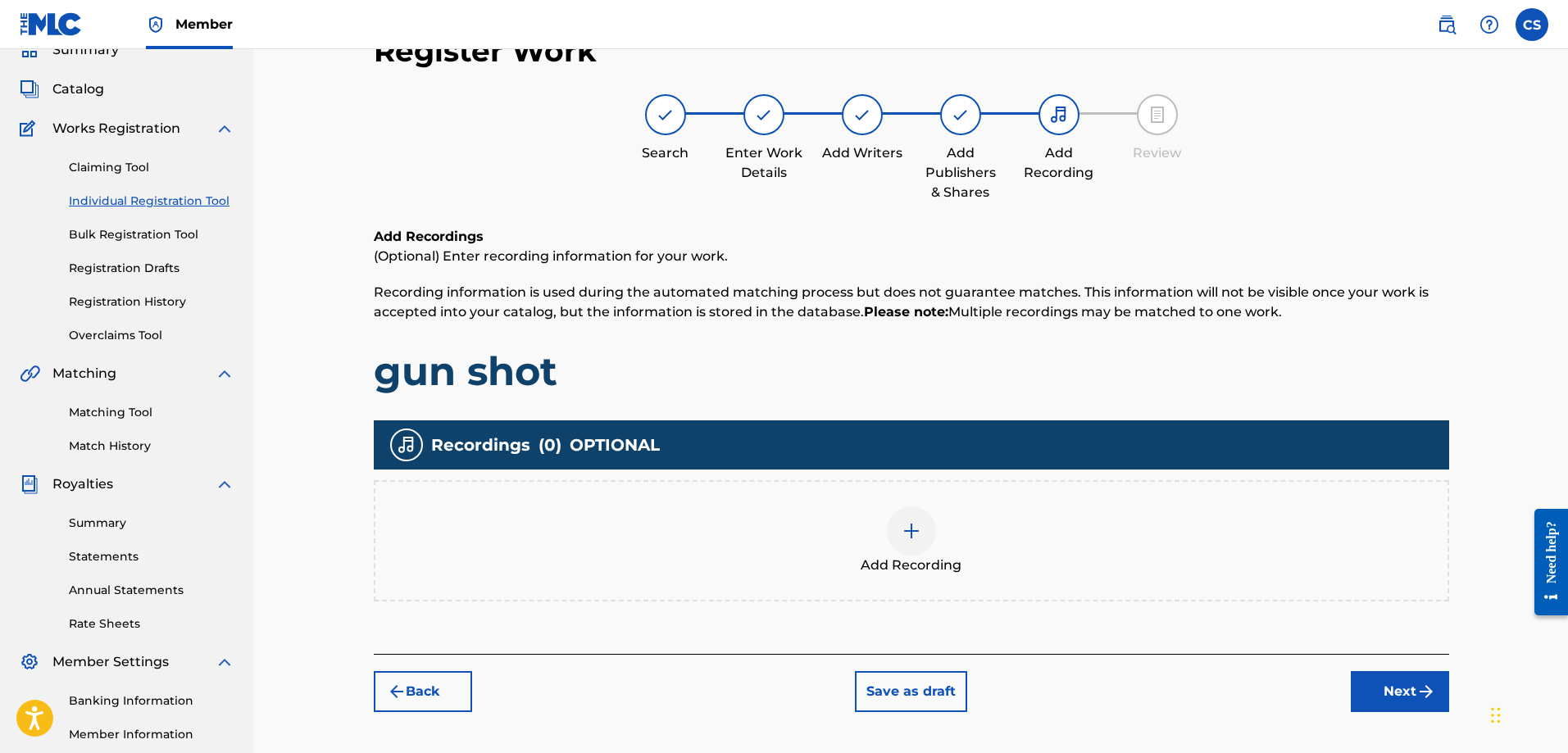
click at [916, 521] on img at bounding box center [911, 530] width 20 height 20
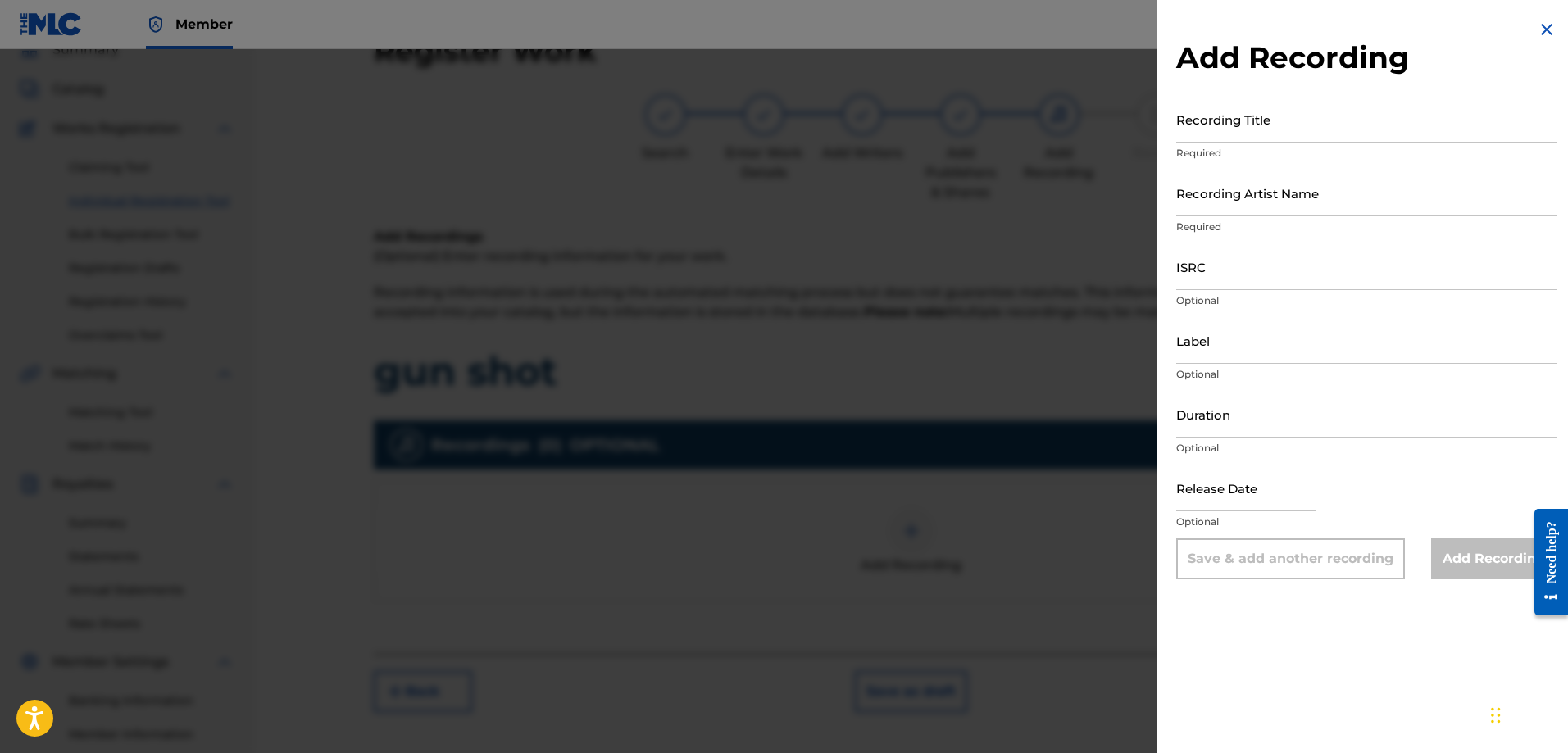
click at [1287, 125] on input "Recording Title" at bounding box center [1366, 118] width 380 height 46
type input "g"
type input "Gun Shot"
click at [1234, 220] on p "Required" at bounding box center [1366, 227] width 380 height 15
click at [1241, 209] on input "Recording Artist Name" at bounding box center [1366, 192] width 380 height 46
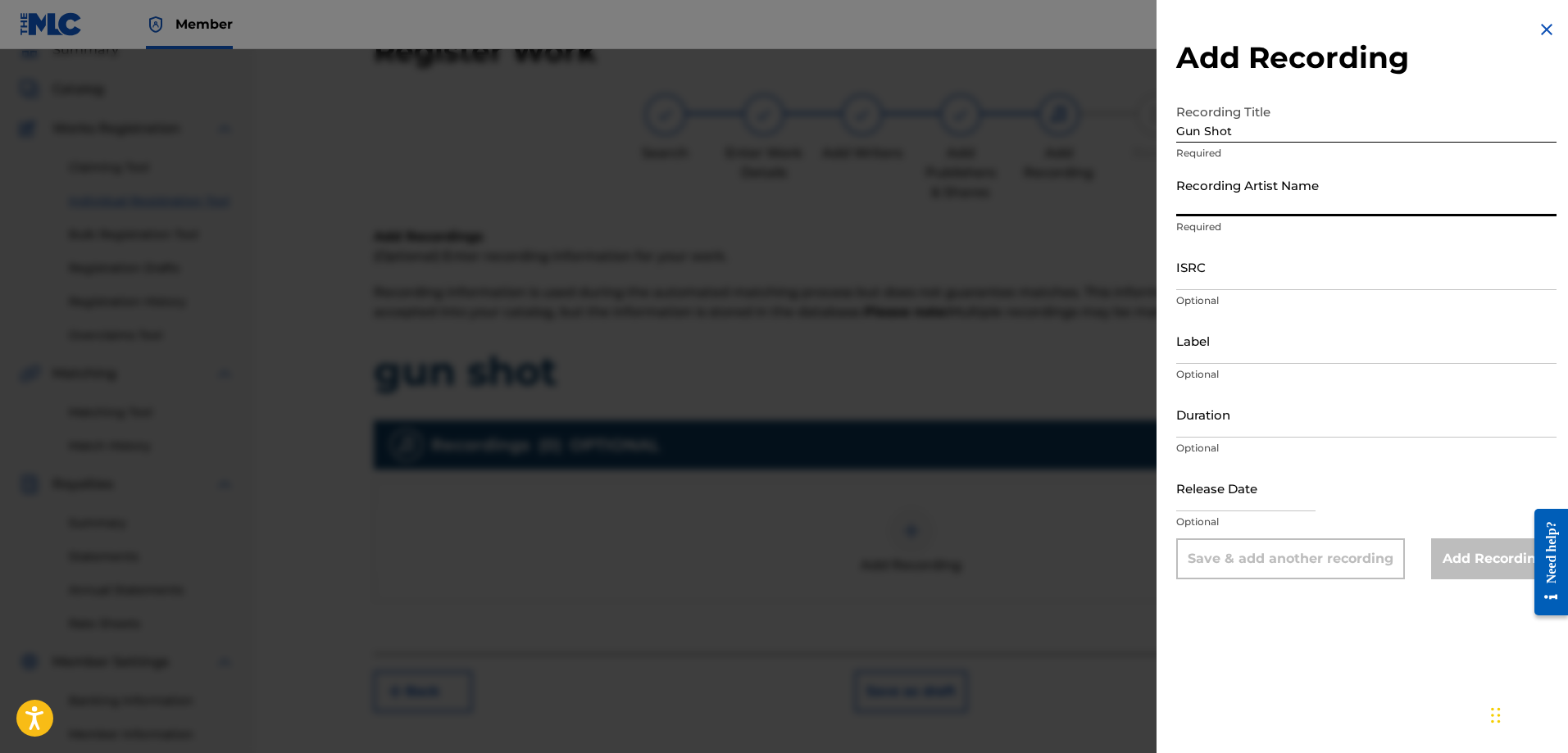
type input "K-lo Theman"
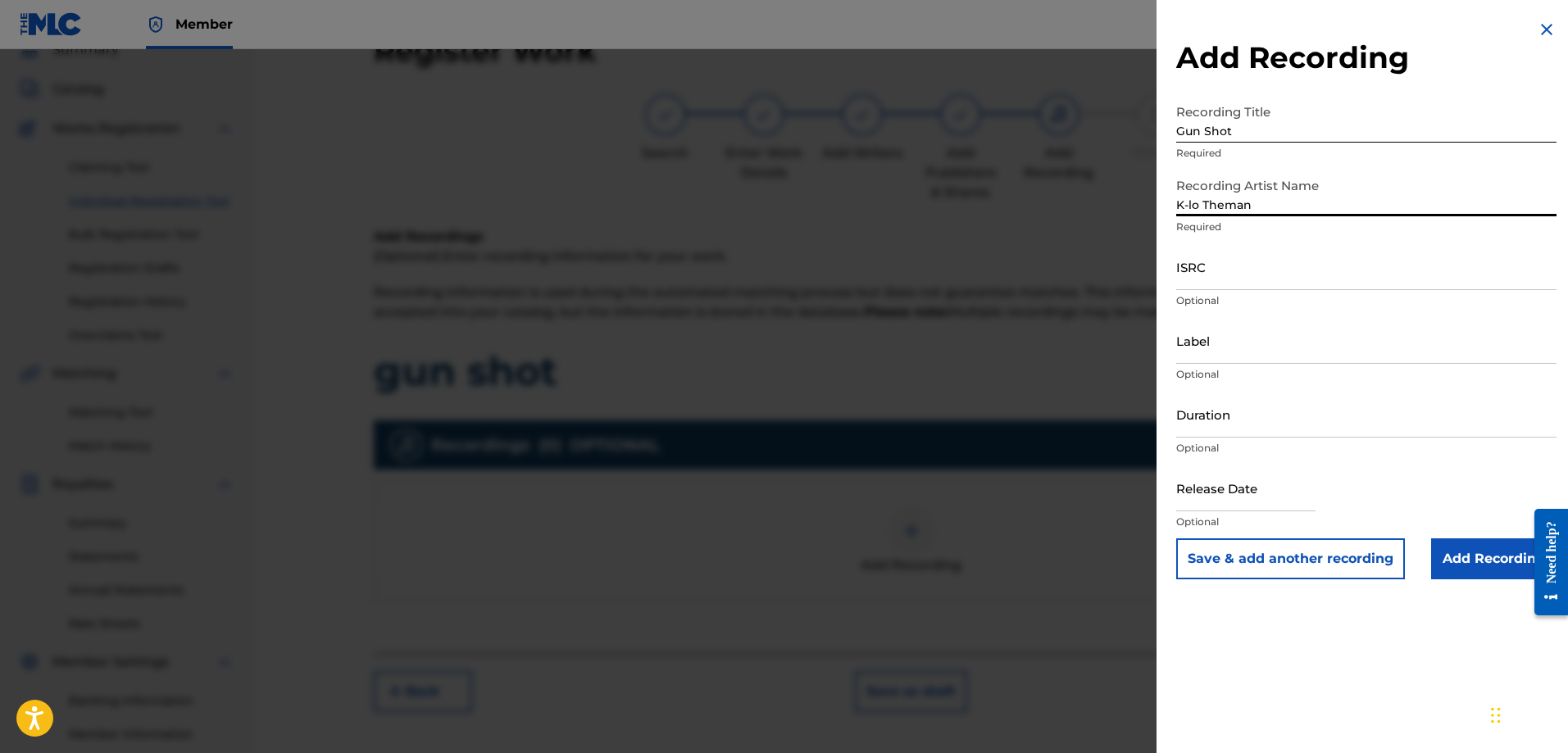
click at [1219, 357] on input "Label" at bounding box center [1366, 340] width 380 height 46
click at [1469, 559] on input "Add Recording" at bounding box center [1493, 558] width 126 height 41
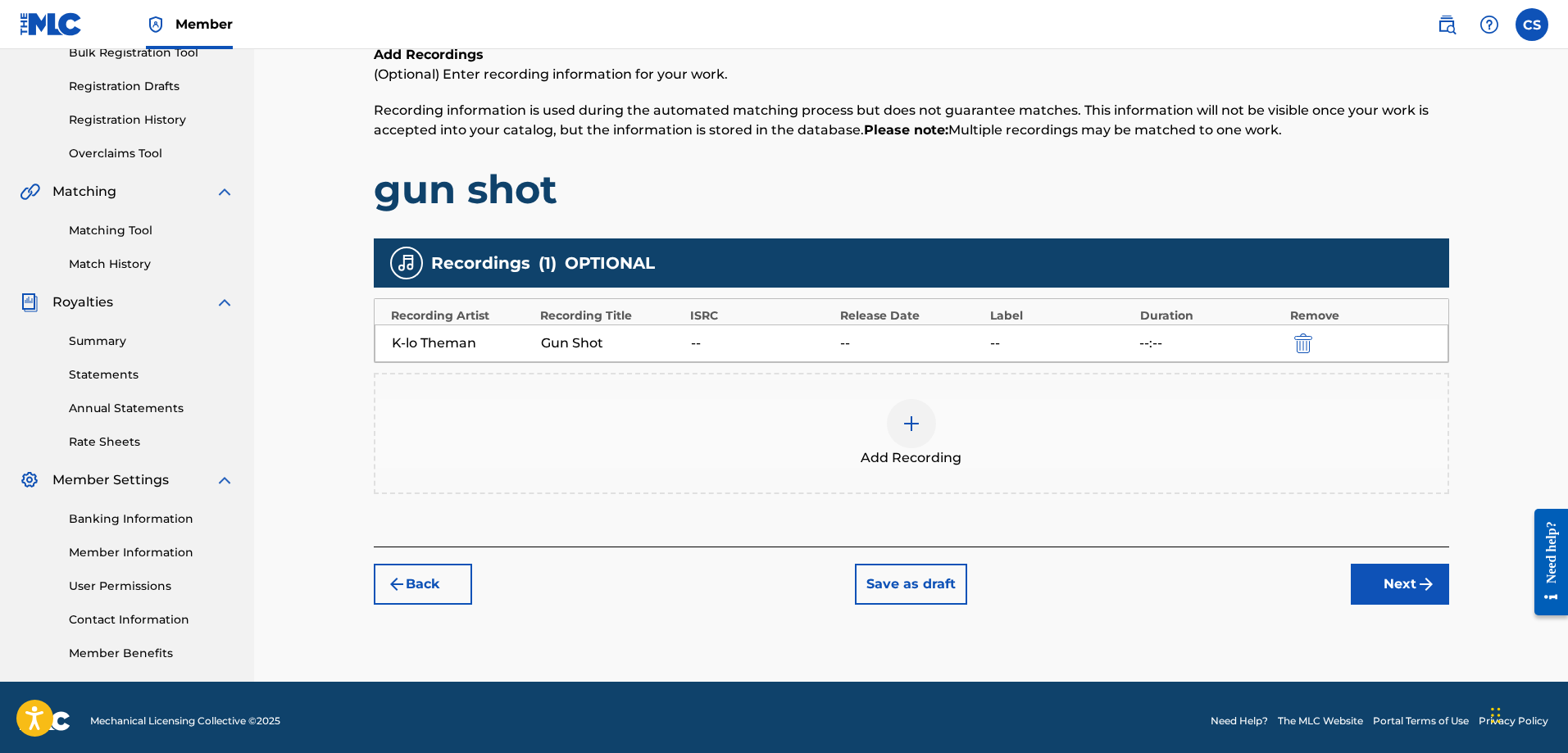
scroll to position [263, 0]
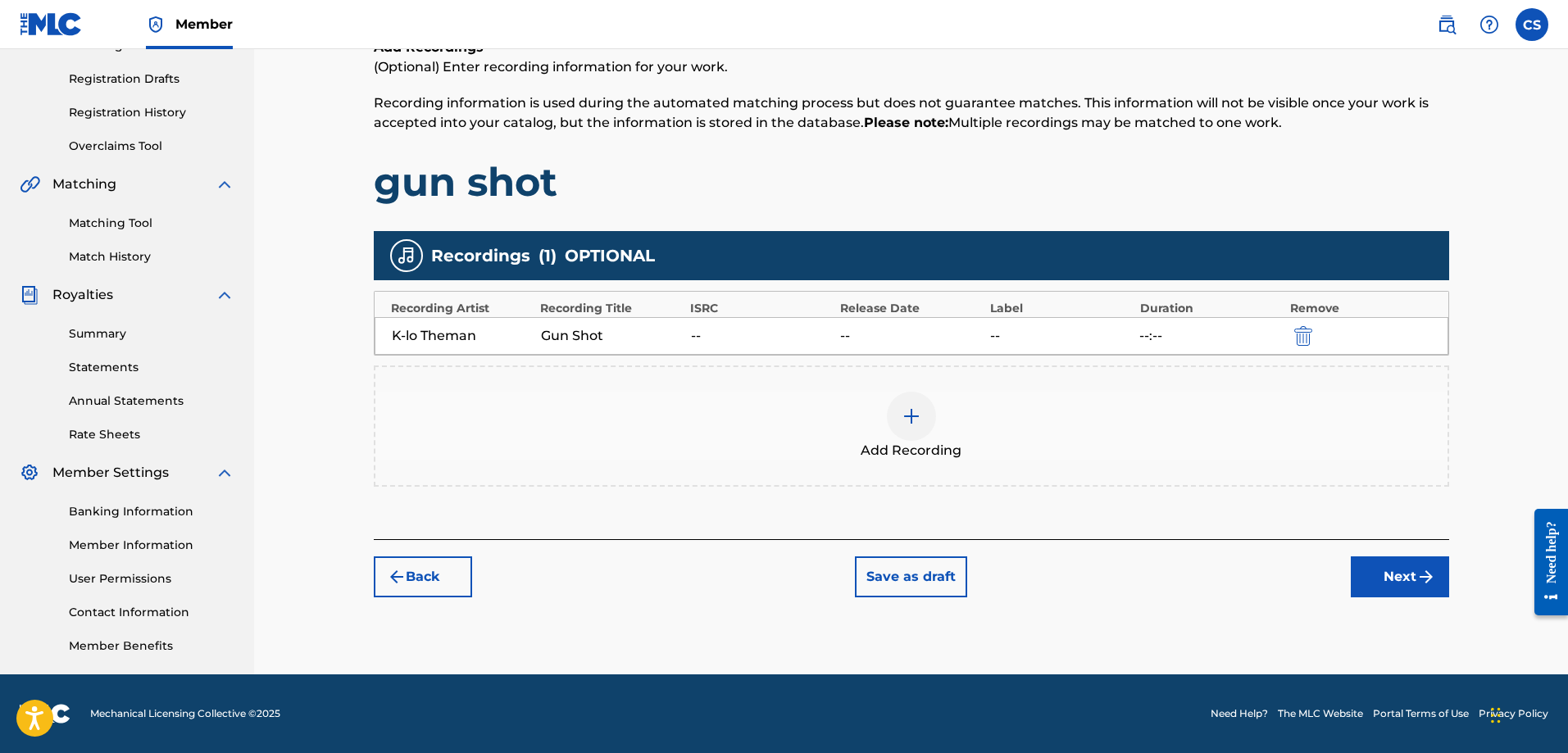
click at [1407, 576] on button "Next" at bounding box center [1400, 576] width 98 height 41
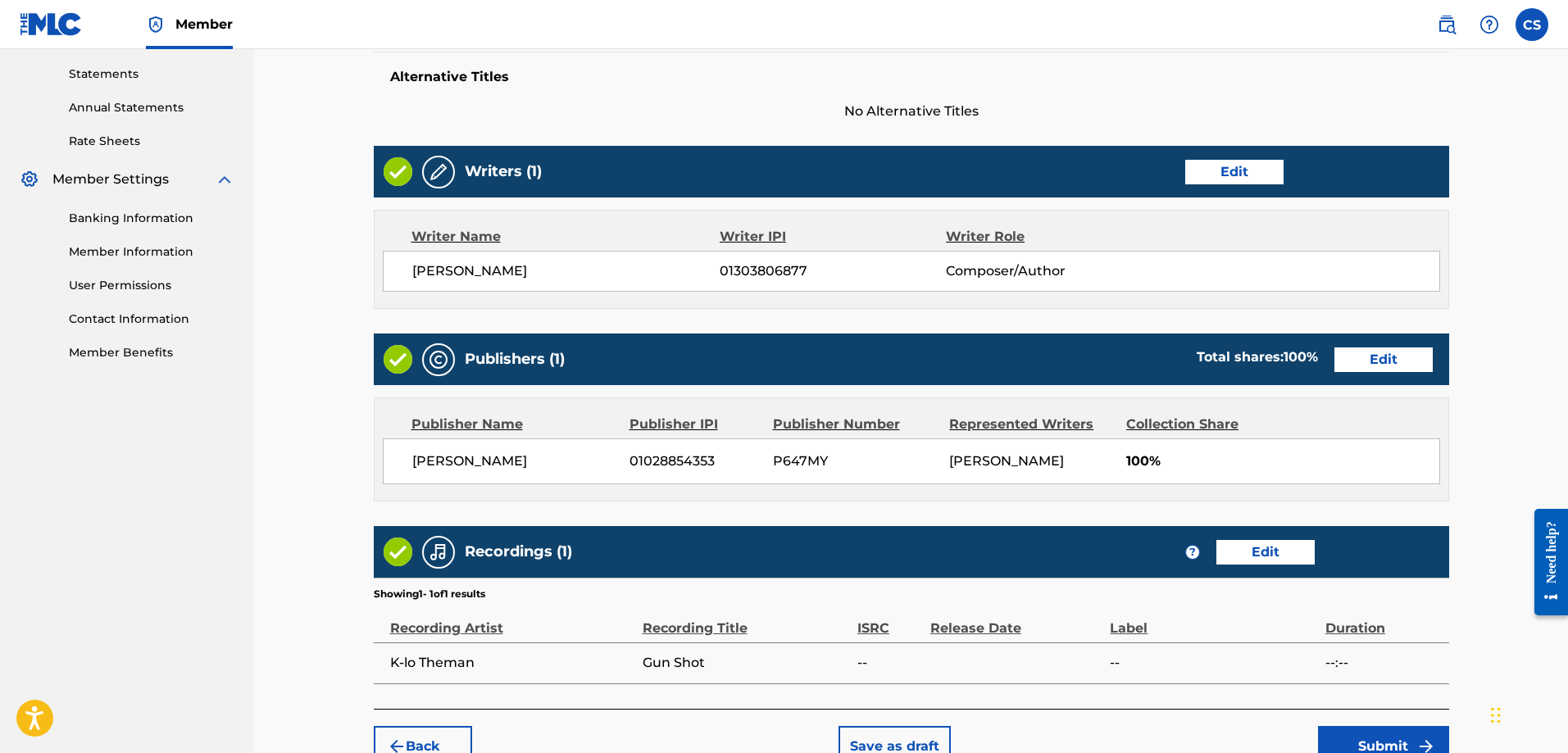
scroll to position [665, 0]
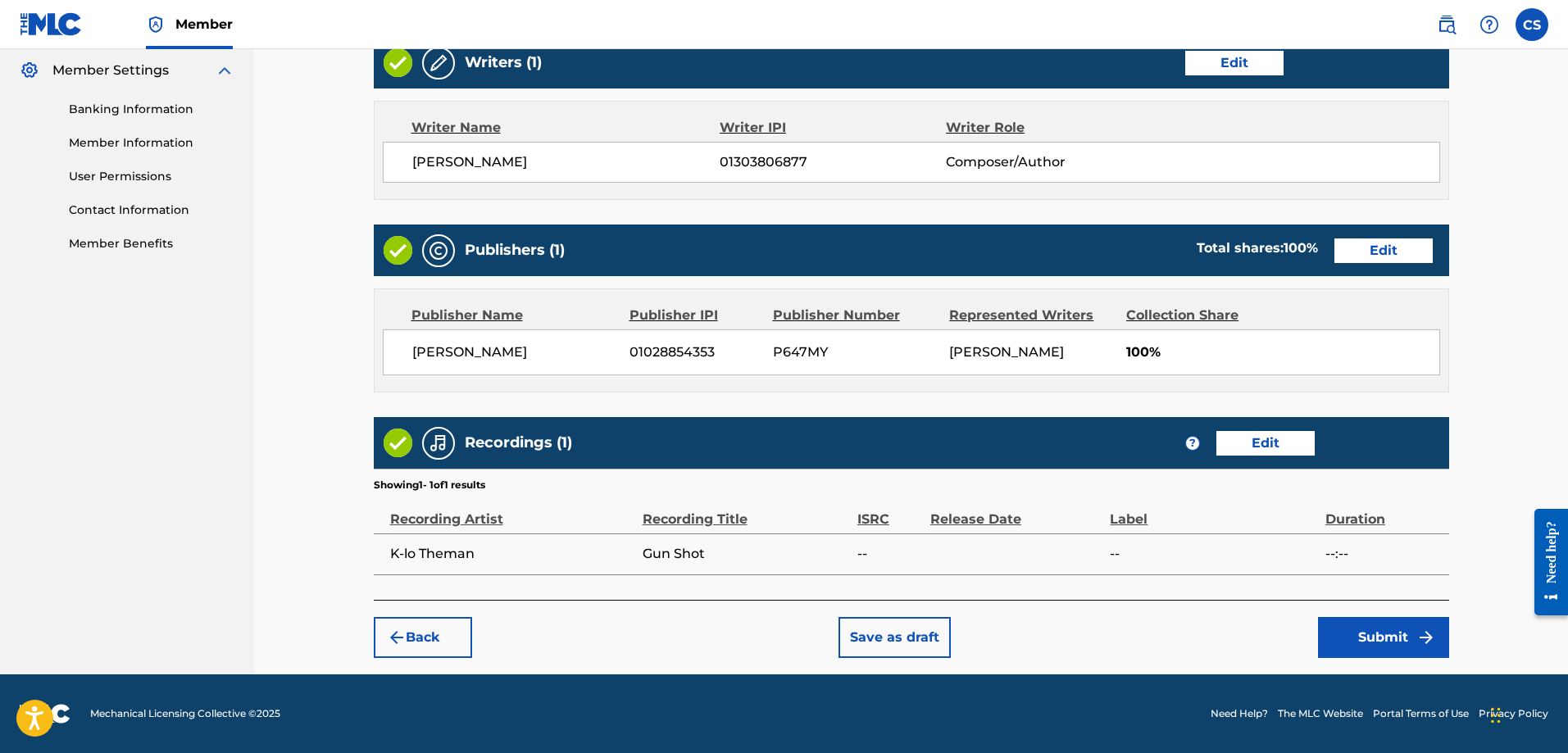
click at [1429, 647] on button "Submit" at bounding box center [1383, 637] width 131 height 41
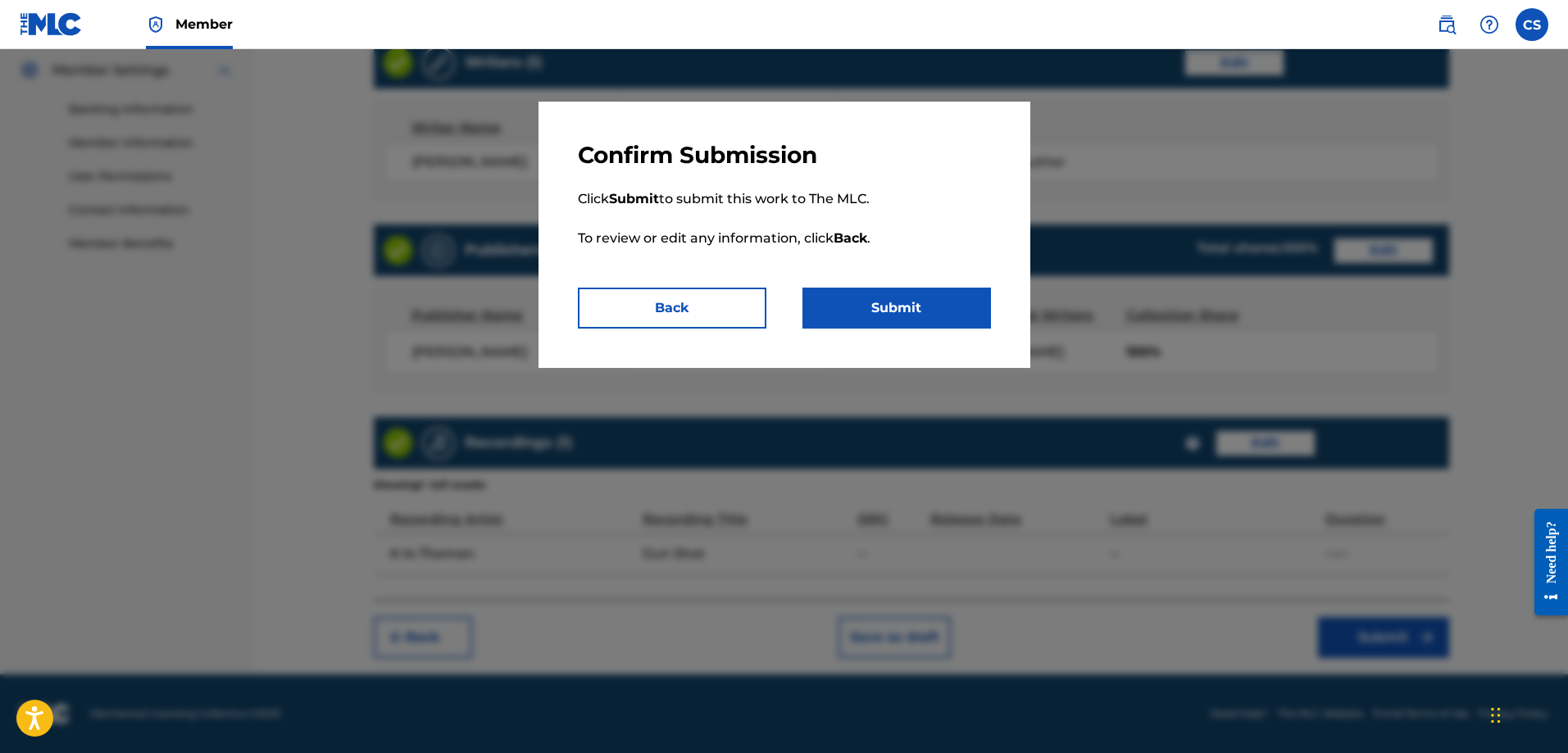
click at [915, 305] on button "Submit" at bounding box center [896, 307] width 188 height 41
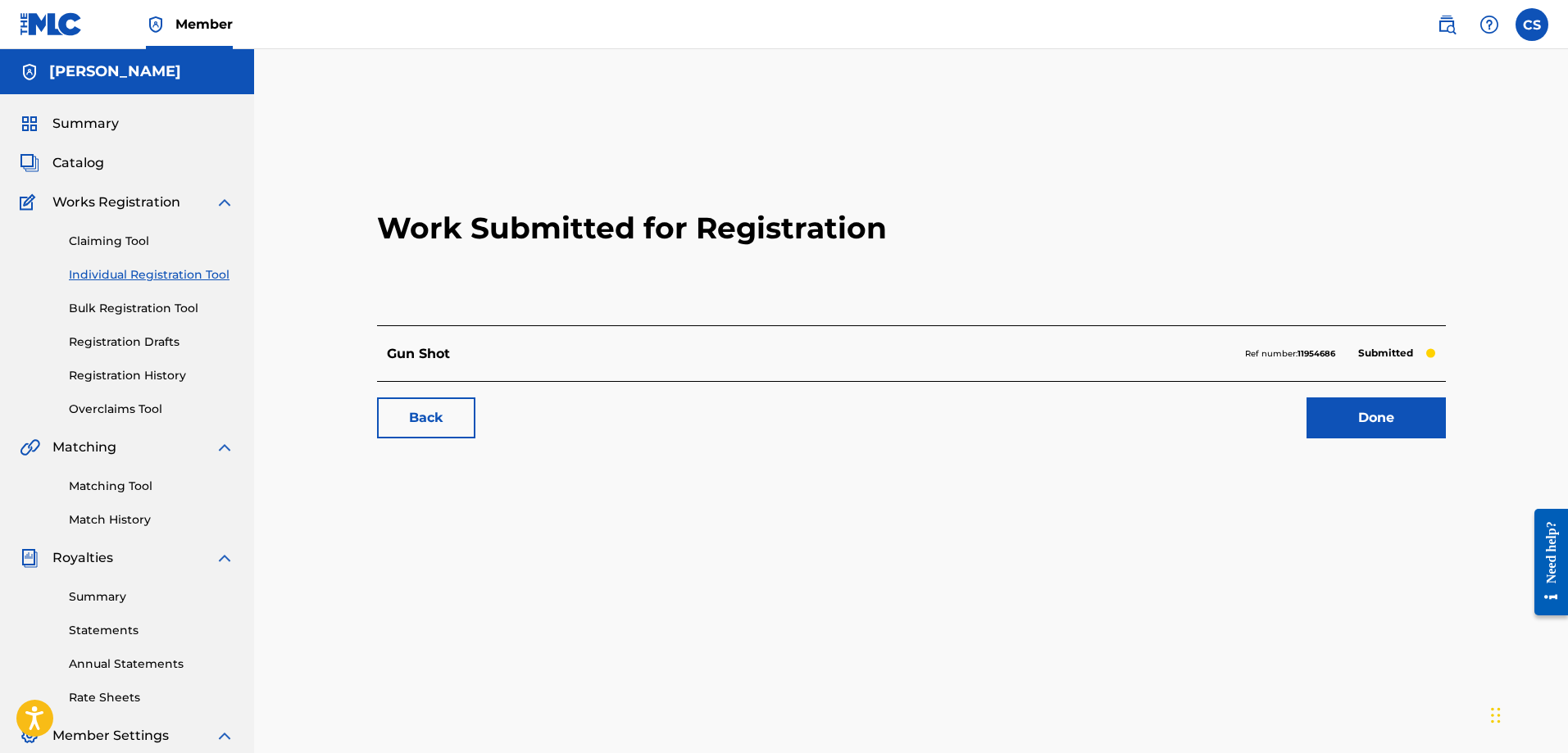
click at [1370, 436] on link "Done" at bounding box center [1375, 417] width 139 height 41
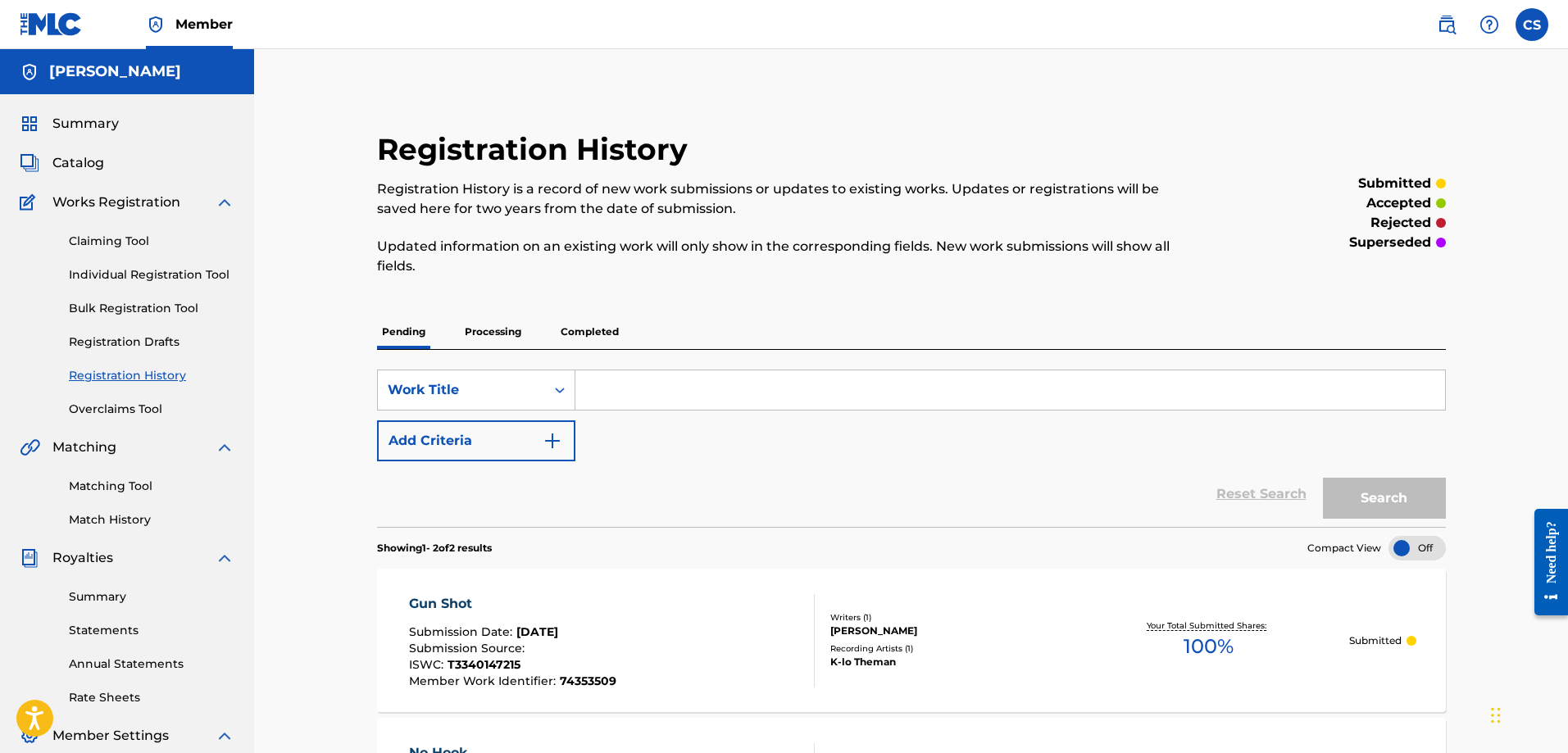
click at [86, 169] on span "Catalog" at bounding box center [78, 163] width 52 height 20
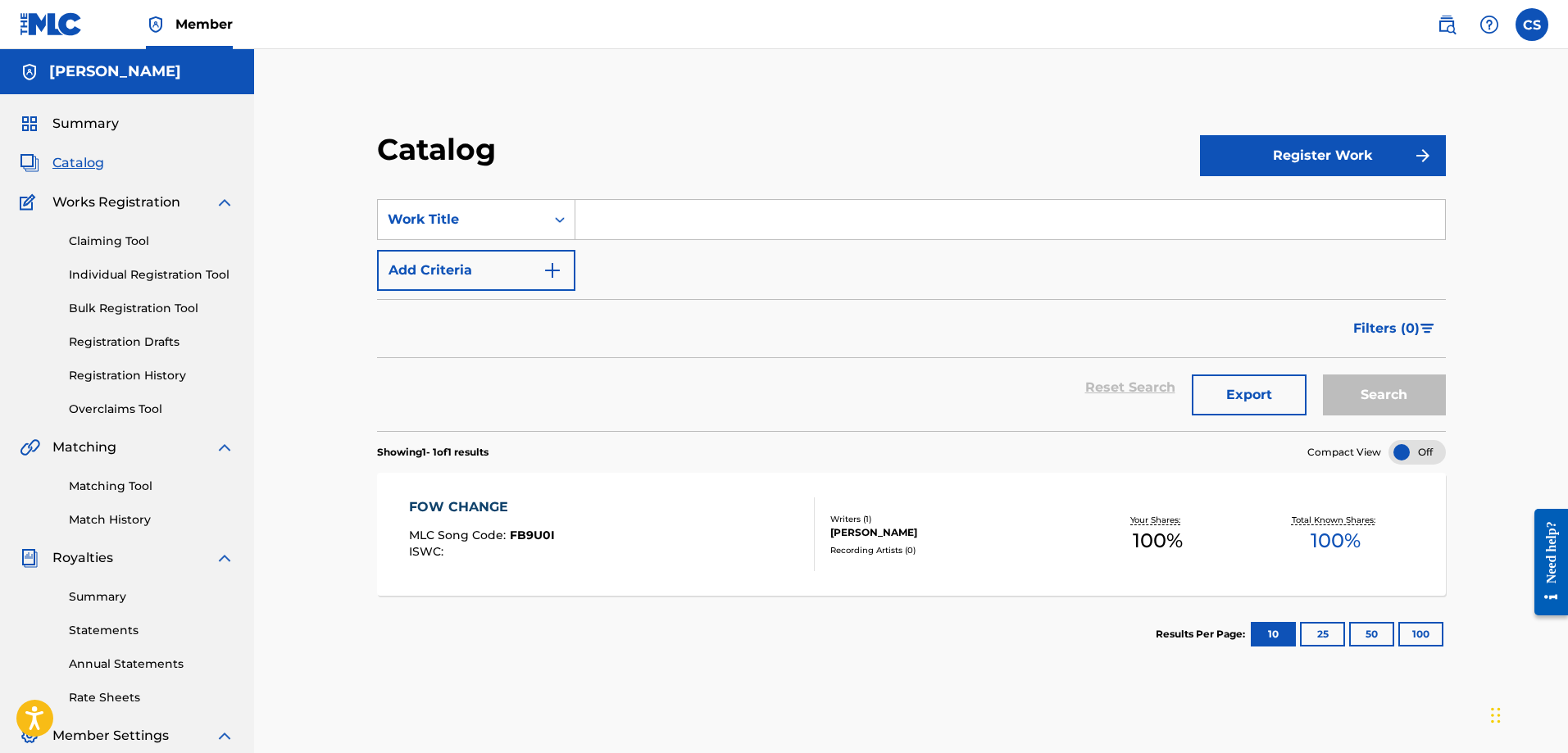
click at [109, 120] on span "Summary" at bounding box center [85, 124] width 66 height 20
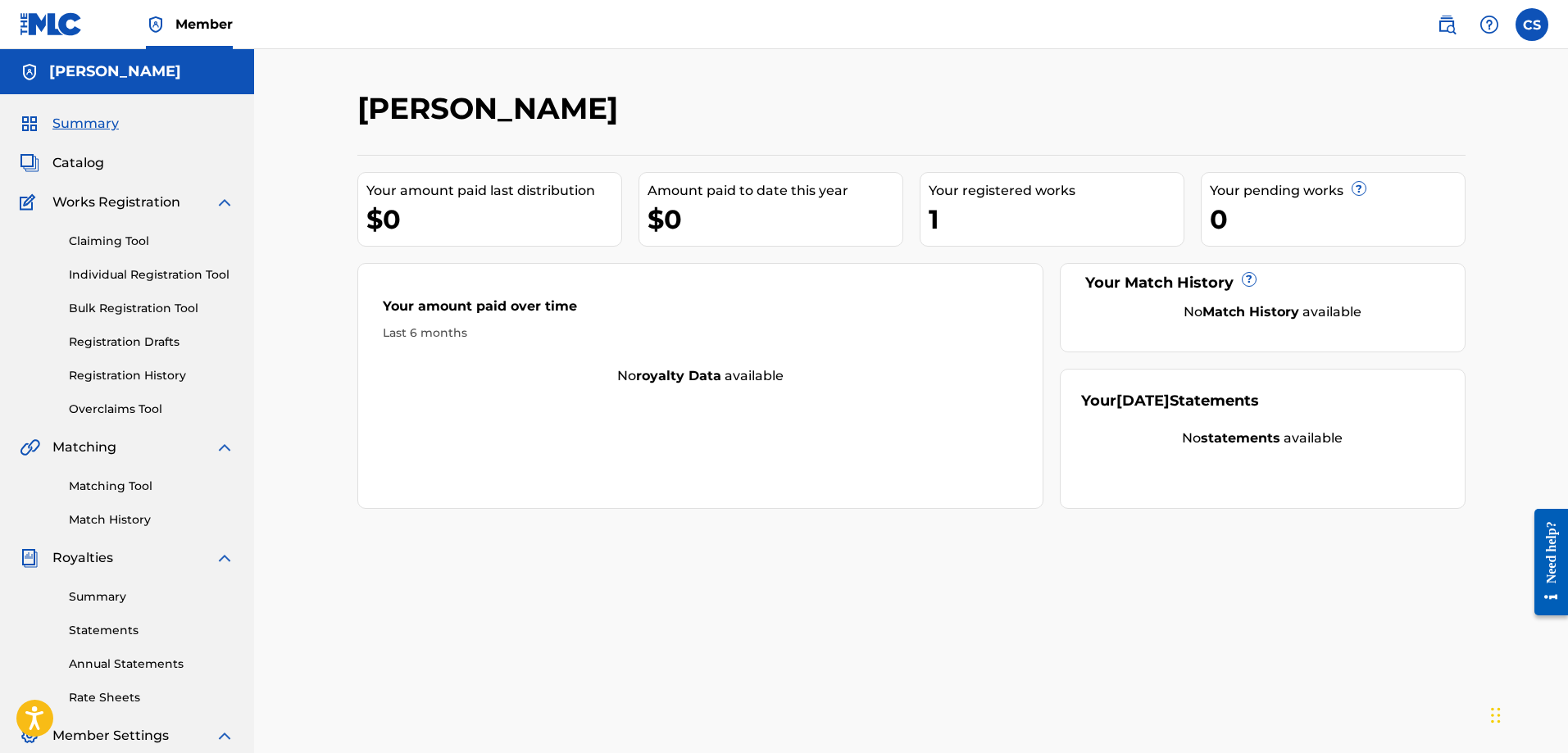
drag, startPoint x: 88, startPoint y: 151, endPoint x: 97, endPoint y: 161, distance: 13.5
click at [90, 151] on div "Summary Catalog Works Registration Claiming Tool Individual Registration Tool B…" at bounding box center [127, 516] width 254 height 843
click at [98, 161] on span "Catalog" at bounding box center [78, 163] width 52 height 20
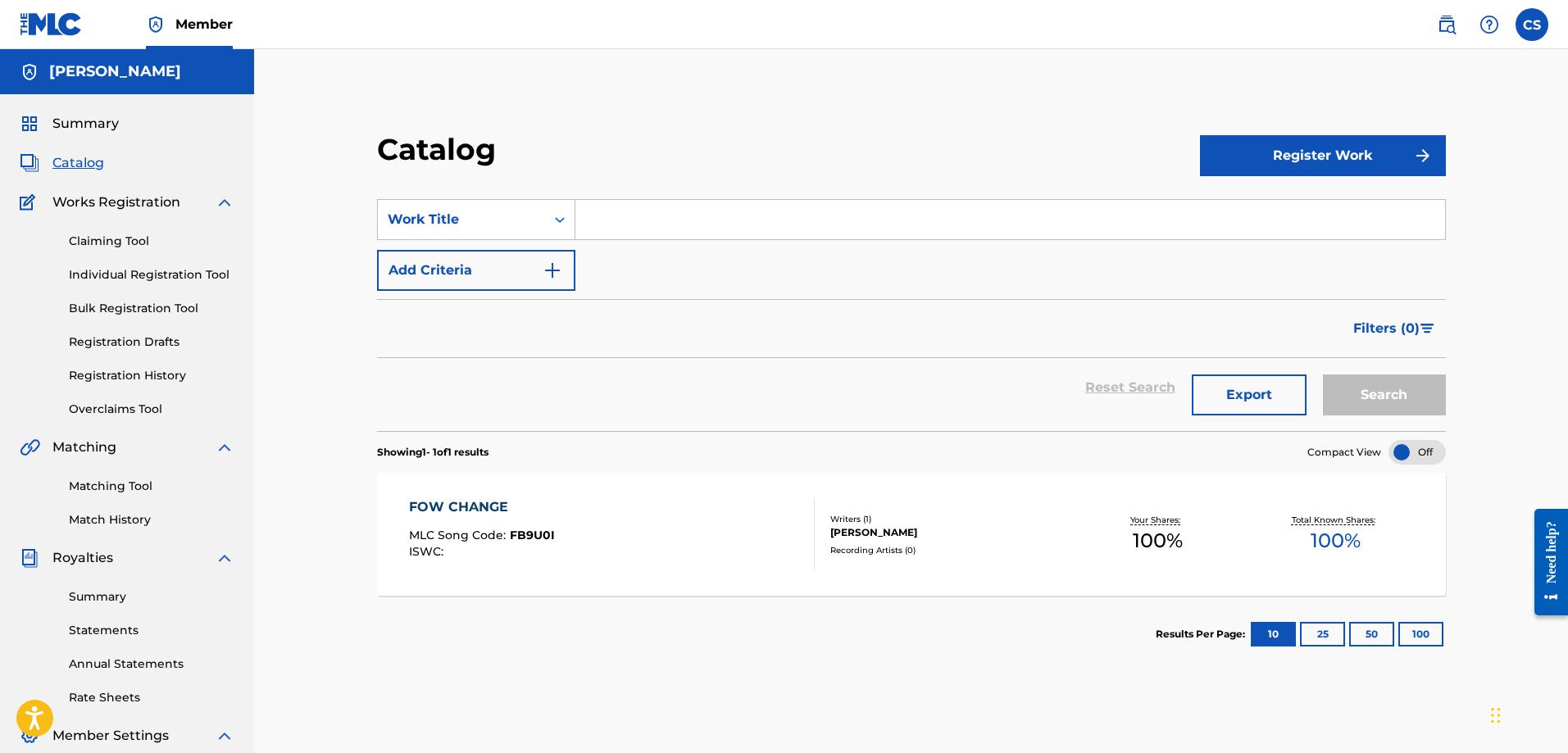
click at [145, 272] on link "Individual Registration Tool" at bounding box center [151, 275] width 165 height 17
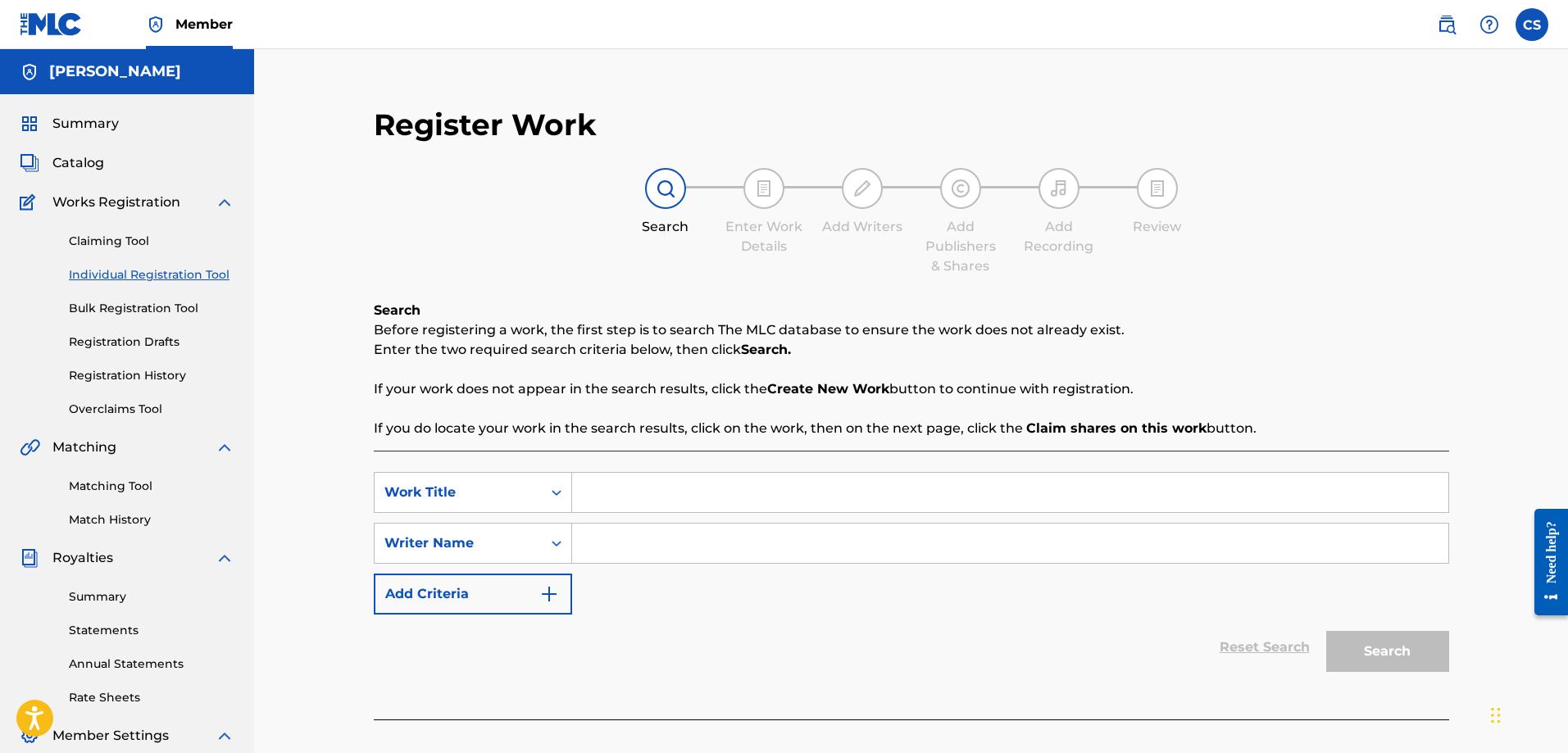
click at [123, 237] on link "Claiming Tool" at bounding box center [151, 241] width 165 height 17
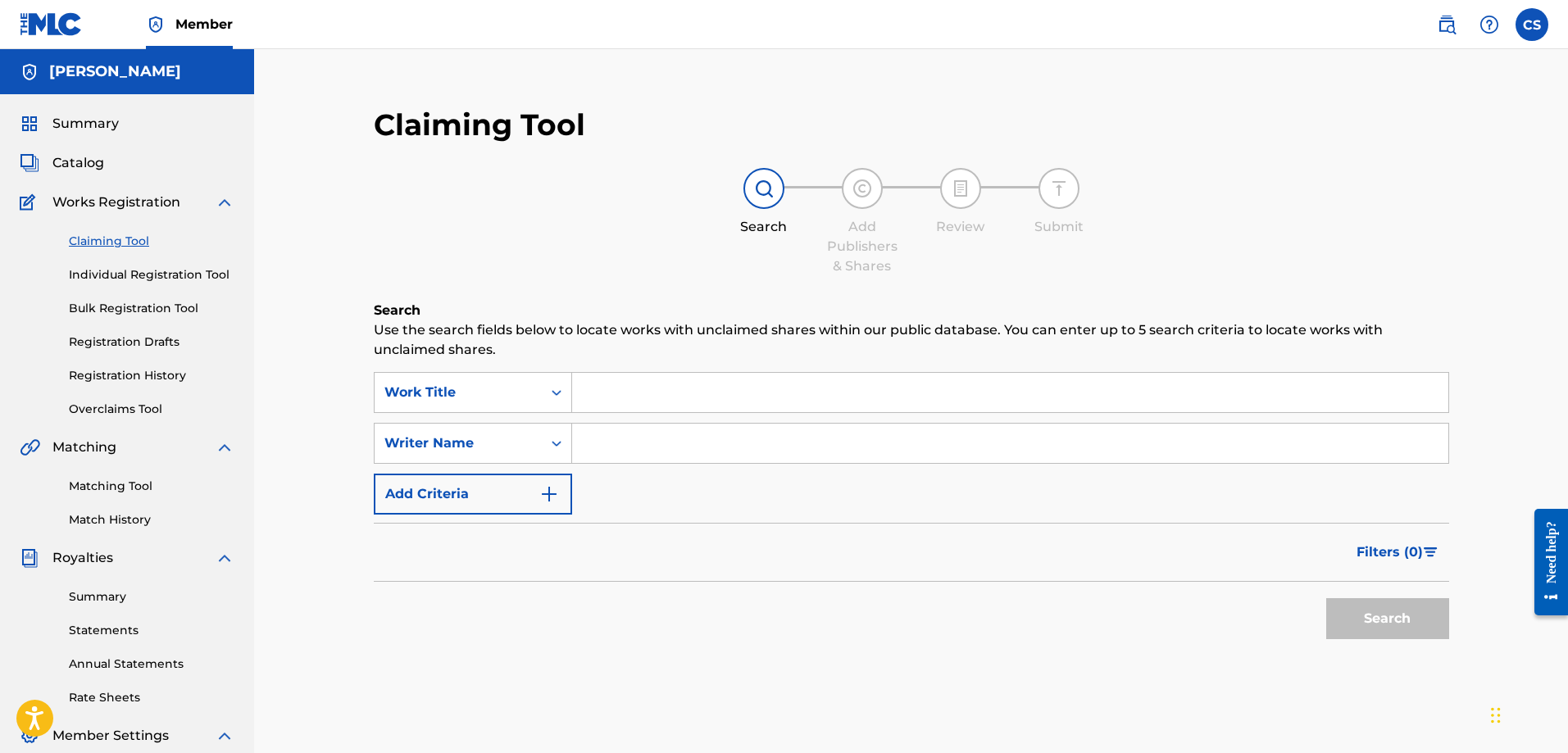
click at [132, 372] on link "Registration History" at bounding box center [151, 375] width 165 height 17
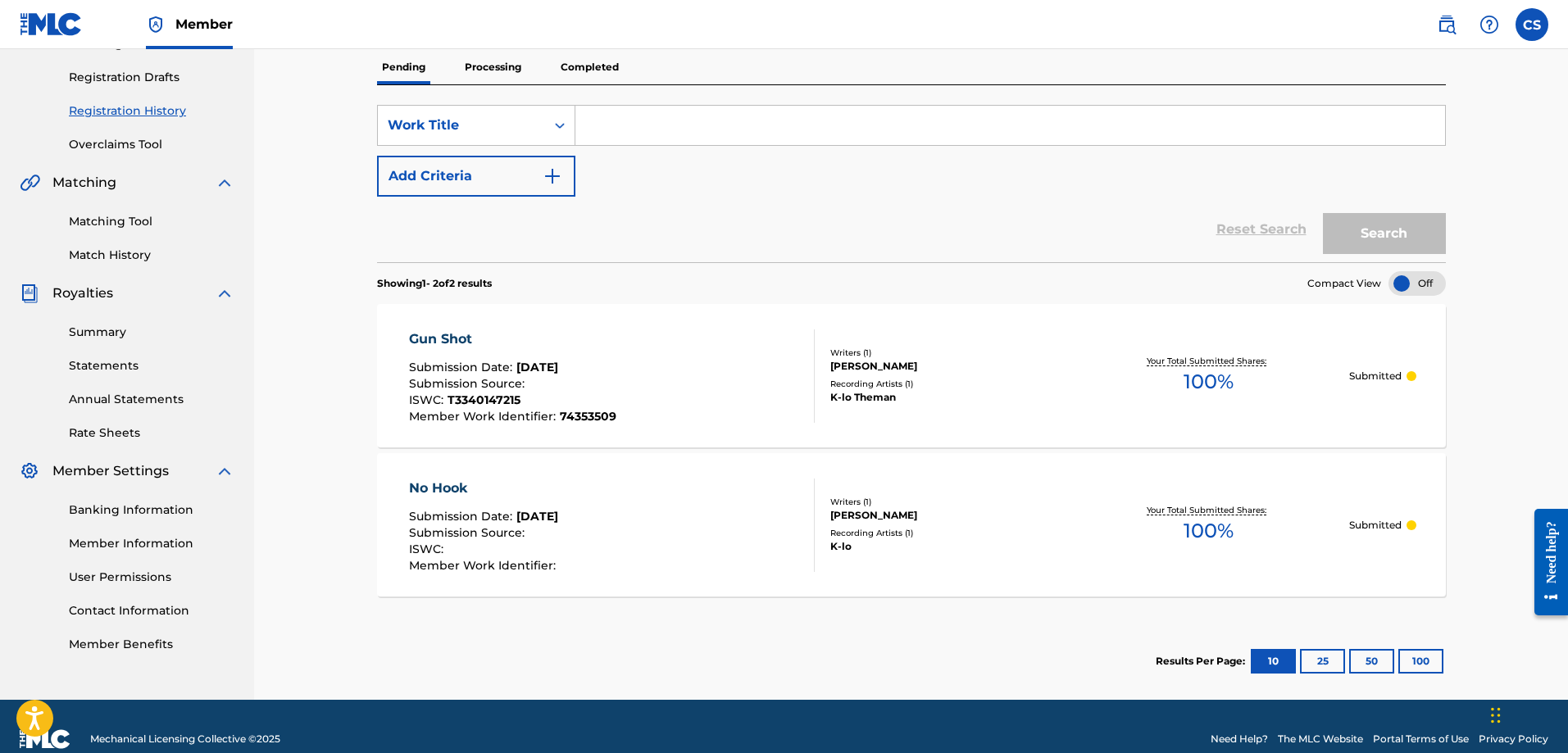
scroll to position [290, 0]
